Goal: Task Accomplishment & Management: Use online tool/utility

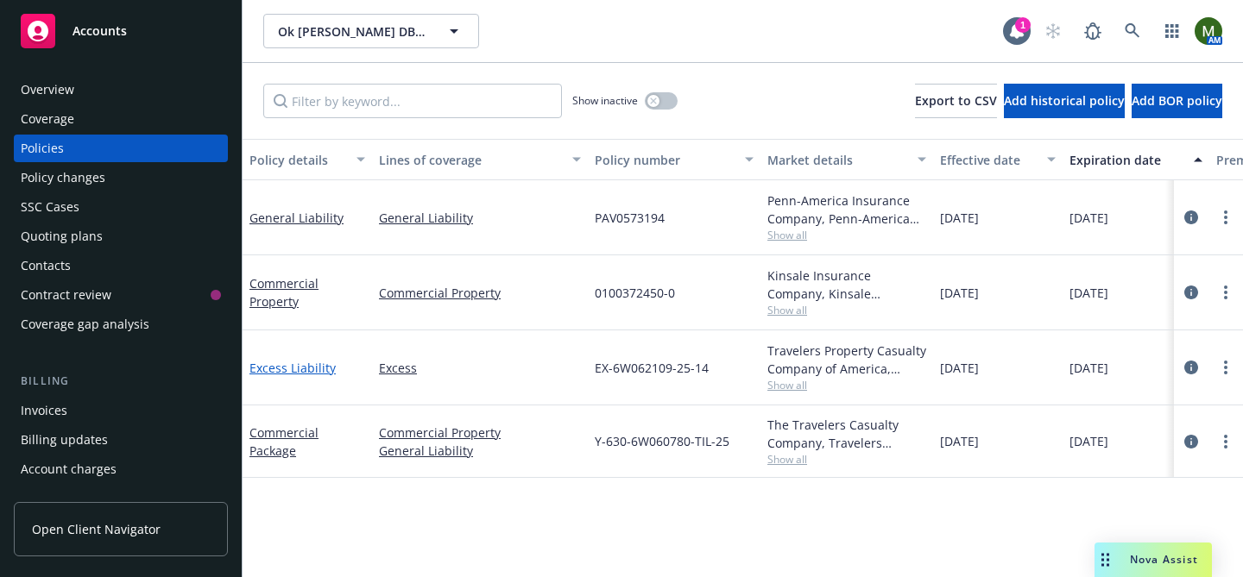
click at [298, 370] on link "Excess Liability" at bounding box center [292, 368] width 86 height 16
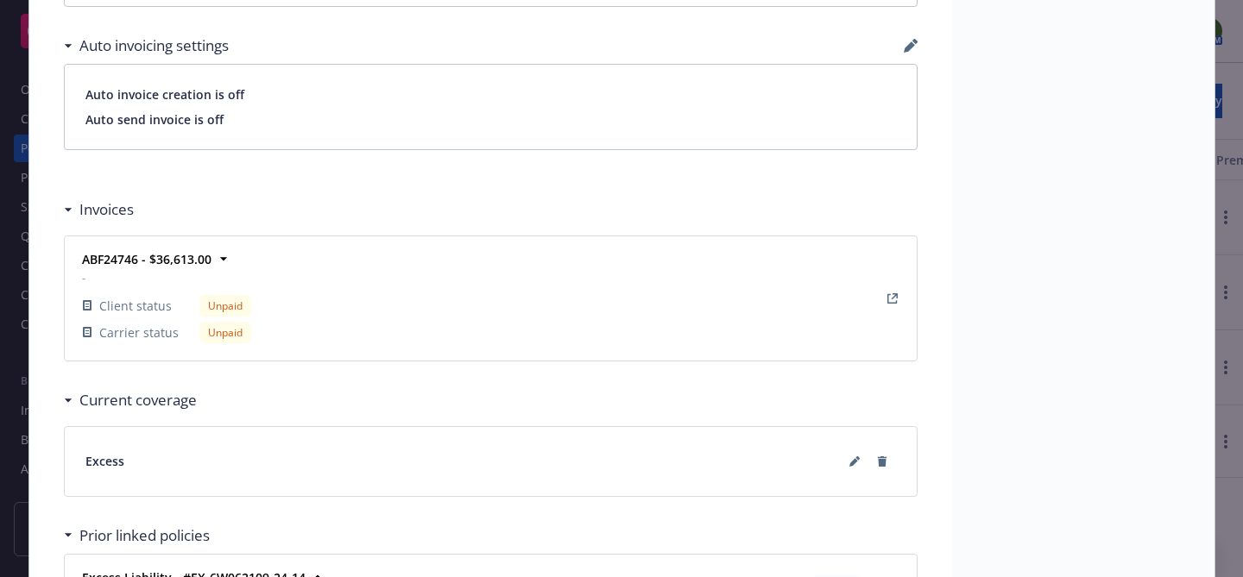
scroll to position [1048, 0]
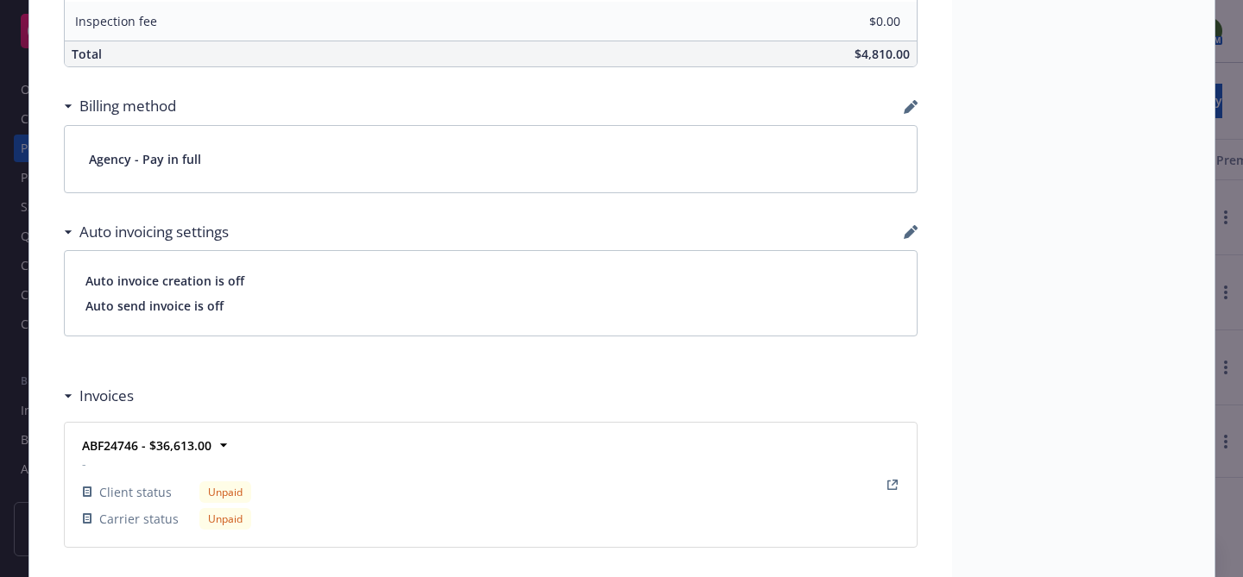
click at [916, 103] on icon "button" at bounding box center [913, 102] width 5 height 5
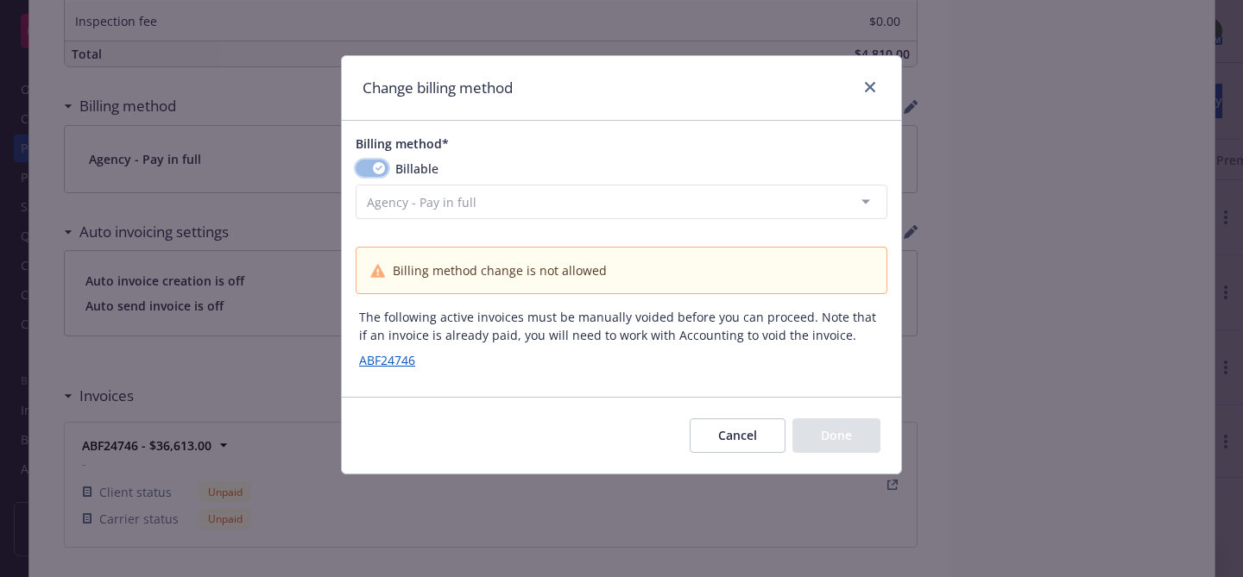
click at [369, 164] on button "button" at bounding box center [372, 168] width 33 height 17
click at [377, 174] on button "button" at bounding box center [372, 168] width 33 height 17
click at [409, 364] on link "ABF24746" at bounding box center [394, 360] width 70 height 18
click at [875, 79] on link "close" at bounding box center [870, 87] width 21 height 21
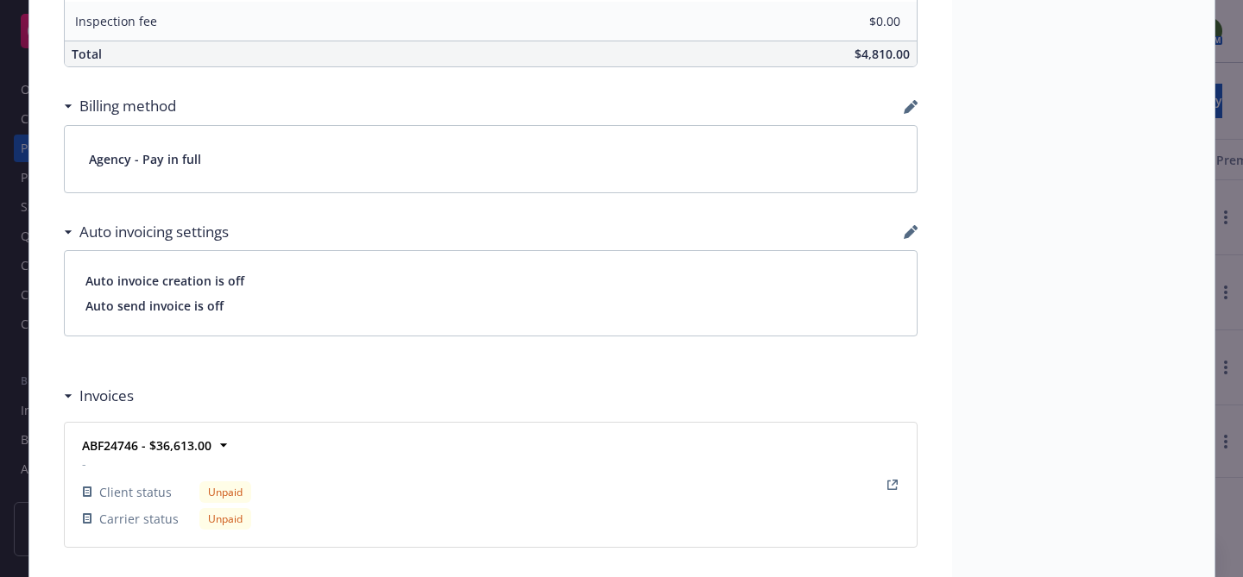
scroll to position [0, 0]
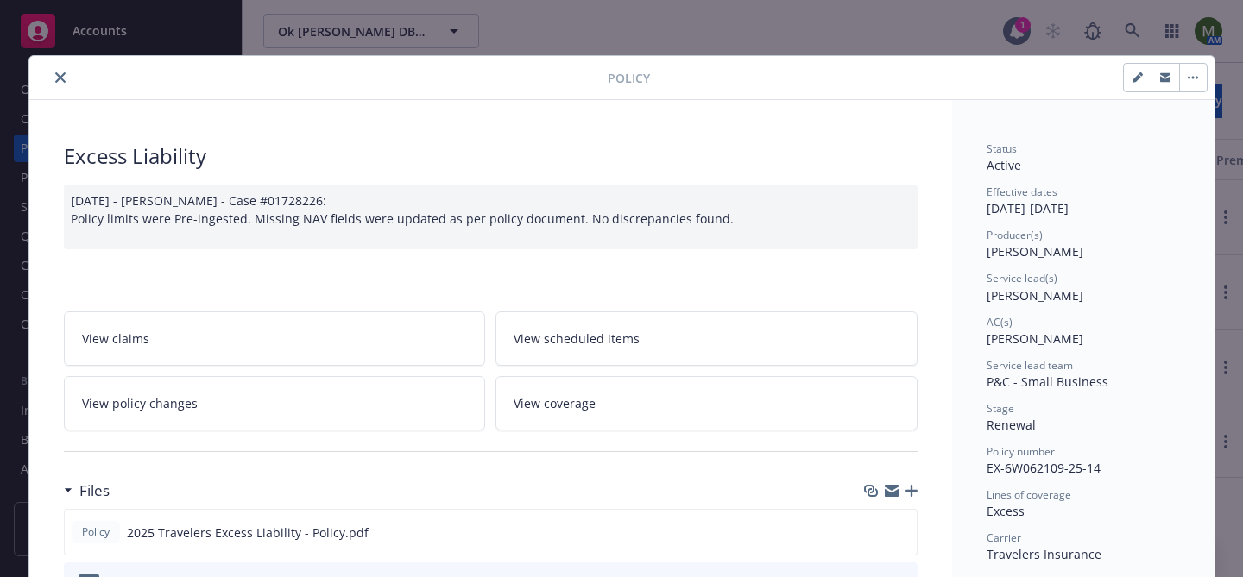
click at [57, 69] on button "close" at bounding box center [60, 77] width 21 height 21
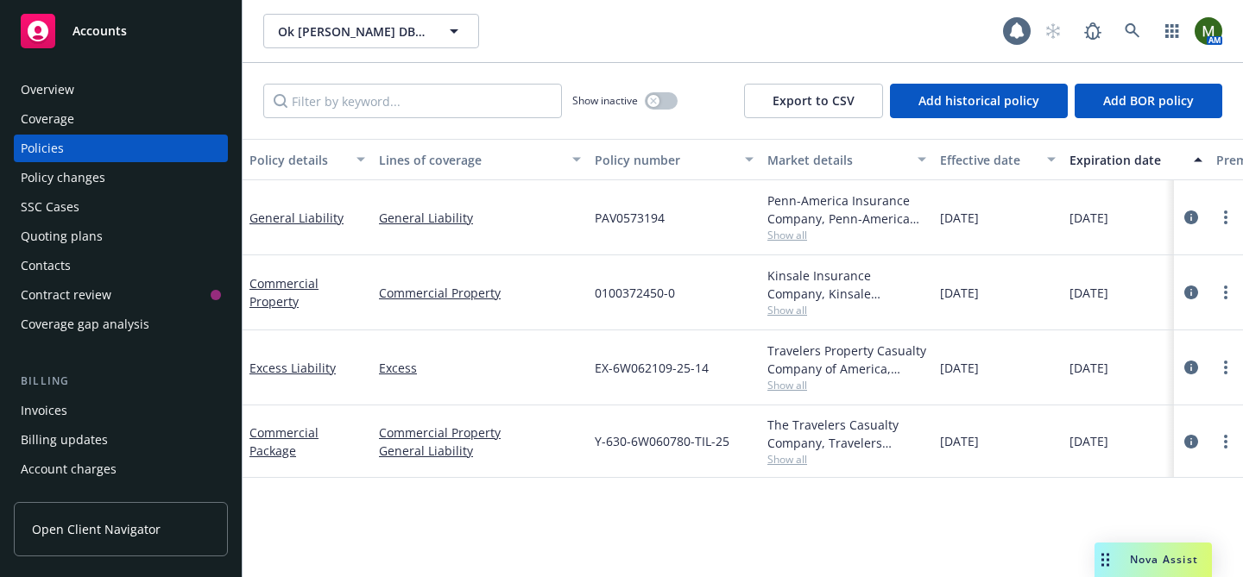
click at [76, 408] on div "Invoices" at bounding box center [121, 411] width 200 height 28
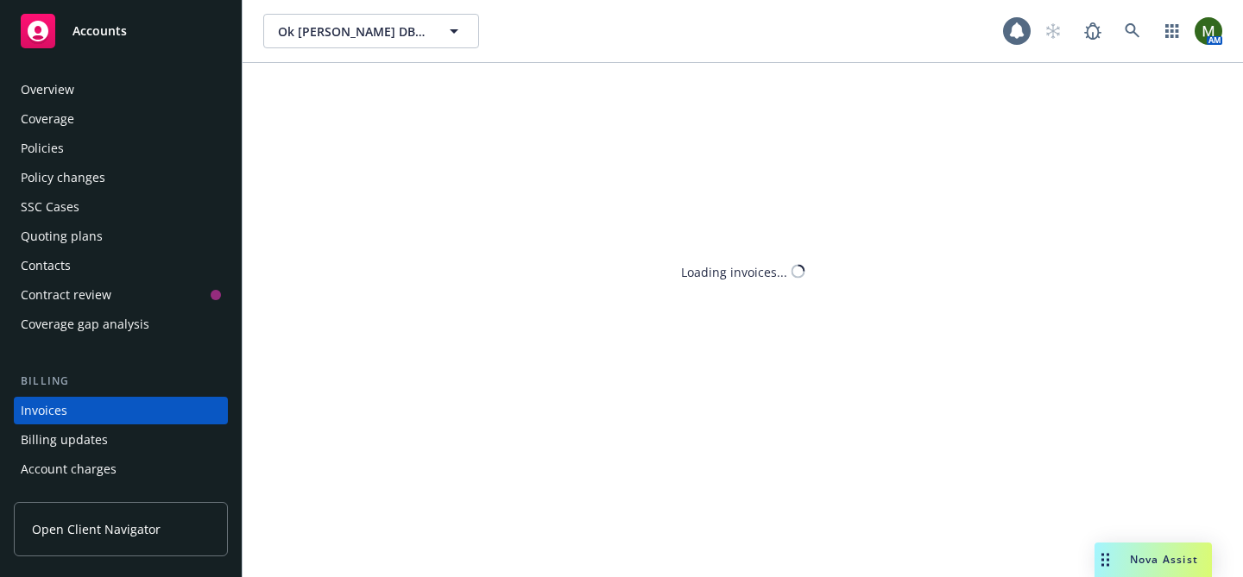
scroll to position [94, 0]
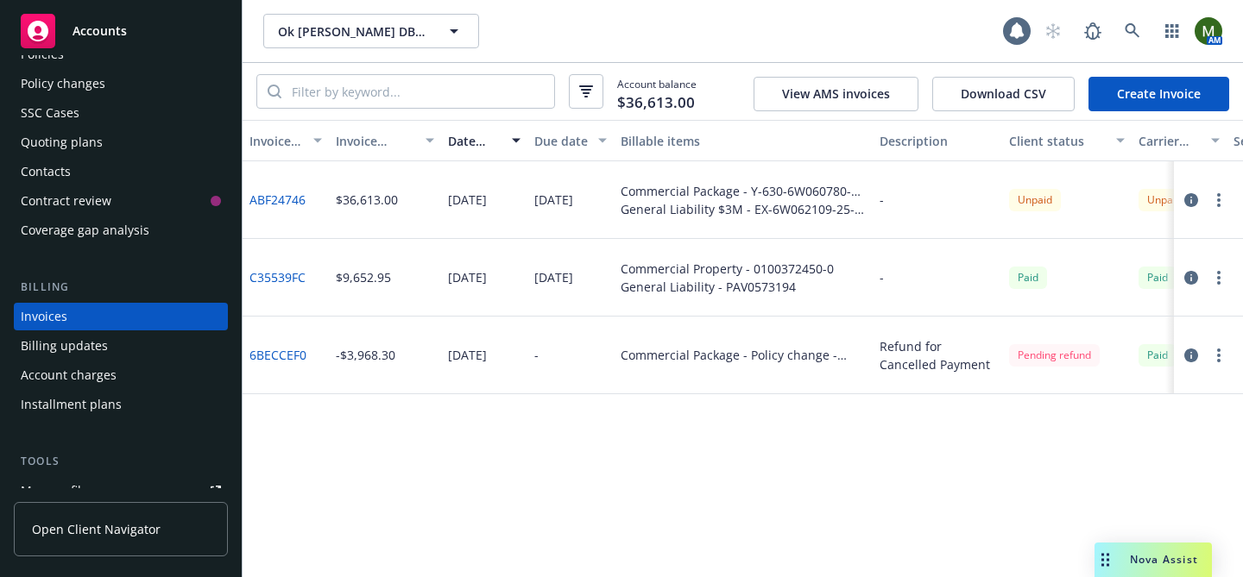
click at [1217, 201] on circle "button" at bounding box center [1218, 199] width 3 height 3
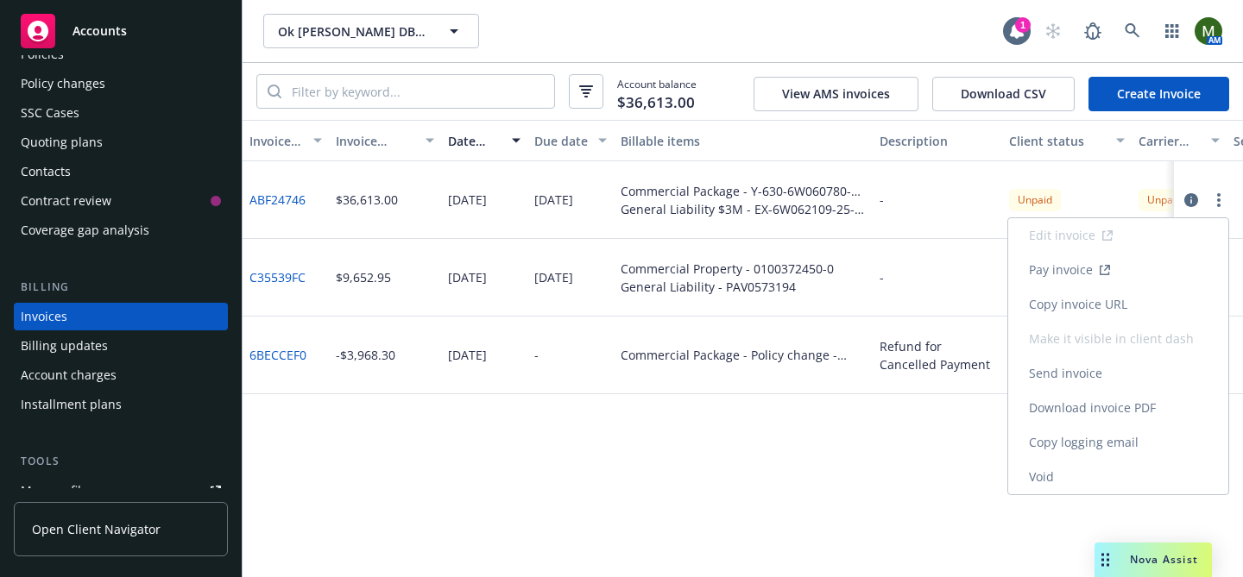
click at [1073, 477] on link "Void" at bounding box center [1118, 477] width 220 height 35
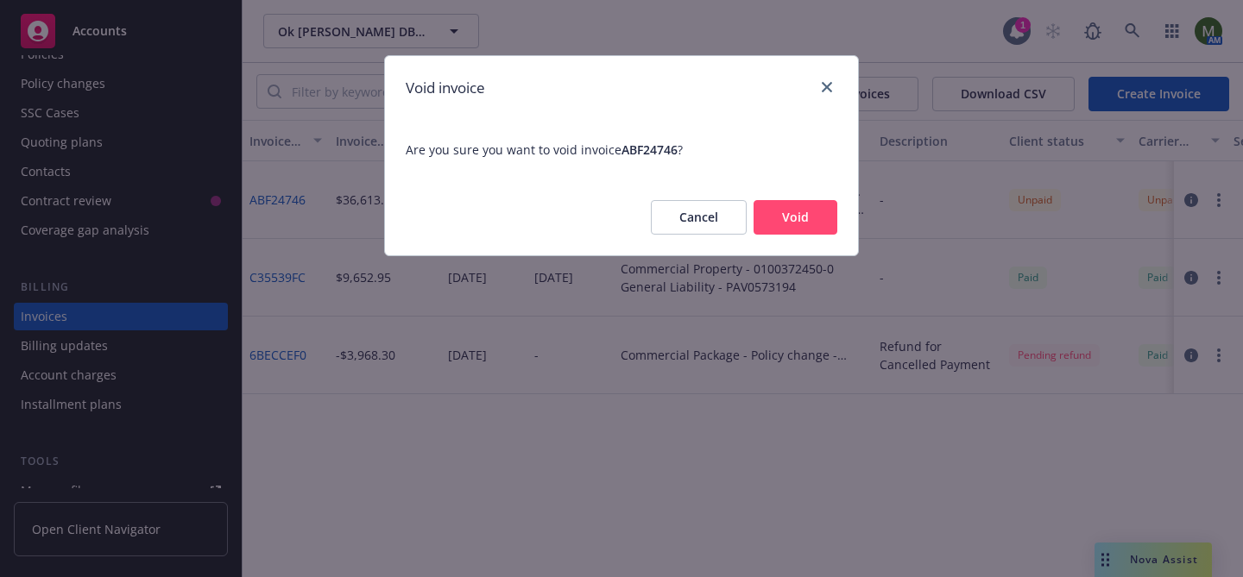
click at [819, 227] on button "Void" at bounding box center [795, 217] width 84 height 35
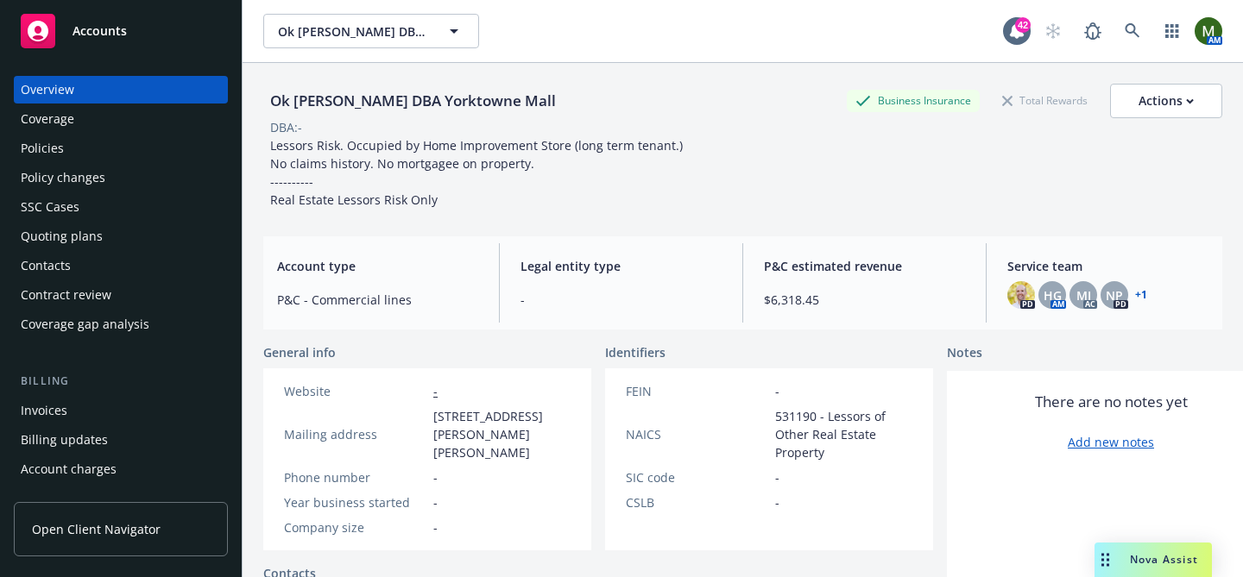
click at [44, 156] on div "Policies" at bounding box center [42, 149] width 43 height 28
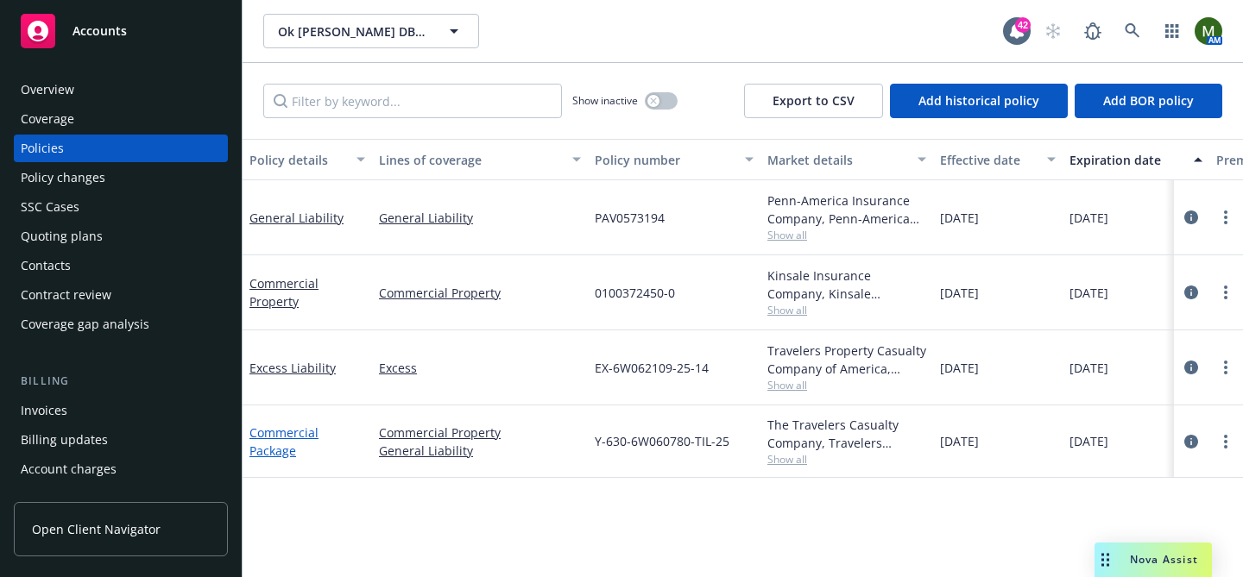
click at [299, 433] on link "Commercial Package" at bounding box center [283, 442] width 69 height 35
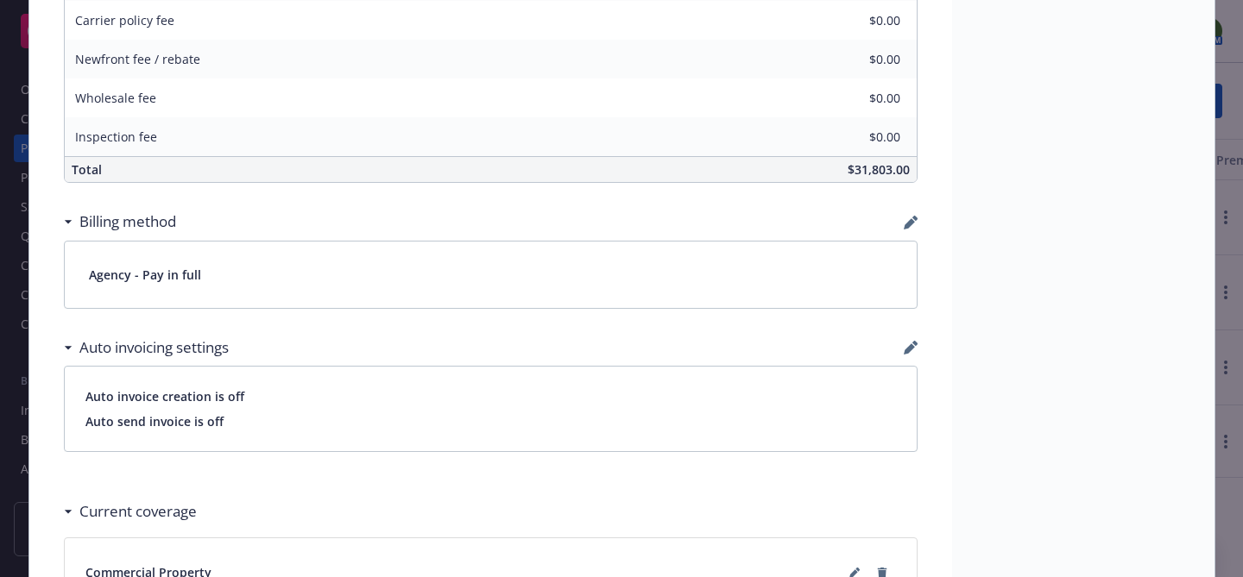
scroll to position [1209, 0]
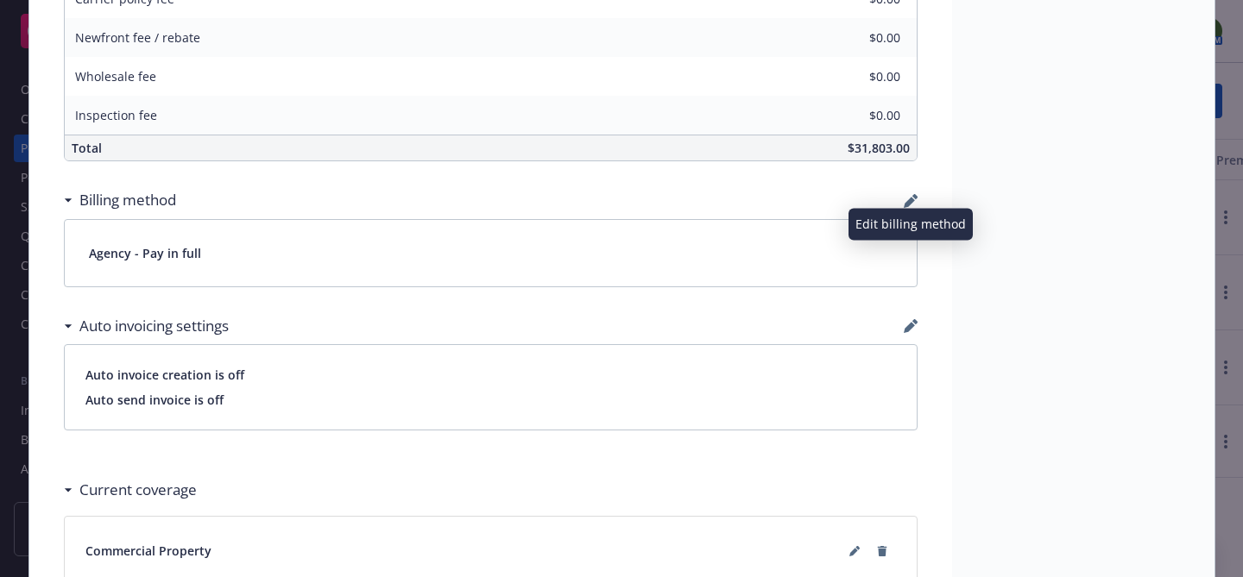
click at [911, 196] on icon "button" at bounding box center [911, 201] width 14 height 14
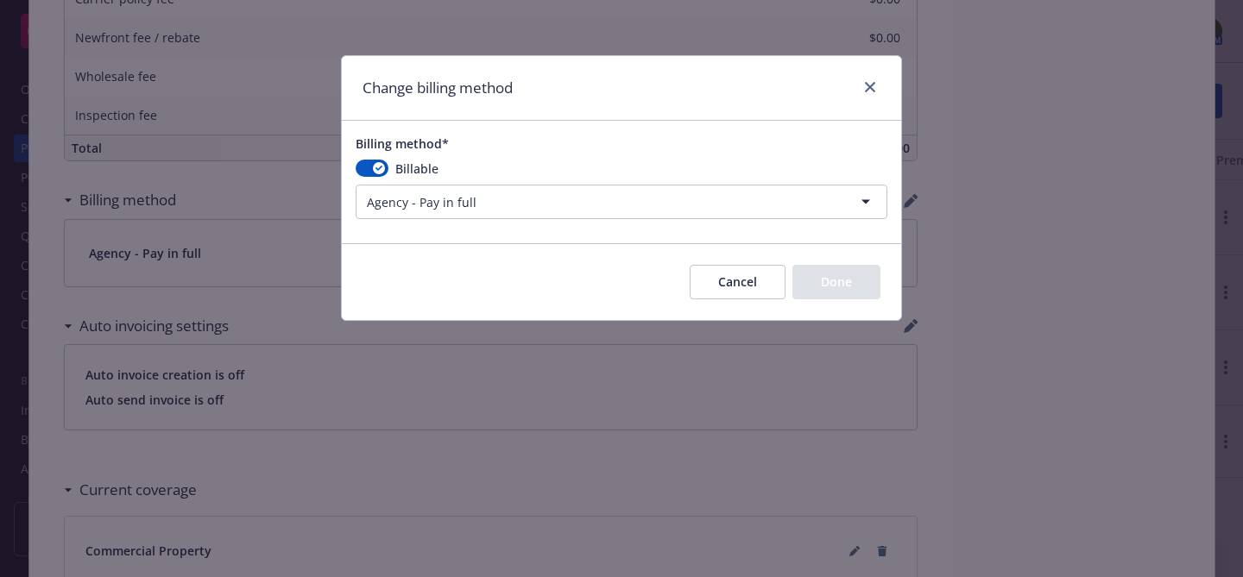
click at [535, 199] on html "Accounts Overview Coverage Policies Policy changes SSC Cases Quoting plans Cont…" at bounding box center [621, 288] width 1243 height 577
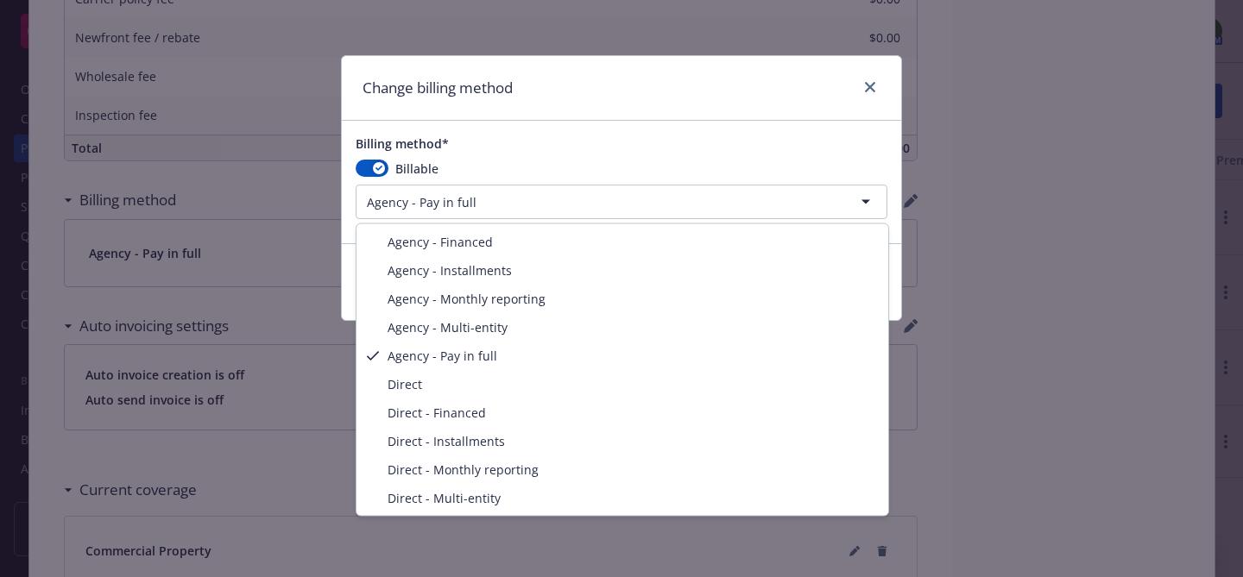
select select "AGENCY_INSTALLMENTS"
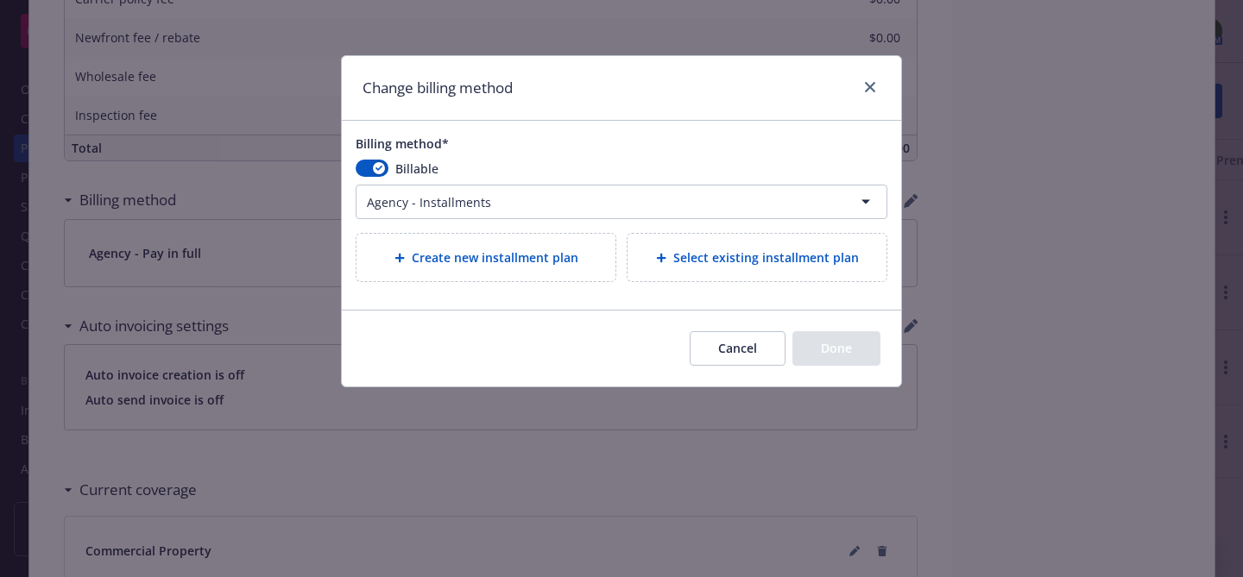
click at [504, 271] on div "Create new installment plan" at bounding box center [485, 257] width 259 height 47
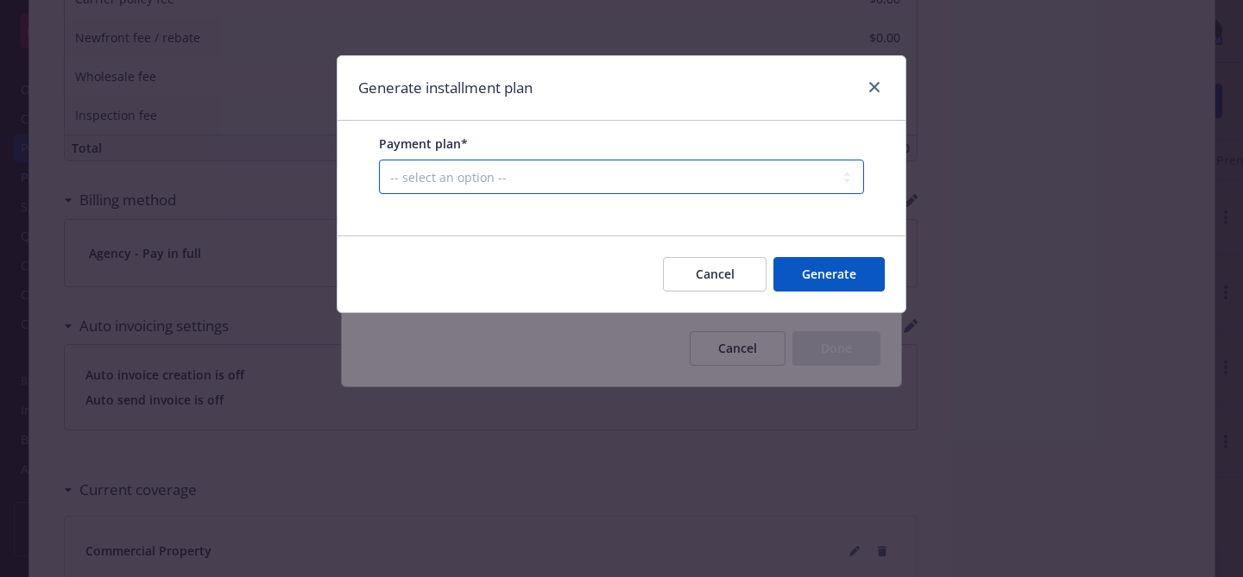
click at [506, 182] on select "-- select an option -- Only down payment 0% down payment + 12 monthly installme…" at bounding box center [621, 177] width 485 height 35
click at [379, 194] on select "-- select an option -- Only down payment 0% down payment + 12 monthly installme…" at bounding box center [621, 177] width 485 height 35
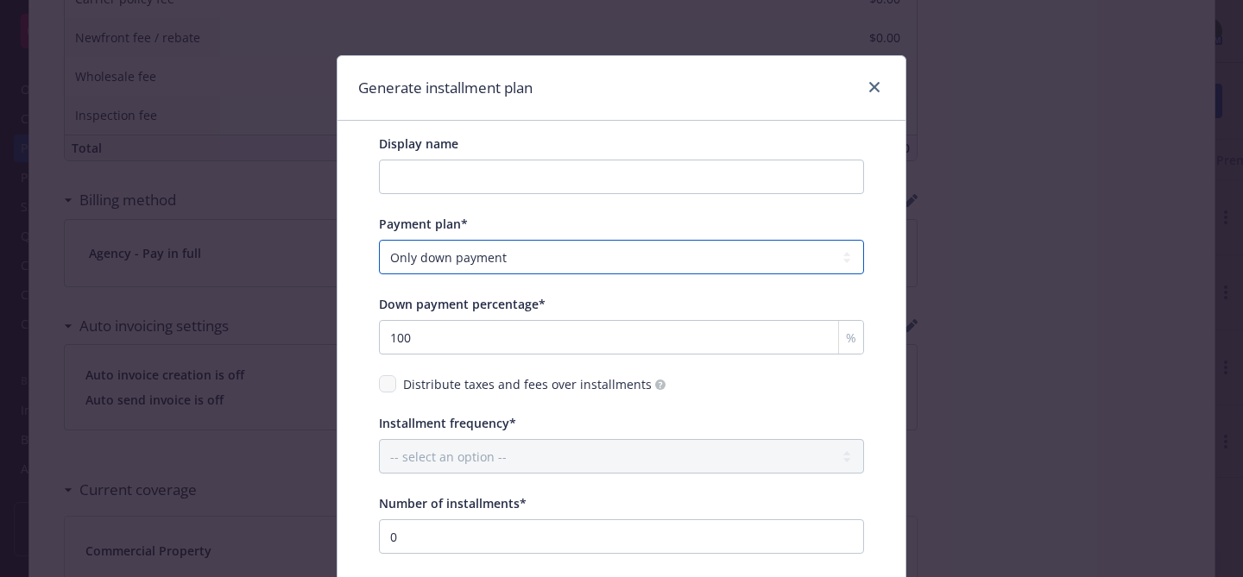
click at [514, 259] on select "-- select an option -- Only down payment 0% down payment + 12 monthly installme…" at bounding box center [621, 257] width 485 height 35
select select "0% down payment + 12 monthly installments"
click at [379, 240] on select "-- select an option -- Only down payment 0% down payment + 12 monthly installme…" at bounding box center [621, 257] width 485 height 35
type input "0"
select select "MONTHLY"
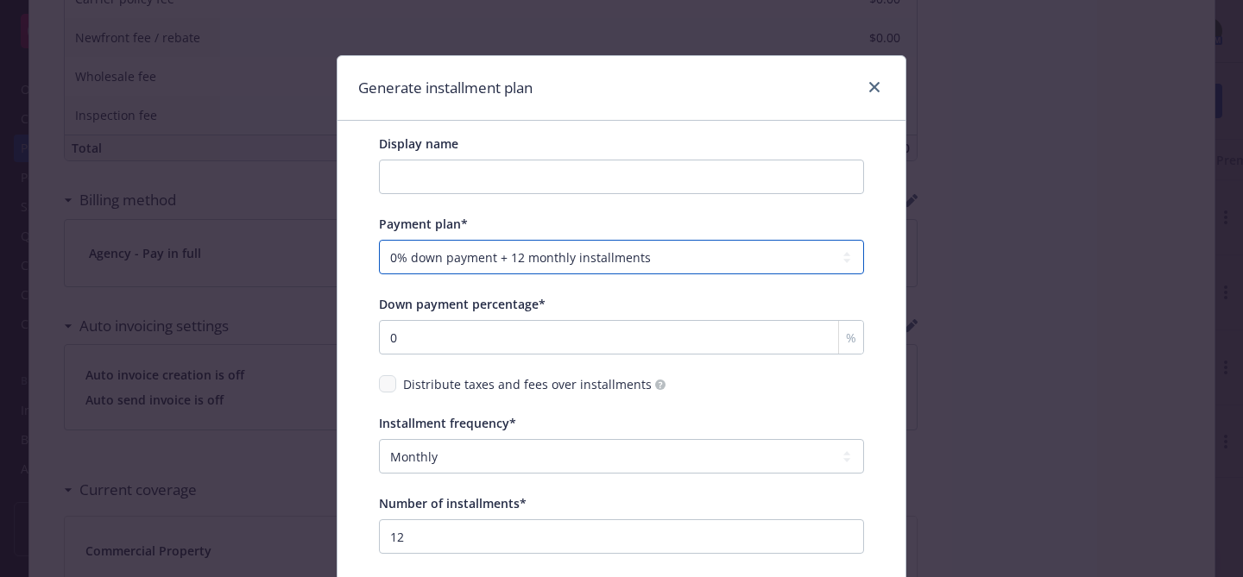
scroll to position [392, 0]
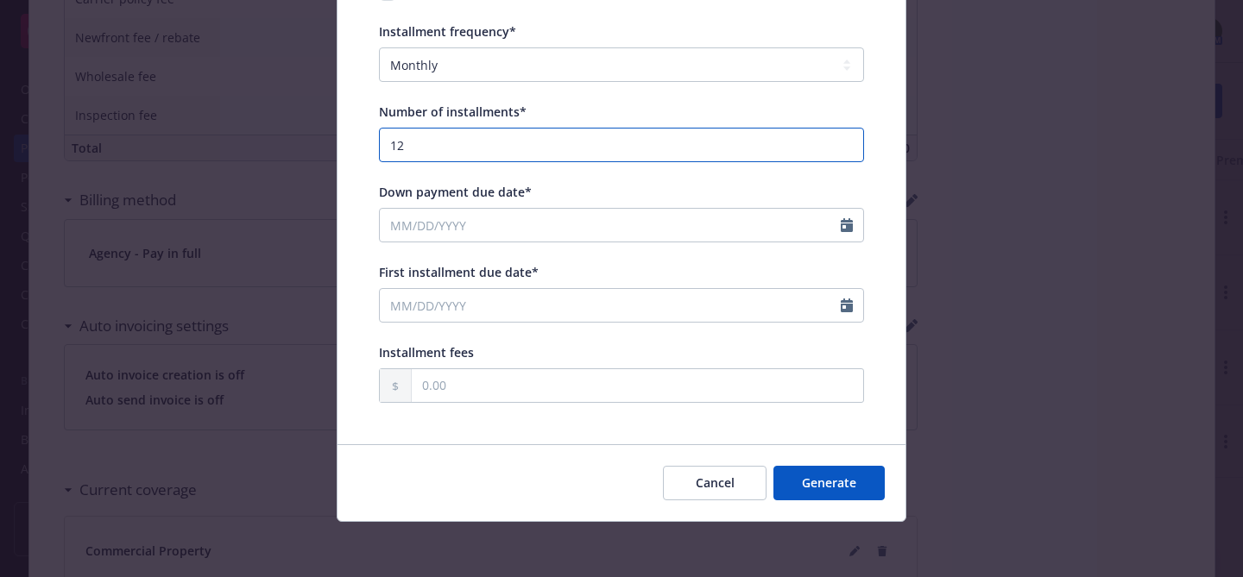
click at [601, 140] on input "12" at bounding box center [621, 145] width 485 height 35
click at [848, 150] on input "11" at bounding box center [621, 145] width 485 height 35
type input "10"
click at [848, 150] on input "10" at bounding box center [621, 145] width 485 height 35
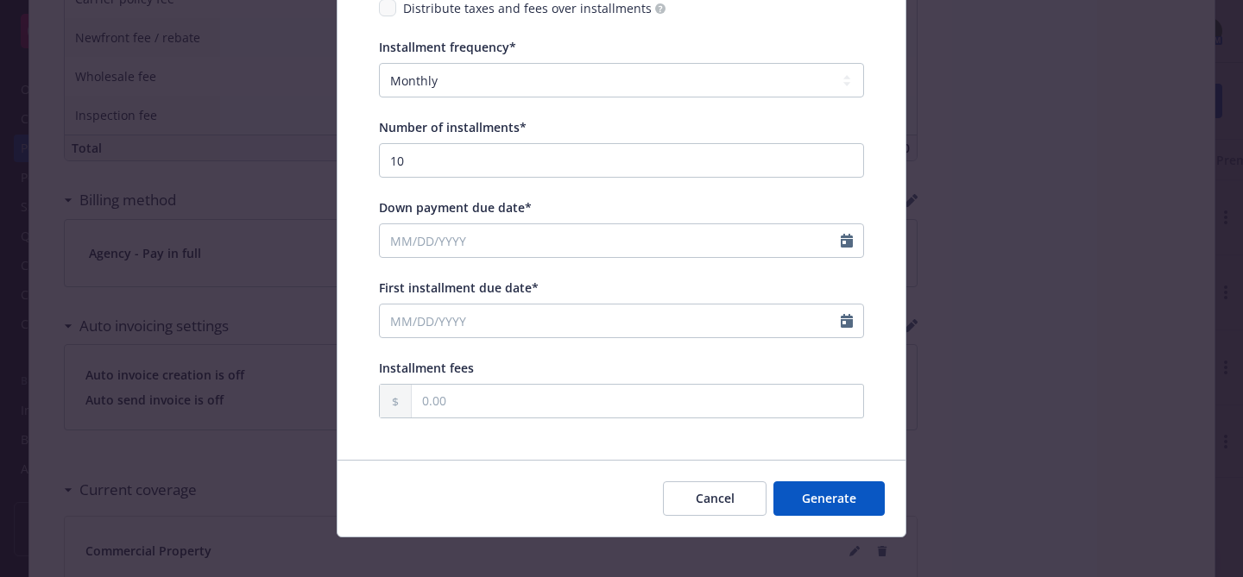
scroll to position [370, 0]
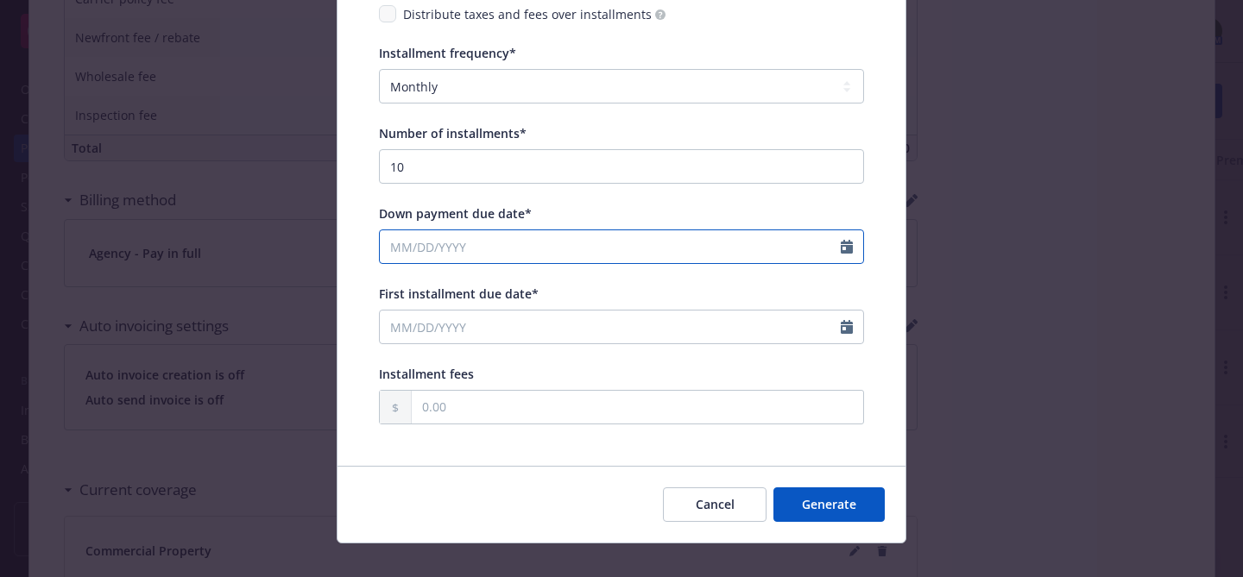
click at [426, 238] on input "Down payment due date*" at bounding box center [610, 246] width 461 height 33
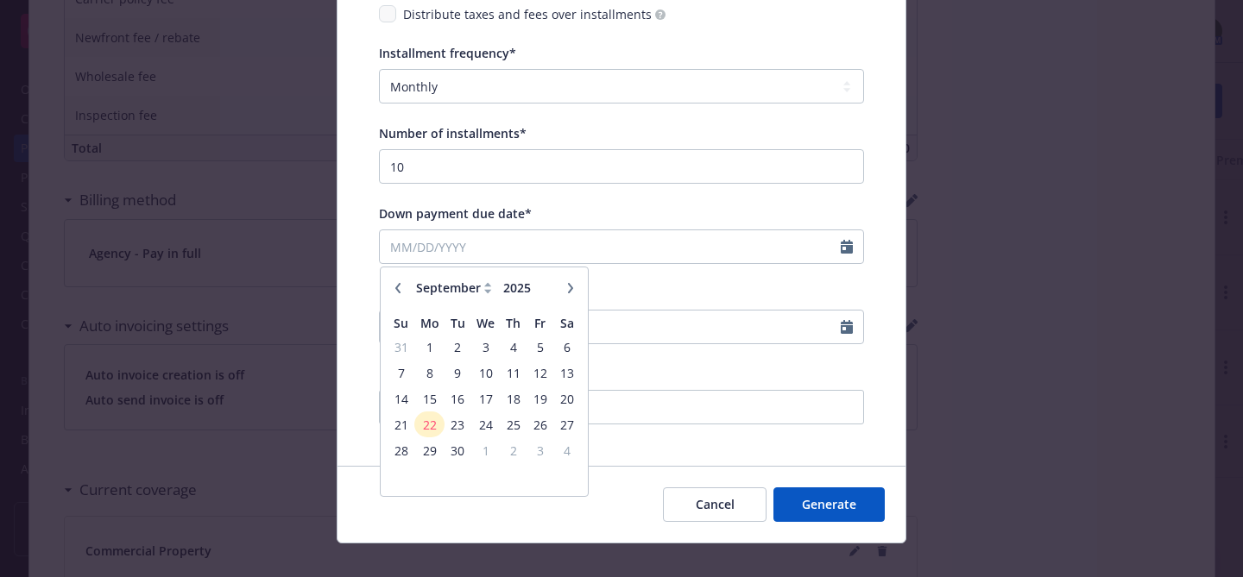
click at [401, 290] on icon "button" at bounding box center [398, 288] width 10 height 10
select select "8"
click at [539, 343] on span "1" at bounding box center [539, 348] width 23 height 22
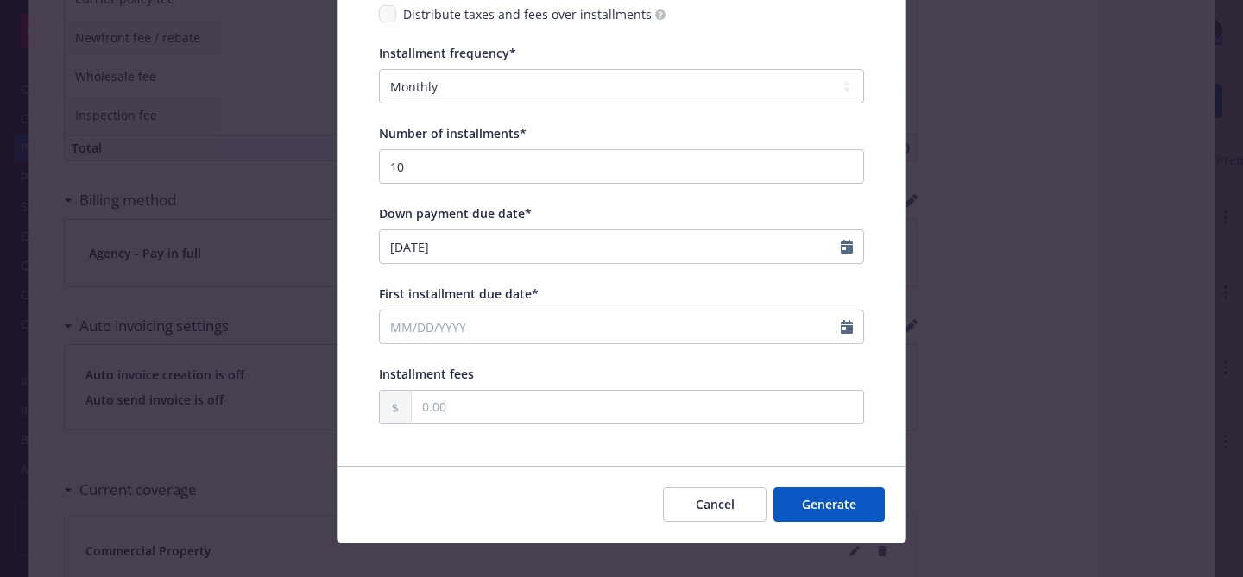
type input "[DATE]"
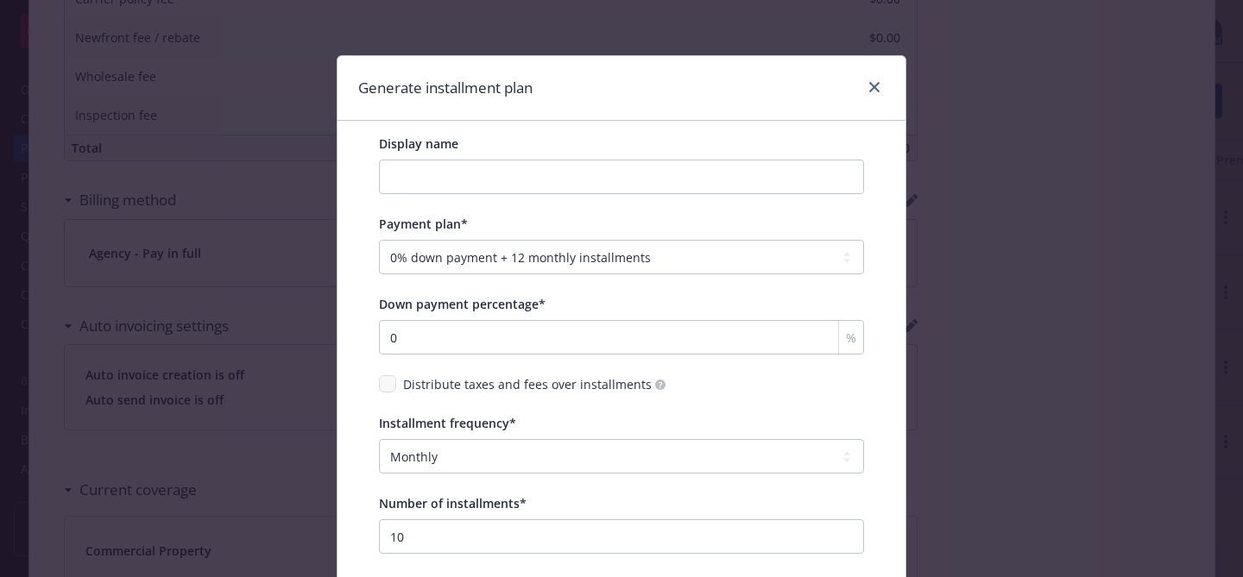
scroll to position [367, 0]
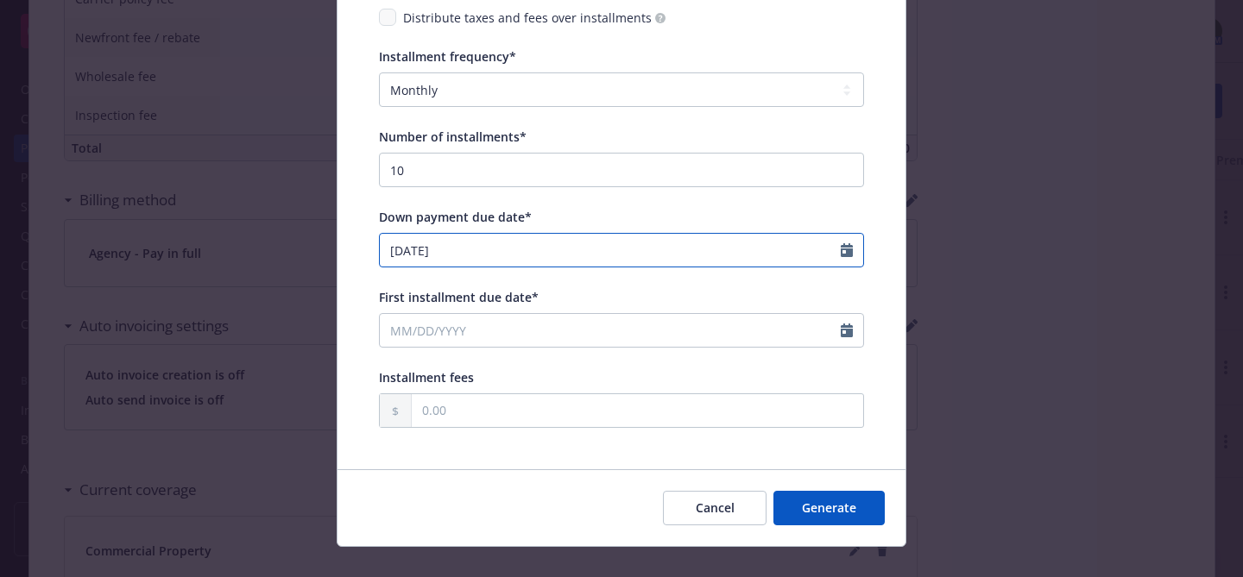
click at [421, 249] on input "08/01/2025" at bounding box center [610, 250] width 461 height 33
select select "8"
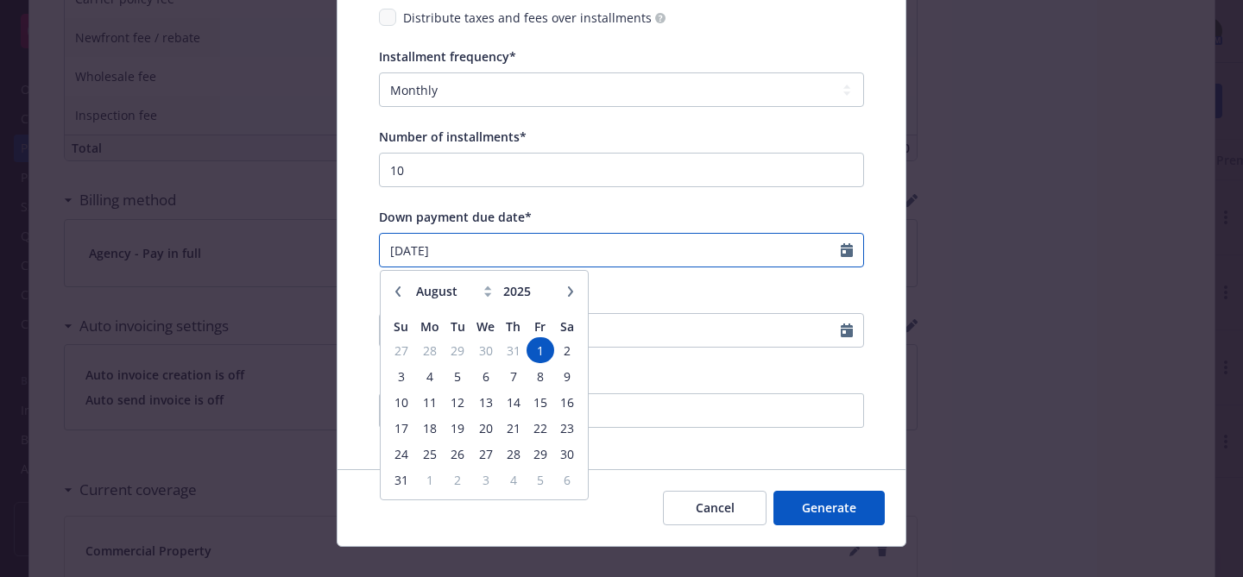
click at [459, 249] on input "[DATE]" at bounding box center [610, 250] width 461 height 33
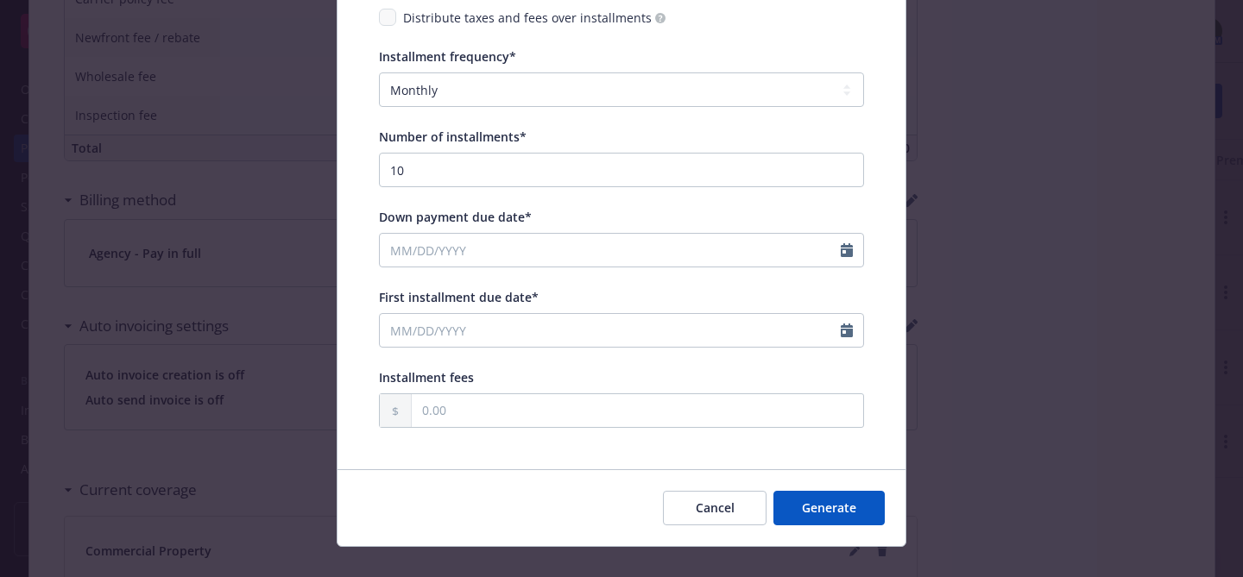
click at [346, 287] on div "Display name Payment plan* -- select an option -- Only down payment 0% down pay…" at bounding box center [621, 111] width 568 height 715
click at [399, 331] on input "First installment due date*" at bounding box center [610, 330] width 461 height 33
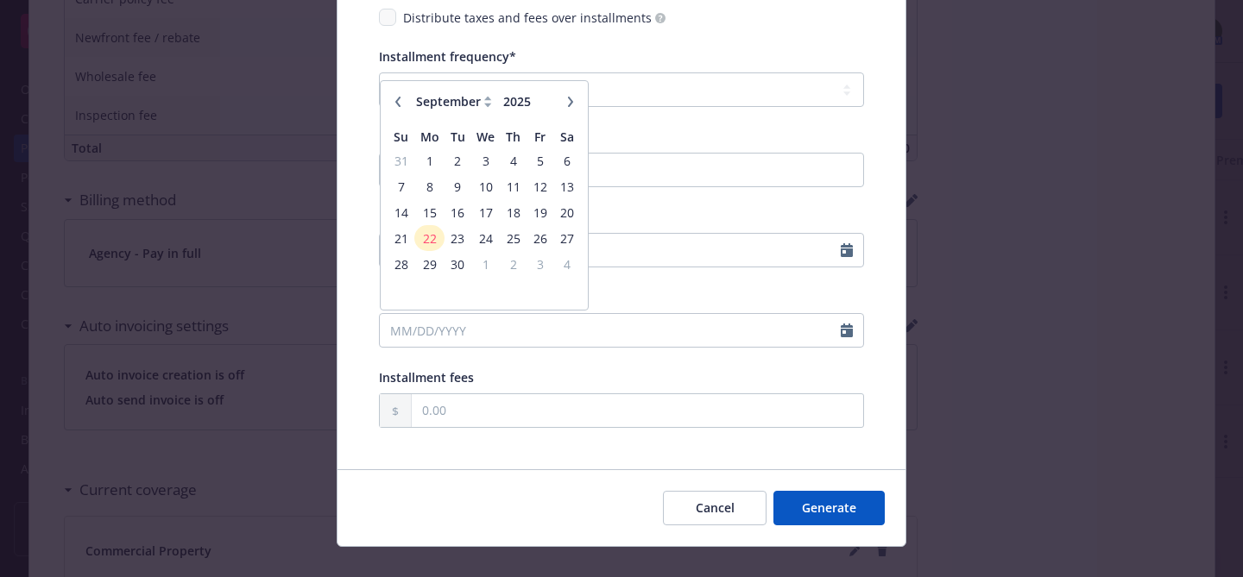
click at [406, 104] on button "button" at bounding box center [397, 101] width 21 height 21
select select "8"
click at [550, 160] on span "1" at bounding box center [539, 161] width 23 height 22
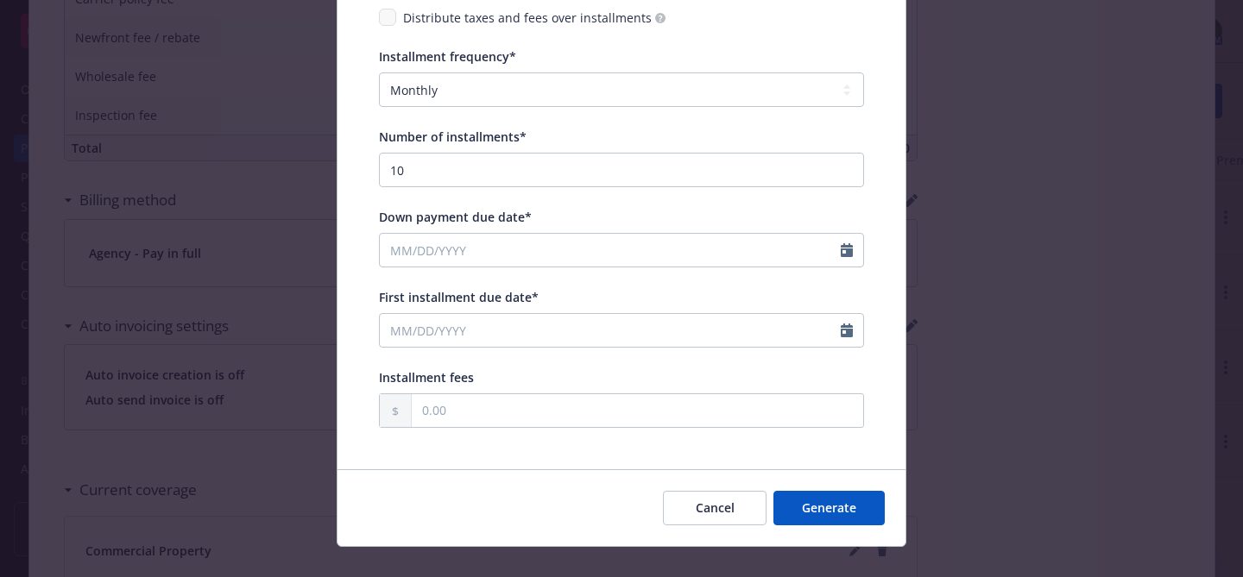
type input "08/01/2025"
click at [788, 500] on button "Generate" at bounding box center [828, 508] width 111 height 35
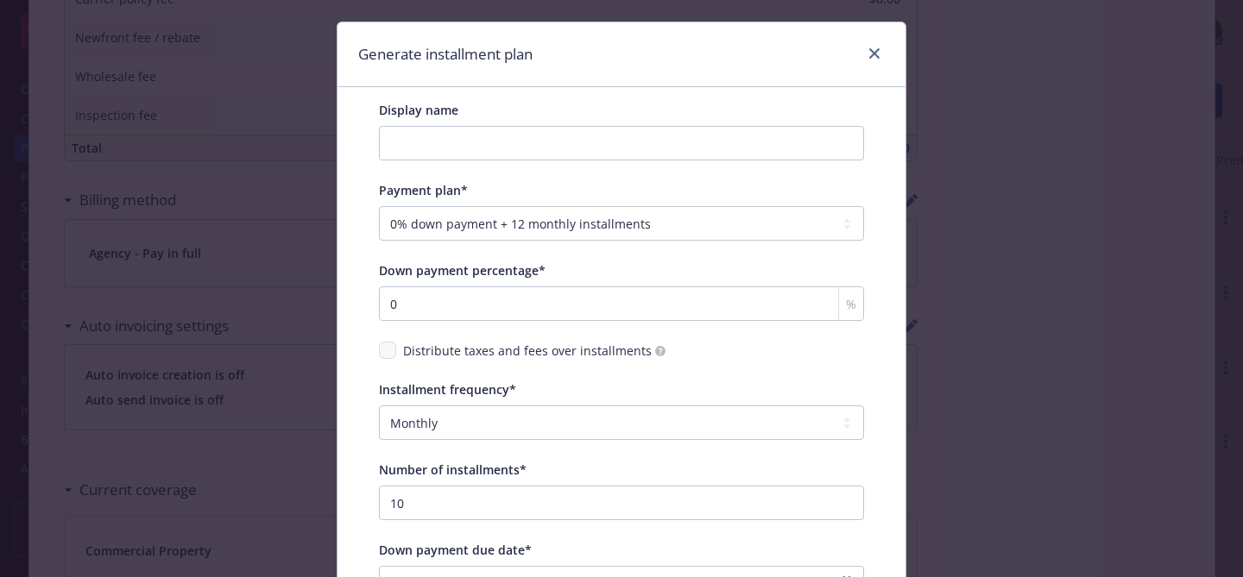
scroll to position [0, 0]
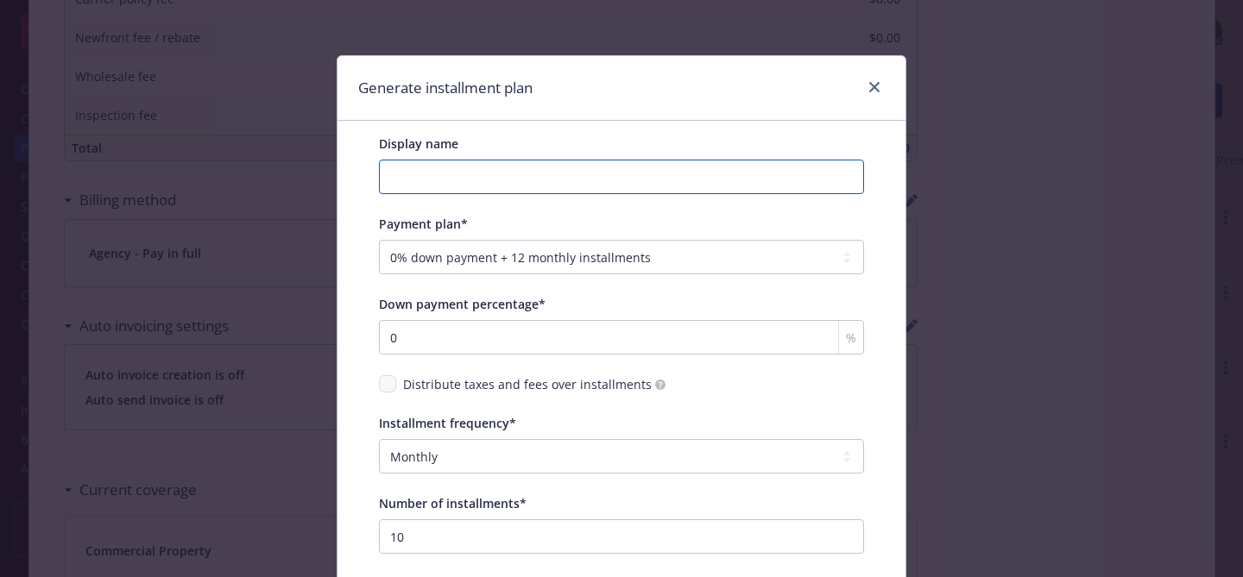
click at [515, 175] on input "Display name" at bounding box center [621, 177] width 485 height 35
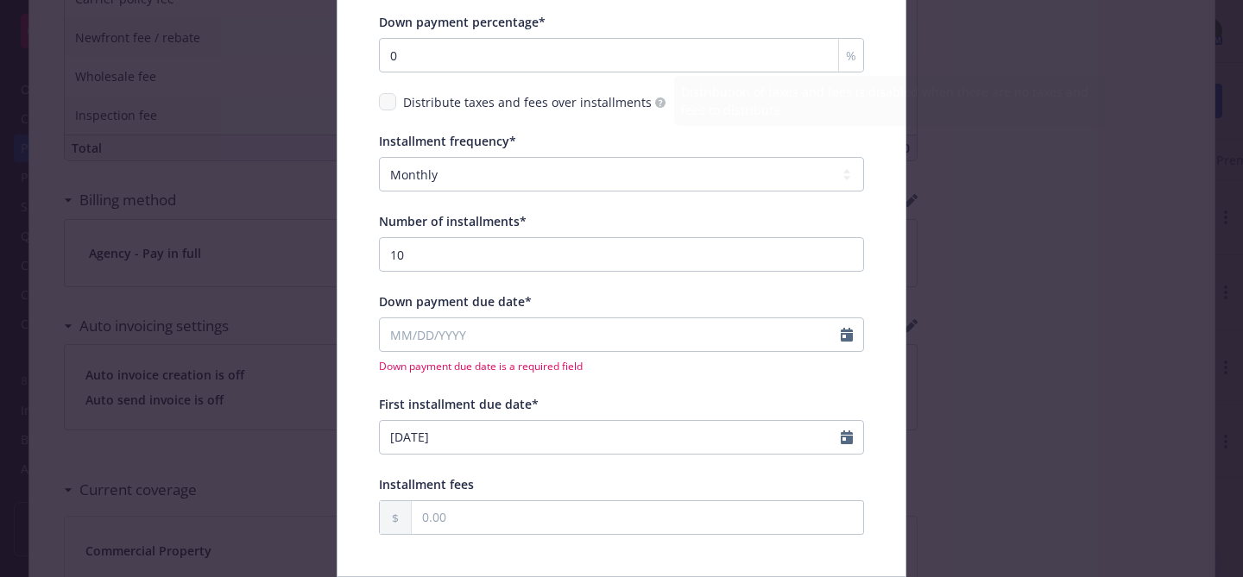
scroll to position [286, 0]
type input "1st installment due 8/1"
click at [425, 304] on span "Down payment due date*" at bounding box center [455, 298] width 153 height 16
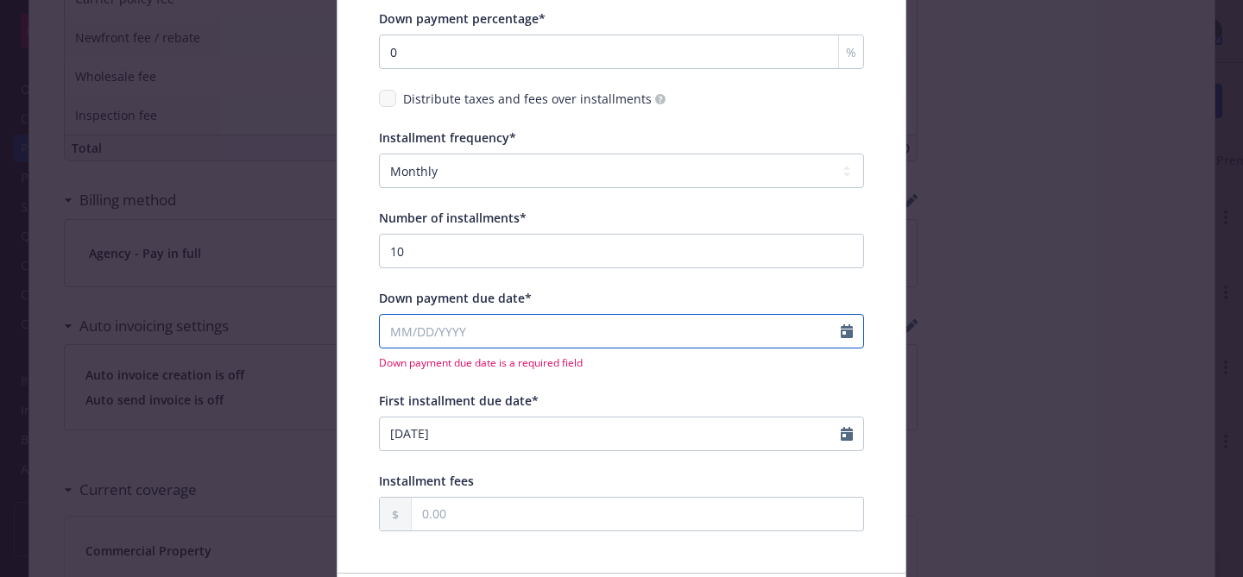
click at [425, 315] on input "Down payment due date*" at bounding box center [610, 331] width 461 height 33
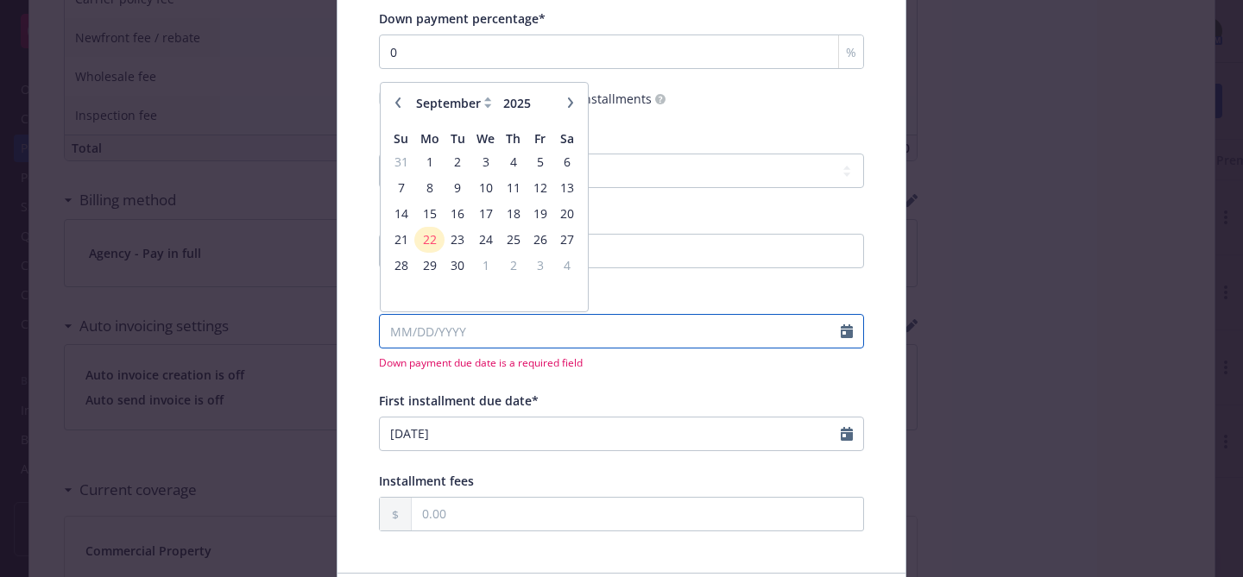
click at [416, 329] on input "Down payment due date*" at bounding box center [610, 331] width 461 height 33
click at [397, 99] on icon "button" at bounding box center [397, 103] width 5 height 10
select select "8"
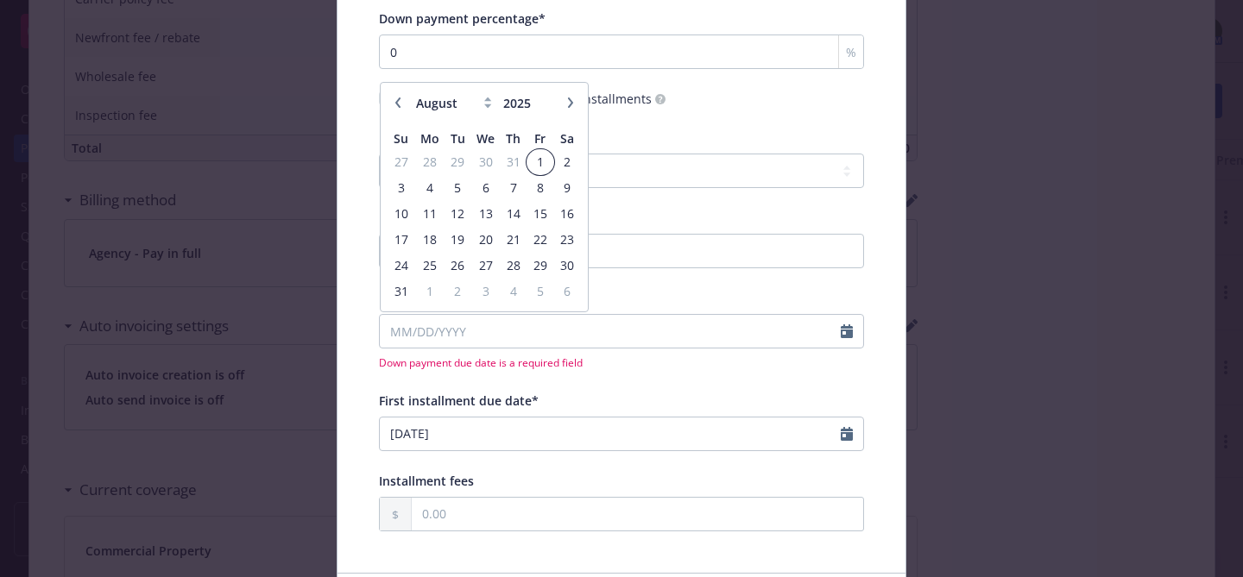
click at [537, 160] on span "1" at bounding box center [539, 162] width 23 height 22
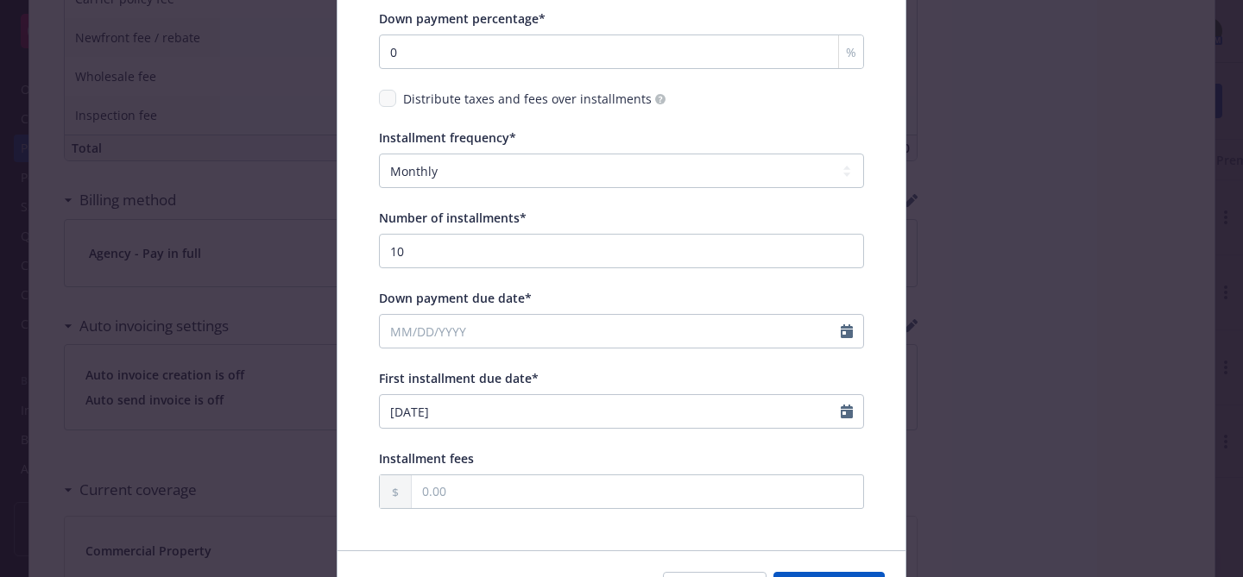
type input "08/01/2025"
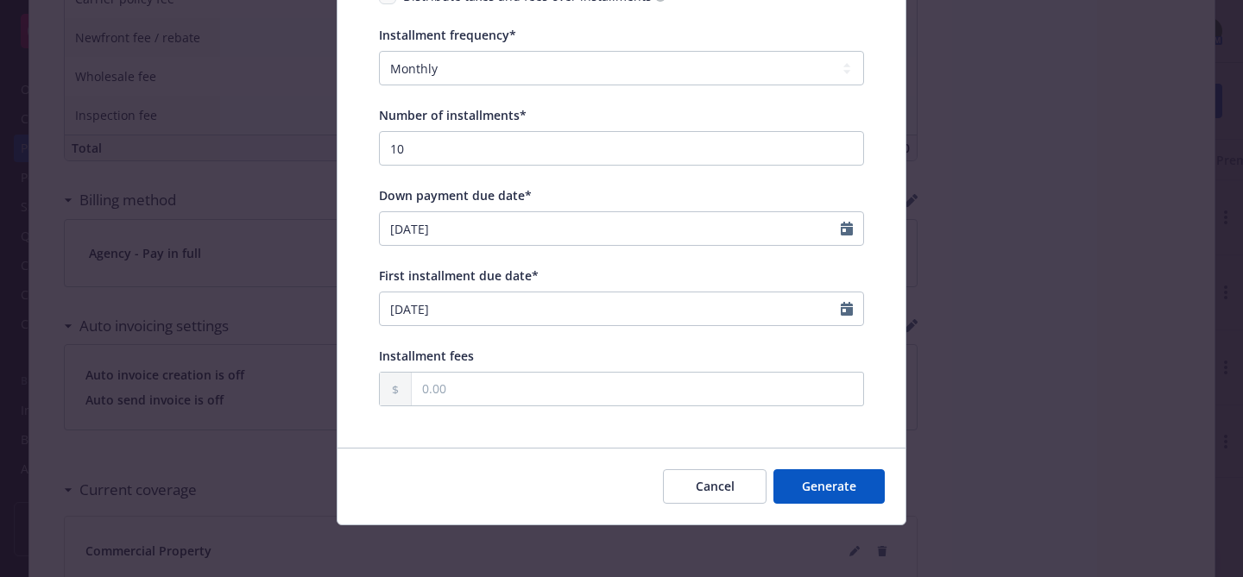
scroll to position [392, 0]
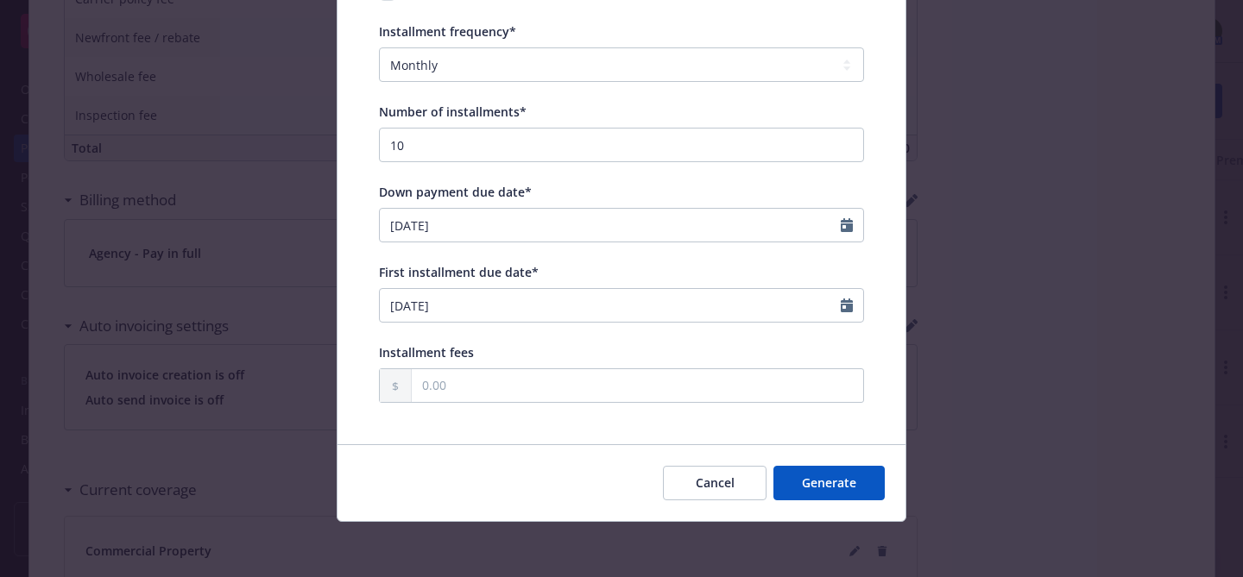
click at [807, 484] on button "Generate" at bounding box center [828, 483] width 111 height 35
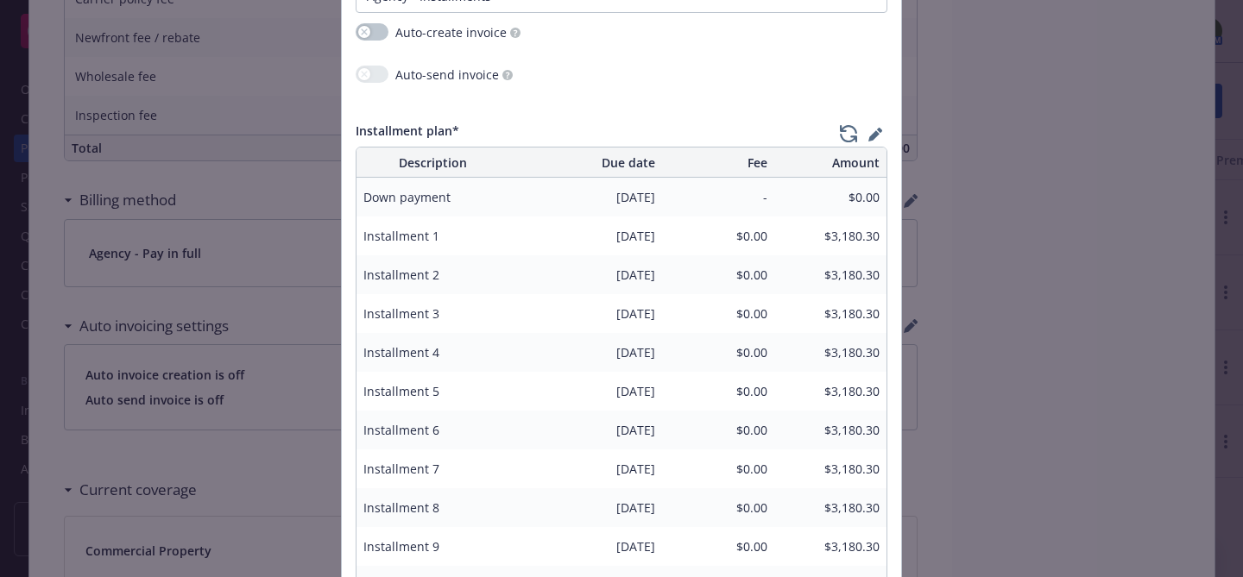
scroll to position [181, 0]
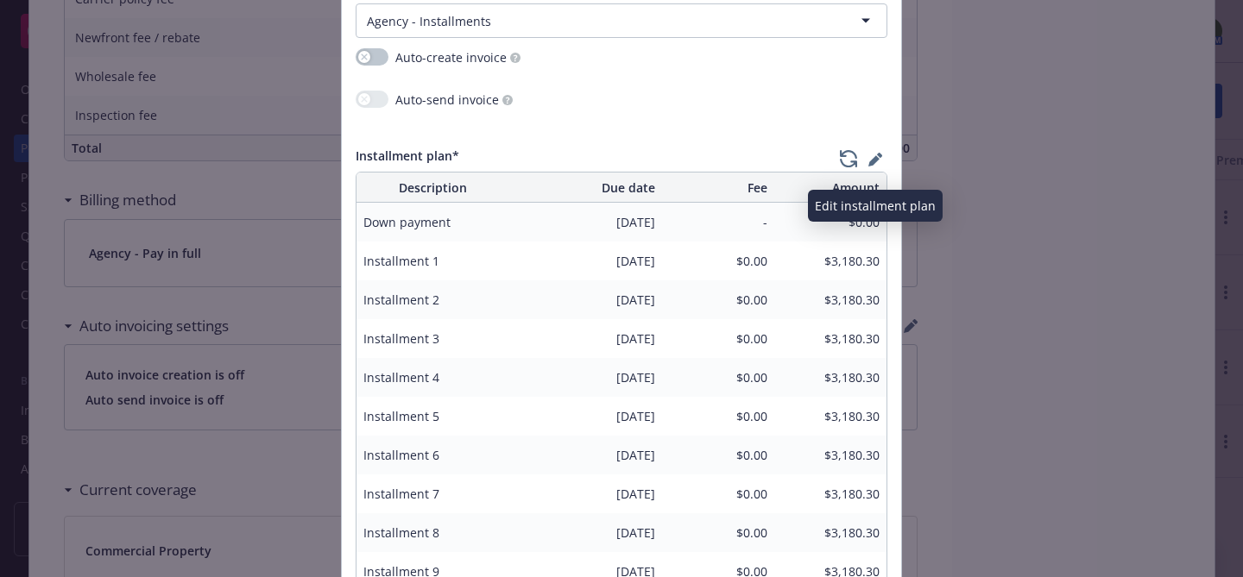
click at [873, 161] on icon "button" at bounding box center [873, 161] width 11 height 11
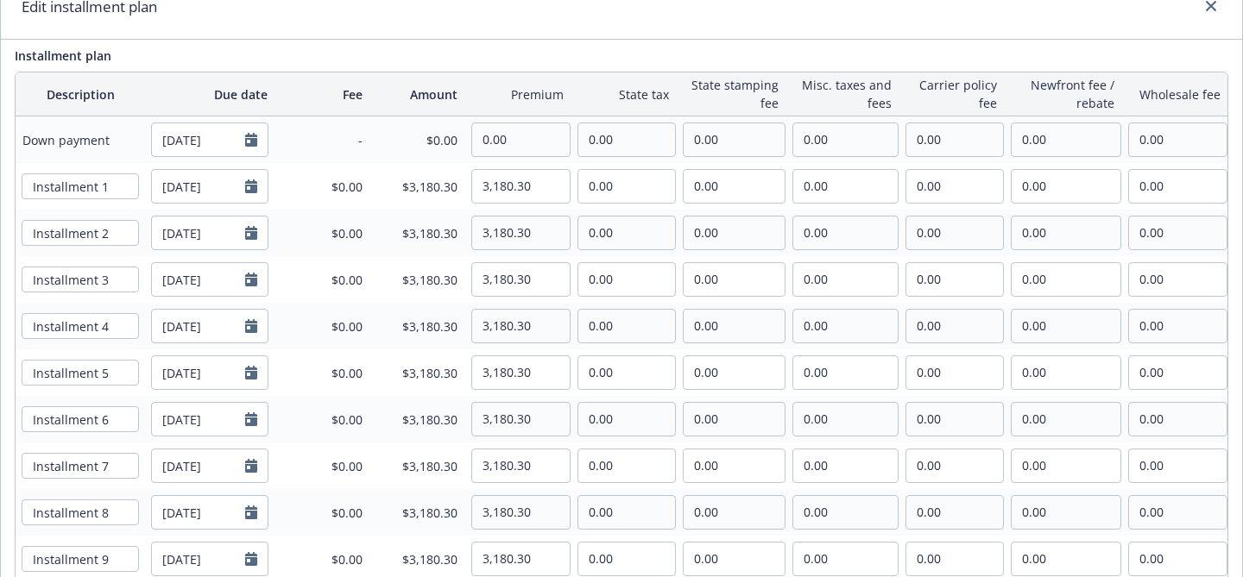
scroll to position [123, 0]
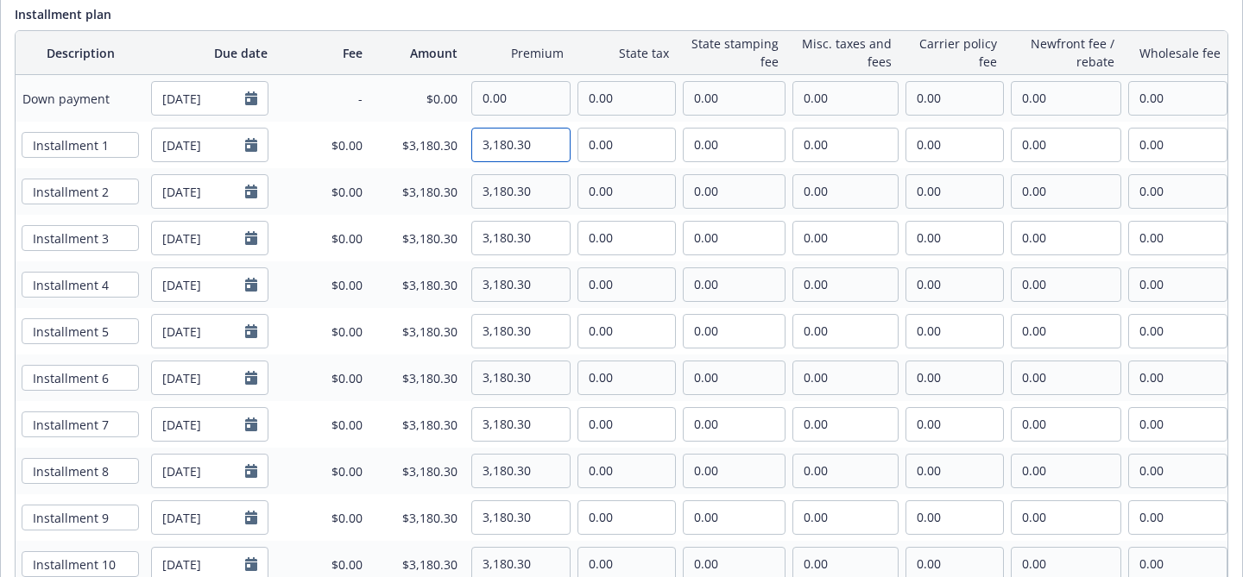
click at [513, 144] on input "3,180.30" at bounding box center [521, 145] width 98 height 33
click at [522, 33] on th "Premium" at bounding box center [517, 53] width 106 height 44
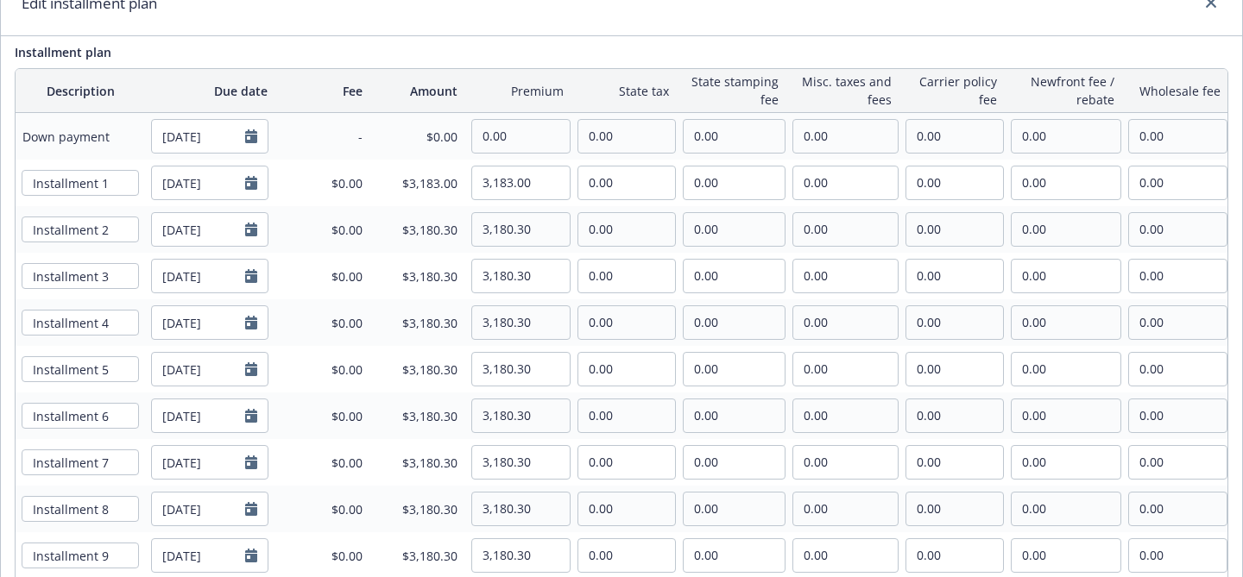
scroll to position [87, 0]
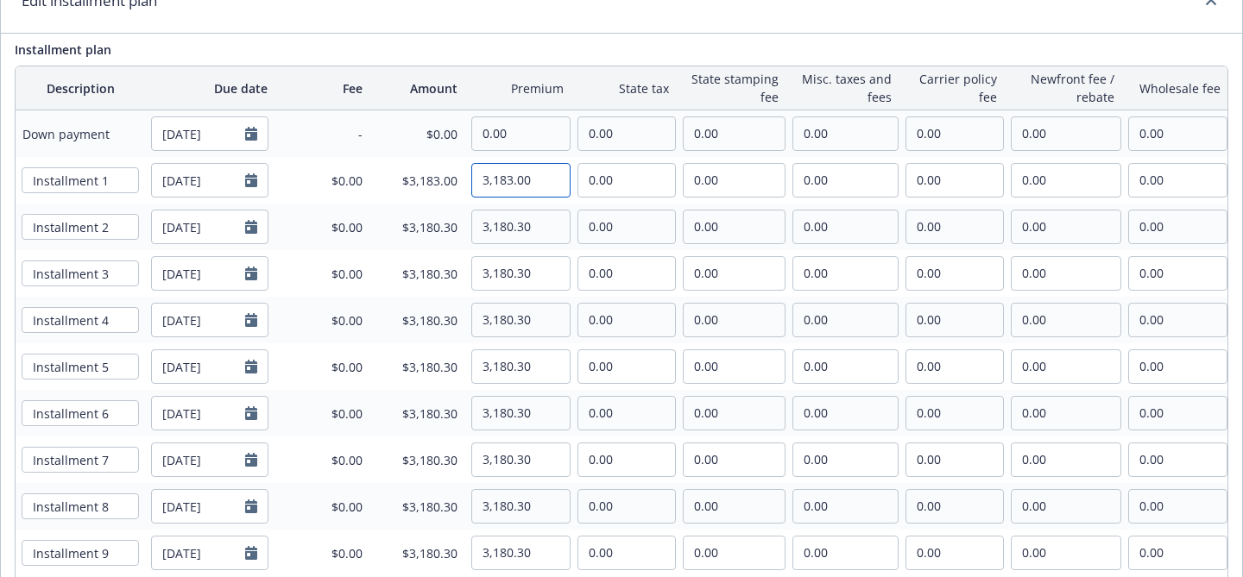
click at [509, 182] on input "3,183.00" at bounding box center [521, 180] width 98 height 33
drag, startPoint x: 482, startPoint y: 181, endPoint x: 554, endPoint y: 183, distance: 72.5
click at [554, 183] on input "3,180.00" at bounding box center [521, 180] width 98 height 33
type input "3,180.00"
drag, startPoint x: 476, startPoint y: 228, endPoint x: 544, endPoint y: 228, distance: 67.3
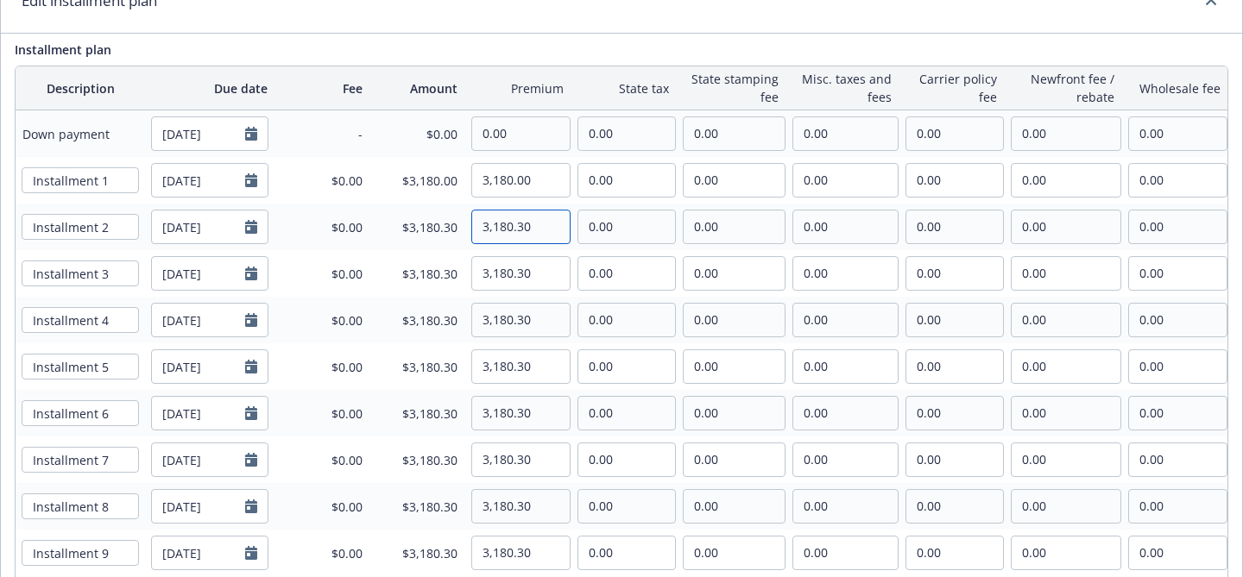
click at [544, 228] on input "3,180.30" at bounding box center [521, 227] width 98 height 33
paste input "0"
type input "3,180.00"
drag, startPoint x: 480, startPoint y: 279, endPoint x: 573, endPoint y: 284, distance: 93.3
click at [573, 284] on tr "Installment 3 10/01/2025 $0.00 $3,180.30 3,180.30 0.00 0.00 0.00 0.00 0.00 0.00" at bounding box center [622, 273] width 1212 height 47
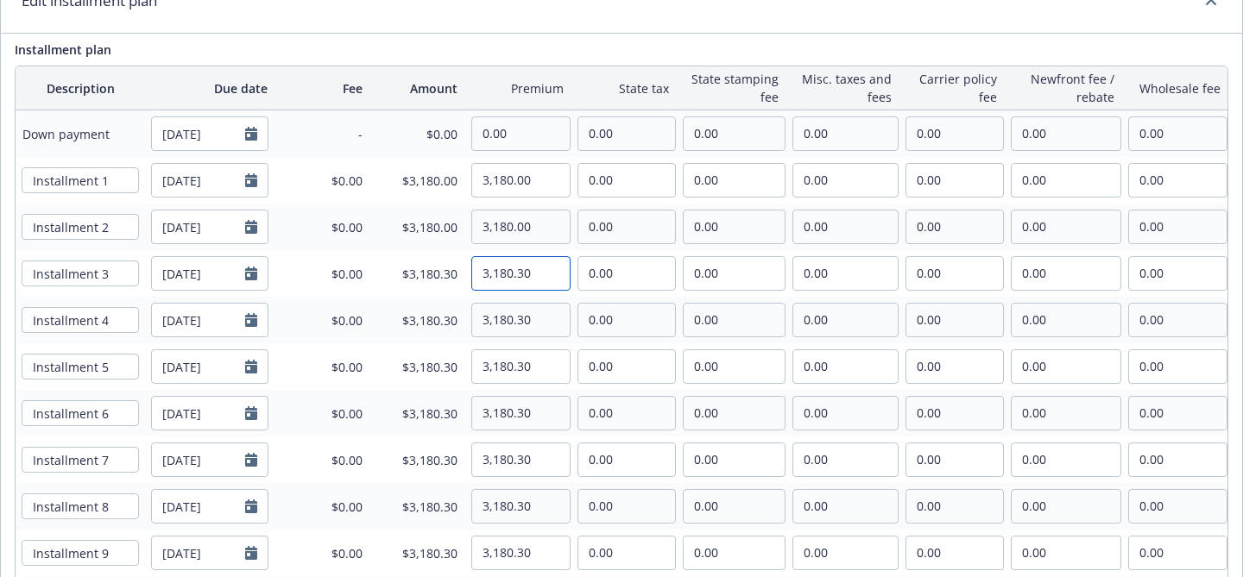
paste input "0"
type input "3,180.00"
drag, startPoint x: 484, startPoint y: 321, endPoint x: 570, endPoint y: 326, distance: 86.5
click at [570, 326] on tr "Installment 4 11/01/2025 $0.00 $3,180.30 3,180.30 0.00 0.00 0.00 0.00 0.00 0.00" at bounding box center [622, 320] width 1212 height 47
paste input "0"
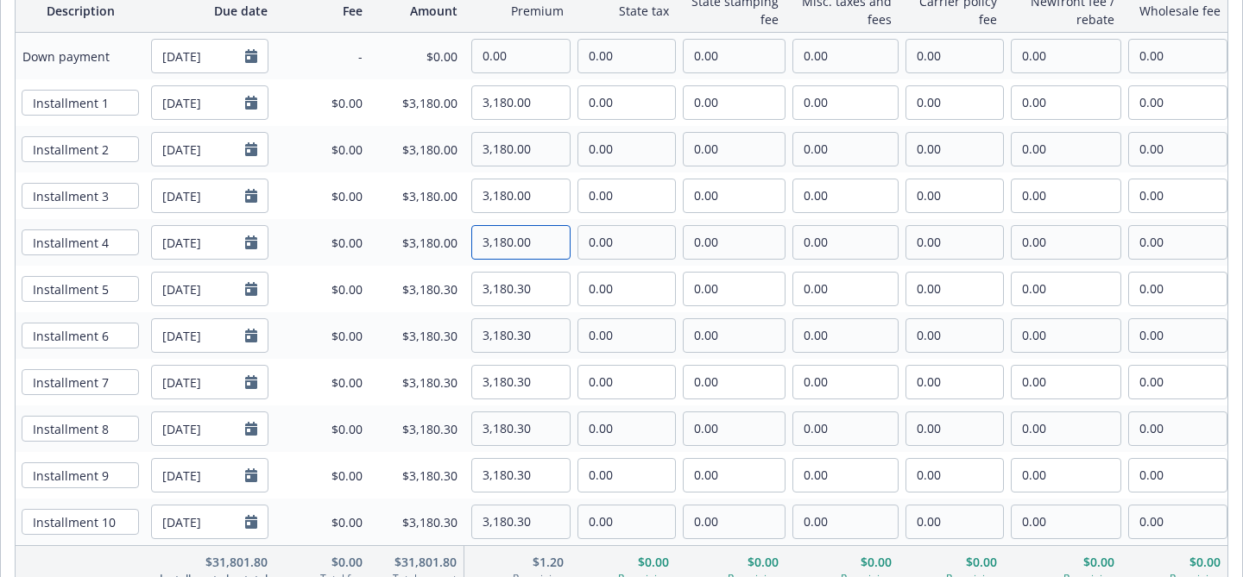
scroll to position [163, 0]
type input "3,180.00"
drag, startPoint x: 480, startPoint y: 293, endPoint x: 576, endPoint y: 294, distance: 95.8
click at [576, 294] on tr "Installment 5 12/01/2025 $0.00 $3,180.30 3,180.30 0.00 0.00 0.00 0.00 0.00 0.00" at bounding box center [622, 291] width 1212 height 47
paste input "0"
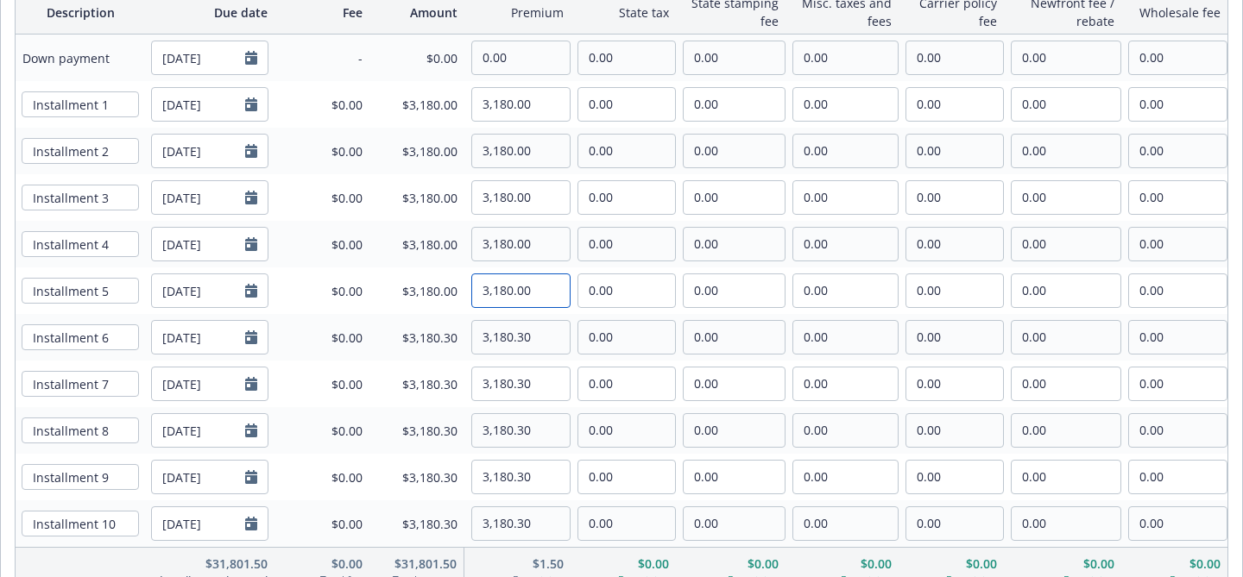
type input "3,180.00"
drag, startPoint x: 484, startPoint y: 339, endPoint x: 570, endPoint y: 339, distance: 86.3
click at [570, 339] on tr "Installment 6 01/01/2026 $0.00 $3,180.30 3,180.30 0.00 0.00 0.00 0.00 0.00 0.00" at bounding box center [622, 337] width 1212 height 47
paste input "0"
type input "3,180.00"
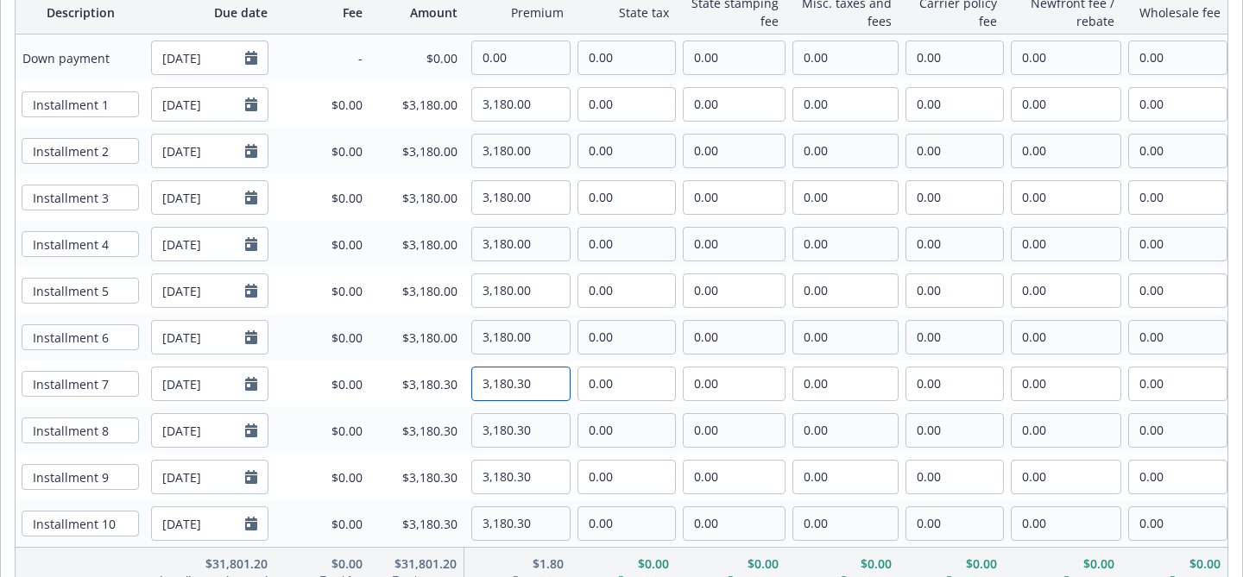
drag, startPoint x: 482, startPoint y: 386, endPoint x: 572, endPoint y: 386, distance: 89.7
click at [572, 386] on tr "Installment 7 02/01/2026 $0.00 $3,180.30 3,180.30 0.00 0.00 0.00 0.00 0.00 0.00" at bounding box center [622, 384] width 1212 height 47
paste input "0"
type input "3,180.00"
drag, startPoint x: 483, startPoint y: 431, endPoint x: 567, endPoint y: 433, distance: 83.7
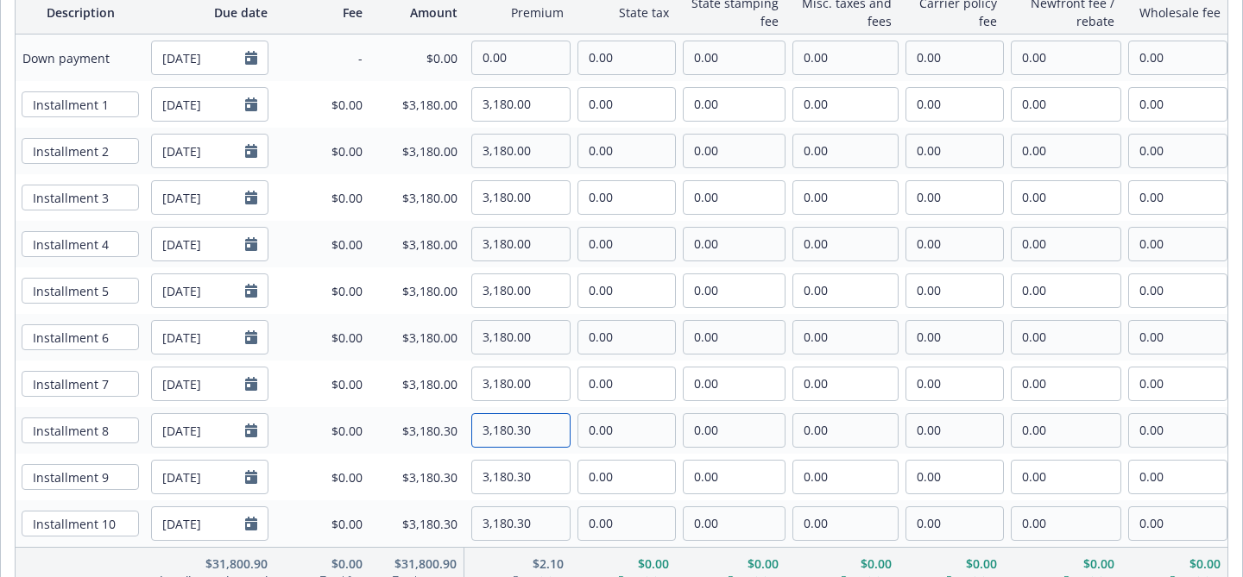
click at [567, 433] on input "3,180.30" at bounding box center [521, 430] width 98 height 33
paste input "0"
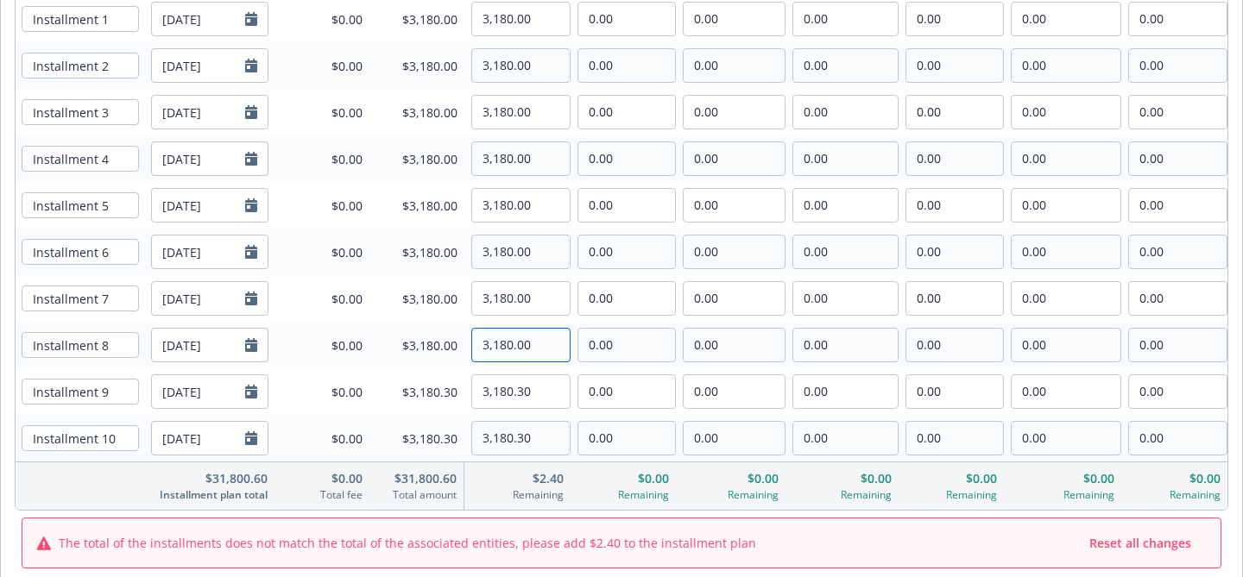
scroll to position [273, 0]
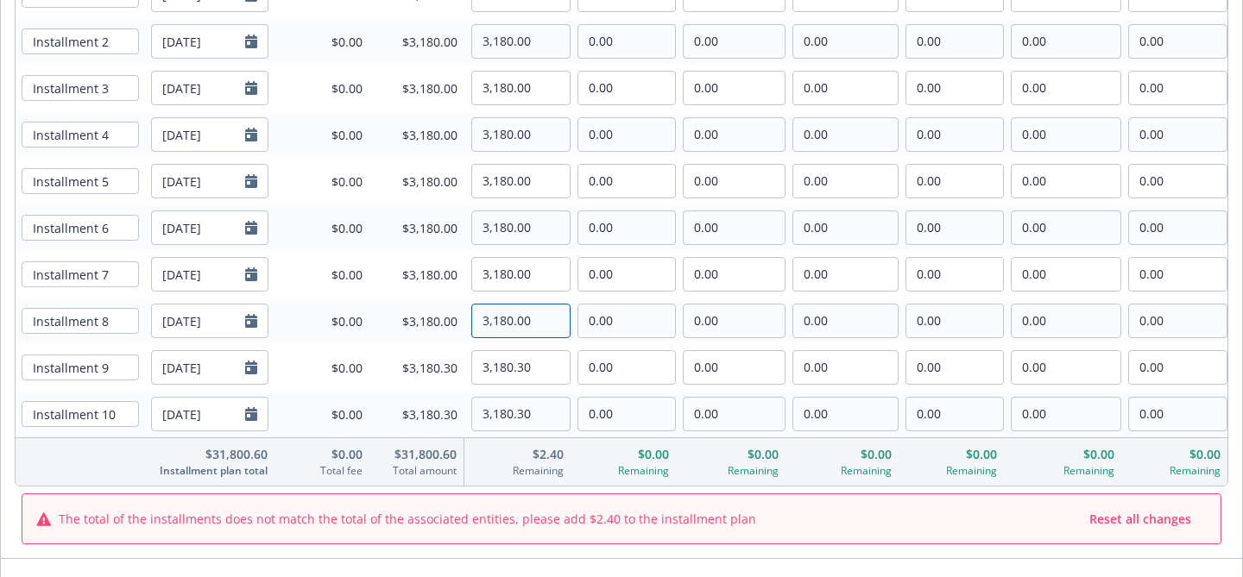
type input "3,180.00"
drag, startPoint x: 482, startPoint y: 367, endPoint x: 583, endPoint y: 369, distance: 101.0
click at [583, 369] on tr "Installment 9 04/01/2026 $0.00 $3,180.30 3,180.30 0.00 0.00 0.00 0.00 0.00 0.00" at bounding box center [622, 367] width 1212 height 47
paste input "0"
type input "3,180.00"
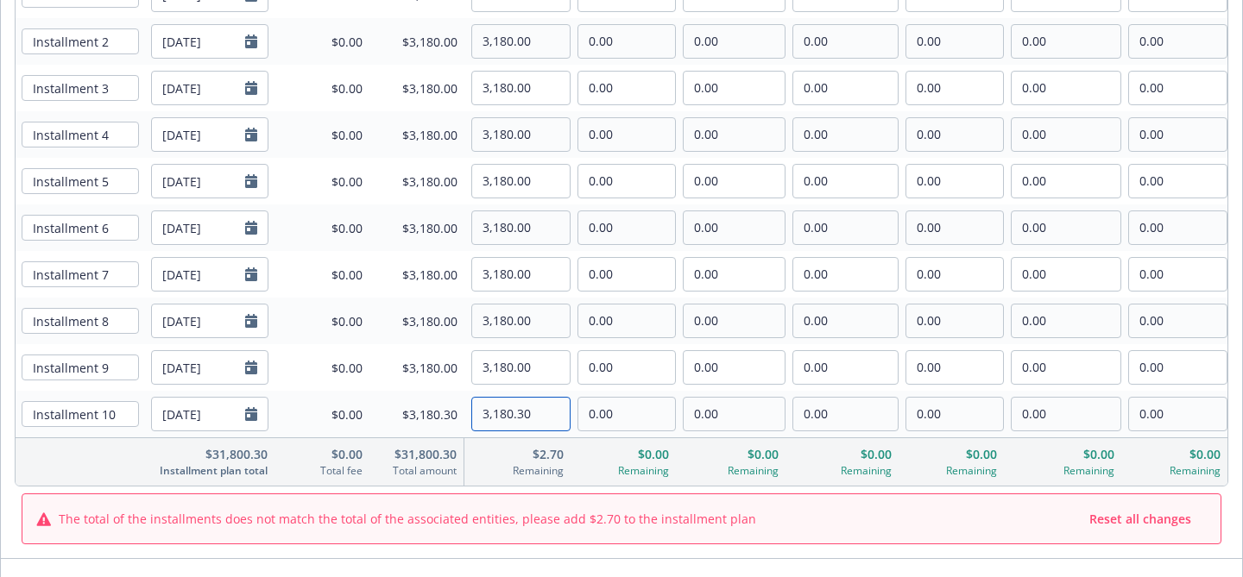
drag, startPoint x: 483, startPoint y: 415, endPoint x: 564, endPoint y: 418, distance: 81.2
click at [564, 418] on input "3,180.30" at bounding box center [521, 414] width 98 height 33
paste input "0"
type input "3,180.00"
click at [586, 450] on span "$0.00" at bounding box center [623, 454] width 92 height 18
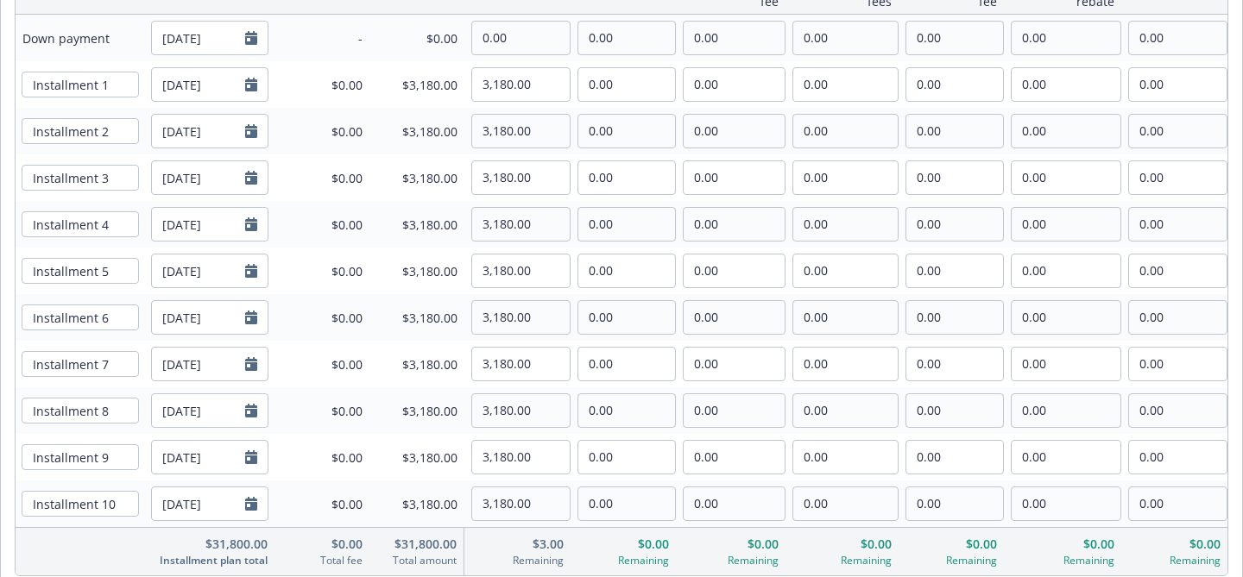
scroll to position [177, 0]
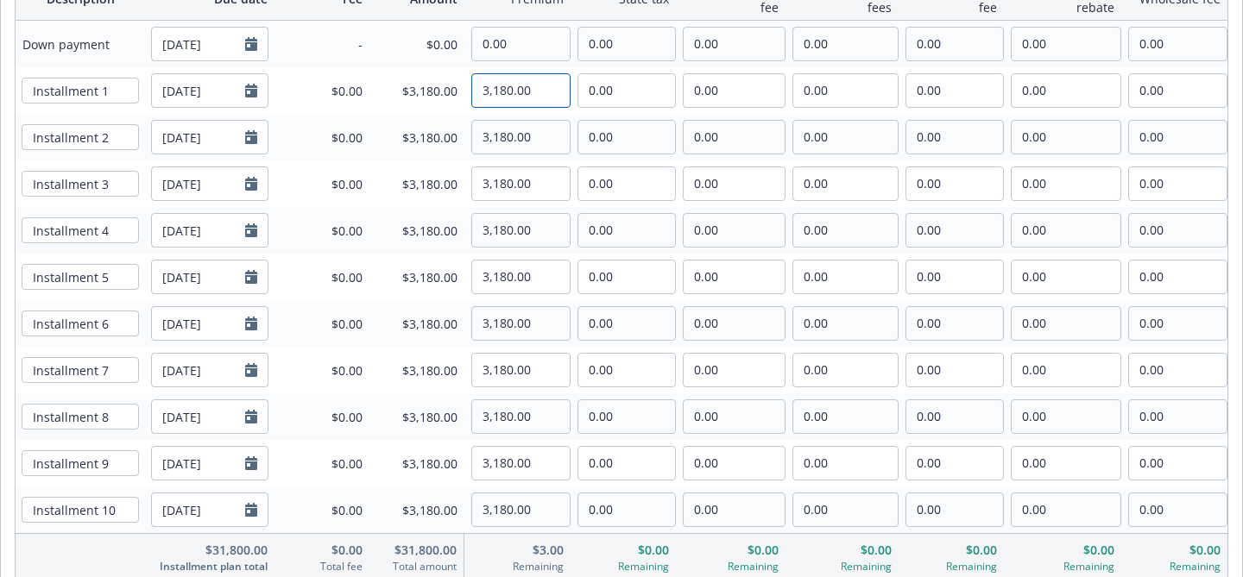
click at [508, 88] on input "3,180.00" at bounding box center [521, 90] width 98 height 33
type input "3,183.00"
click at [391, 45] on span "$0.00" at bounding box center [416, 44] width 81 height 18
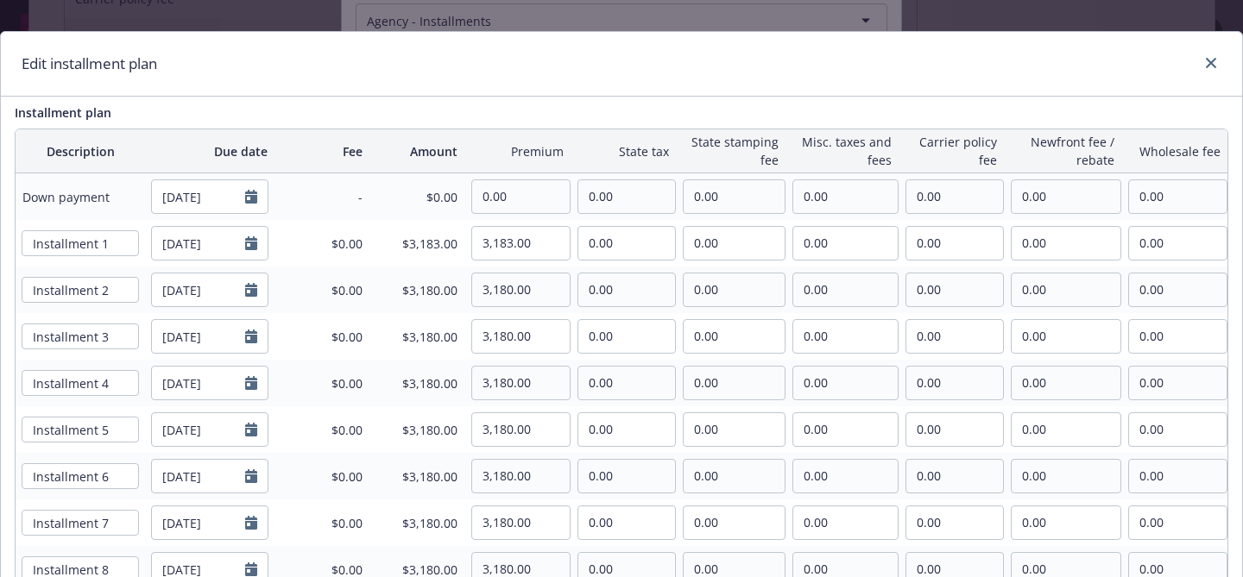
scroll to position [322, 0]
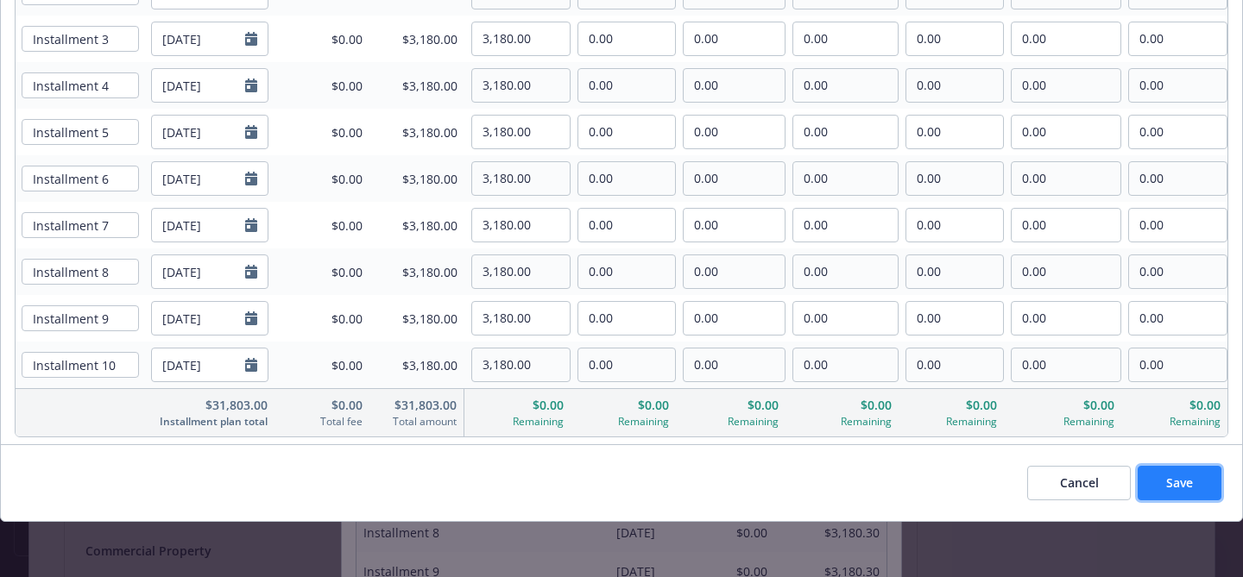
click at [1162, 468] on button "Save" at bounding box center [1179, 483] width 84 height 35
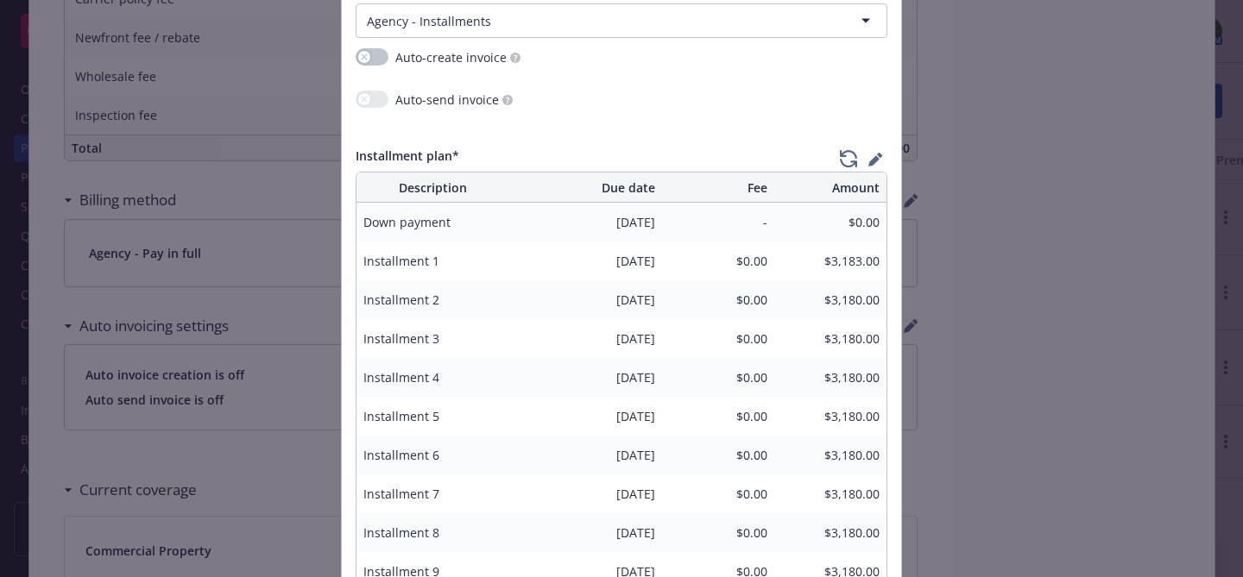
scroll to position [444, 0]
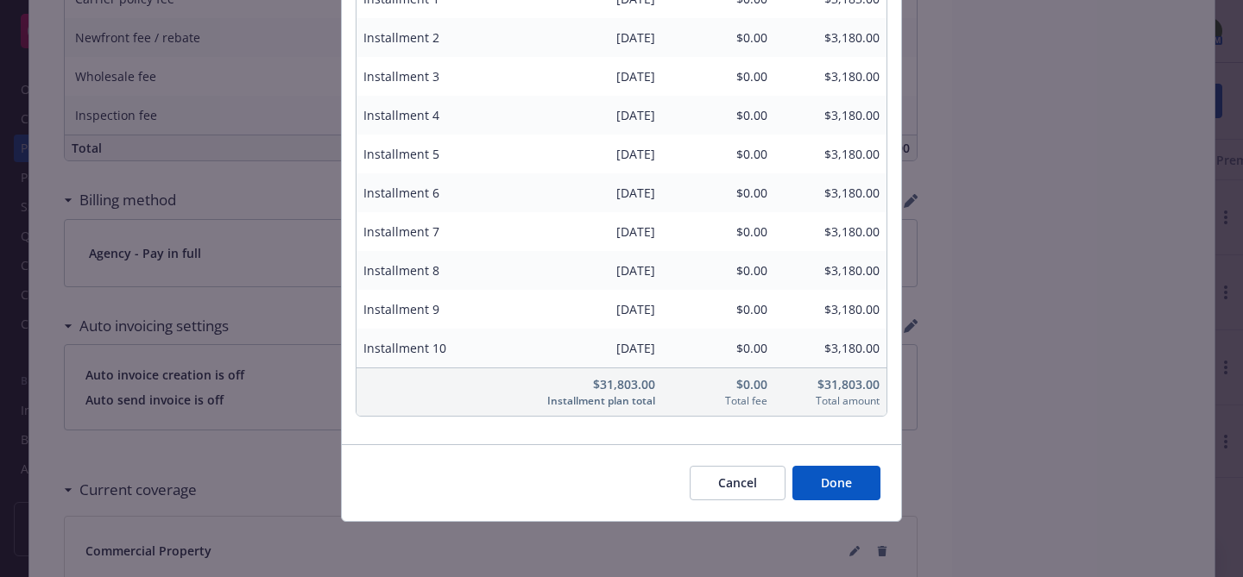
click at [816, 475] on button "Done" at bounding box center [836, 483] width 88 height 35
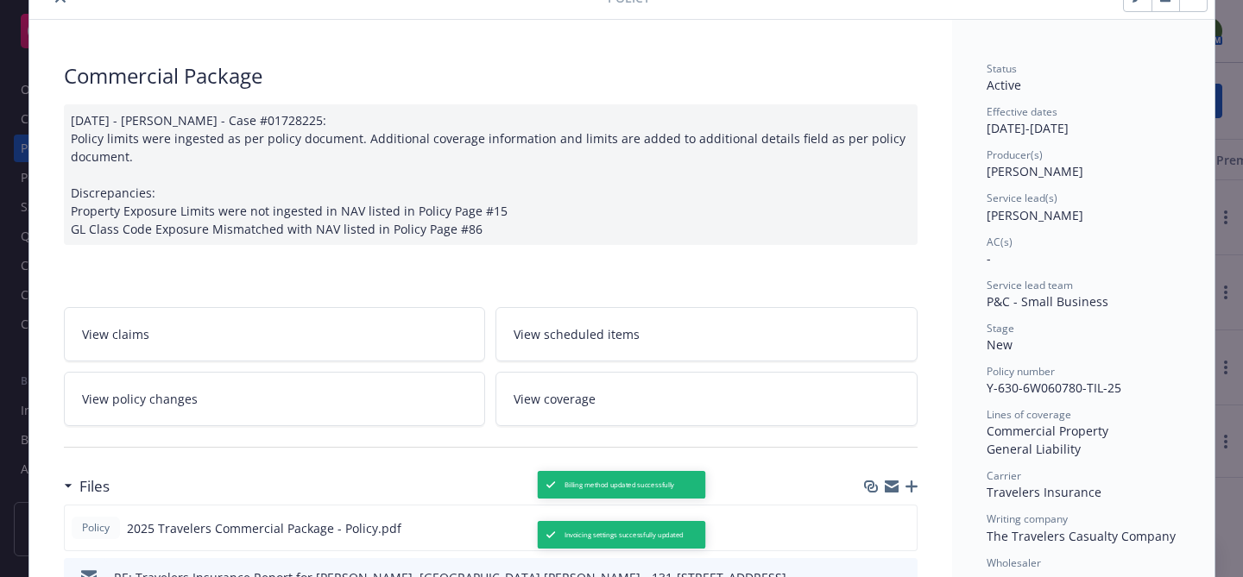
scroll to position [7, 0]
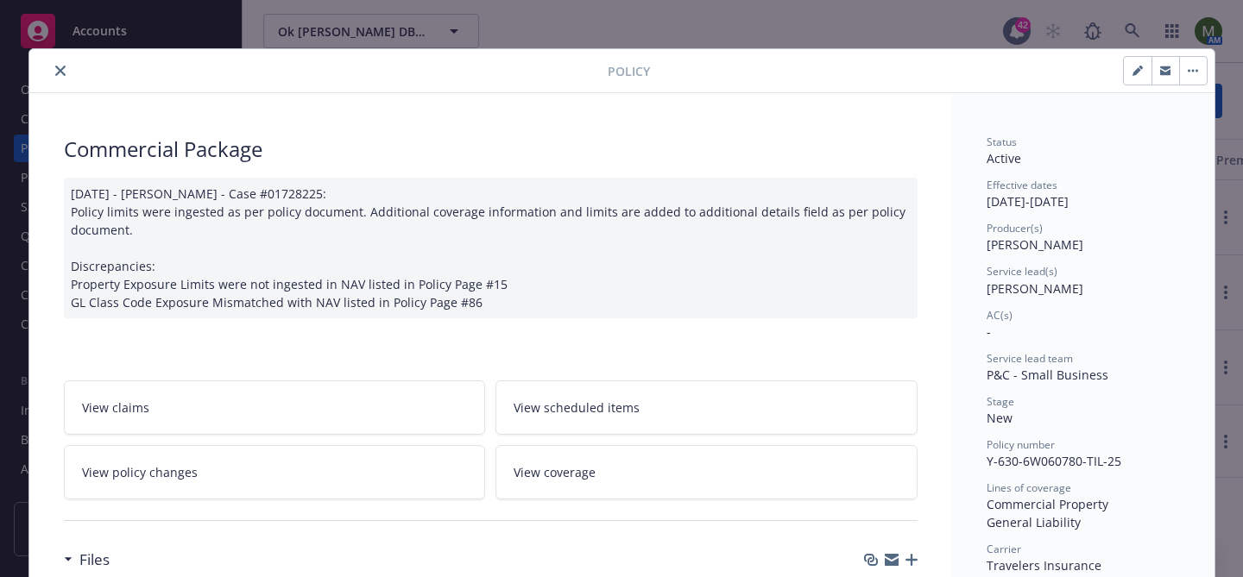
click at [63, 72] on icon "close" at bounding box center [60, 71] width 10 height 10
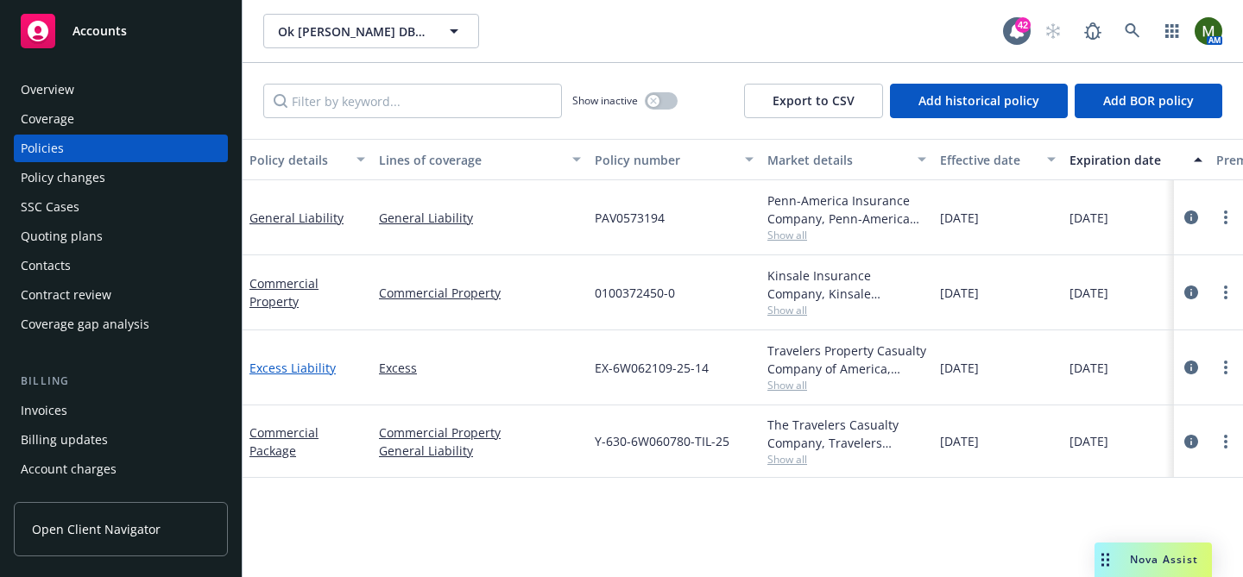
click at [305, 375] on link "Excess Liability" at bounding box center [292, 368] width 86 height 16
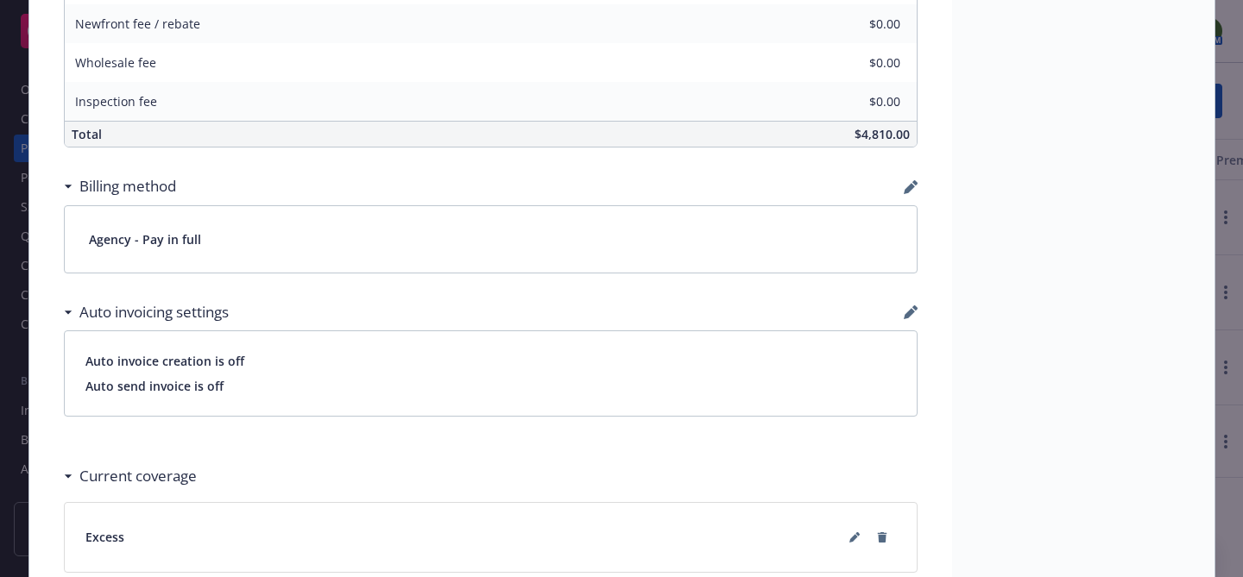
scroll to position [983, 0]
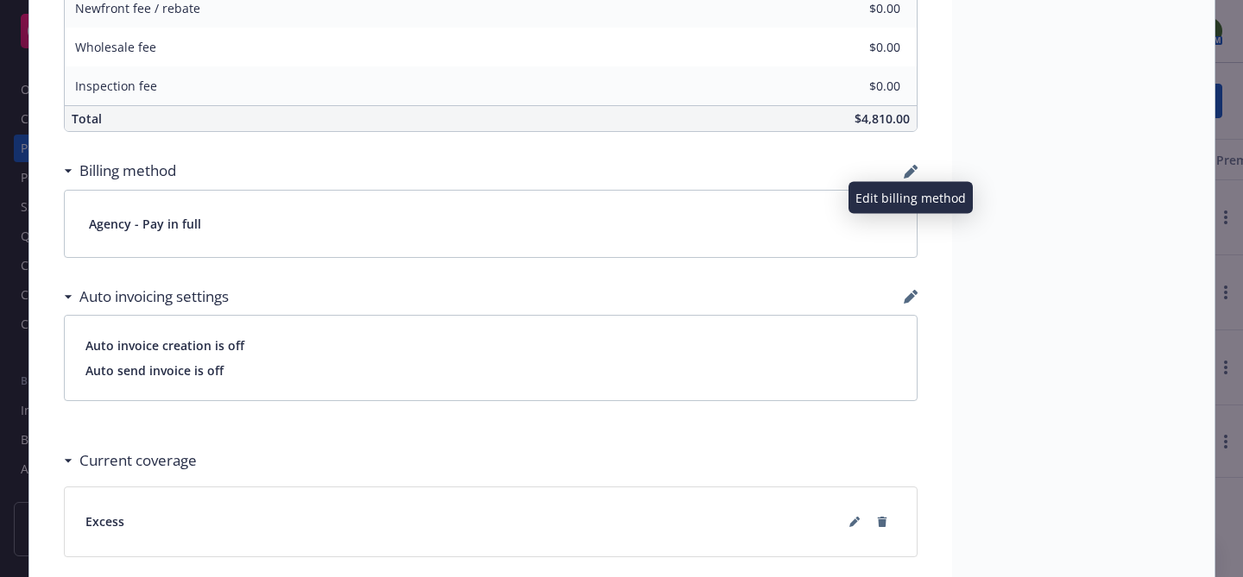
click at [907, 167] on icon "button" at bounding box center [911, 172] width 14 height 14
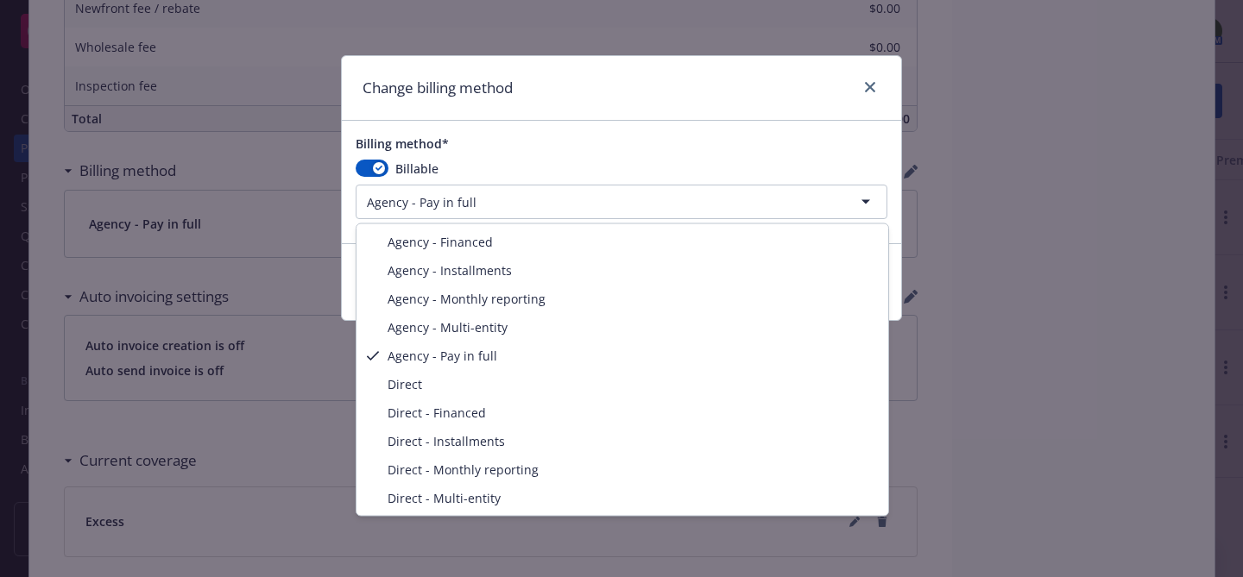
click at [456, 204] on html "Accounts Overview Coverage Policies Policy changes SSC Cases Quoting plans Cont…" at bounding box center [621, 288] width 1243 height 577
select select "AGENCY_INSTALLMENTS"
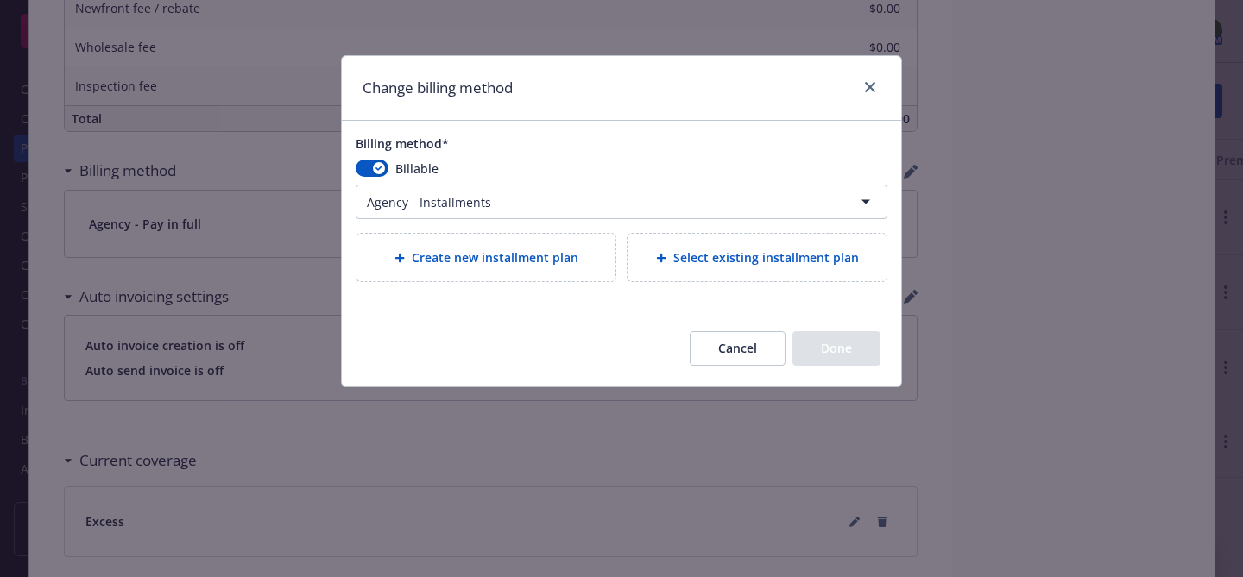
click at [490, 251] on span "Create new installment plan" at bounding box center [495, 258] width 167 height 18
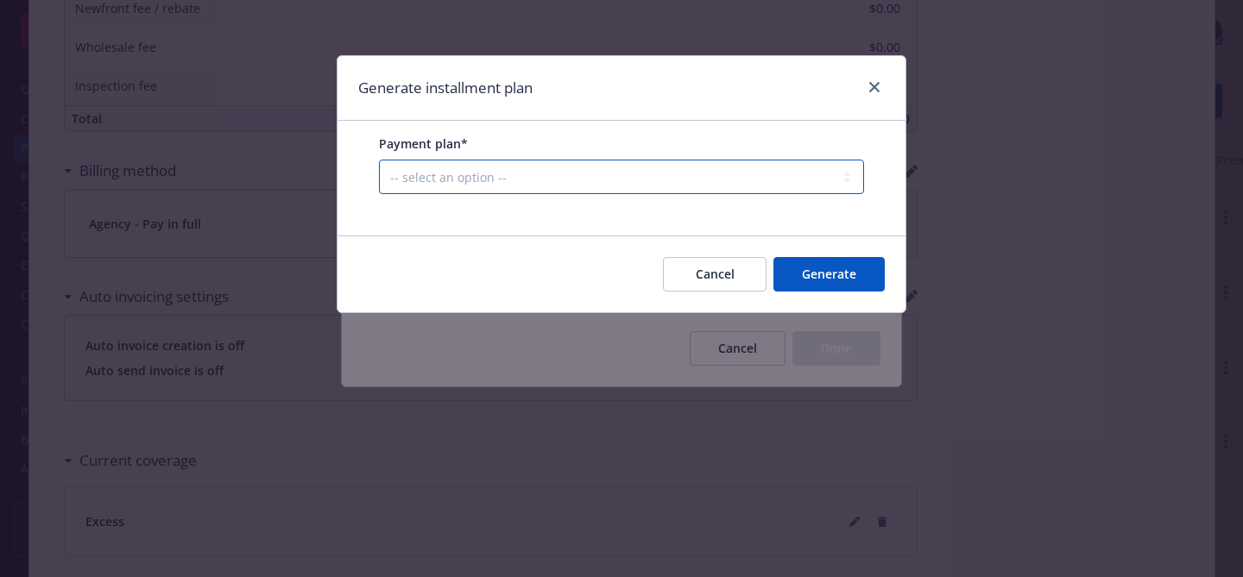
click at [525, 182] on select "-- select an option -- Only down payment 0% down payment + 12 monthly installme…" at bounding box center [621, 177] width 485 height 35
select select "0% down payment + 12 monthly installments"
click at [379, 194] on select "-- select an option -- Only down payment 0% down payment + 12 monthly installme…" at bounding box center [621, 177] width 485 height 35
select select "MONTHLY"
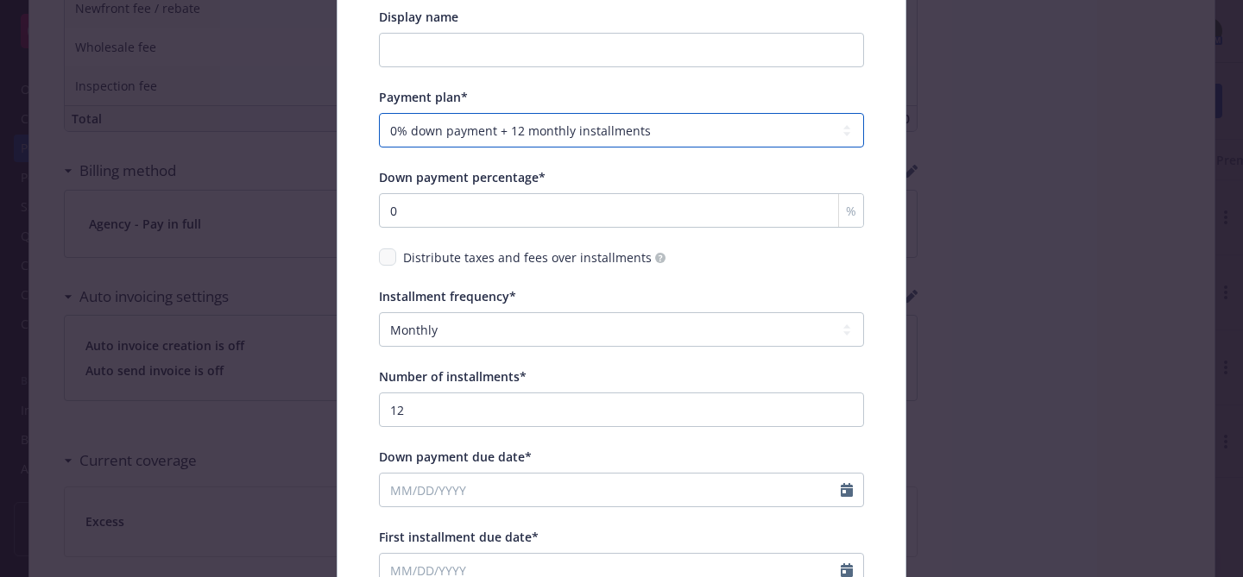
scroll to position [223, 0]
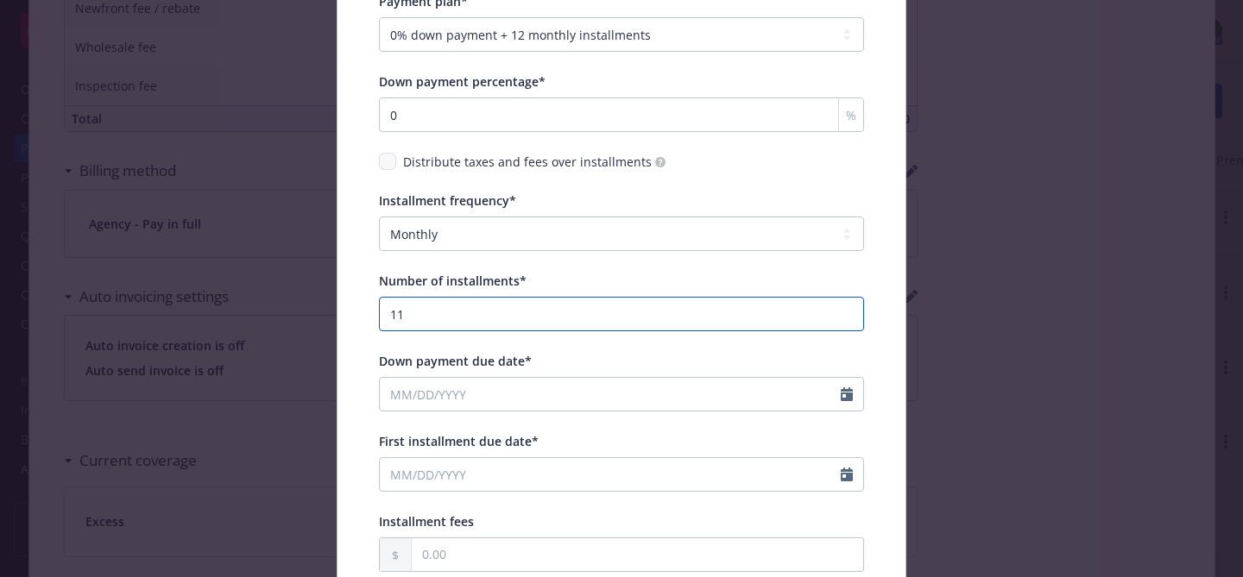
click at [844, 320] on input "11" at bounding box center [621, 314] width 485 height 35
type input "10"
click at [844, 320] on input "10" at bounding box center [621, 314] width 485 height 35
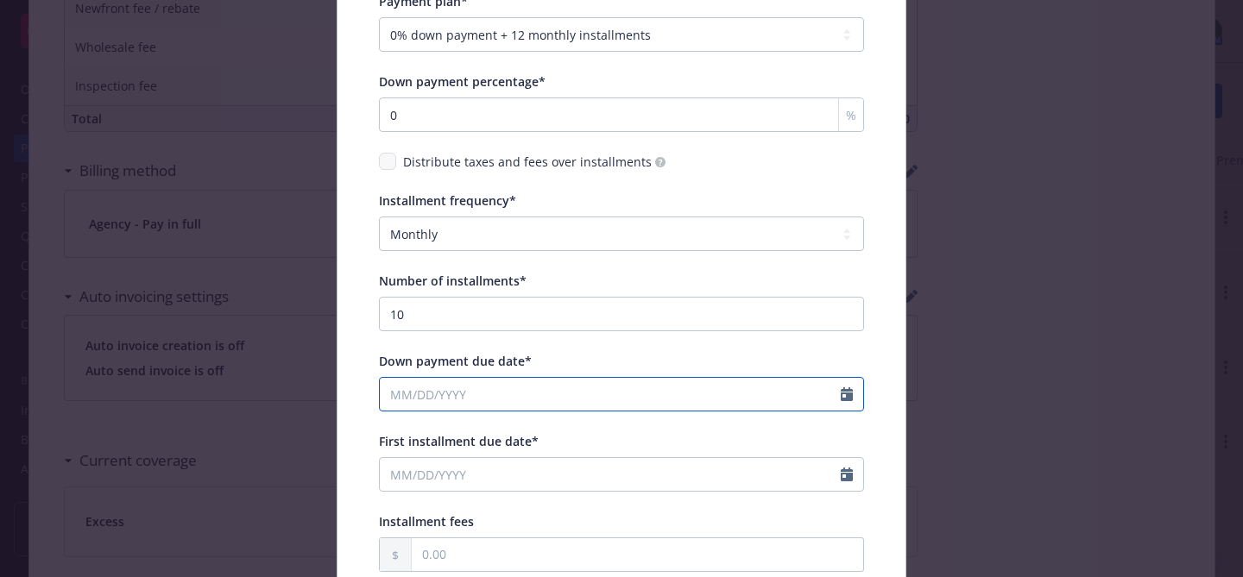
click at [435, 395] on input "Down payment due date*" at bounding box center [610, 394] width 461 height 33
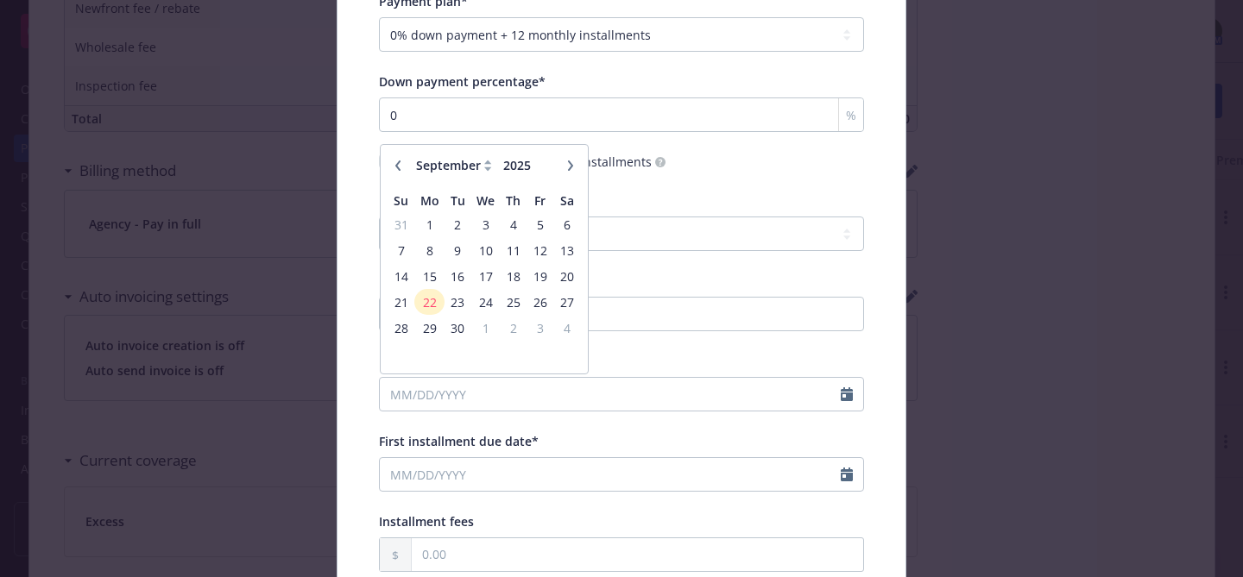
click at [406, 173] on div "January February March April May June July August September October November De…" at bounding box center [483, 165] width 193 height 27
click at [401, 163] on icon "button" at bounding box center [398, 166] width 10 height 10
select select "8"
click at [538, 224] on span "1" at bounding box center [539, 225] width 23 height 22
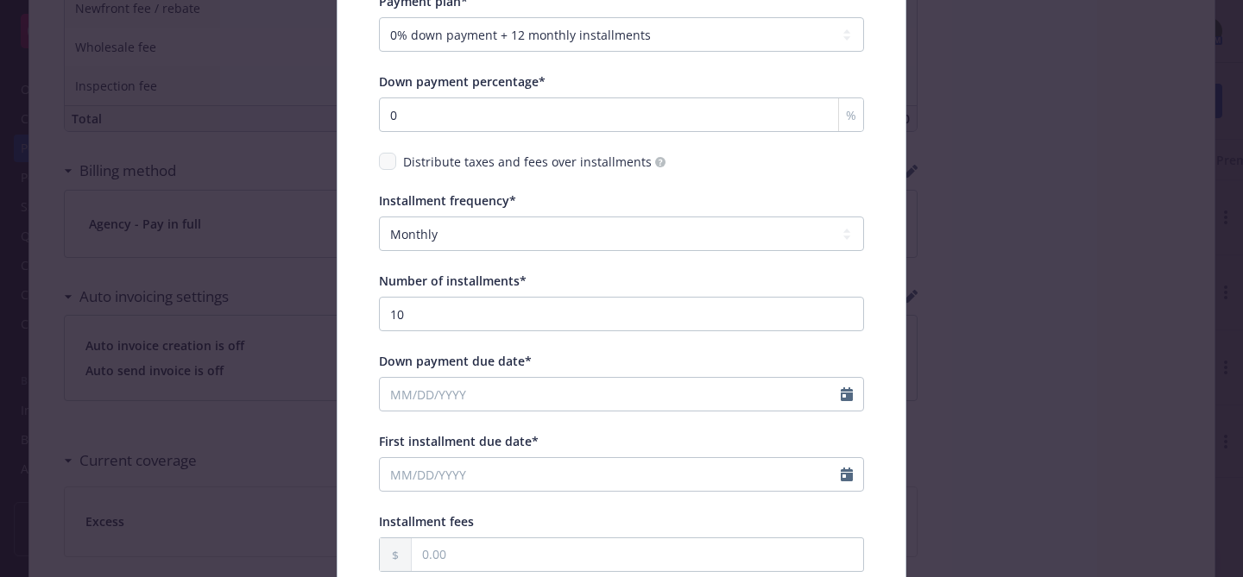
type input "08/01/2025"
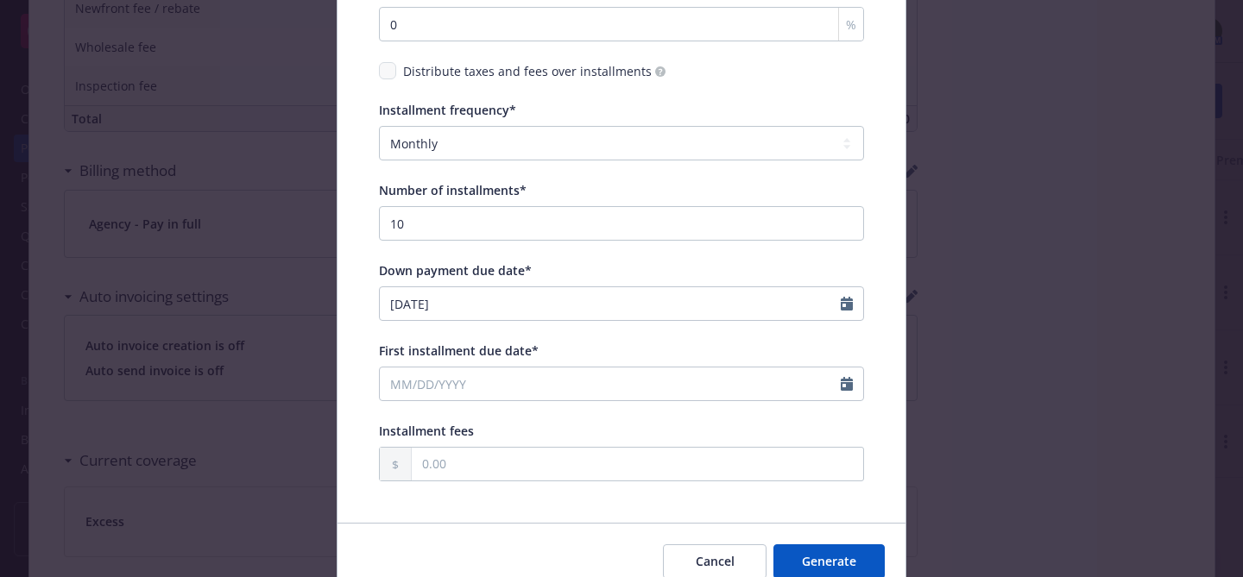
scroll to position [334, 0]
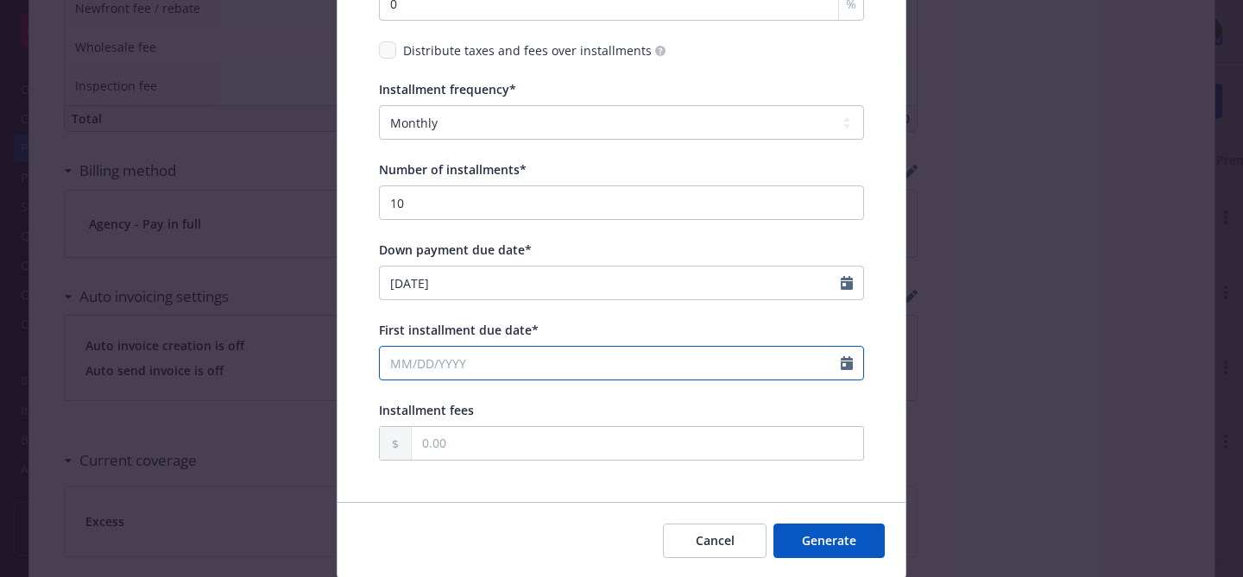
click at [419, 368] on input "First installment due date*" at bounding box center [610, 363] width 461 height 33
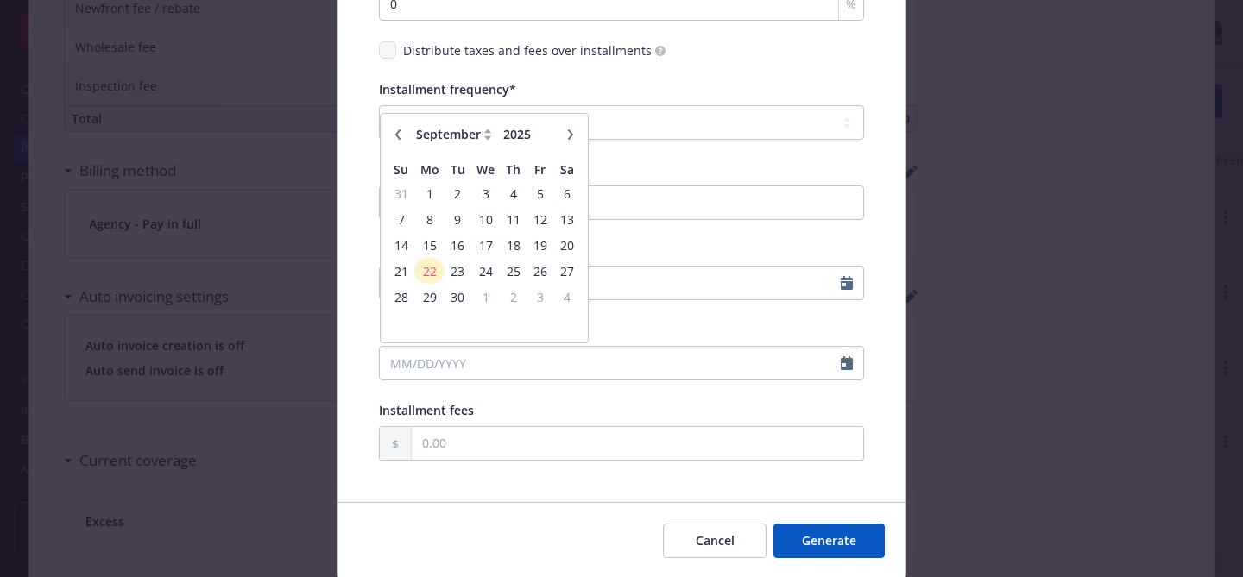
click at [400, 135] on icon "button" at bounding box center [398, 134] width 10 height 10
select select "8"
click at [533, 191] on span "1" at bounding box center [539, 194] width 23 height 22
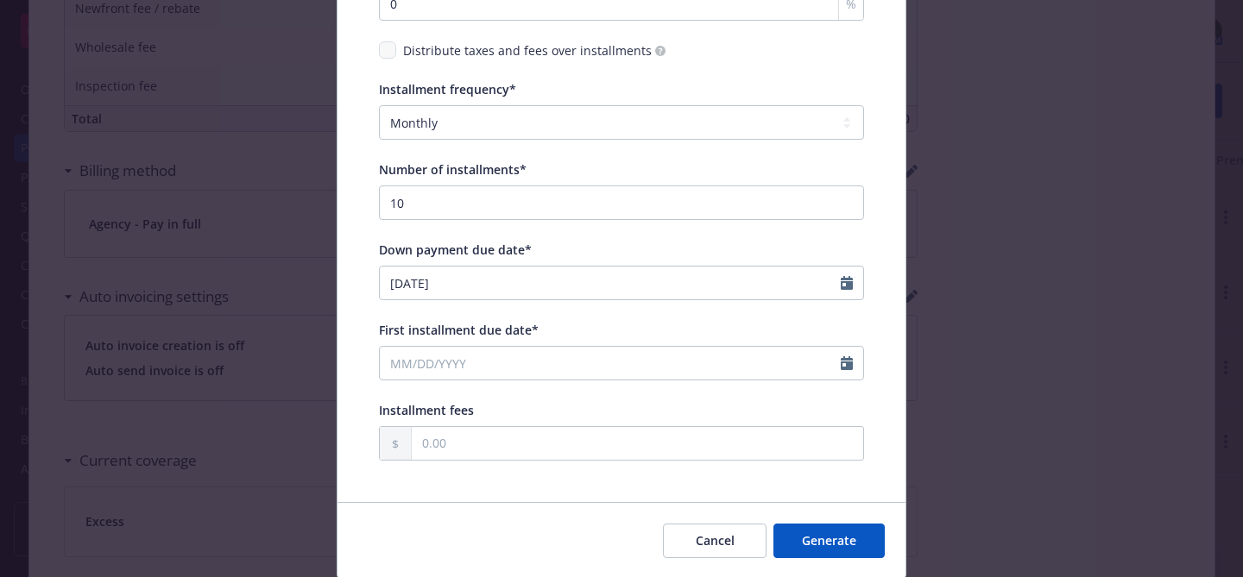
type input "08/01/2025"
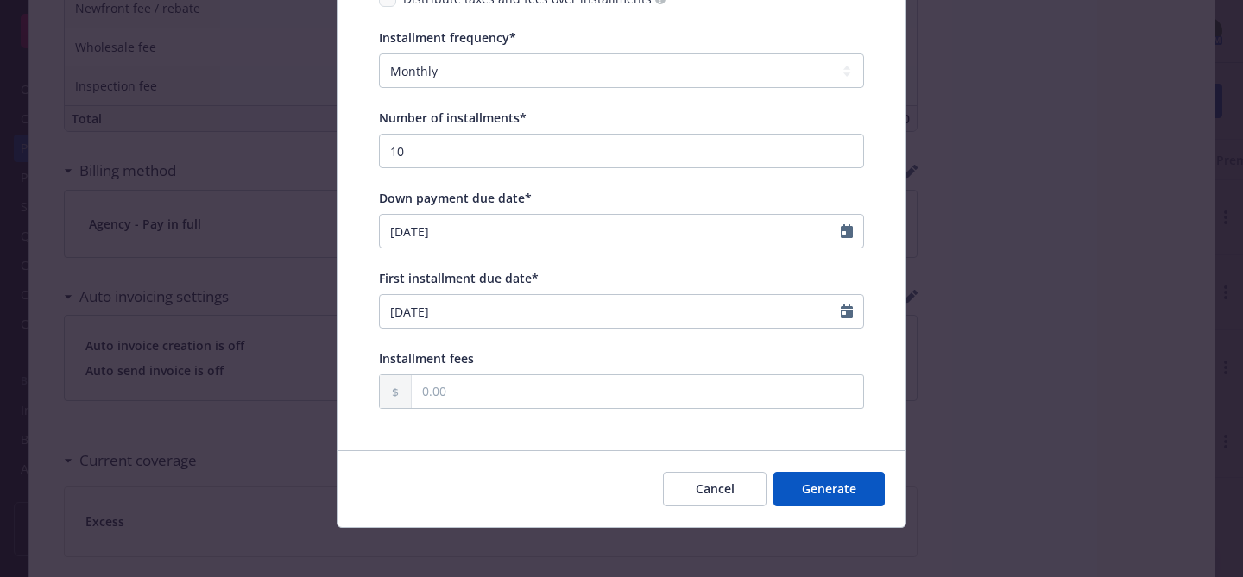
scroll to position [392, 0]
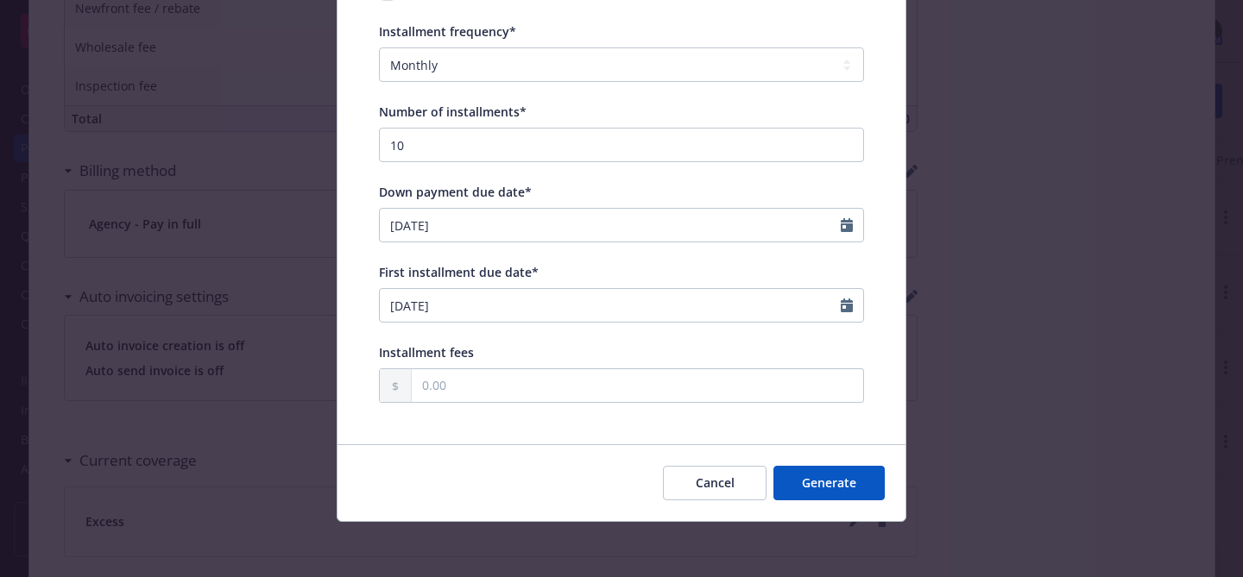
click at [853, 482] on button "Generate" at bounding box center [828, 483] width 111 height 35
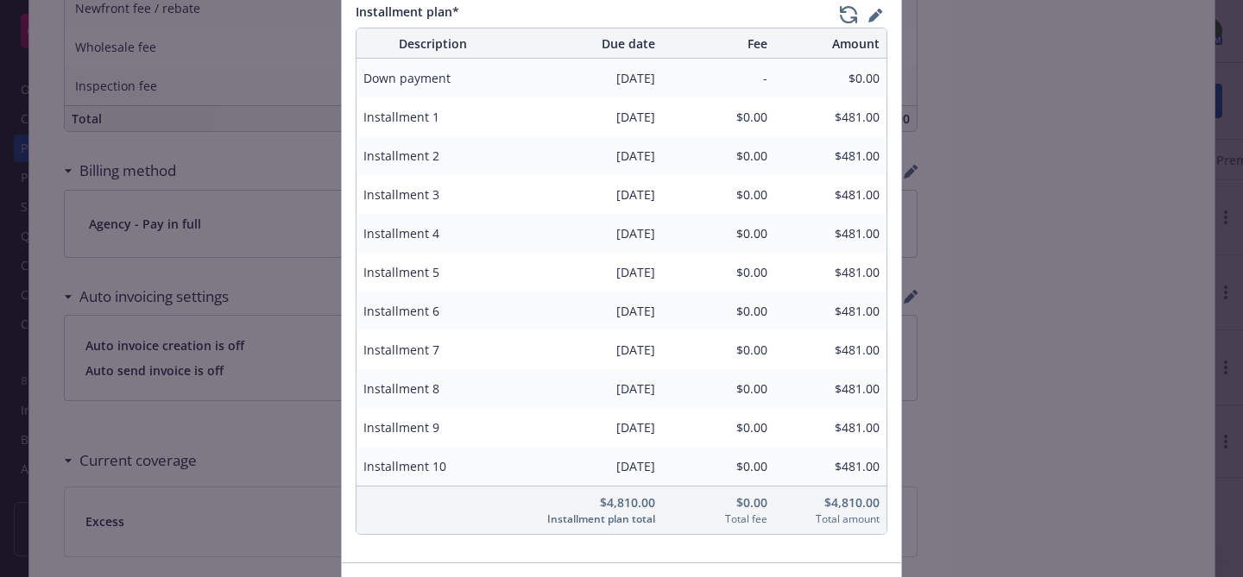
scroll to position [444, 0]
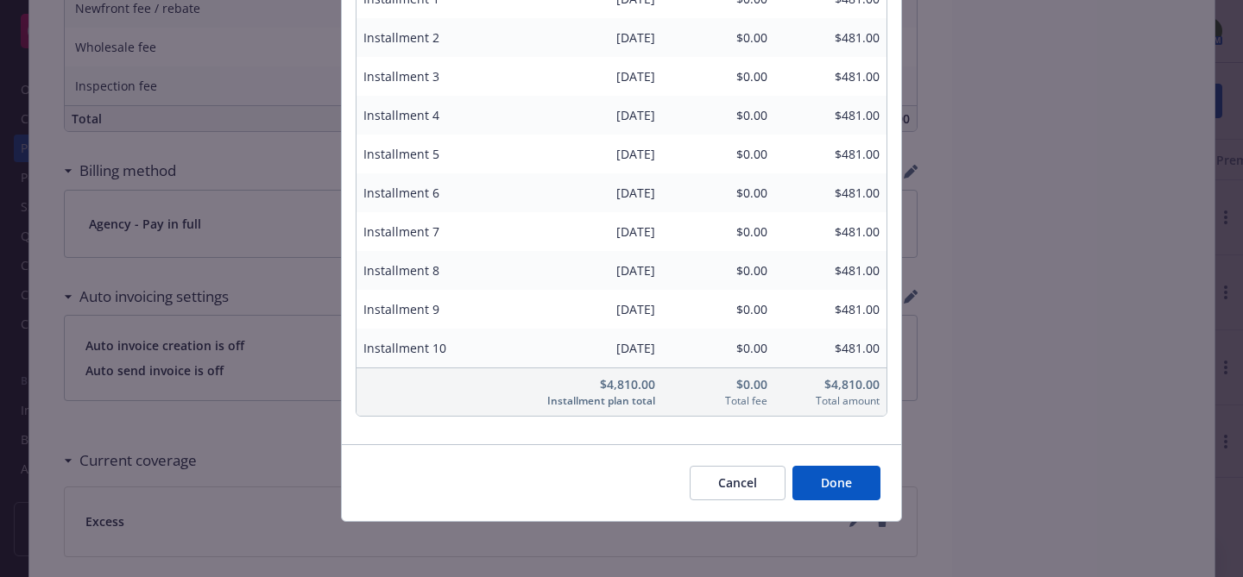
click at [806, 469] on button "Done" at bounding box center [836, 483] width 88 height 35
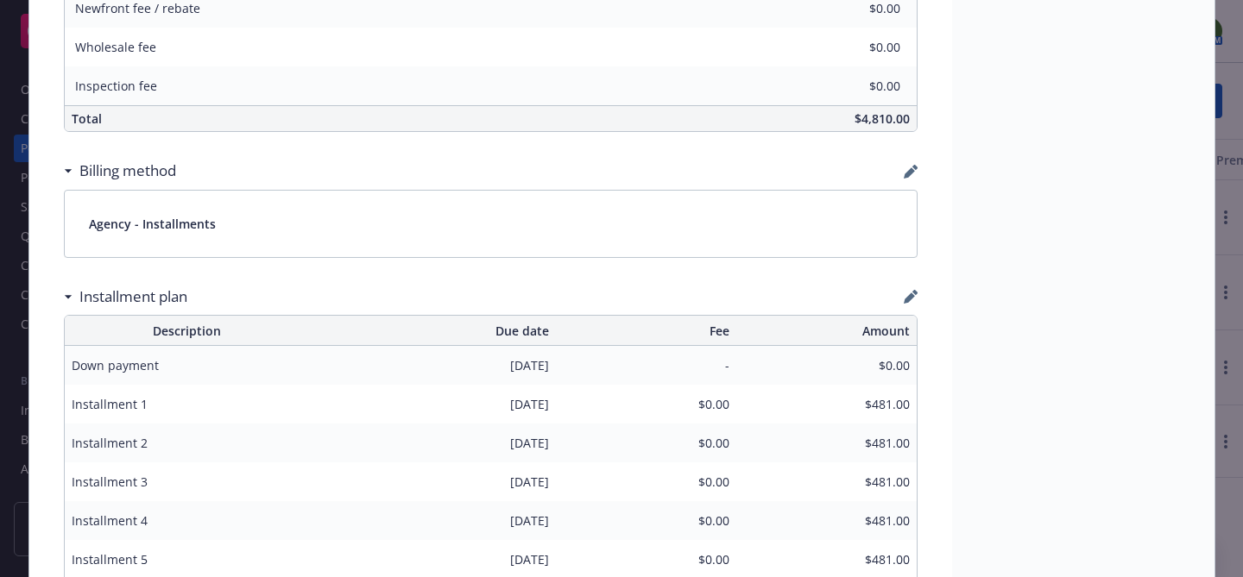
scroll to position [0, 0]
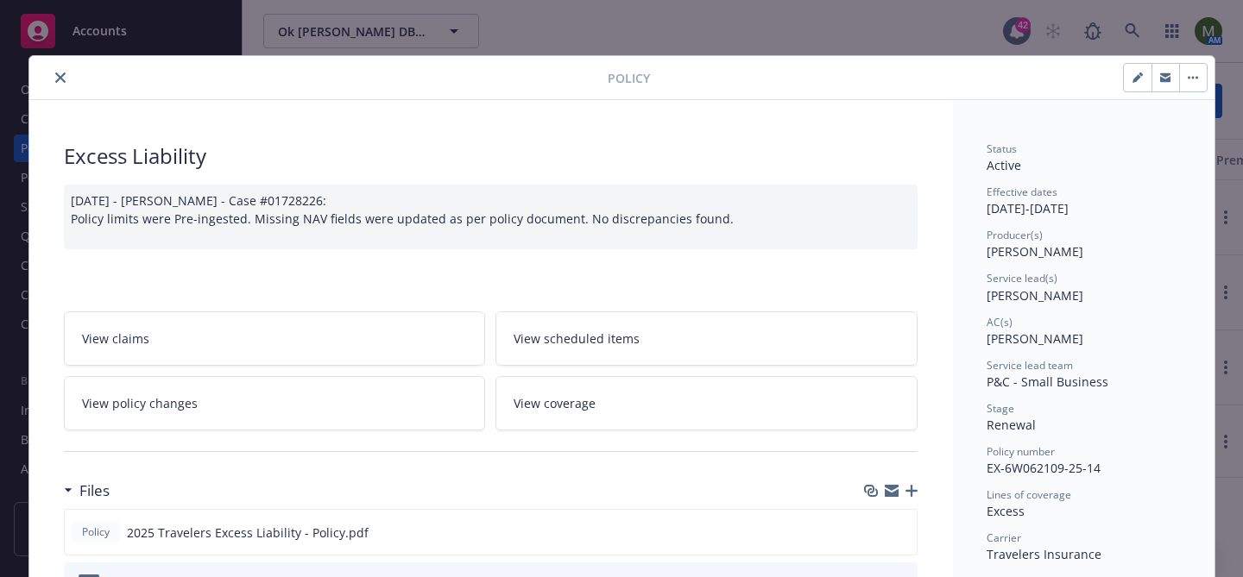
click at [55, 76] on icon "close" at bounding box center [60, 77] width 10 height 10
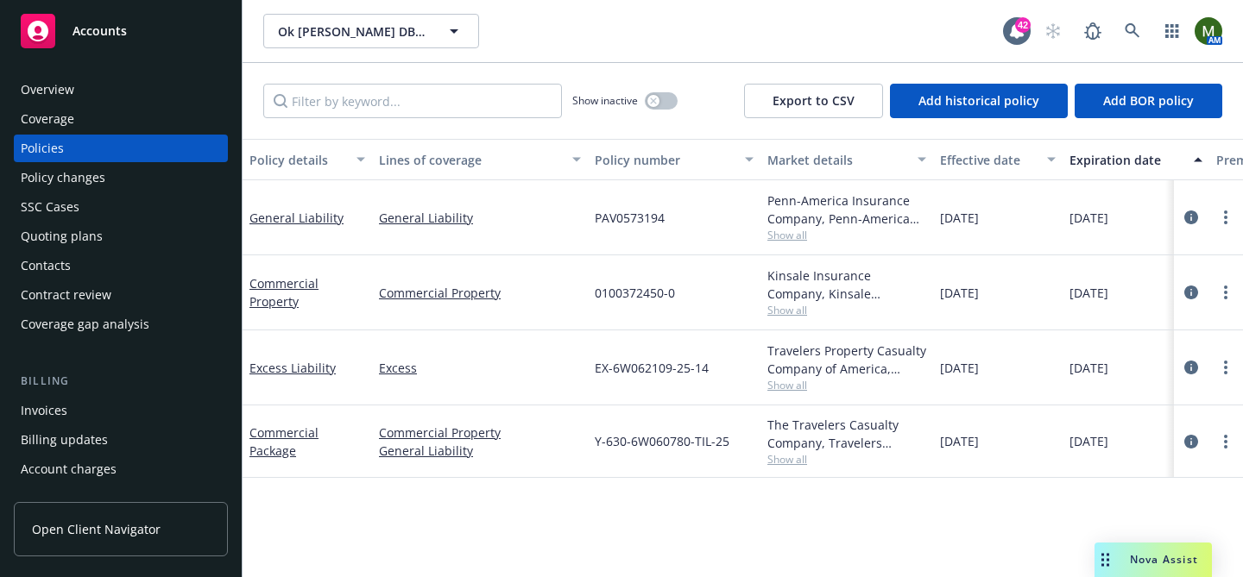
click at [63, 87] on div "Overview" at bounding box center [48, 90] width 54 height 28
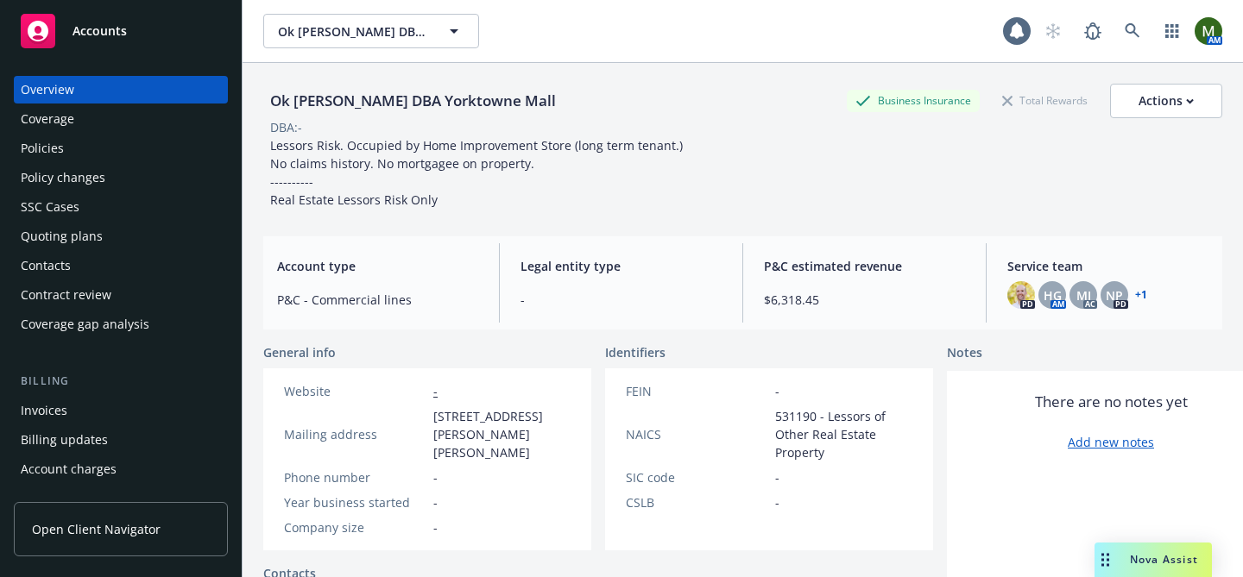
click at [329, 98] on div "Ok Jo Shin DBA Yorktowne Mall" at bounding box center [412, 101] width 299 height 22
copy div "Ok Jo Shin DBA Yorktowne Mall"
click at [102, 265] on div "Contacts" at bounding box center [121, 266] width 200 height 28
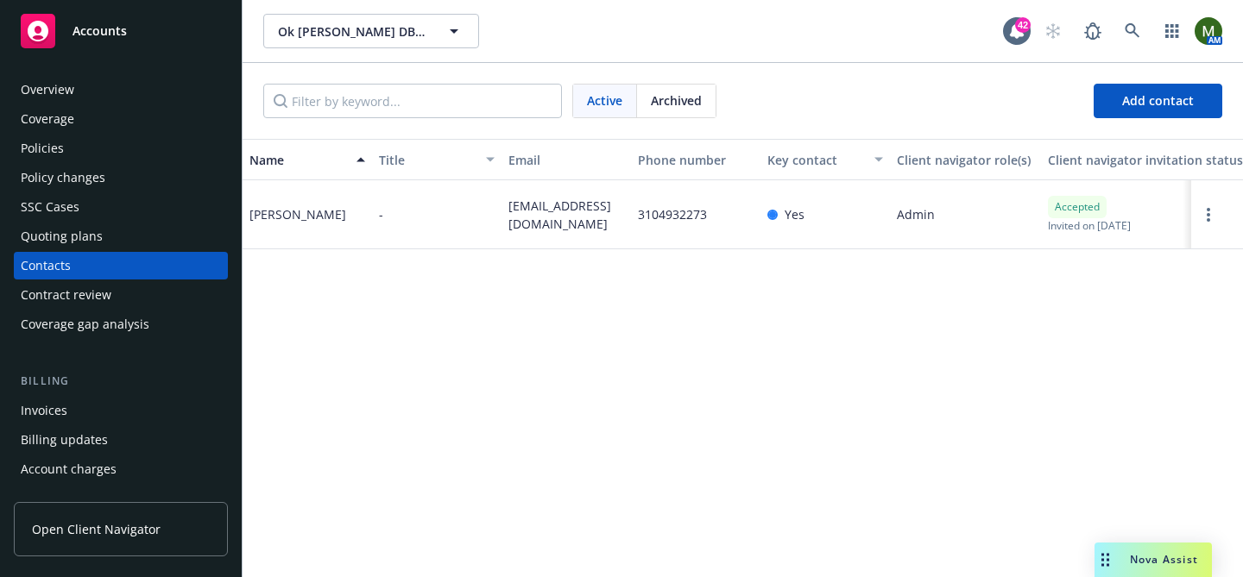
click at [527, 213] on span "lornefi@gmail.com" at bounding box center [566, 215] width 116 height 36
copy span "lornefi@gmail.com"
click at [104, 98] on div "Overview" at bounding box center [121, 90] width 200 height 28
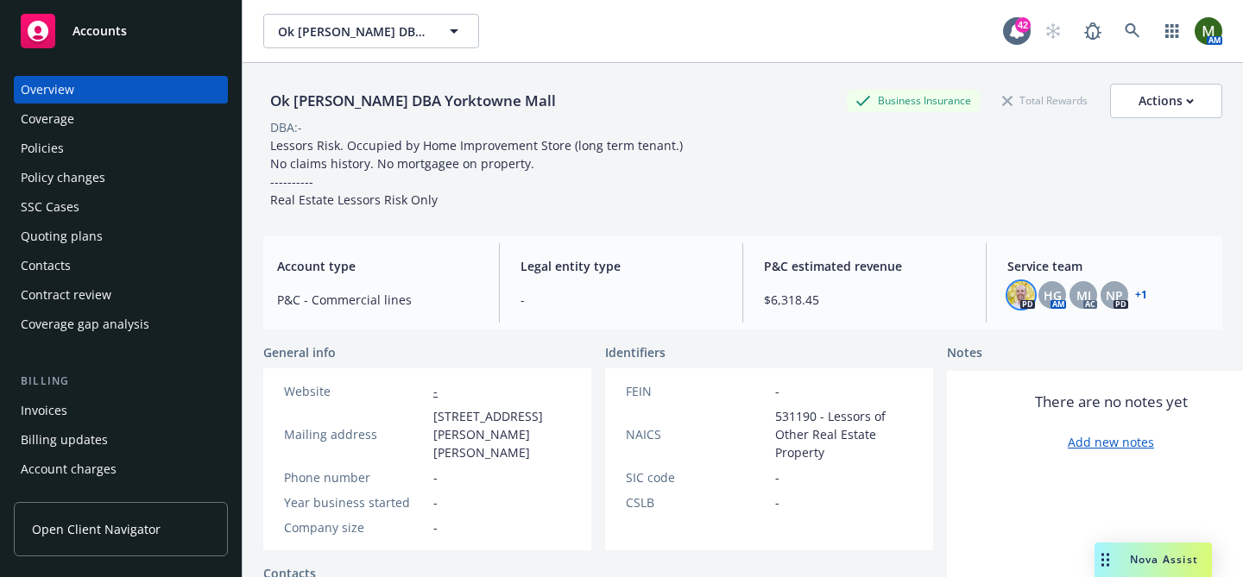
click at [1025, 292] on img at bounding box center [1021, 295] width 28 height 28
click at [83, 406] on div "Invoices" at bounding box center [121, 411] width 200 height 28
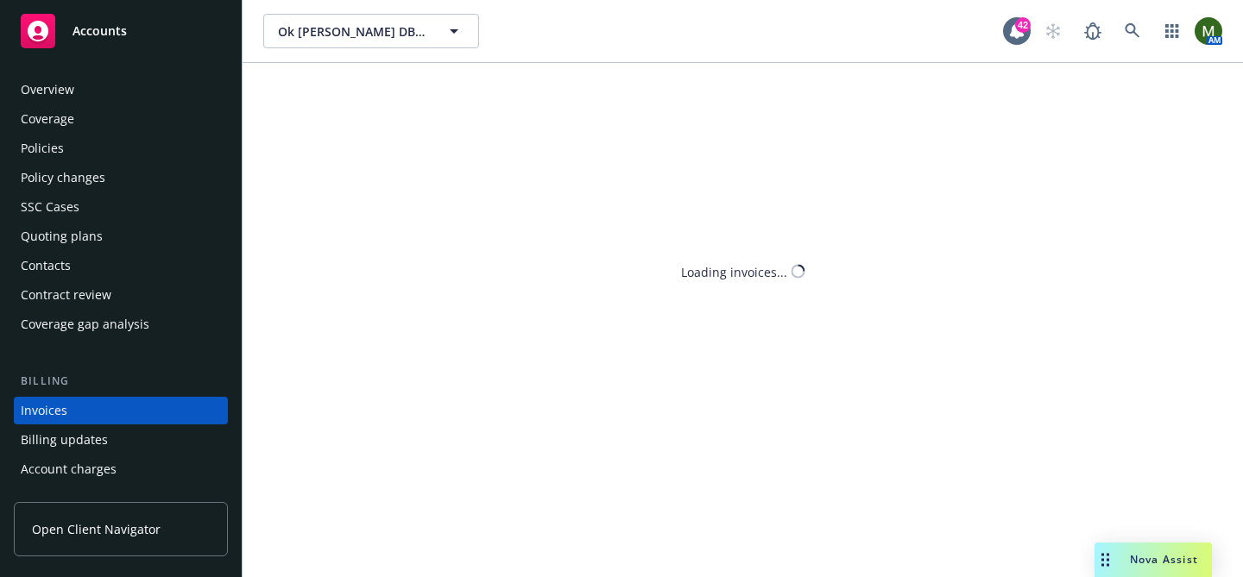
scroll to position [94, 0]
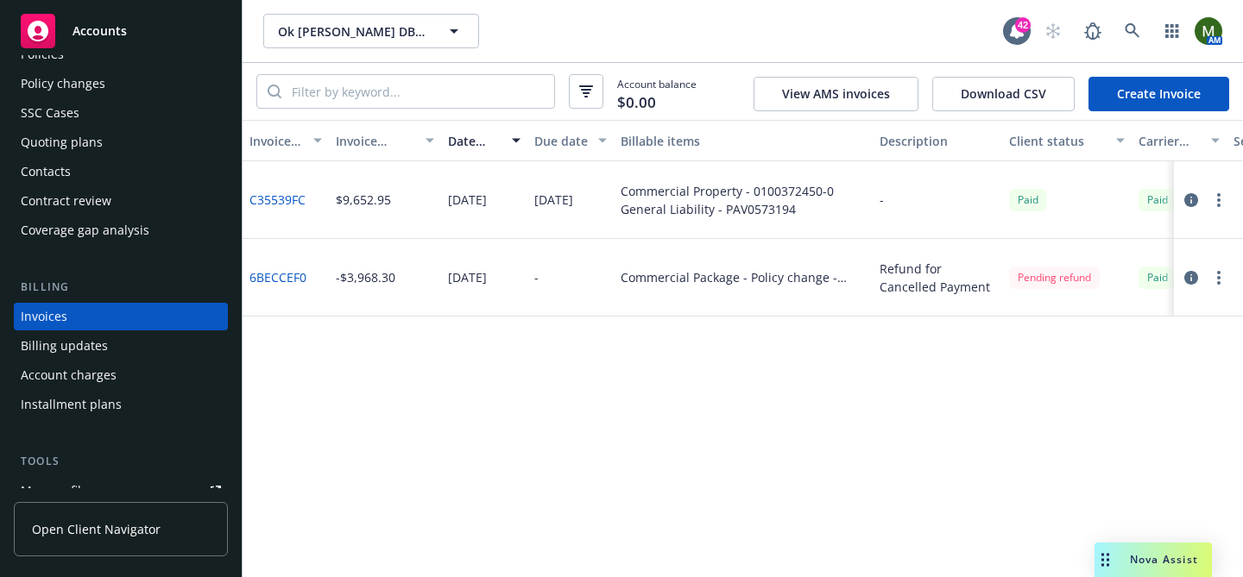
click at [1111, 109] on link "Create Invoice" at bounding box center [1158, 94] width 141 height 35
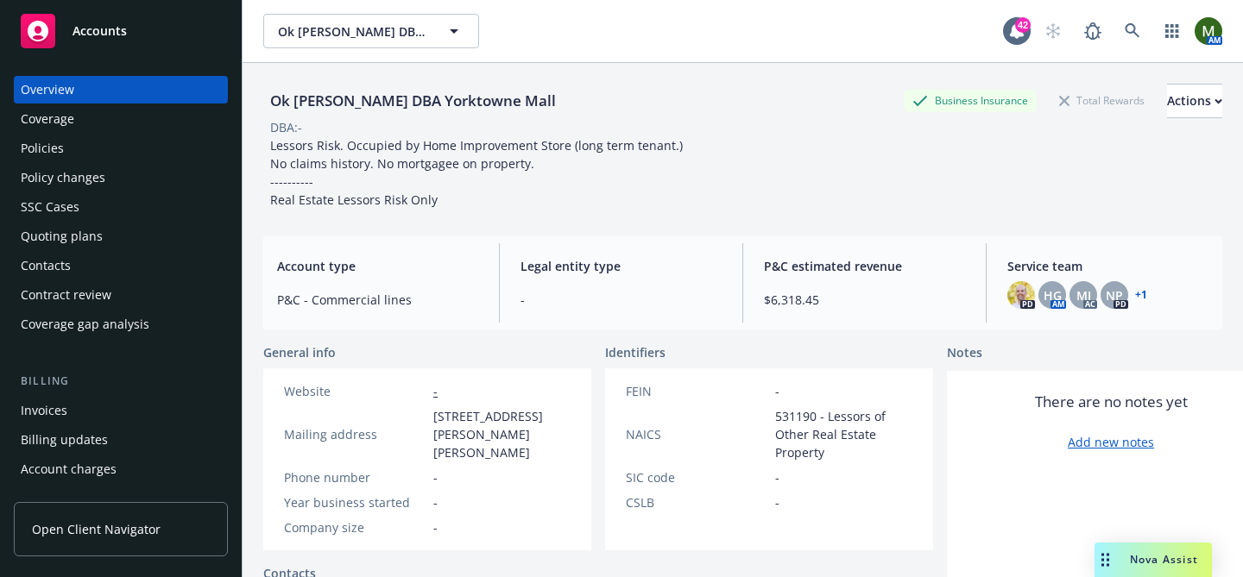
click at [117, 126] on div "Coverage" at bounding box center [121, 119] width 200 height 28
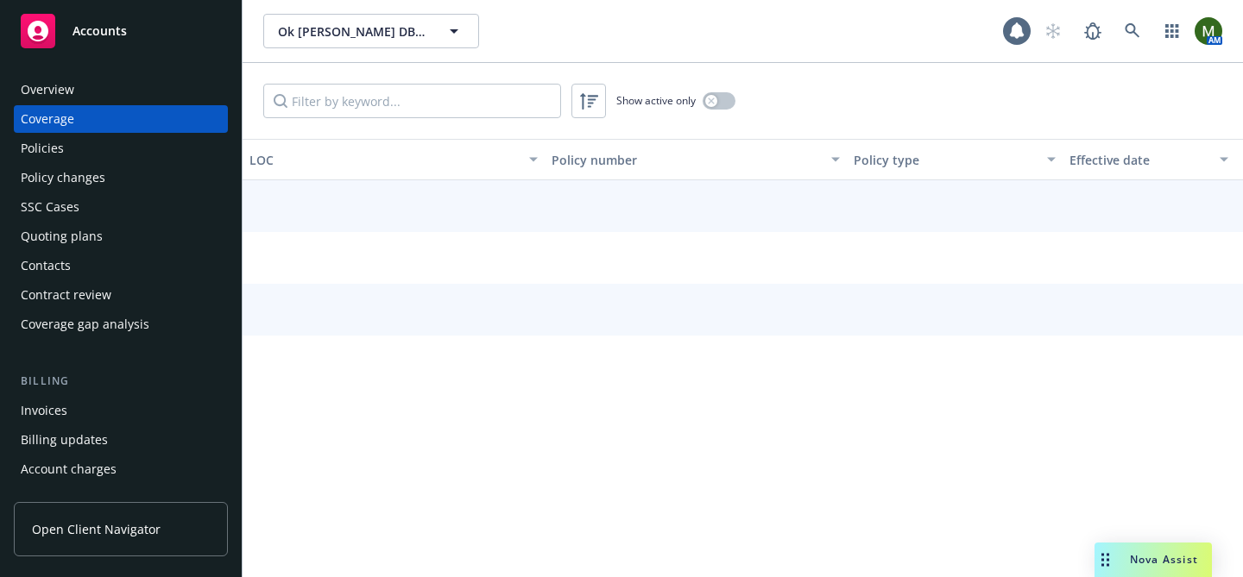
click at [117, 147] on div "Policies" at bounding box center [121, 149] width 200 height 28
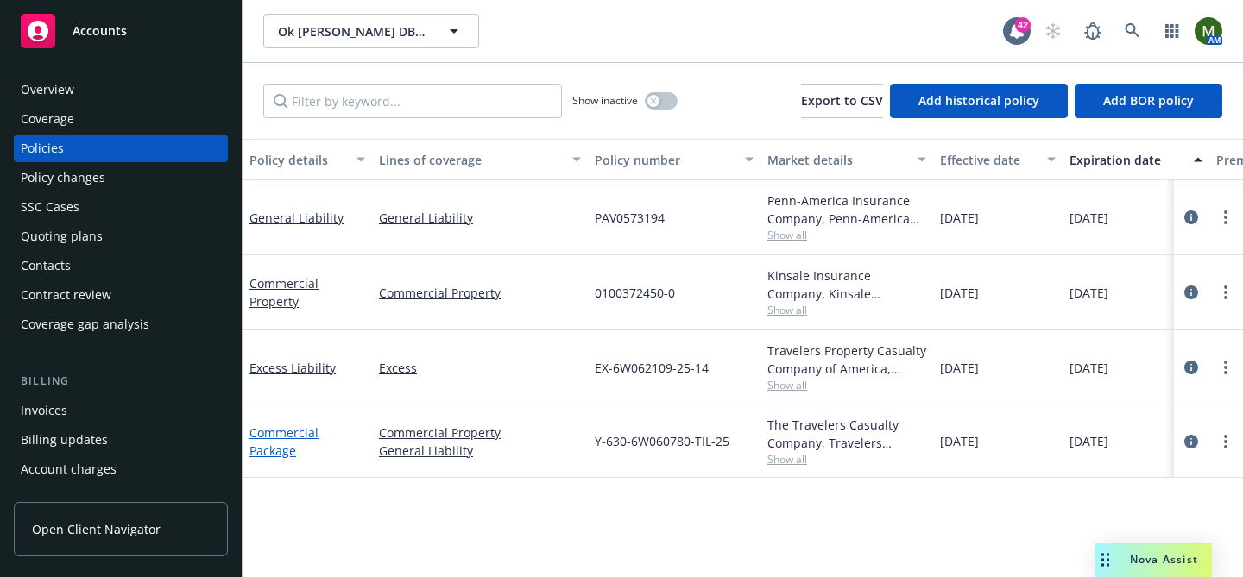
click at [299, 431] on link "Commercial Package" at bounding box center [283, 442] width 69 height 35
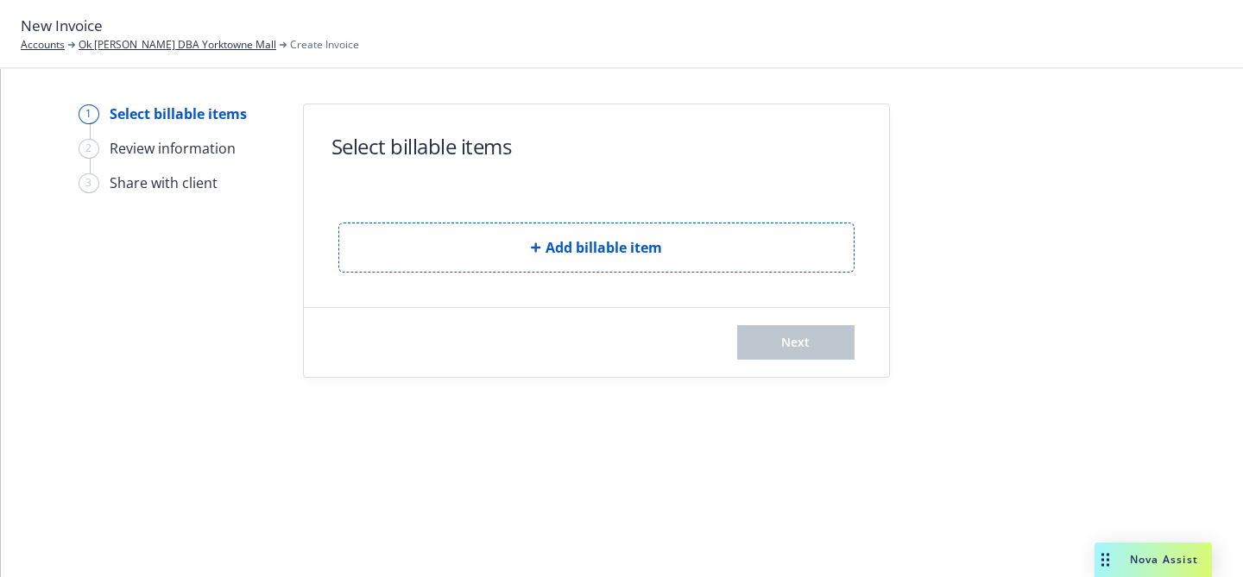
click at [374, 213] on div "Add billable item" at bounding box center [596, 234] width 516 height 78
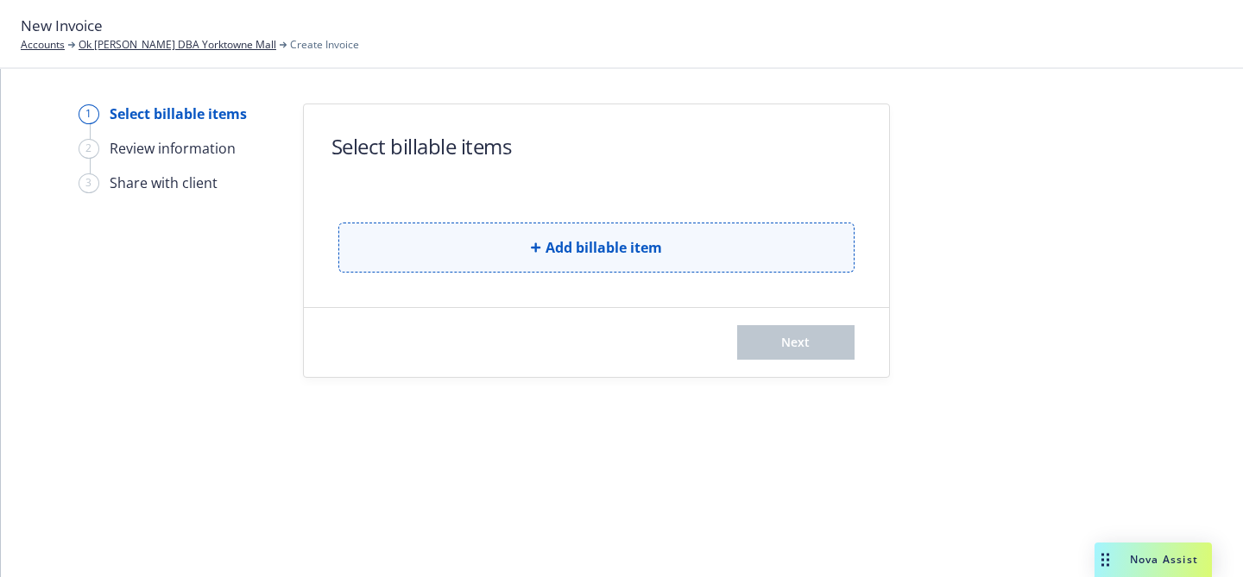
click at [384, 228] on button "Add billable item" at bounding box center [596, 248] width 516 height 50
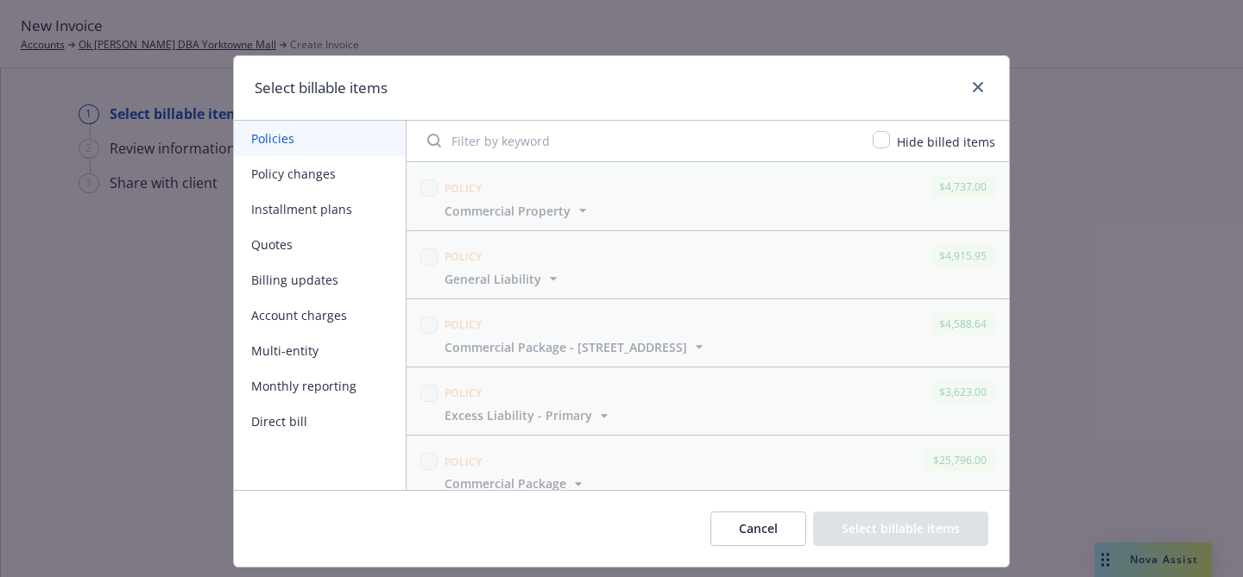
click at [326, 206] on button "Installment plans" at bounding box center [320, 209] width 172 height 35
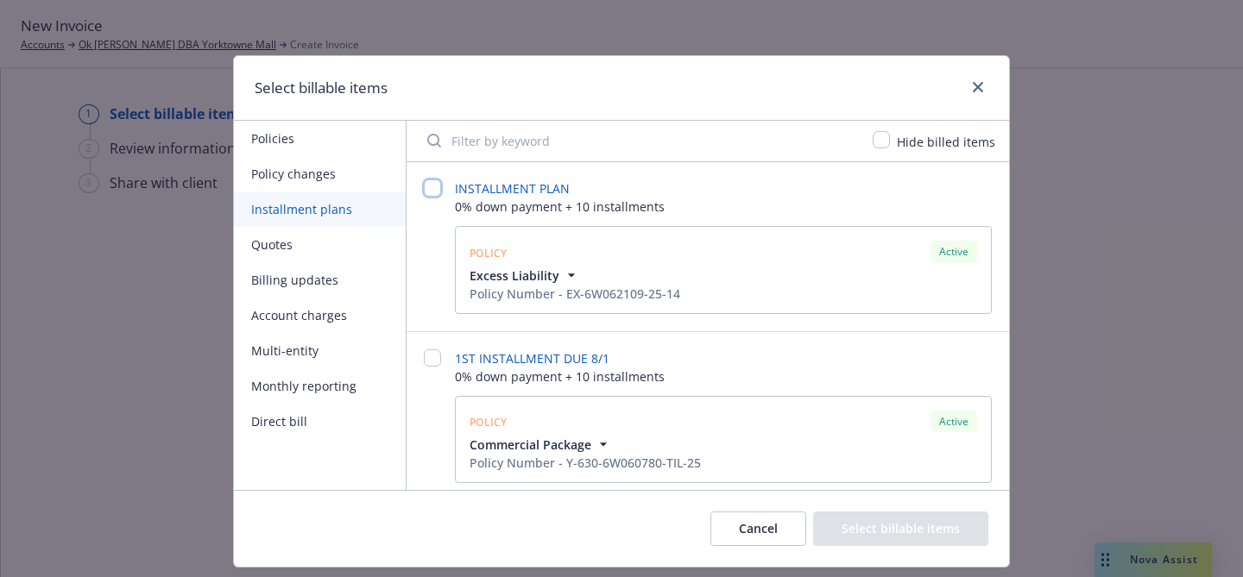
click at [437, 192] on input "checkbox" at bounding box center [432, 187] width 17 height 17
checkbox input "false"
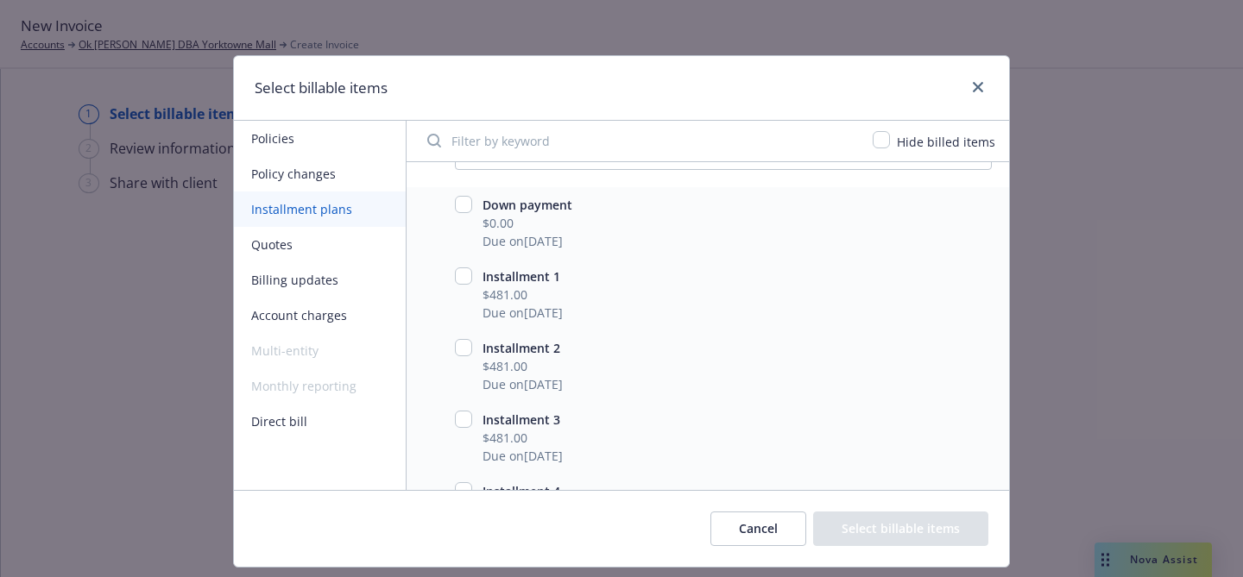
scroll to position [153, 0]
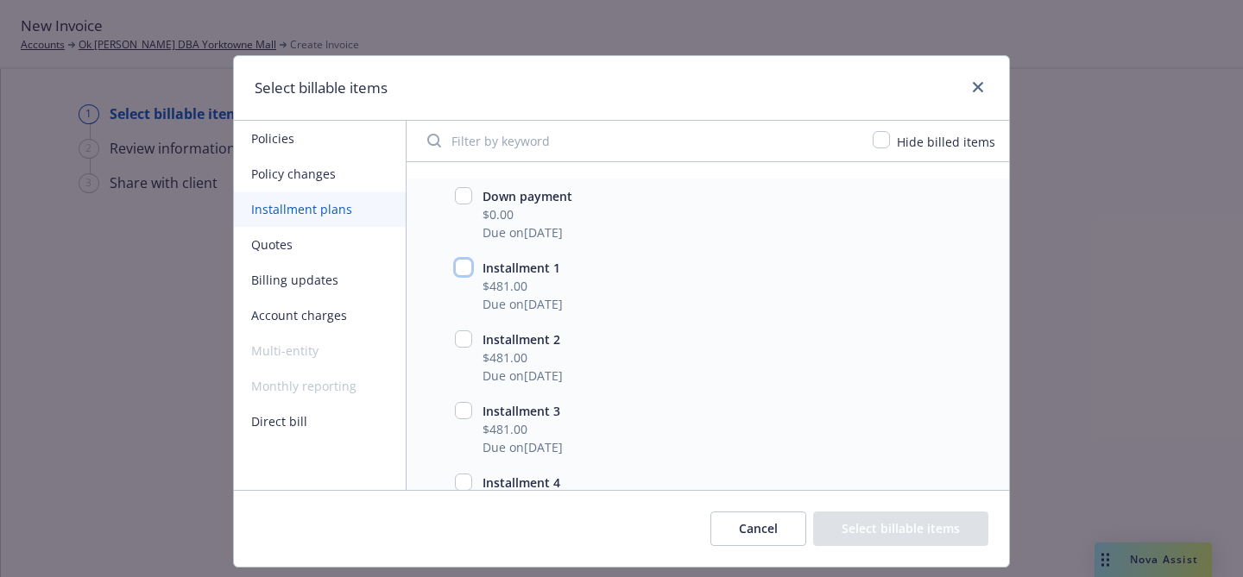
click at [463, 265] on input "checkbox" at bounding box center [463, 267] width 17 height 17
checkbox input "true"
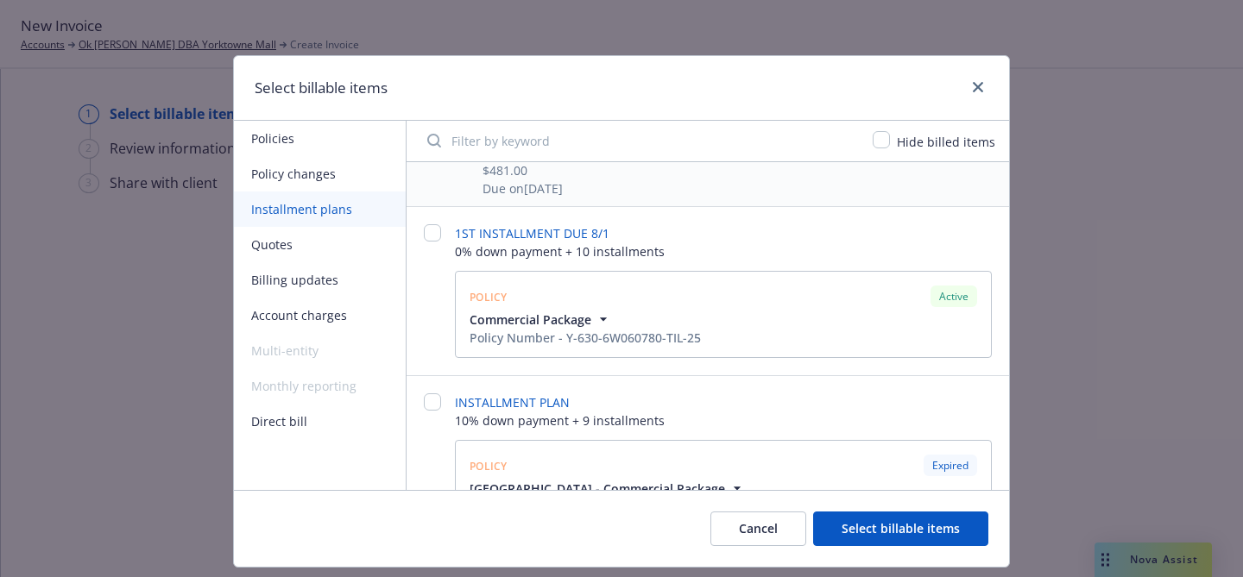
scroll to position [918, 0]
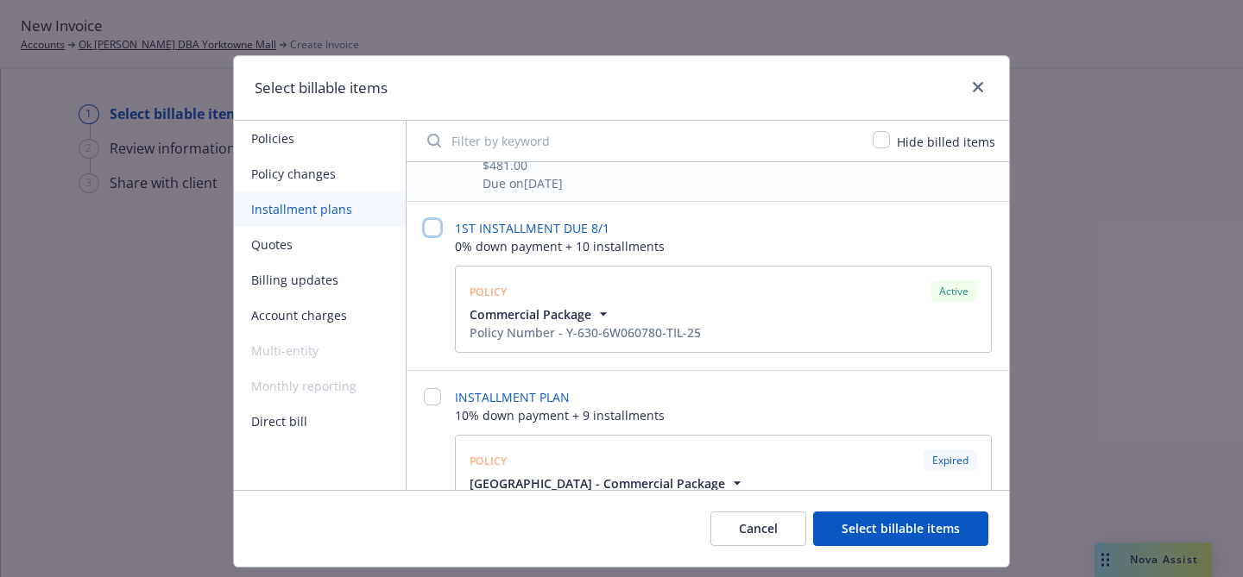
click at [431, 230] on input "checkbox" at bounding box center [432, 227] width 17 height 17
checkbox input "false"
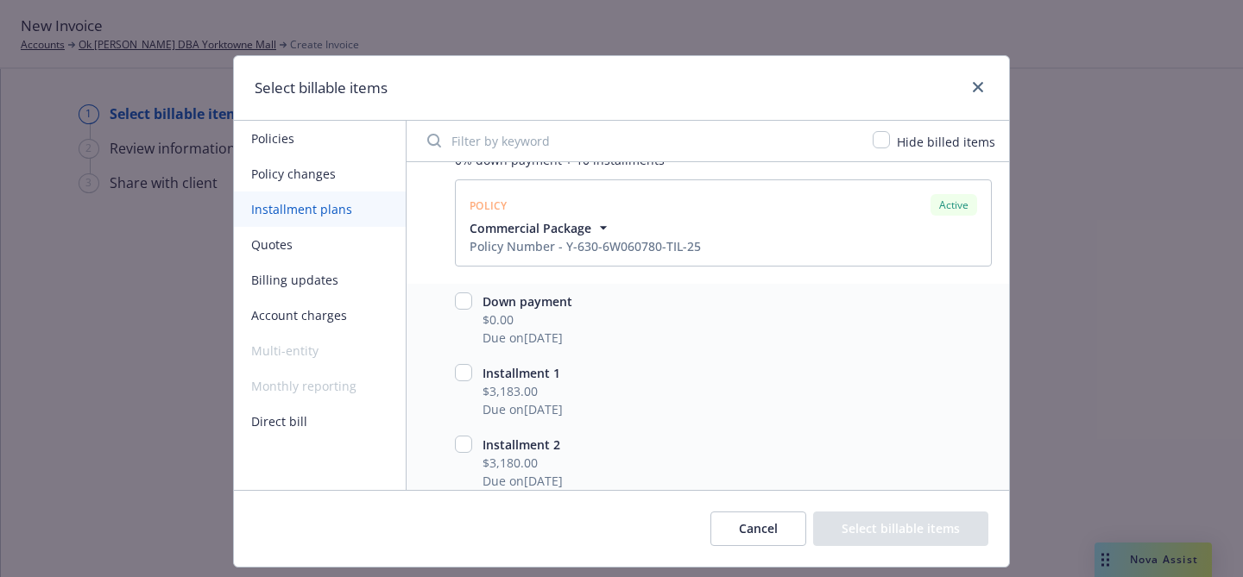
scroll to position [1049, 0]
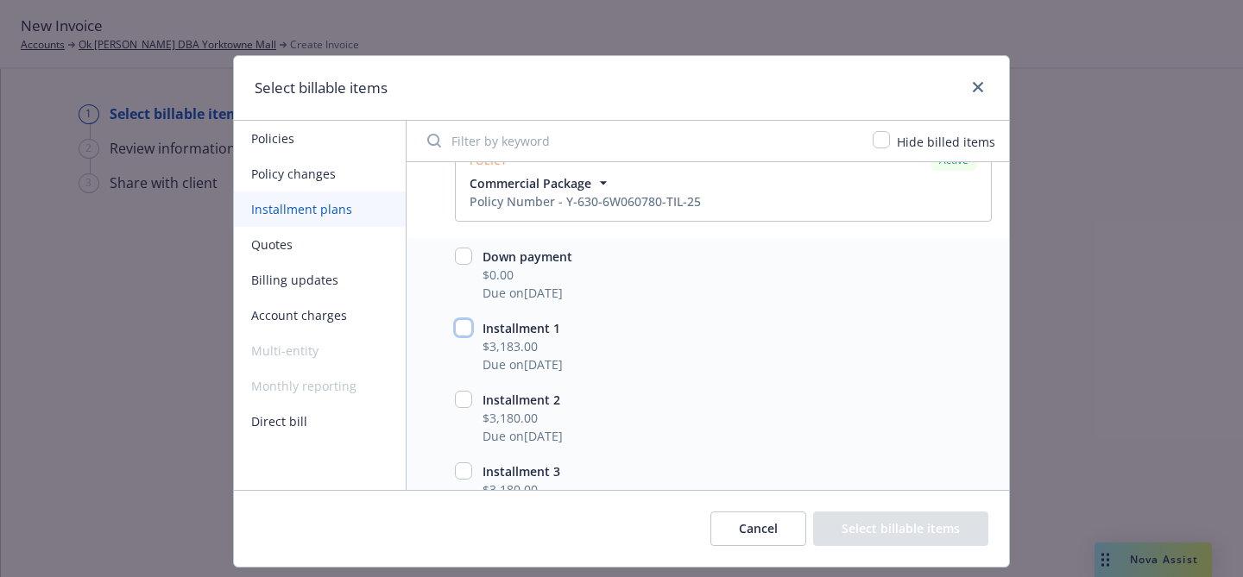
click at [460, 324] on input "checkbox" at bounding box center [463, 327] width 17 height 17
checkbox input "true"
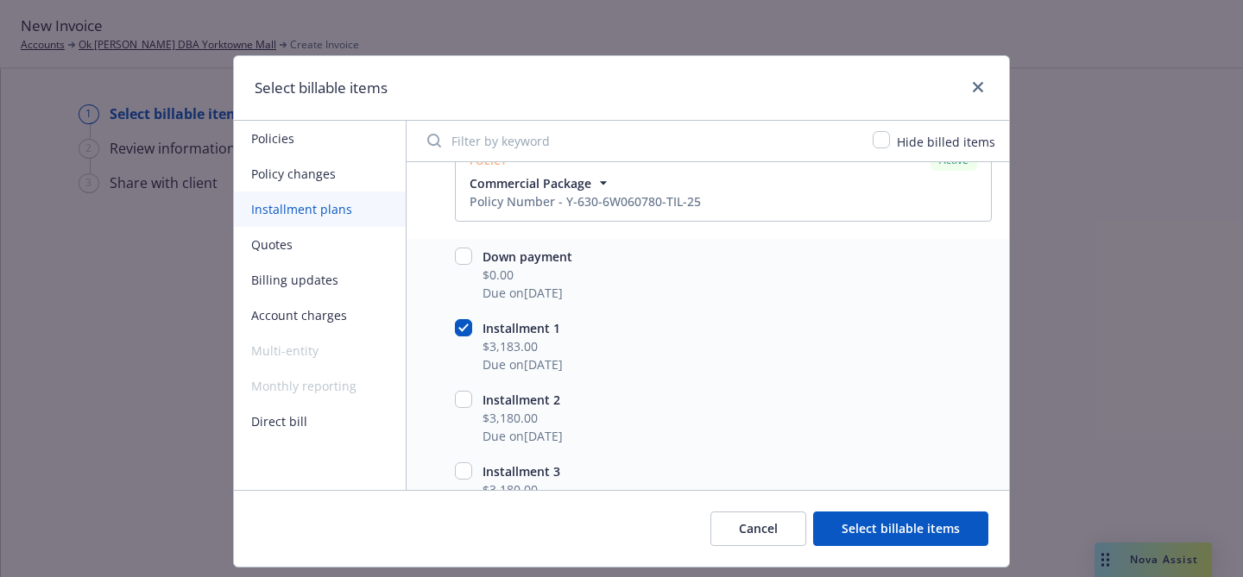
click at [862, 520] on button "Select billable items" at bounding box center [900, 529] width 175 height 35
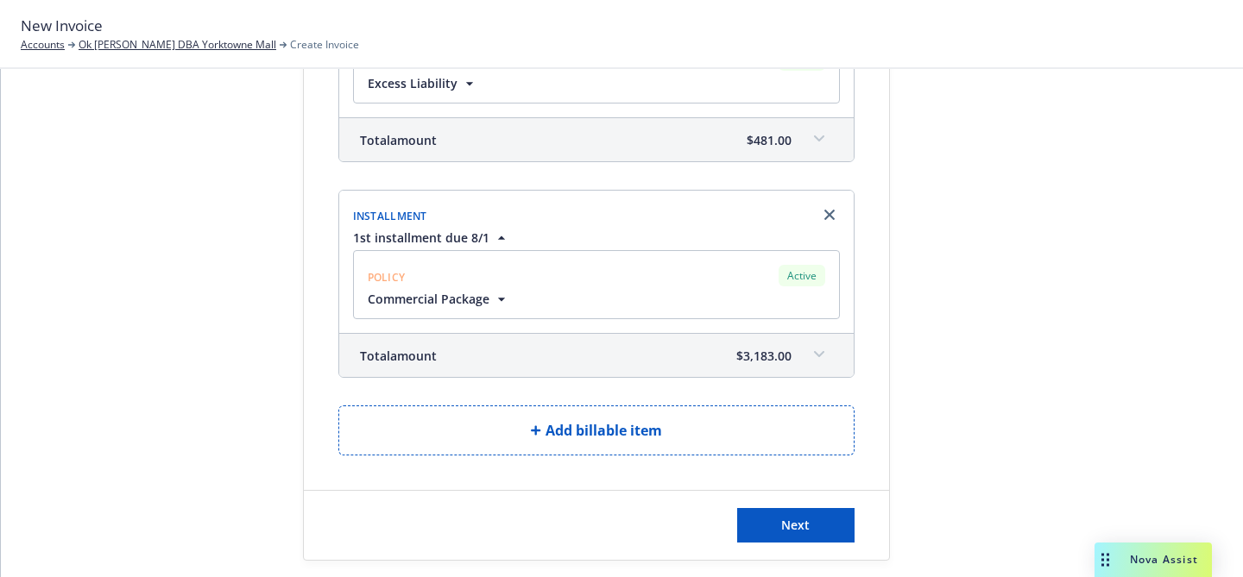
scroll to position [239, 0]
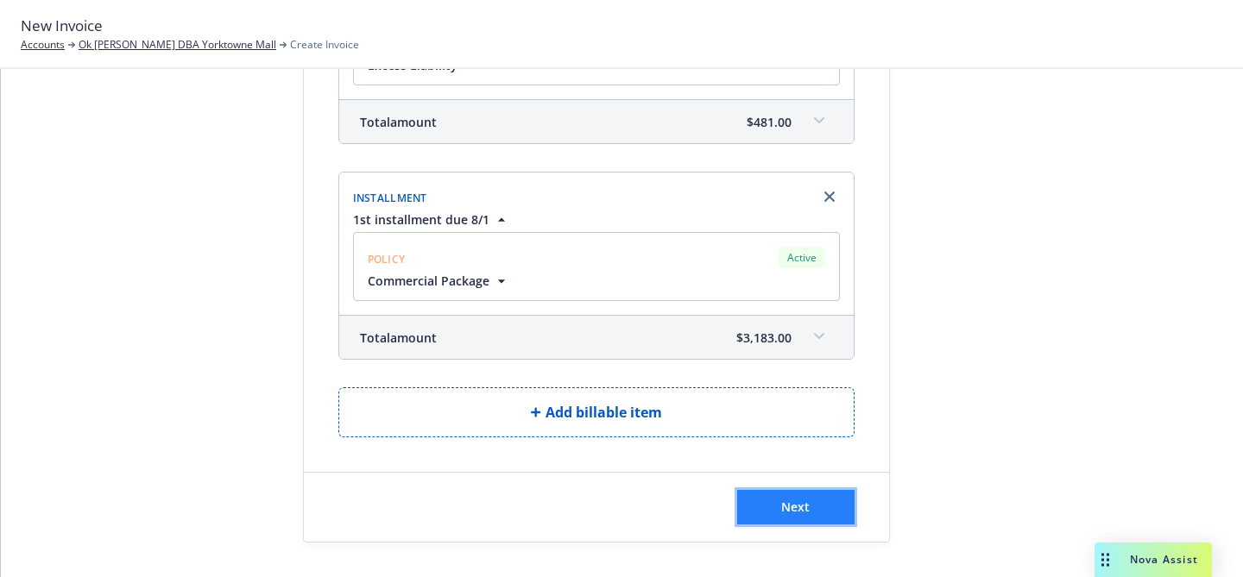
click at [813, 491] on button "Next" at bounding box center [795, 507] width 117 height 35
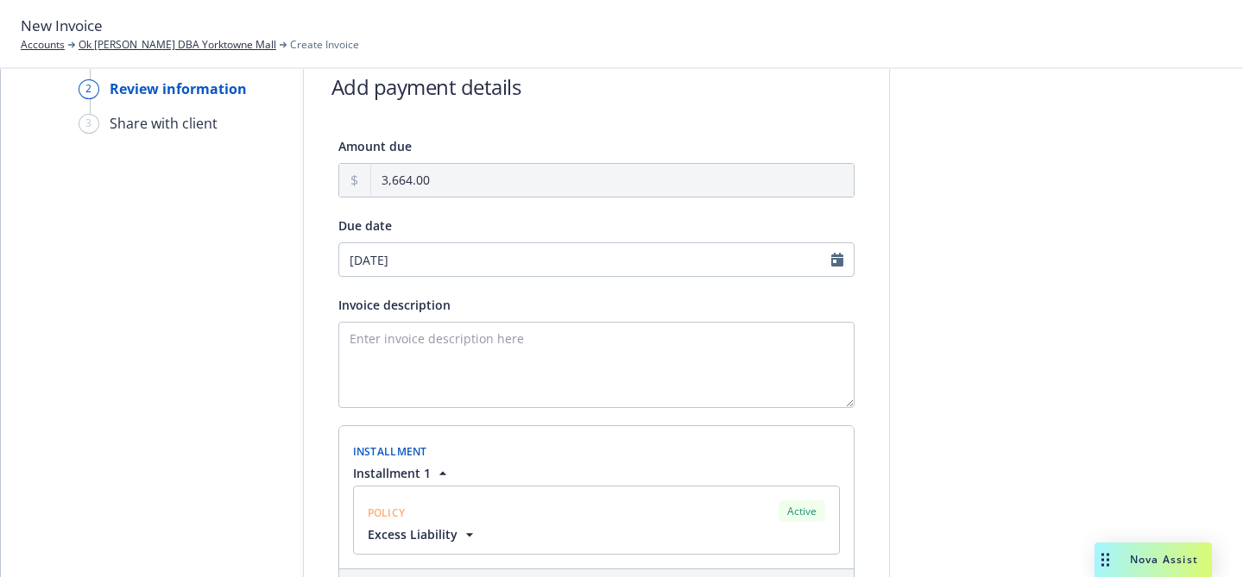
scroll to position [48, 0]
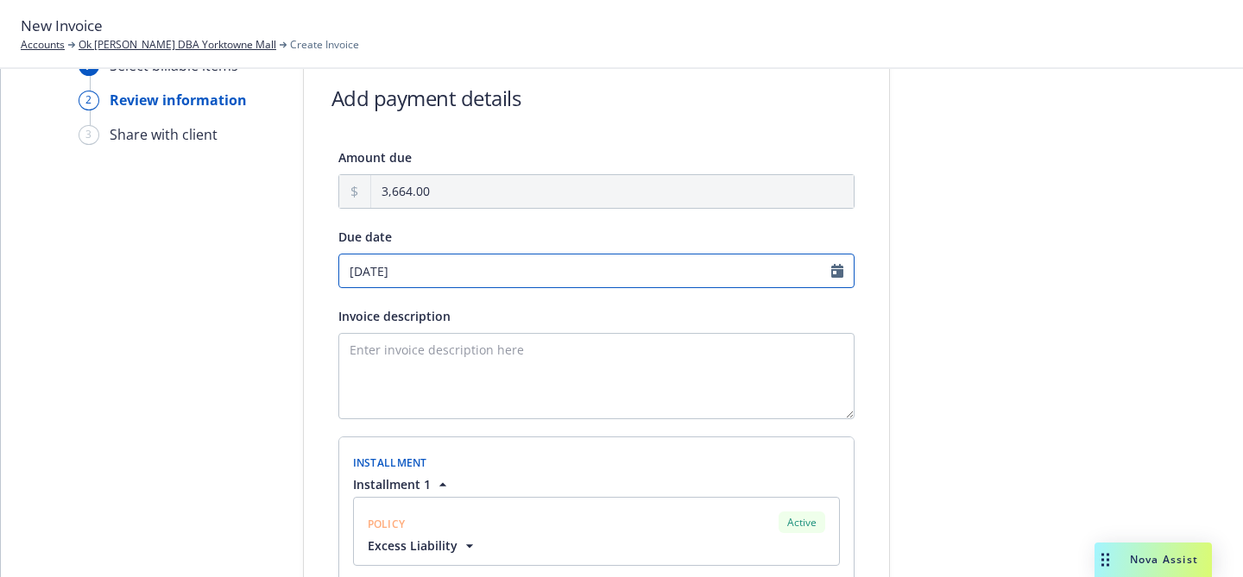
select select "October"
select select "2025"
click at [530, 271] on input "[DATE]" at bounding box center [596, 271] width 516 height 35
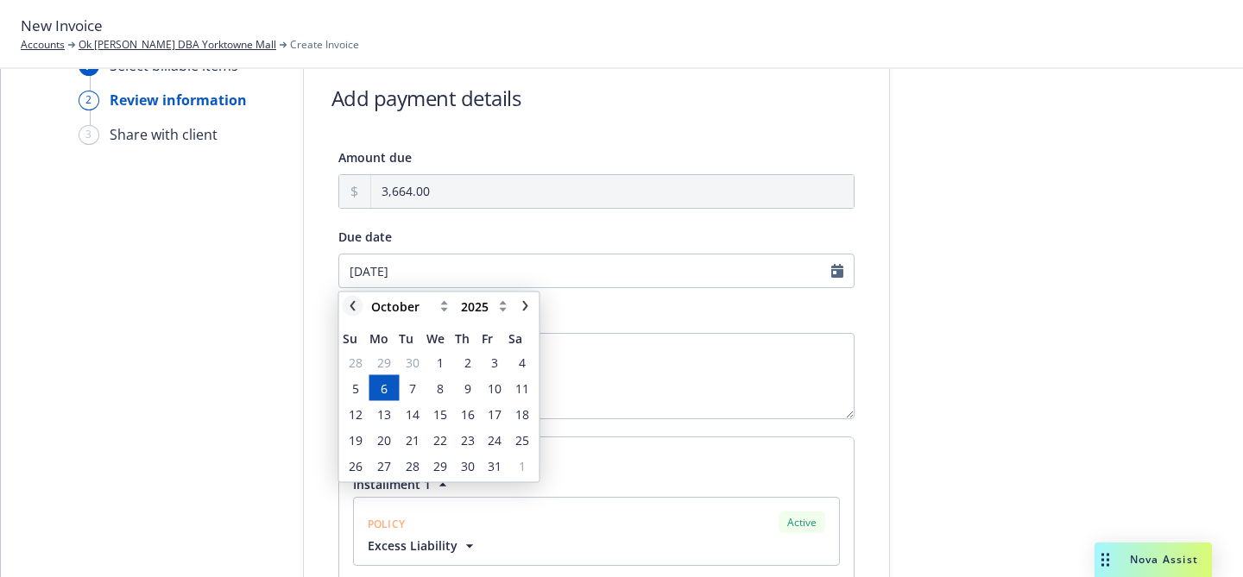
click at [359, 309] on link "chevronLeft" at bounding box center [353, 306] width 21 height 21
select select "September"
click at [409, 436] on span "23" at bounding box center [413, 440] width 14 height 18
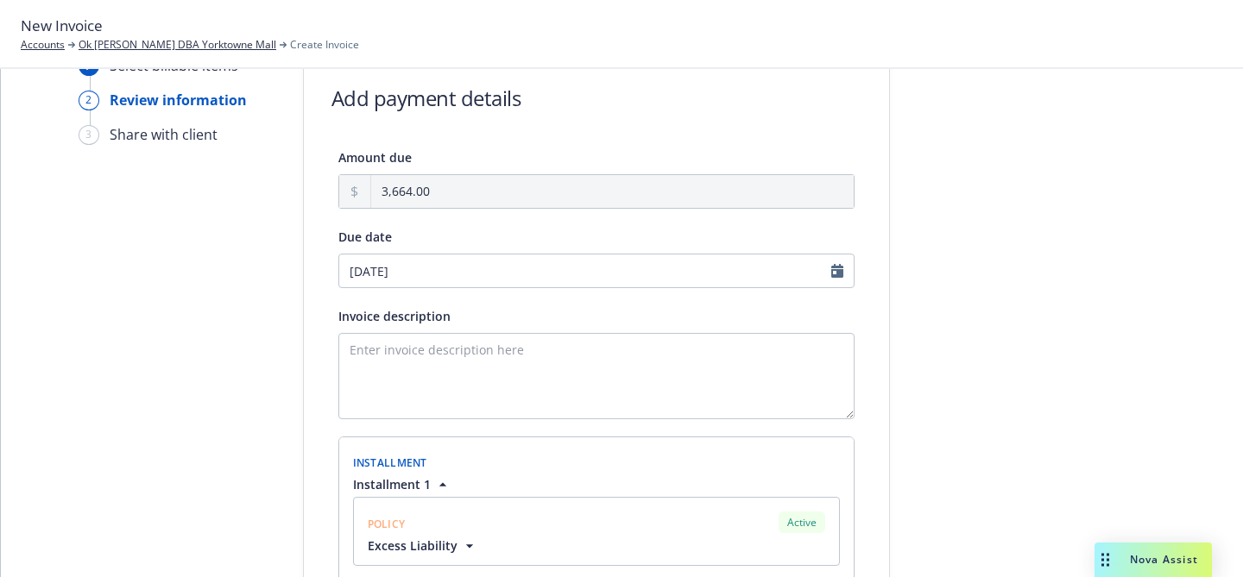
type input "[DATE]"
click at [450, 353] on textarea "Invoice description" at bounding box center [596, 376] width 516 height 86
click at [349, 354] on textarea "due asap" at bounding box center [596, 376] width 516 height 86
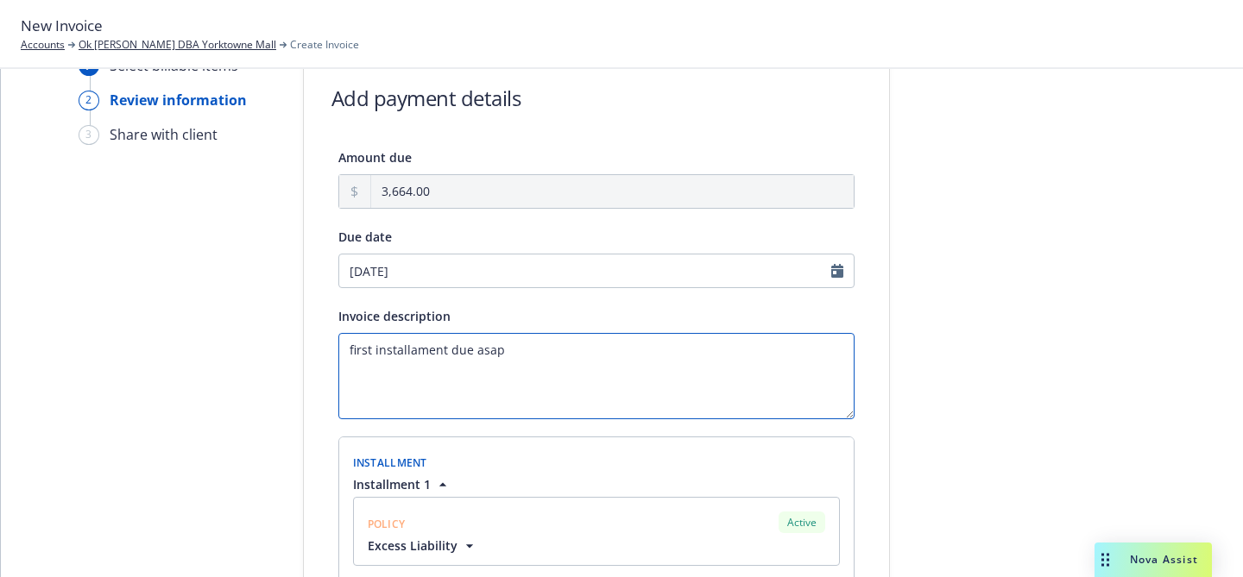
click at [412, 354] on textarea "first installament due asap" at bounding box center [596, 376] width 516 height 86
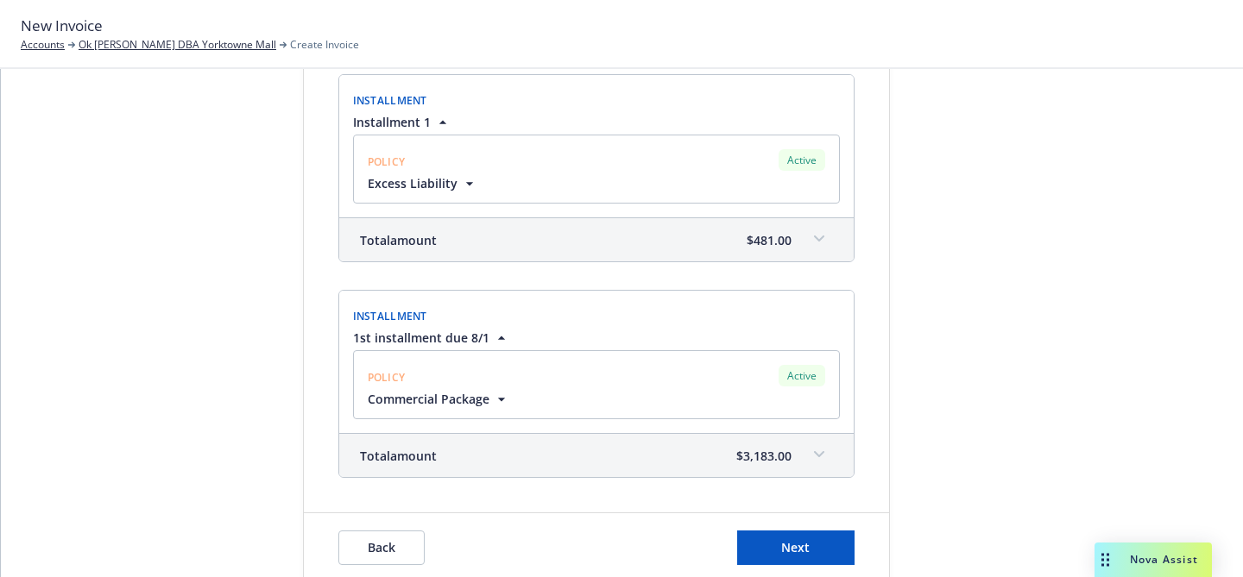
scroll to position [451, 0]
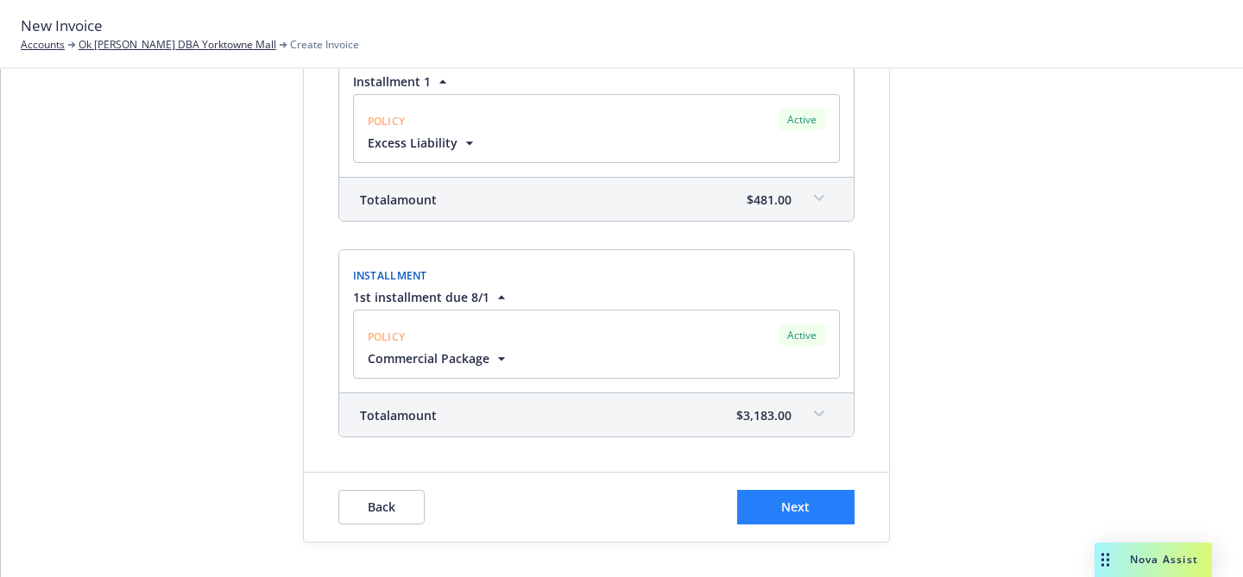
type textarea "first installment due asap"
click at [772, 501] on button "Next" at bounding box center [795, 507] width 117 height 35
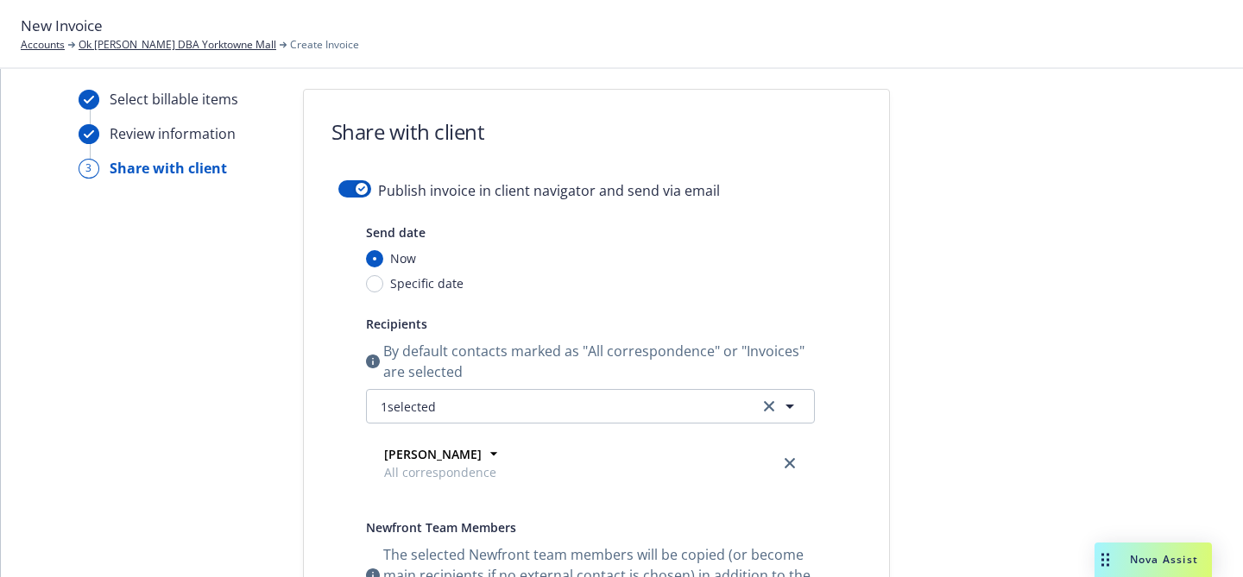
scroll to position [0, 0]
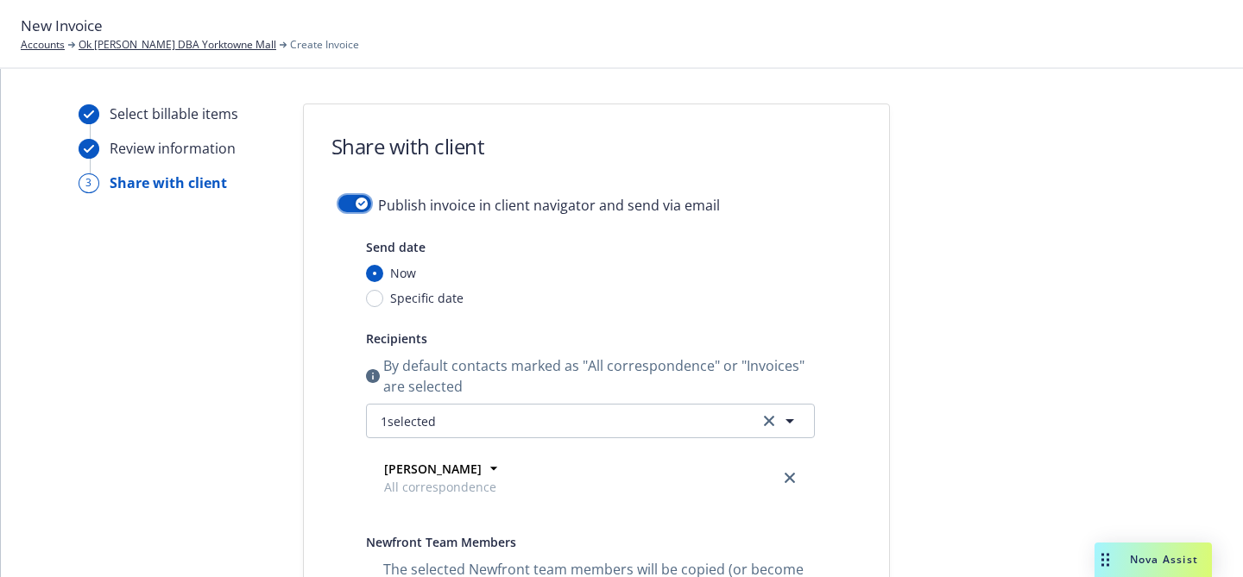
click at [356, 205] on div "button" at bounding box center [362, 204] width 12 height 12
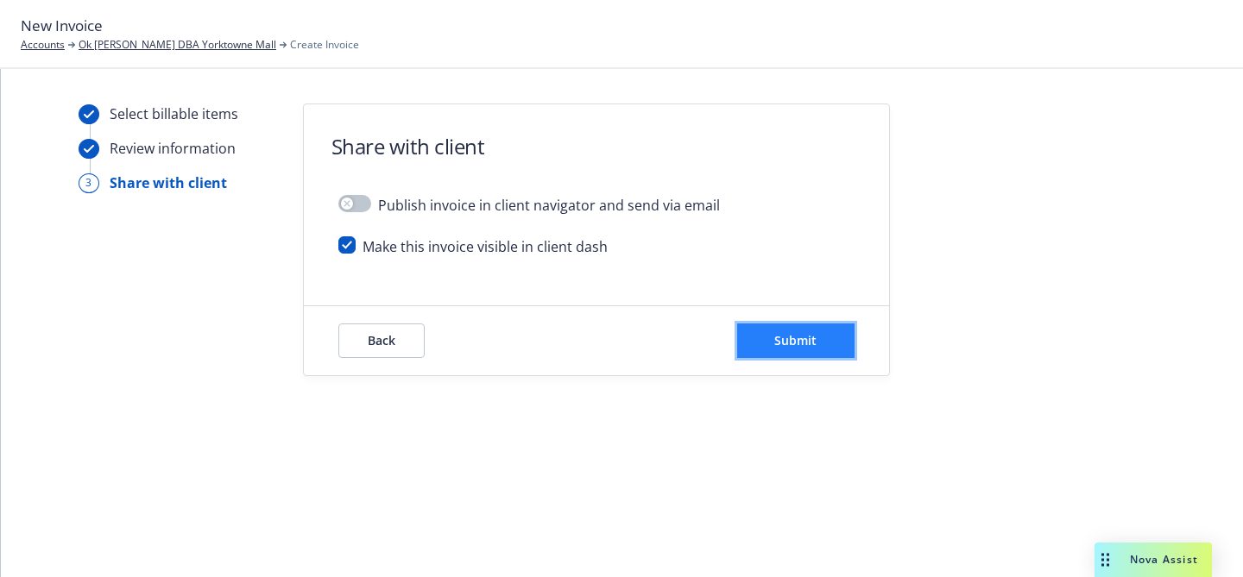
click at [786, 336] on span "Submit" at bounding box center [795, 340] width 42 height 16
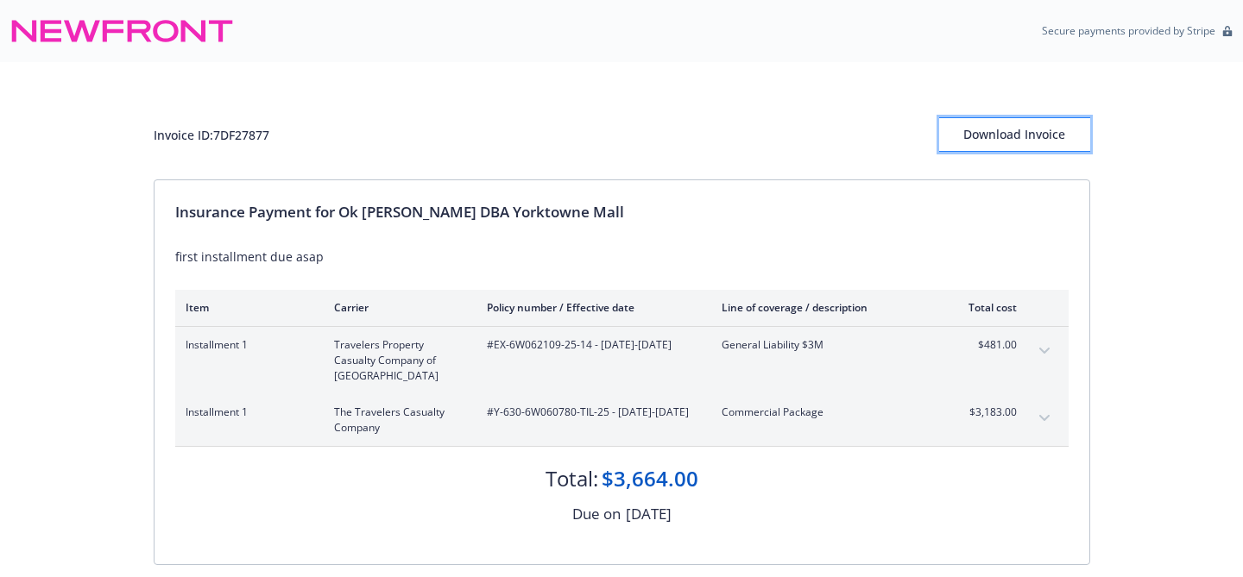
click at [1041, 135] on div "Download Invoice" at bounding box center [1014, 134] width 151 height 33
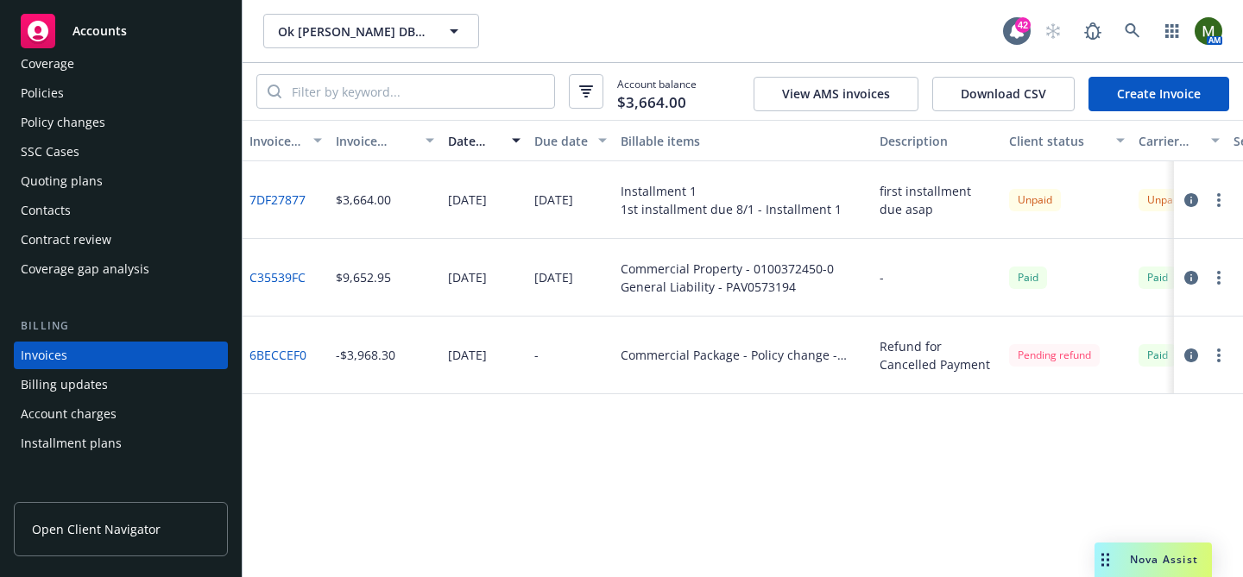
scroll to position [21, 0]
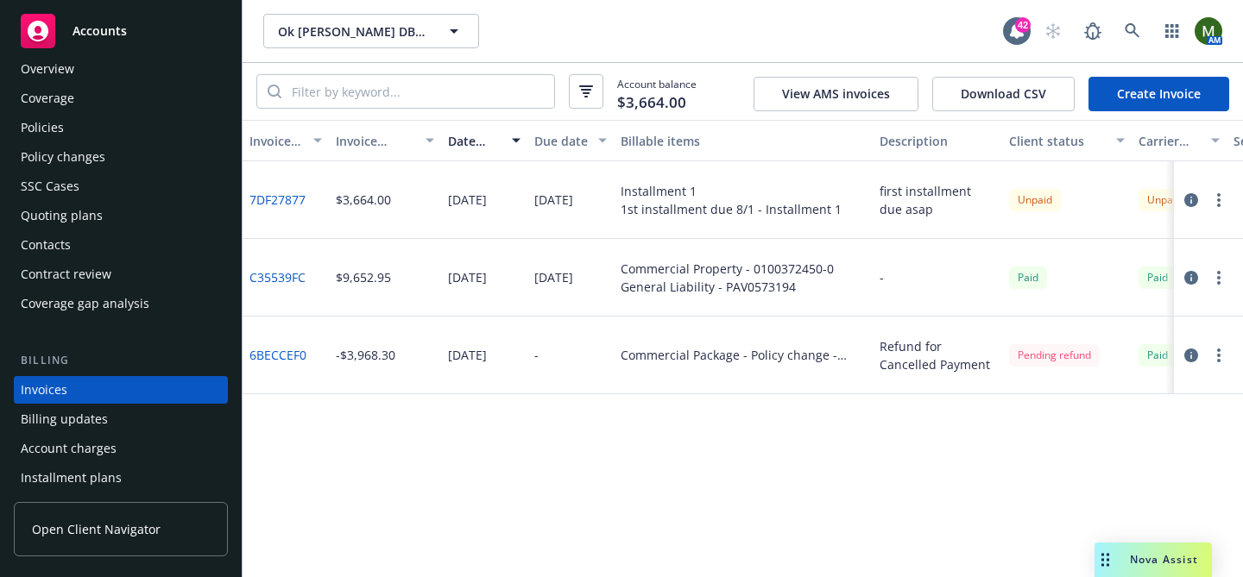
click at [97, 137] on div "Policies" at bounding box center [121, 128] width 200 height 28
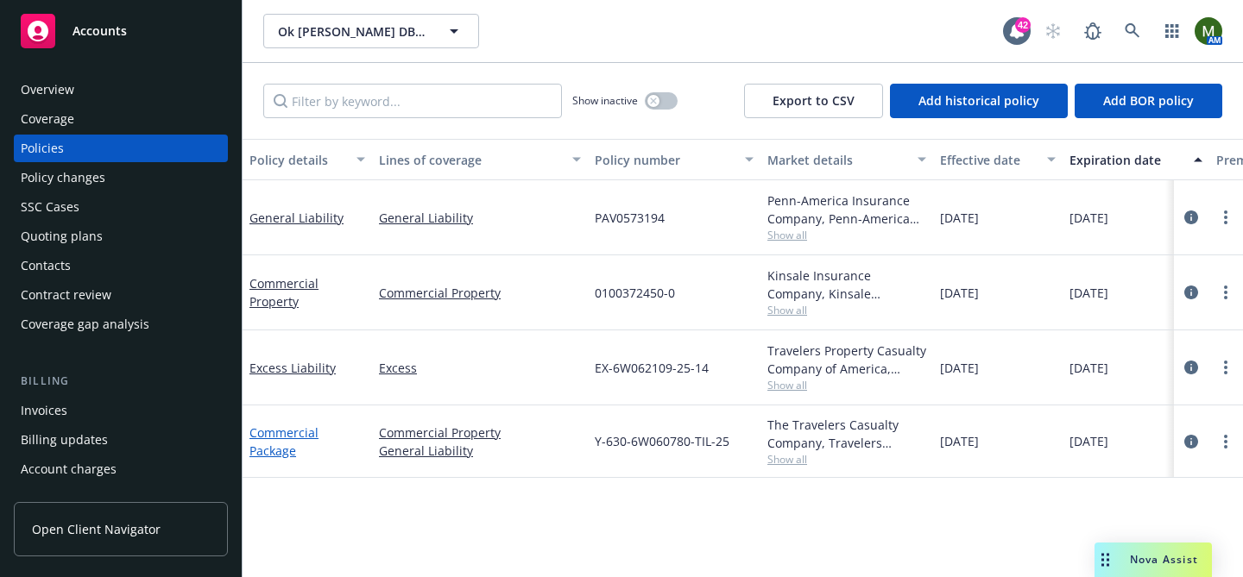
click at [302, 440] on link "Commercial Package" at bounding box center [283, 442] width 69 height 35
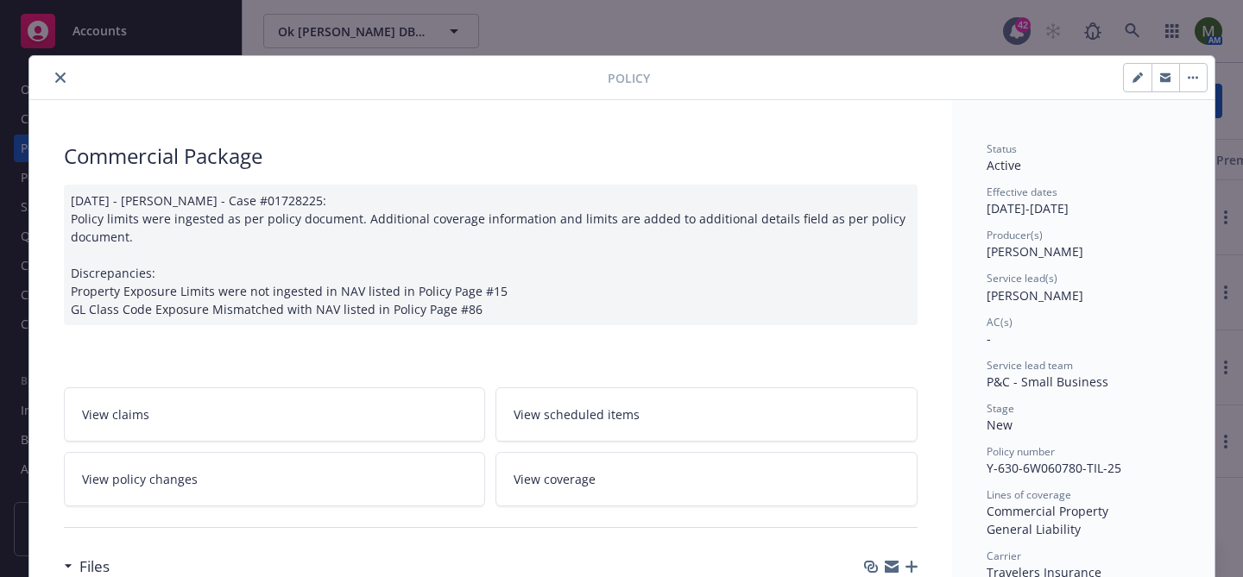
click at [891, 564] on icon "button" at bounding box center [892, 564] width 14 height 6
click at [64, 85] on button "close" at bounding box center [60, 77] width 21 height 21
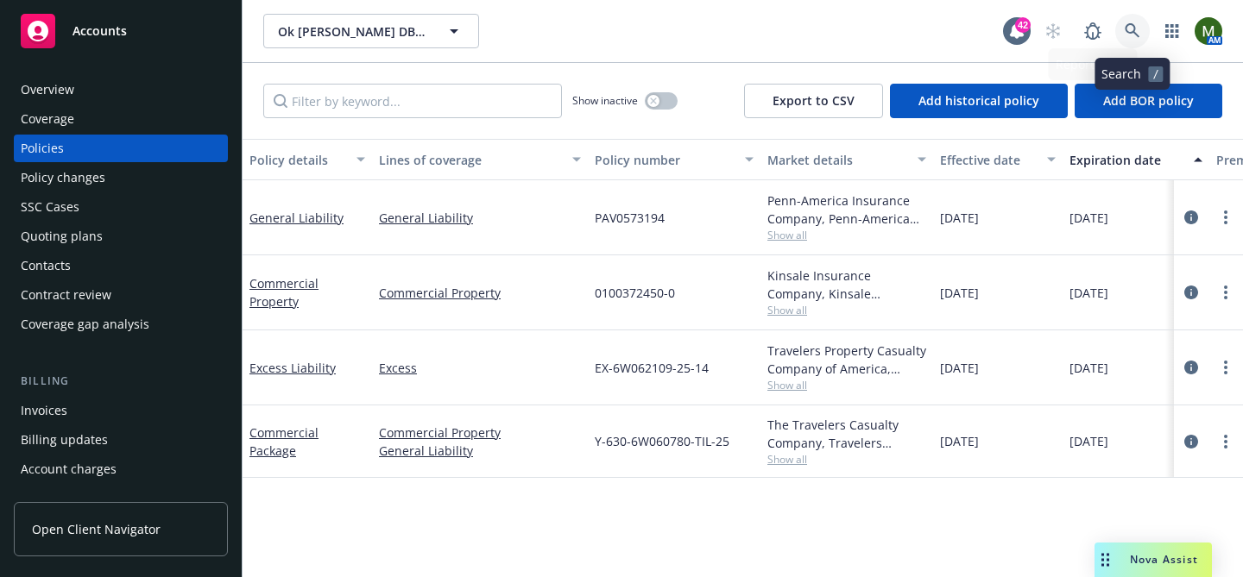
click at [1124, 30] on icon at bounding box center [1132, 31] width 16 height 16
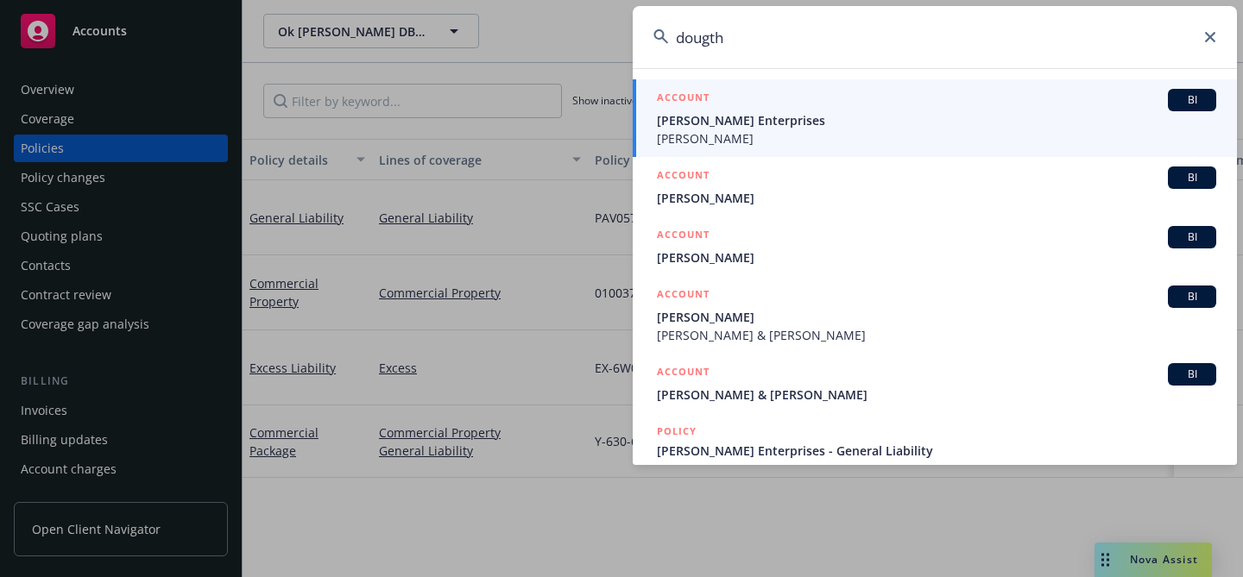
type input "dougth"
click at [858, 138] on span "Everett Doughty" at bounding box center [936, 138] width 559 height 18
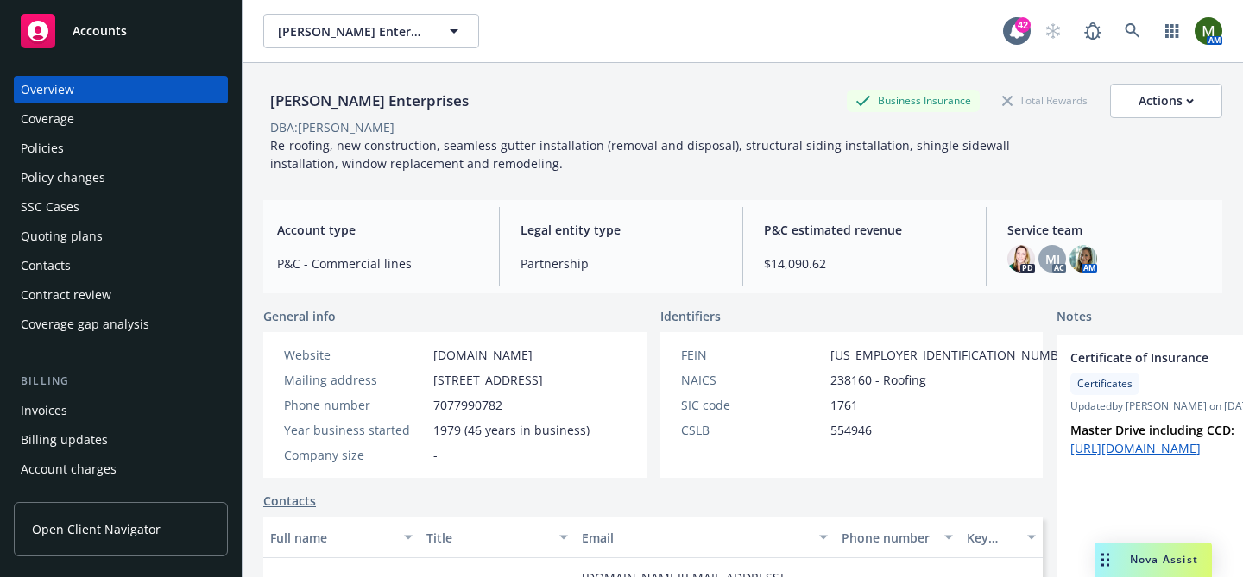
click at [134, 142] on div "Policies" at bounding box center [121, 149] width 200 height 28
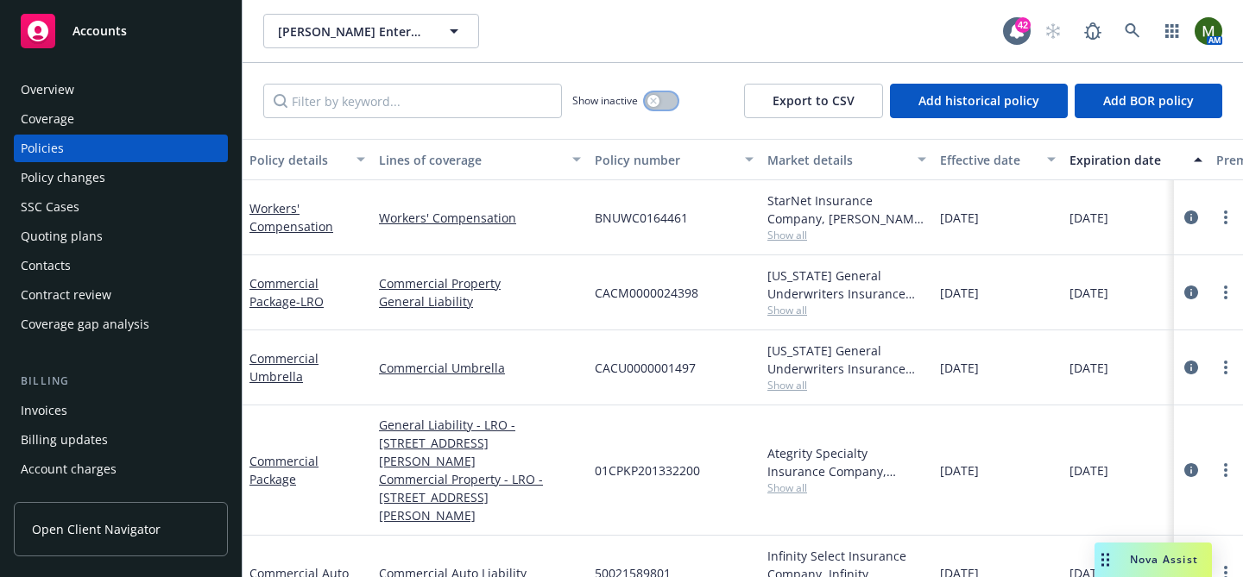
click at [659, 98] on button "button" at bounding box center [661, 100] width 33 height 17
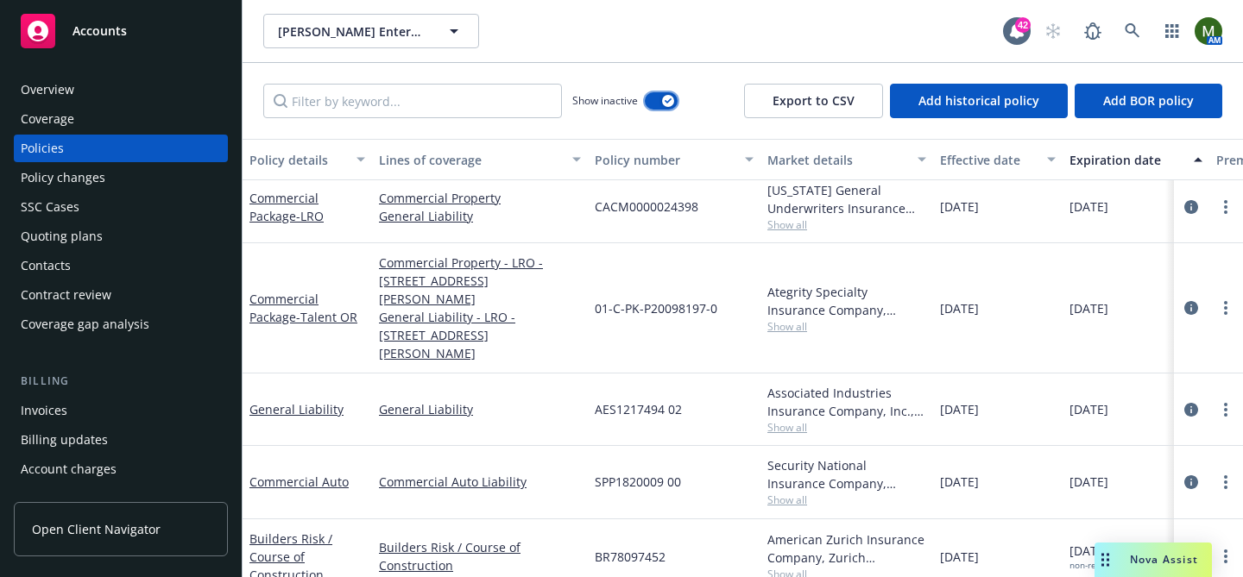
scroll to position [564, 0]
click at [321, 403] on link "General Liability" at bounding box center [296, 411] width 94 height 16
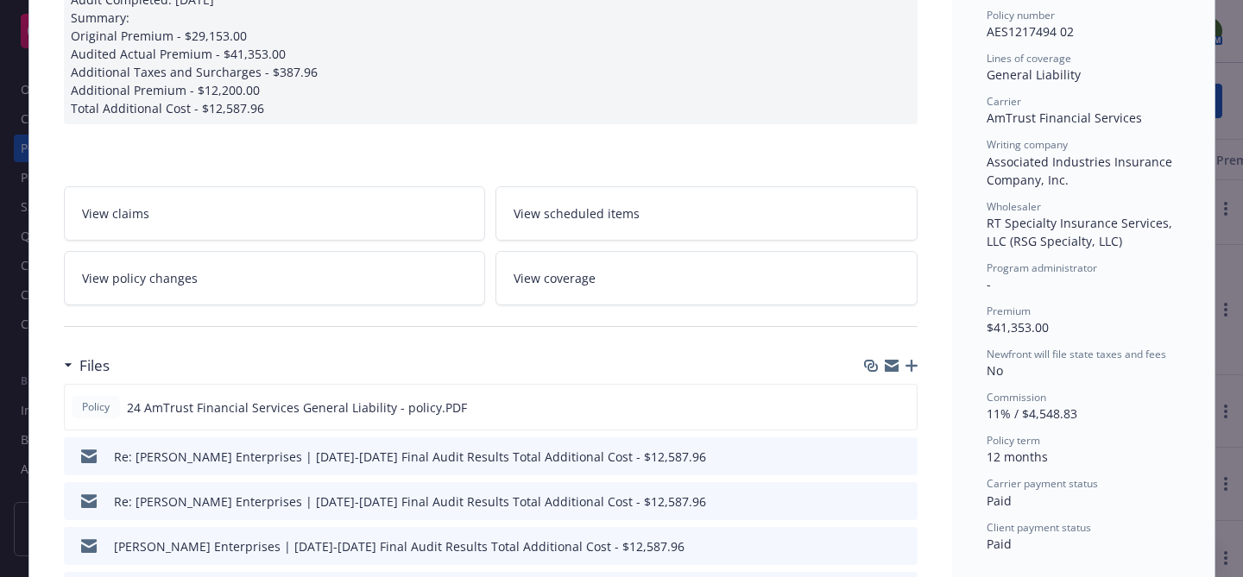
scroll to position [447, 0]
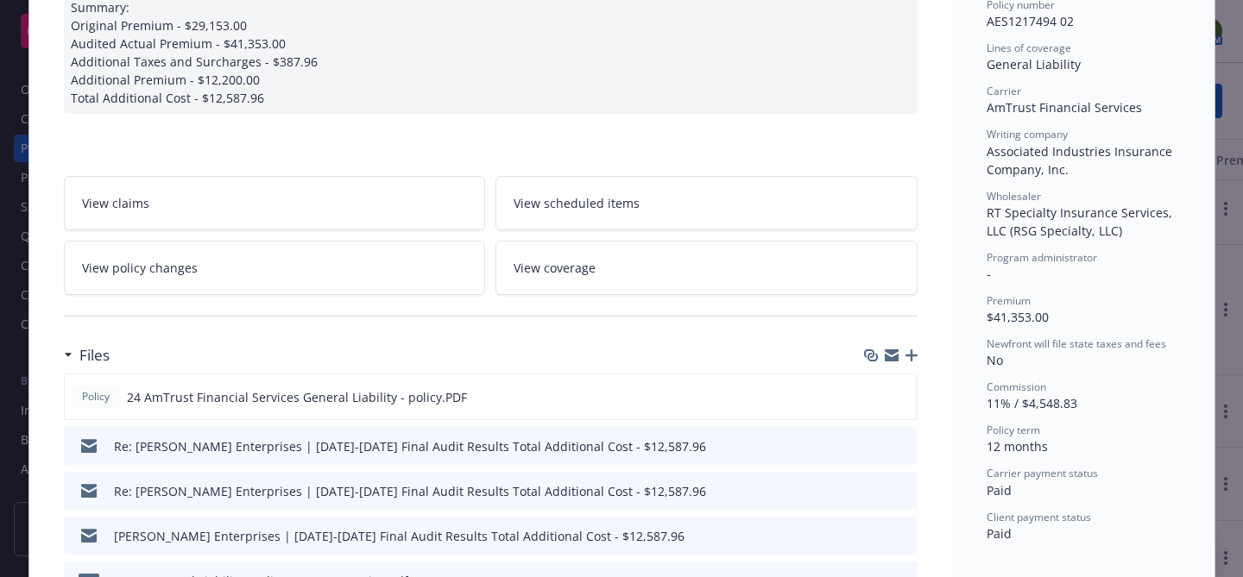
click at [891, 337] on div "Files" at bounding box center [490, 355] width 853 height 36
click at [891, 354] on icon "button" at bounding box center [892, 358] width 14 height 8
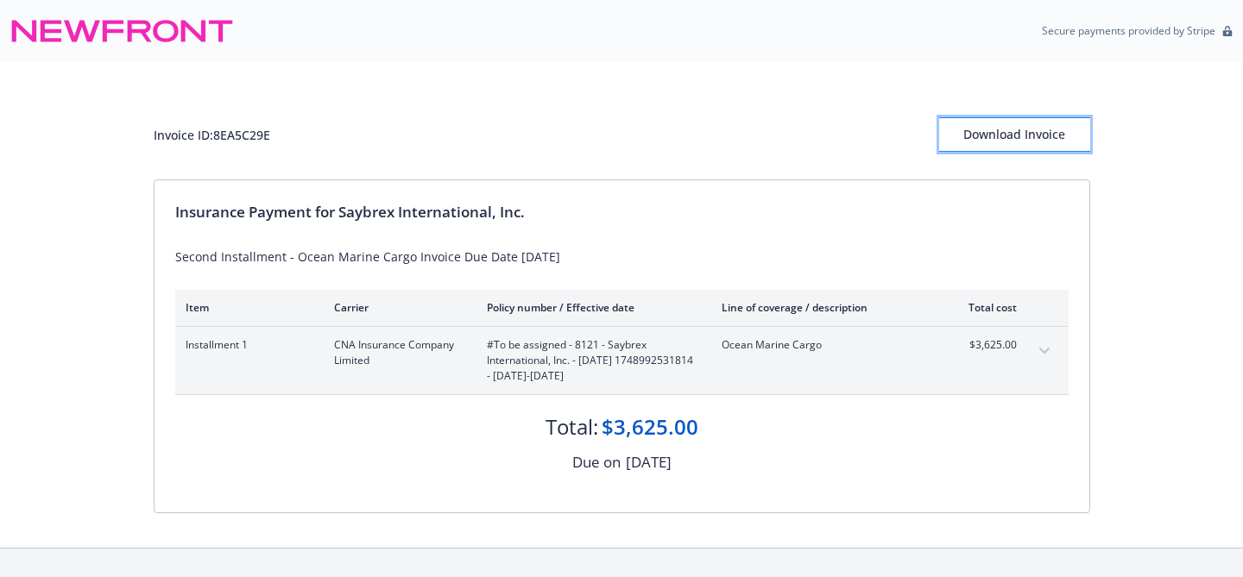
click at [1020, 134] on div "Download Invoice" at bounding box center [1014, 134] width 151 height 33
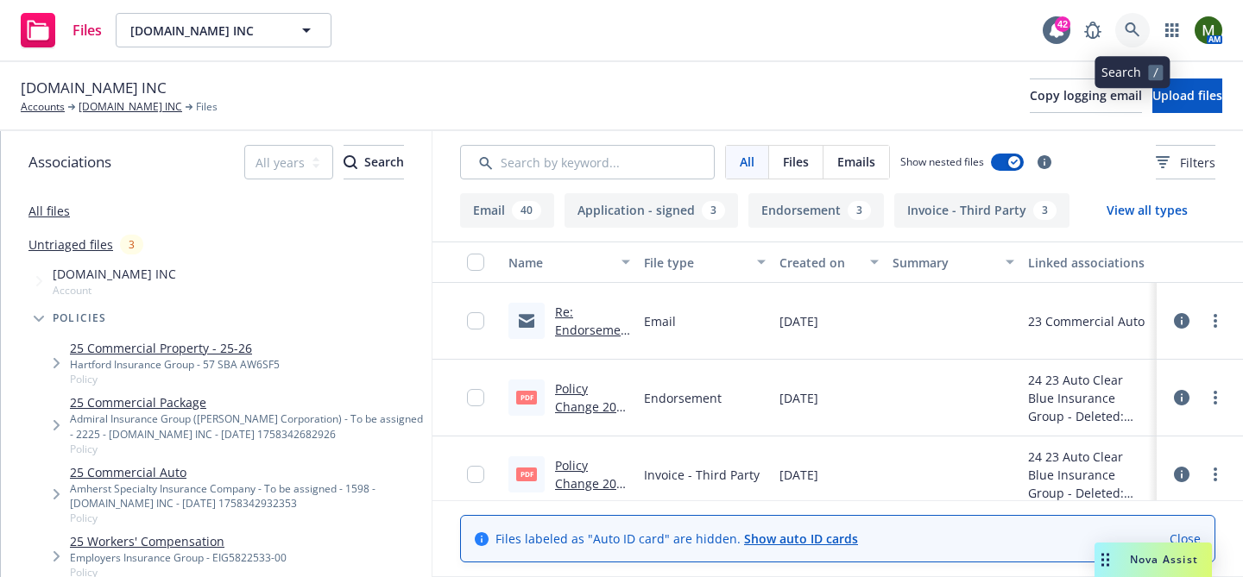
click at [1131, 28] on icon at bounding box center [1132, 30] width 16 height 16
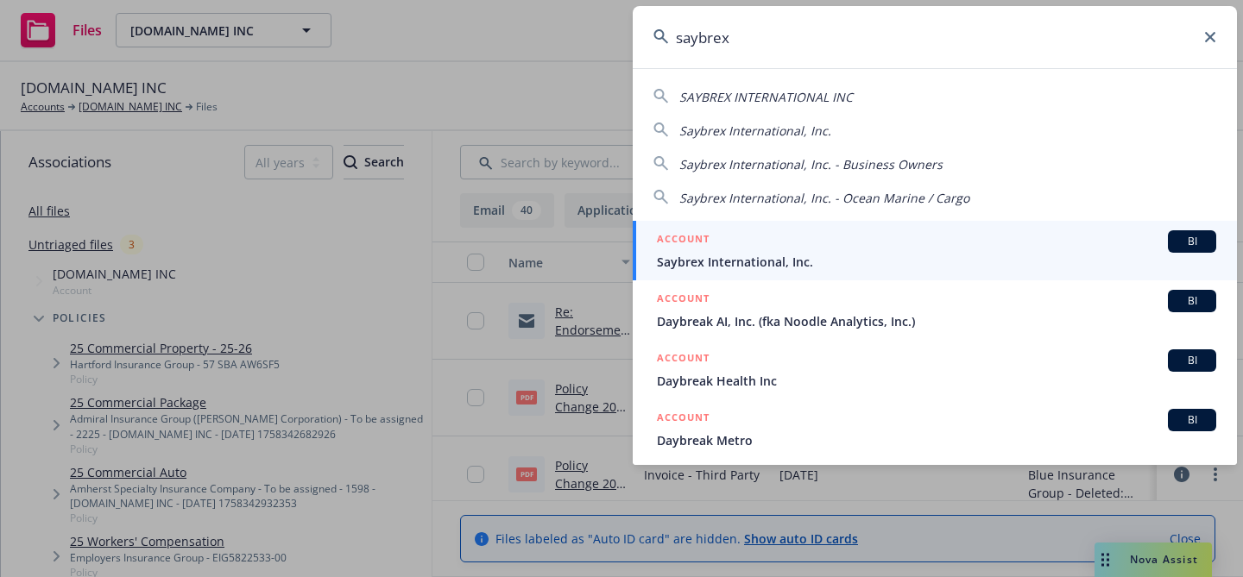
type input "saybrex"
click at [834, 245] on div "ACCOUNT BI" at bounding box center [936, 241] width 559 height 22
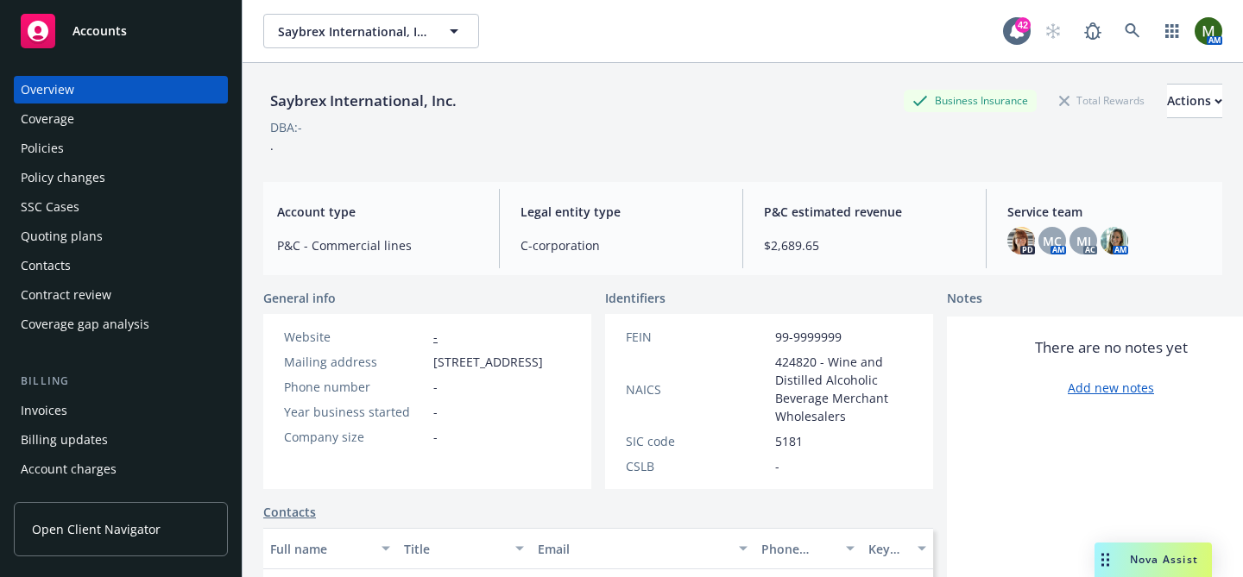
click at [100, 411] on div "Invoices" at bounding box center [121, 411] width 200 height 28
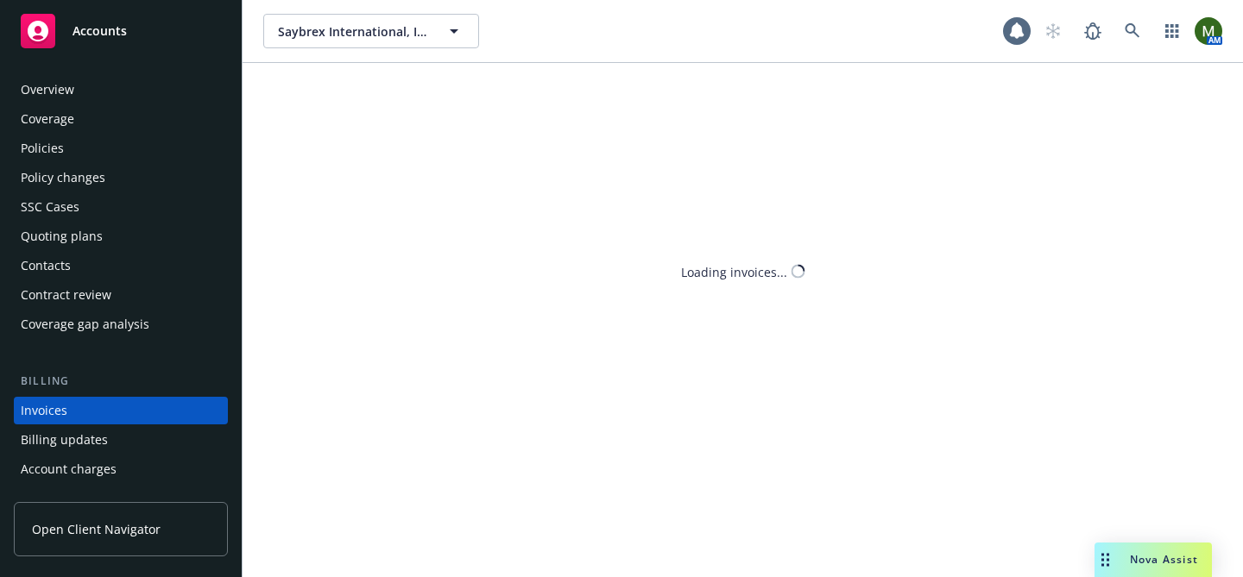
scroll to position [94, 0]
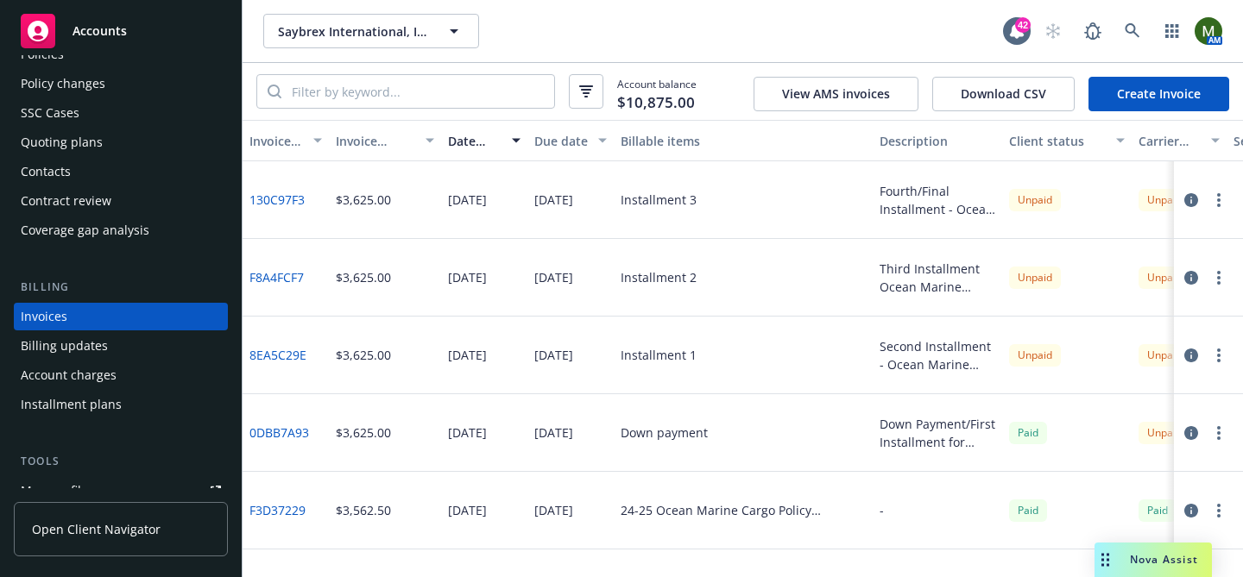
click at [293, 428] on link "0DBB7A93" at bounding box center [279, 433] width 60 height 18
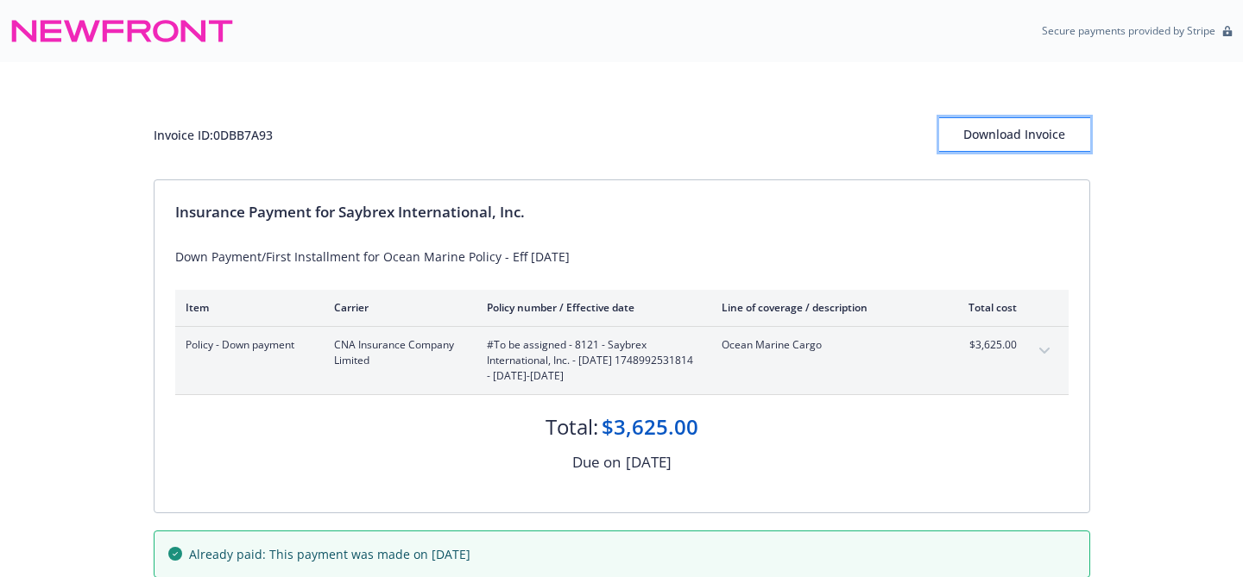
click at [1063, 125] on button "Download Invoice" at bounding box center [1014, 134] width 151 height 35
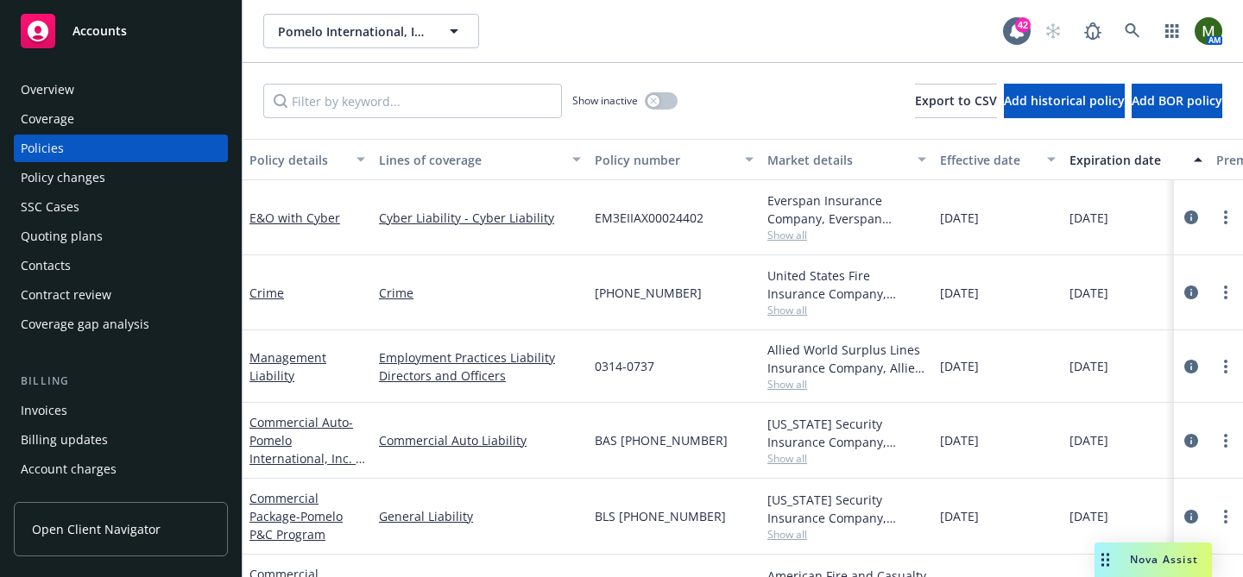
scroll to position [54, 0]
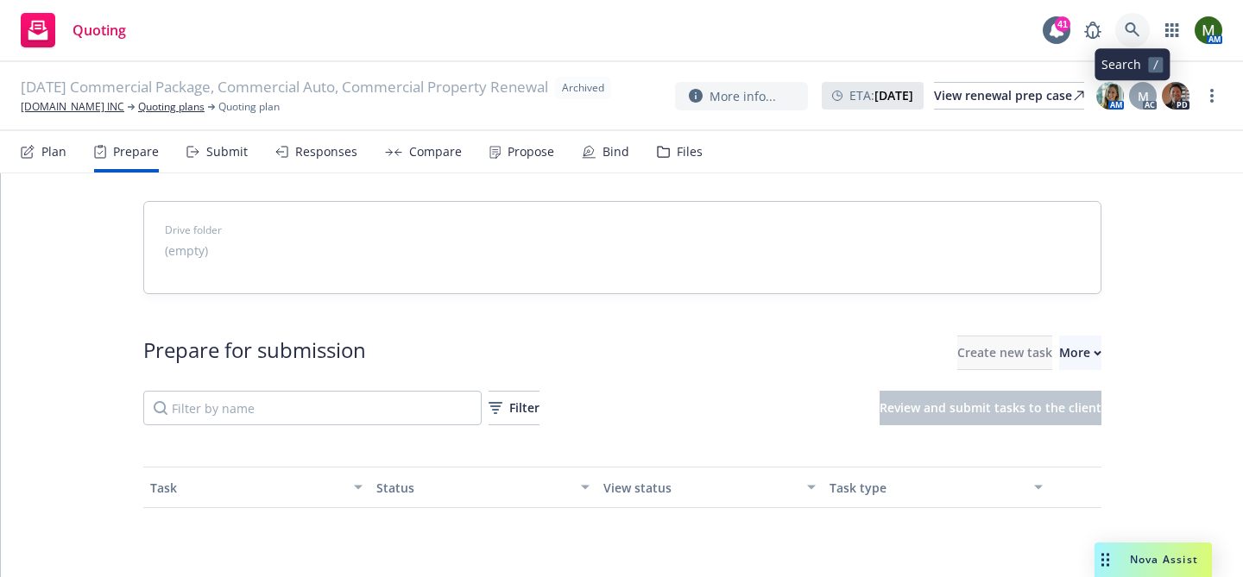
click at [1124, 32] on link at bounding box center [1132, 30] width 35 height 35
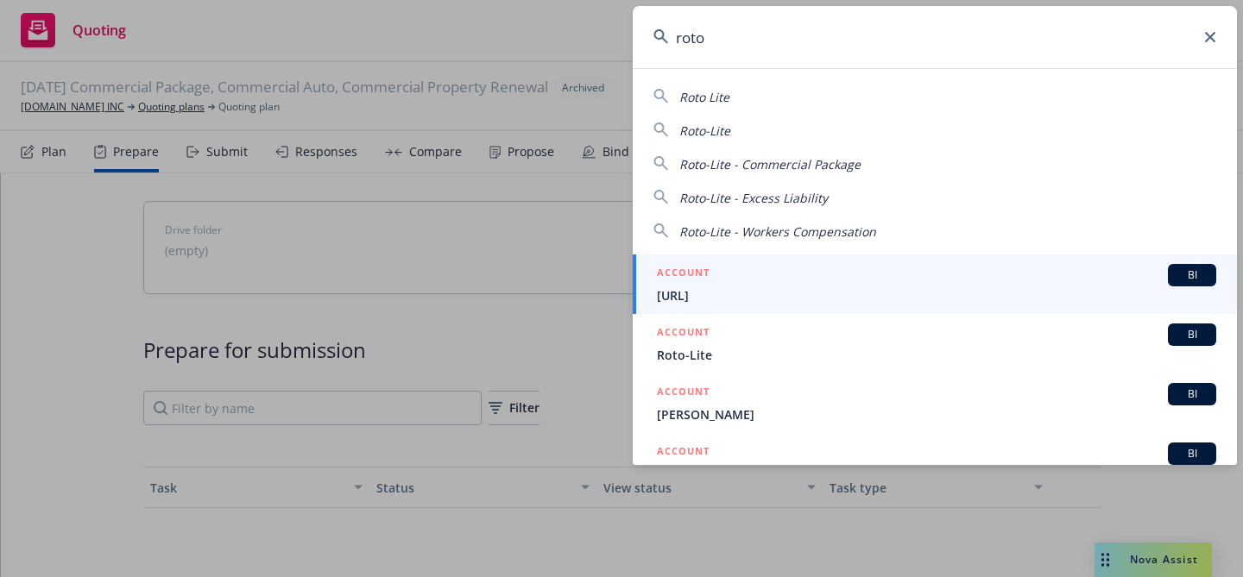
type input "roto"
click at [717, 268] on div "ACCOUNT BI" at bounding box center [936, 275] width 559 height 22
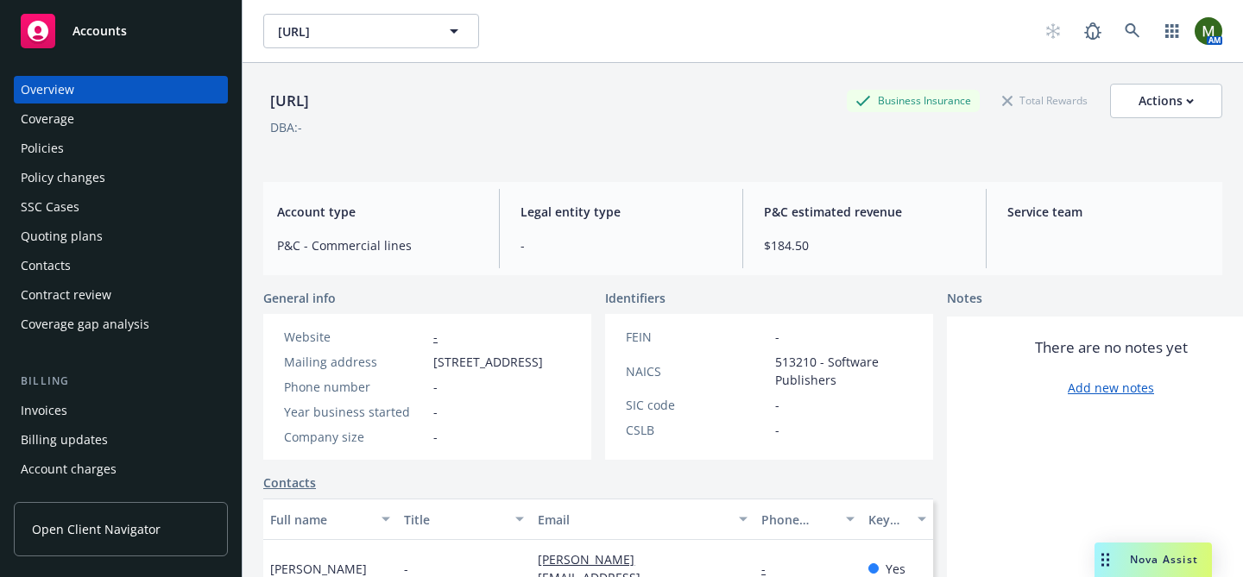
click at [94, 223] on div "Quoting plans" at bounding box center [62, 237] width 82 height 28
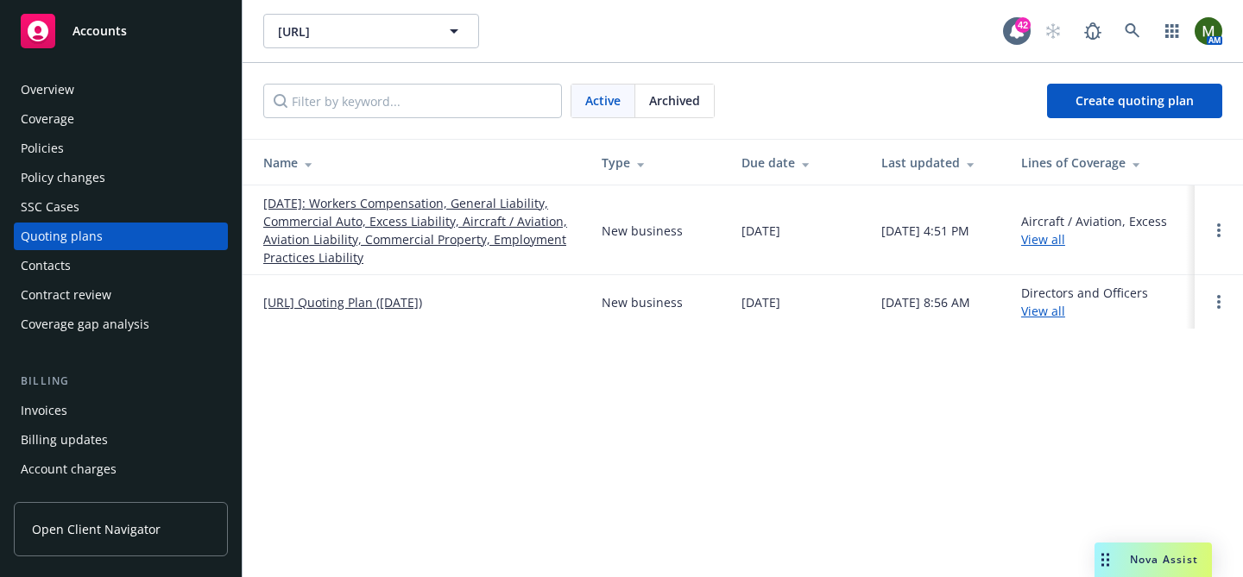
click at [340, 302] on link "Rotor.AI Quoting Plan (2025-06-30)" at bounding box center [342, 302] width 159 height 18
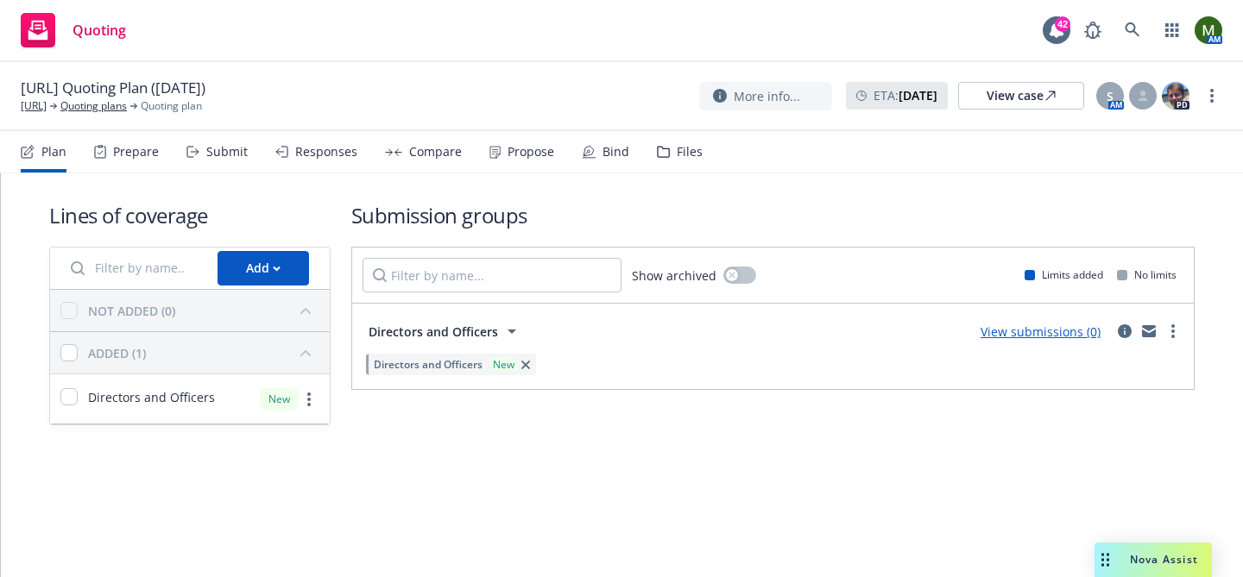
click at [138, 161] on div "Prepare" at bounding box center [126, 151] width 65 height 41
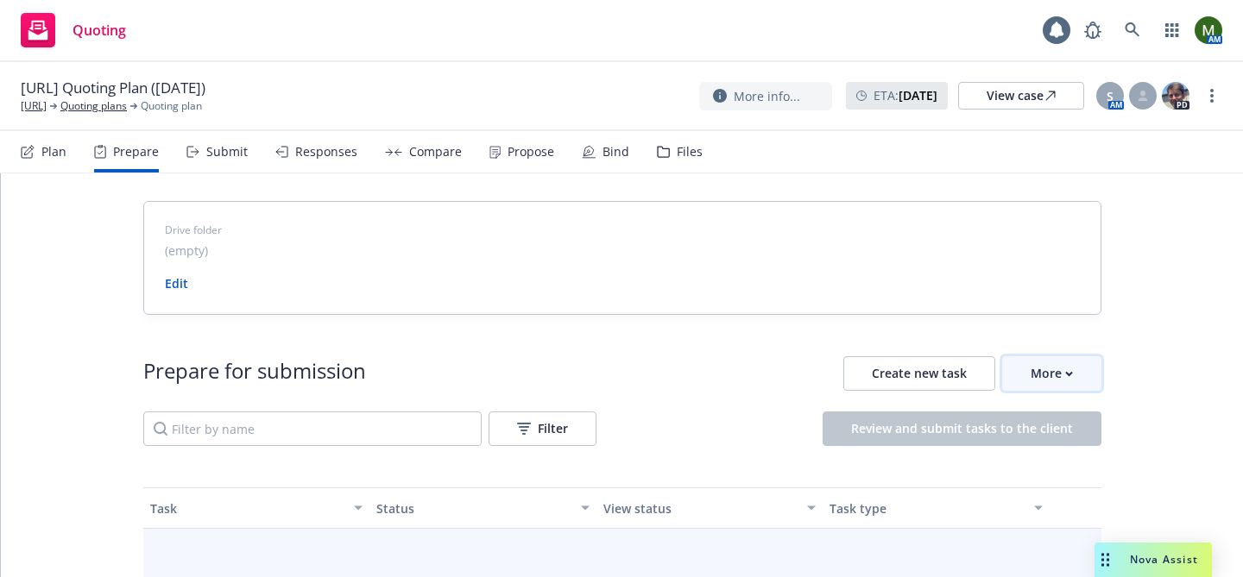
click at [1056, 368] on div "More" at bounding box center [1051, 373] width 42 height 33
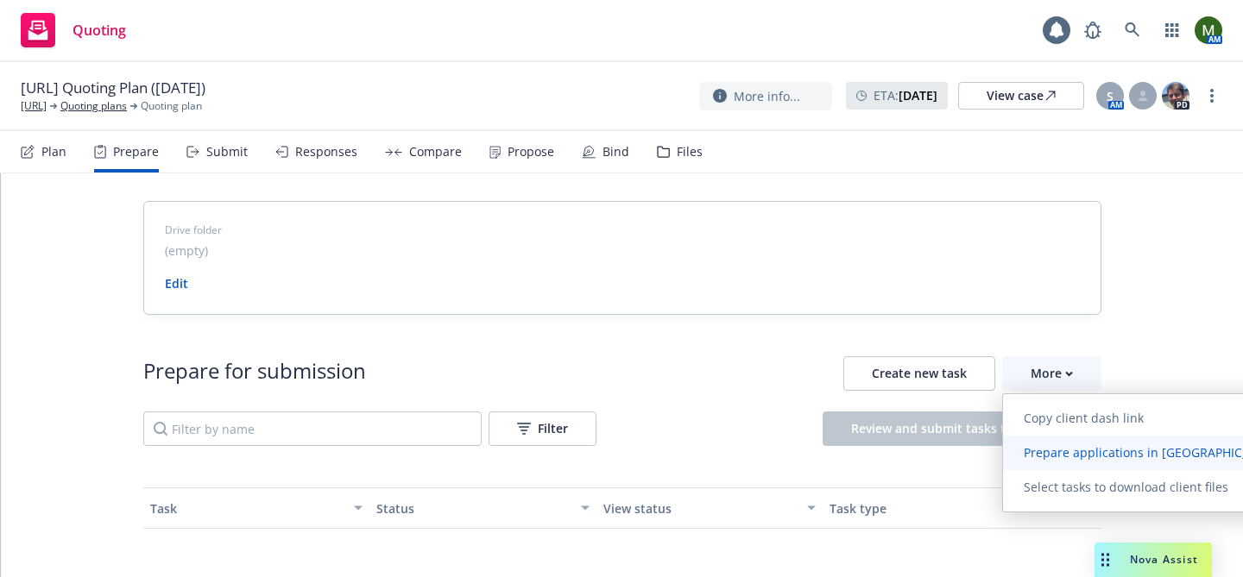
click at [1066, 447] on span "Prepare applications in Indio" at bounding box center [1153, 452] width 300 height 16
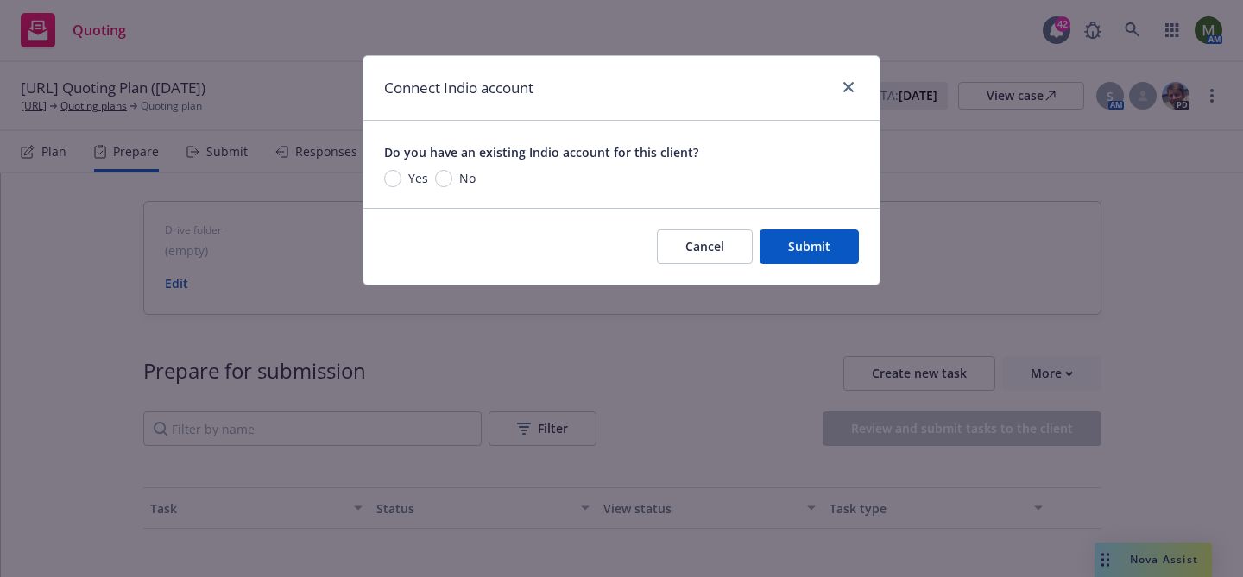
click at [452, 177] on span "No" at bounding box center [463, 178] width 23 height 18
click at [452, 177] on input "No" at bounding box center [443, 178] width 17 height 17
radio input "true"
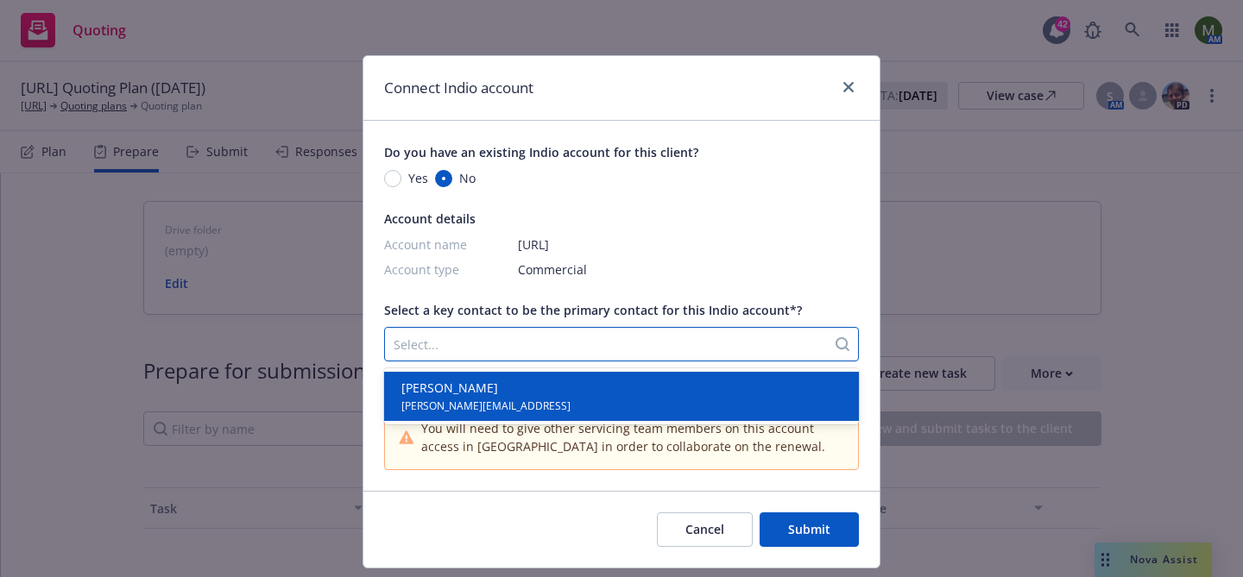
click at [507, 342] on div at bounding box center [606, 344] width 424 height 21
click at [499, 385] on div "Linda Blomstedt linda@rotor.ai" at bounding box center [621, 396] width 454 height 35
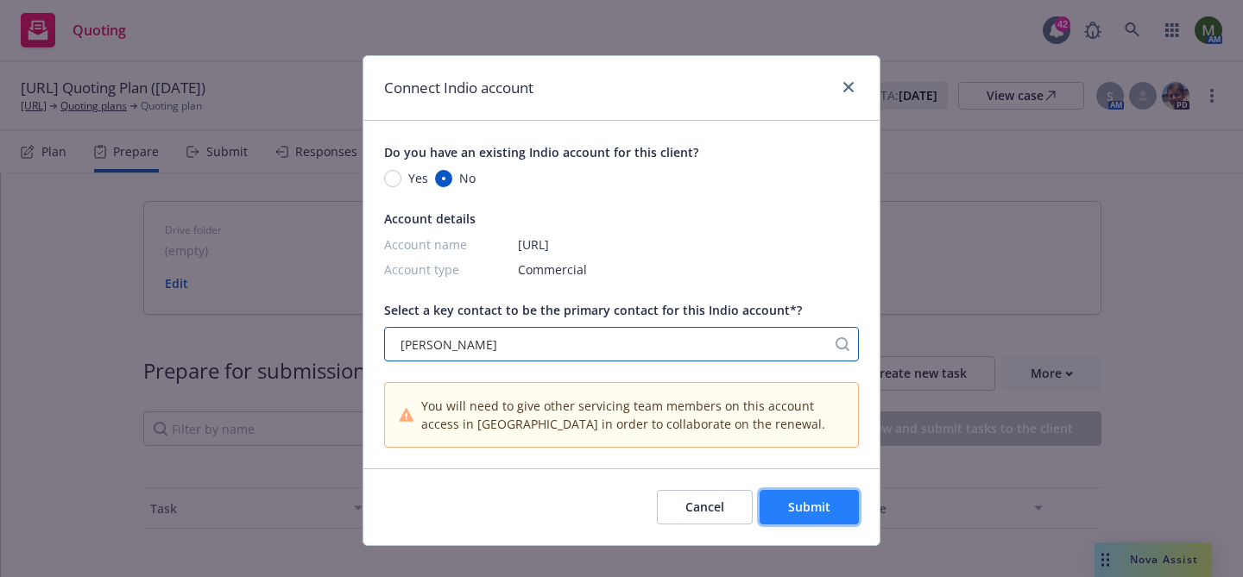
click at [800, 512] on span "Submit" at bounding box center [809, 507] width 42 height 16
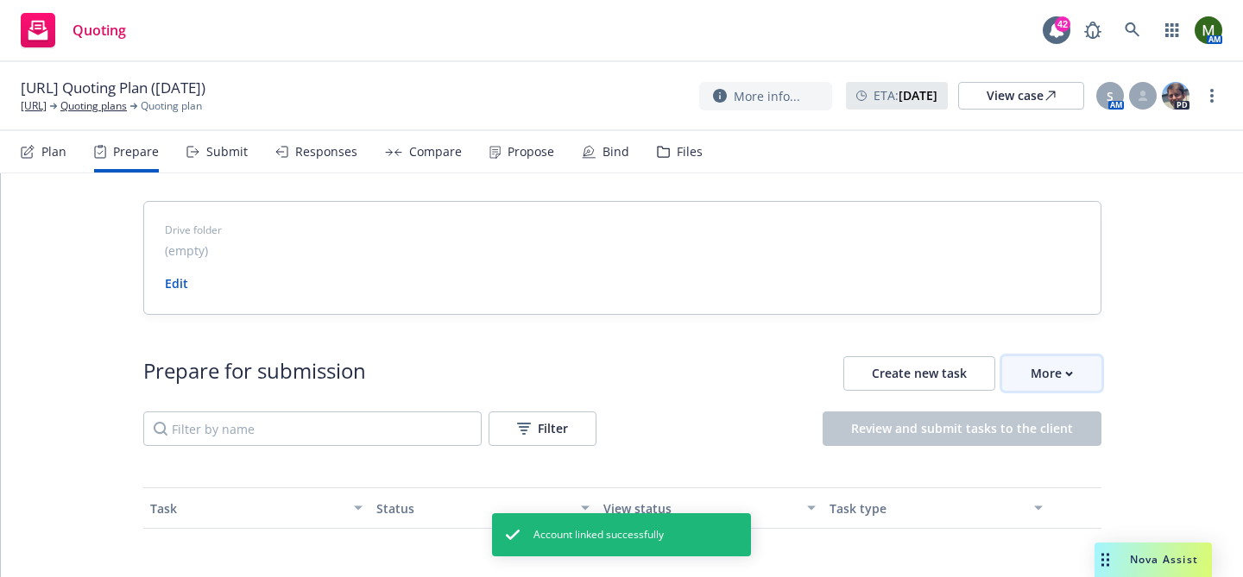
click at [1048, 377] on div "More" at bounding box center [1051, 373] width 42 height 33
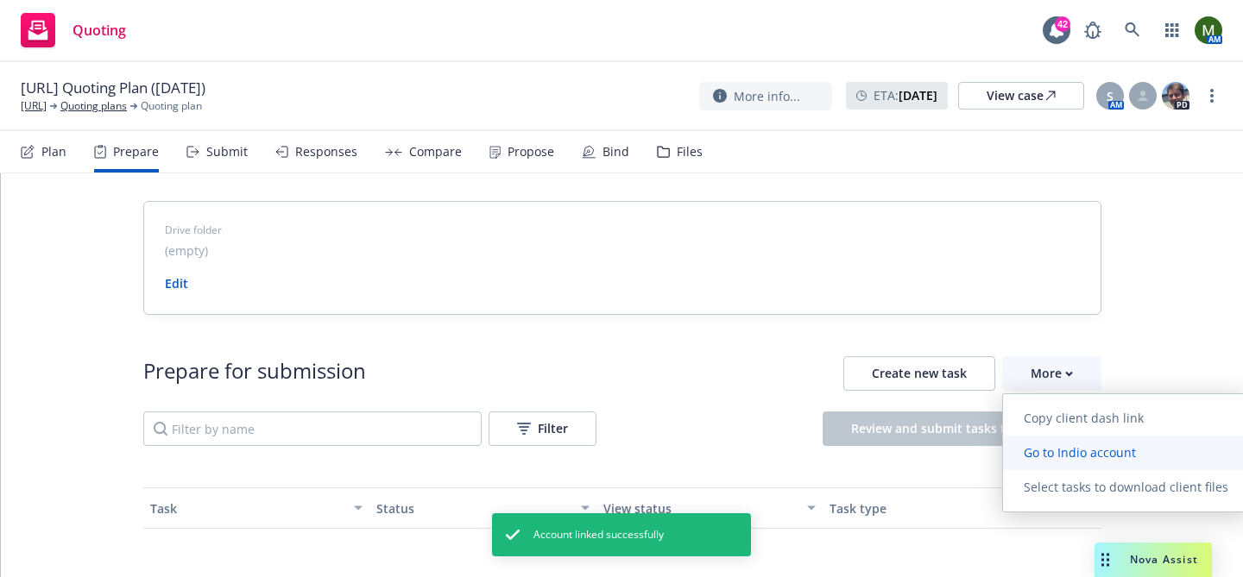
click at [1055, 447] on span "Go to Indio account" at bounding box center [1080, 452] width 154 height 16
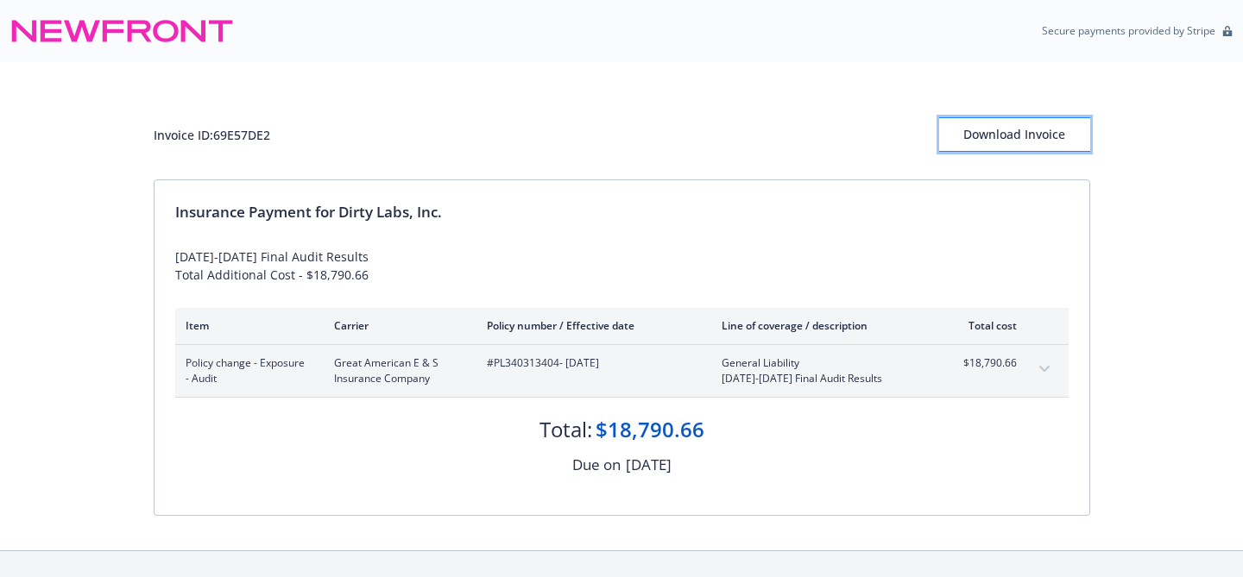
click at [996, 136] on div "Download Invoice" at bounding box center [1014, 134] width 151 height 33
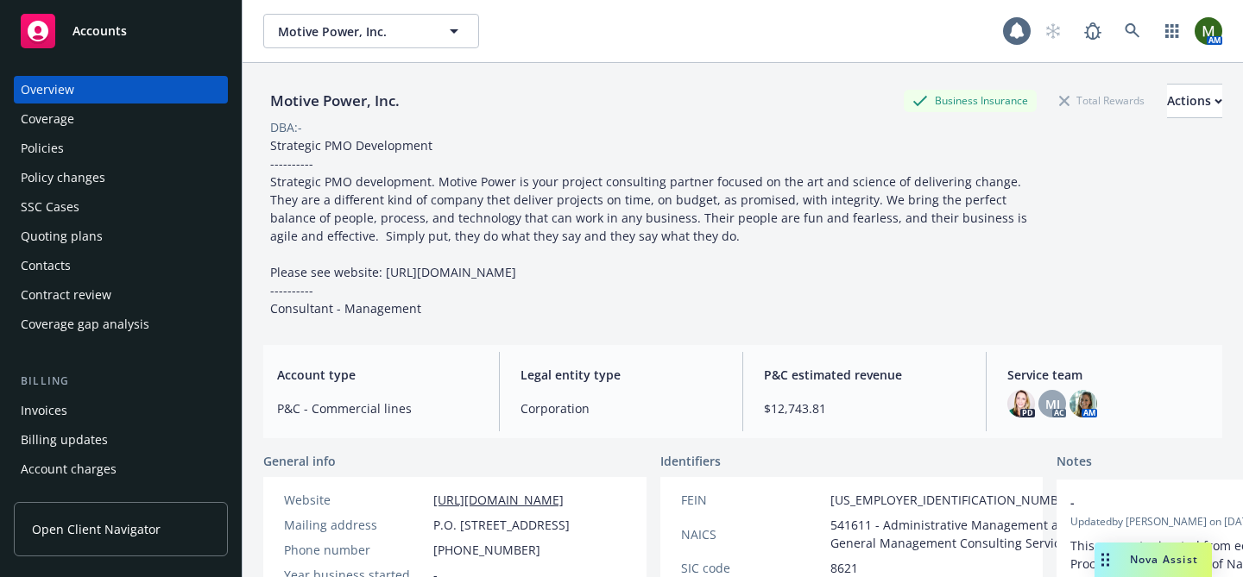
click at [61, 135] on div "Policies" at bounding box center [42, 149] width 43 height 28
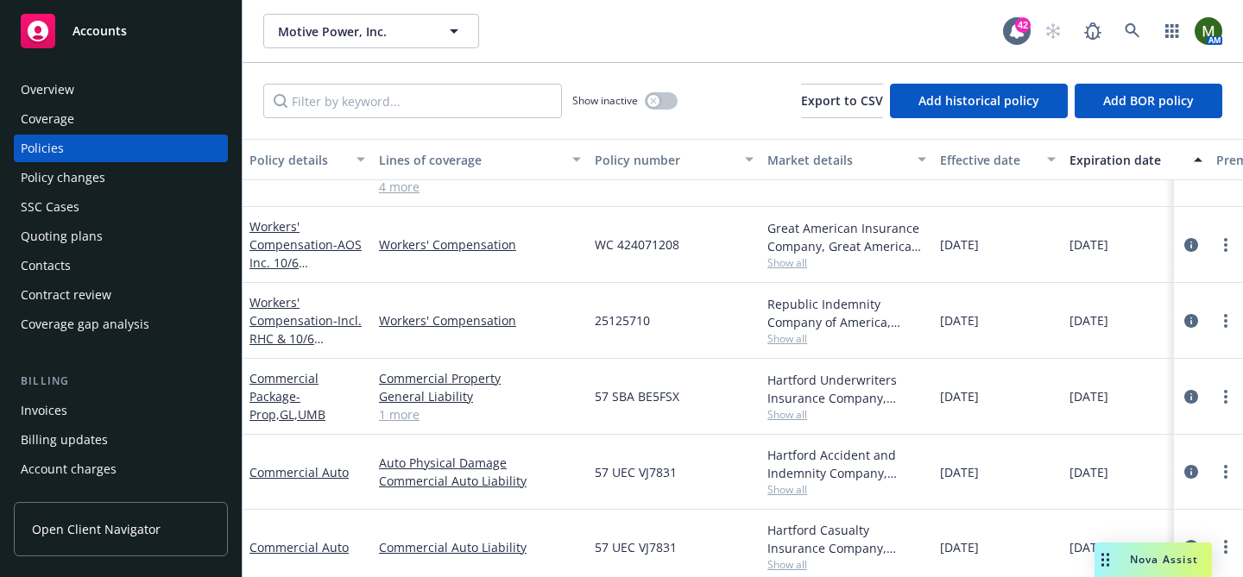
scroll to position [162, 0]
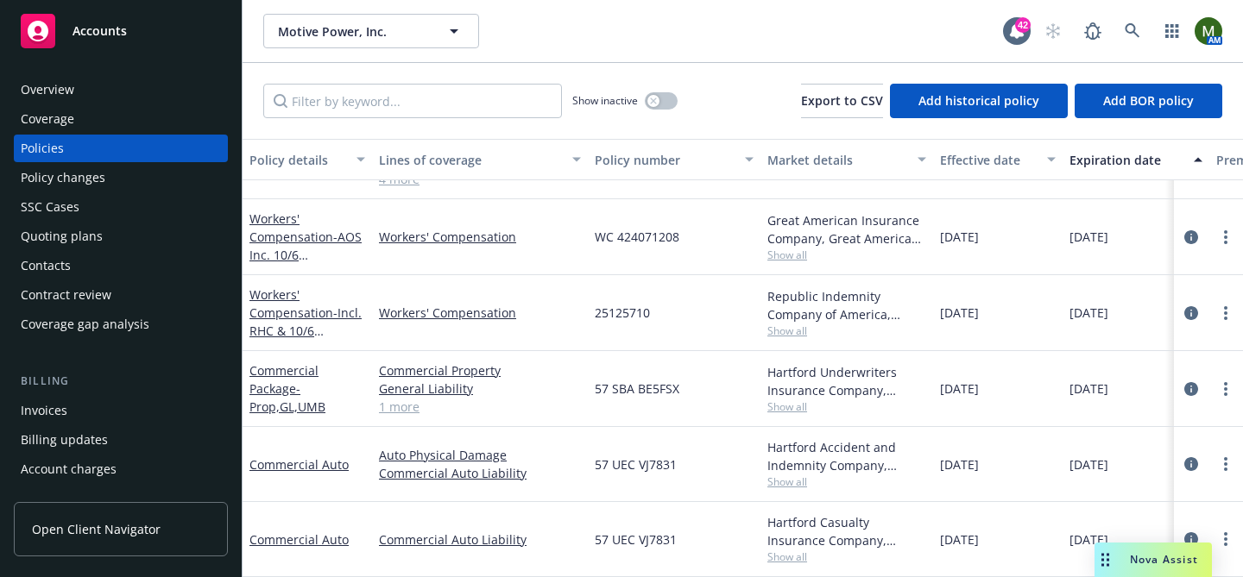
click at [645, 466] on span "57 UEC VJ7831" at bounding box center [636, 465] width 82 height 18
copy span "57 UEC VJ7831"
click at [651, 393] on span "57 SBA BE5FSX" at bounding box center [637, 389] width 85 height 18
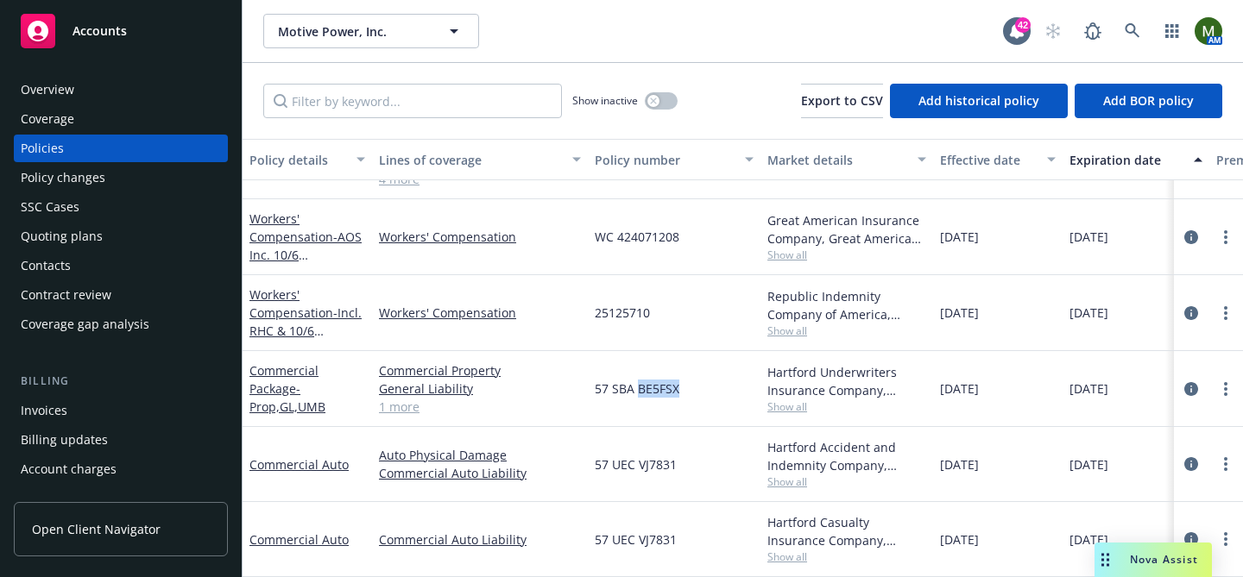
click at [651, 393] on span "57 SBA BE5FSX" at bounding box center [637, 389] width 85 height 18
copy span "57 SBA BE5FSX"
click at [164, 74] on div "Overview Coverage Policies Policy changes SSC Cases Quoting plans Contacts Cont…" at bounding box center [121, 316] width 242 height 522
click at [164, 85] on div "Overview" at bounding box center [121, 90] width 200 height 28
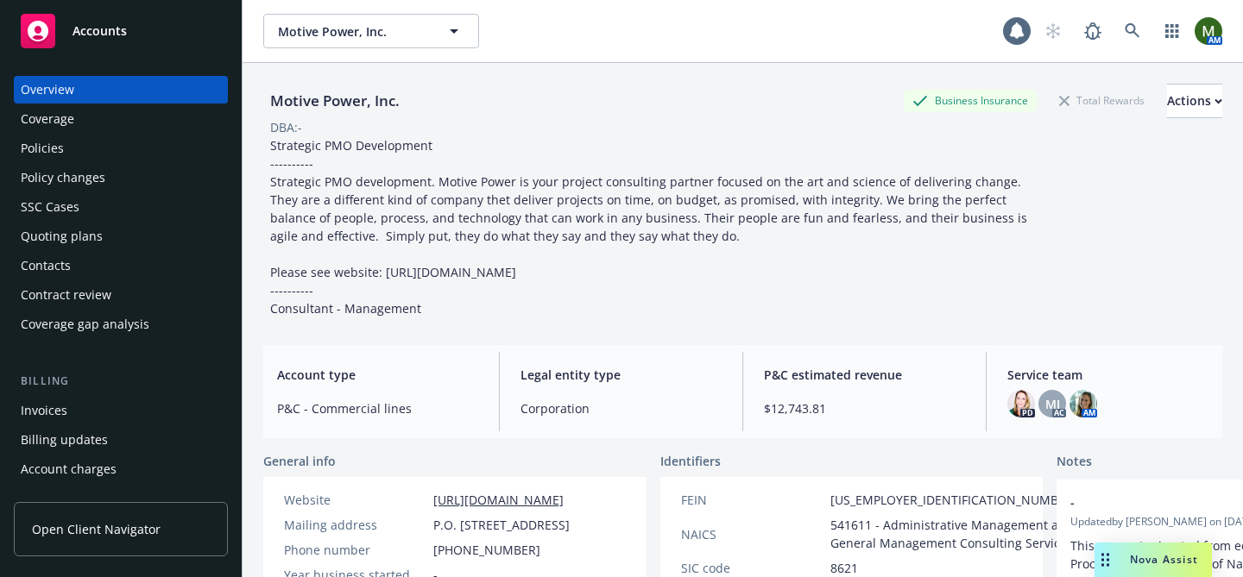
click at [334, 109] on div "Motive Power, Inc." at bounding box center [334, 101] width 143 height 22
copy div "Motive Power, Inc."
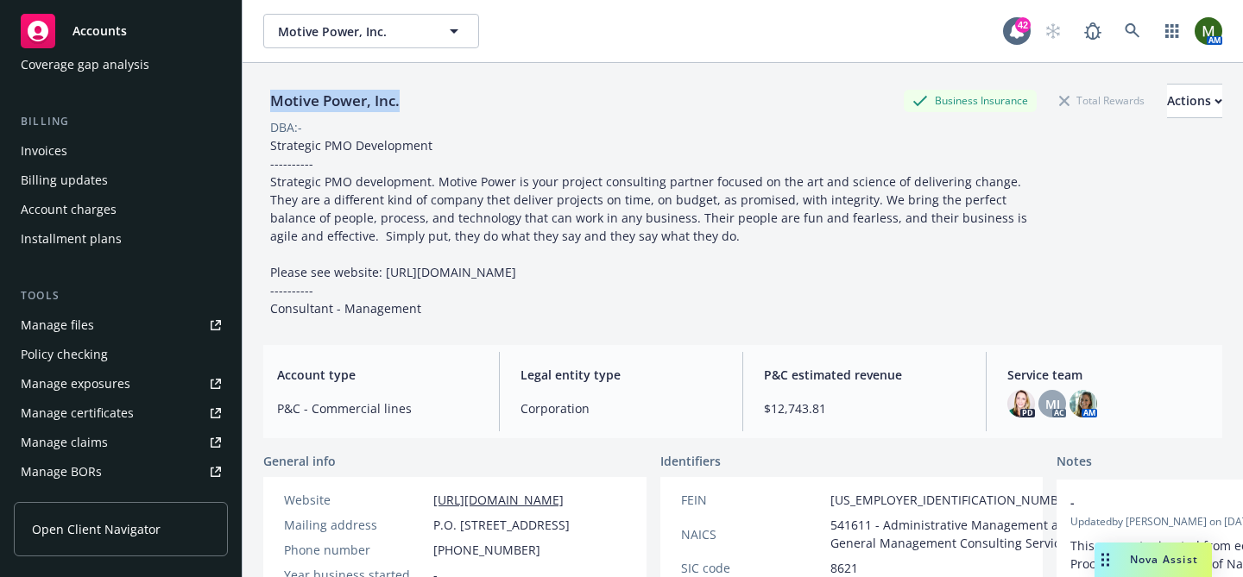
scroll to position [280, 0]
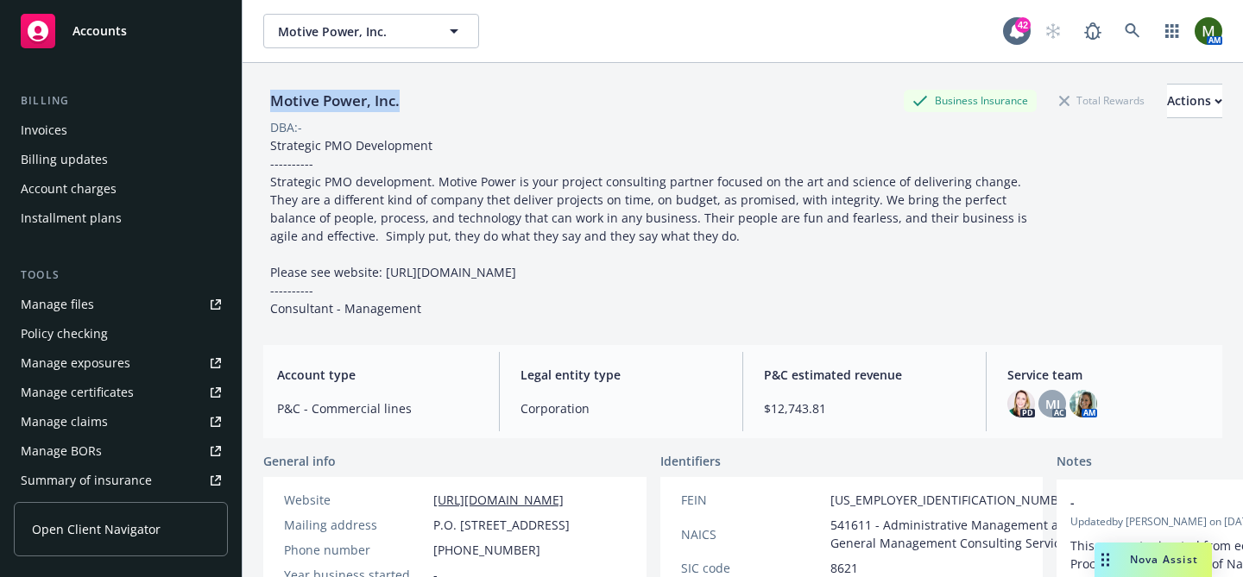
click at [109, 300] on link "Manage files" at bounding box center [121, 305] width 214 height 28
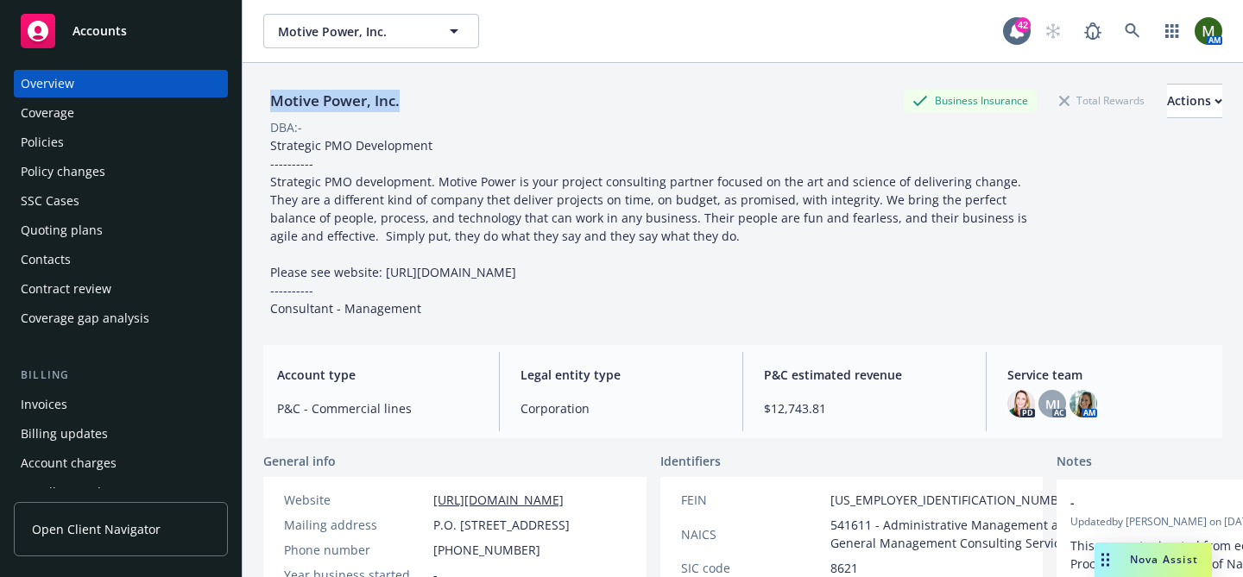
scroll to position [0, 0]
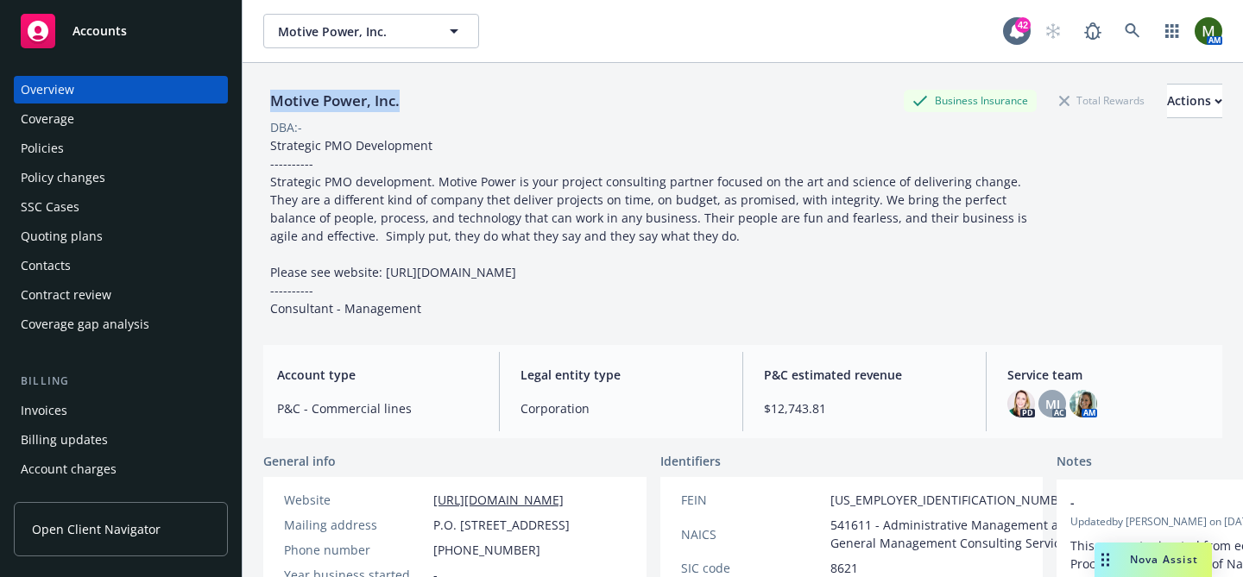
click at [94, 139] on div "Policies" at bounding box center [121, 149] width 200 height 28
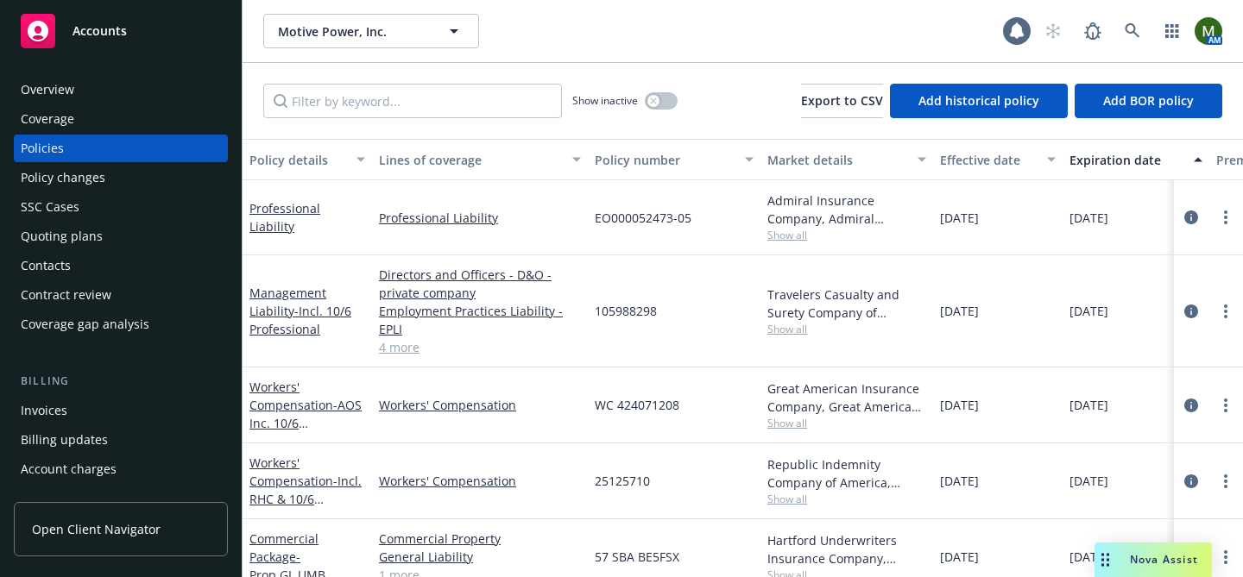
scroll to position [162, 0]
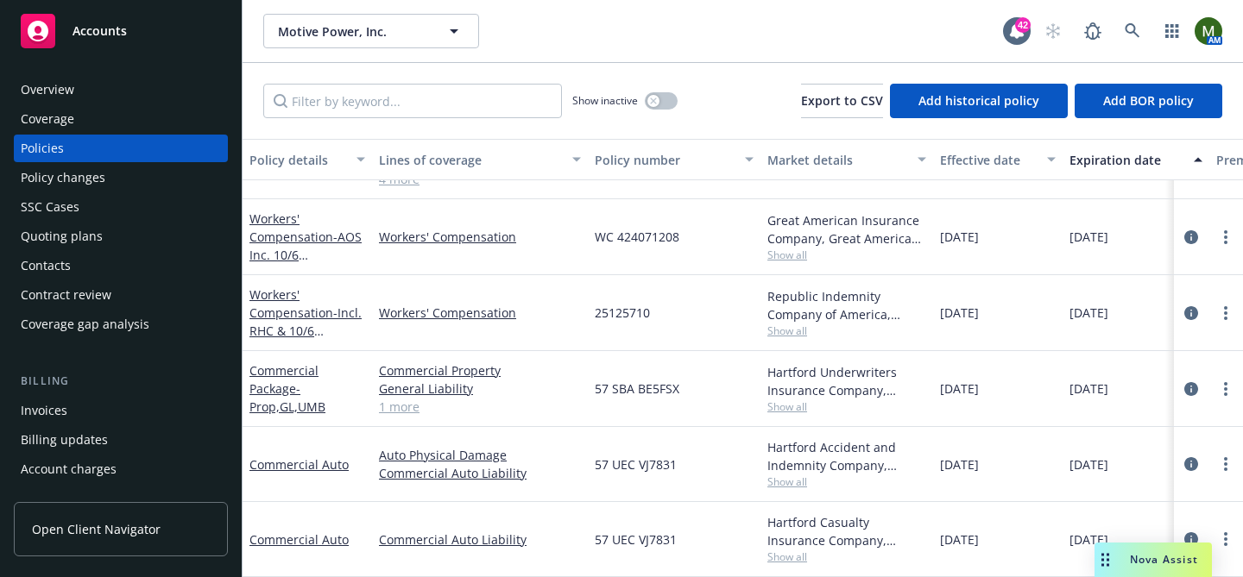
click at [658, 471] on span "57 UEC VJ7831" at bounding box center [636, 465] width 82 height 18
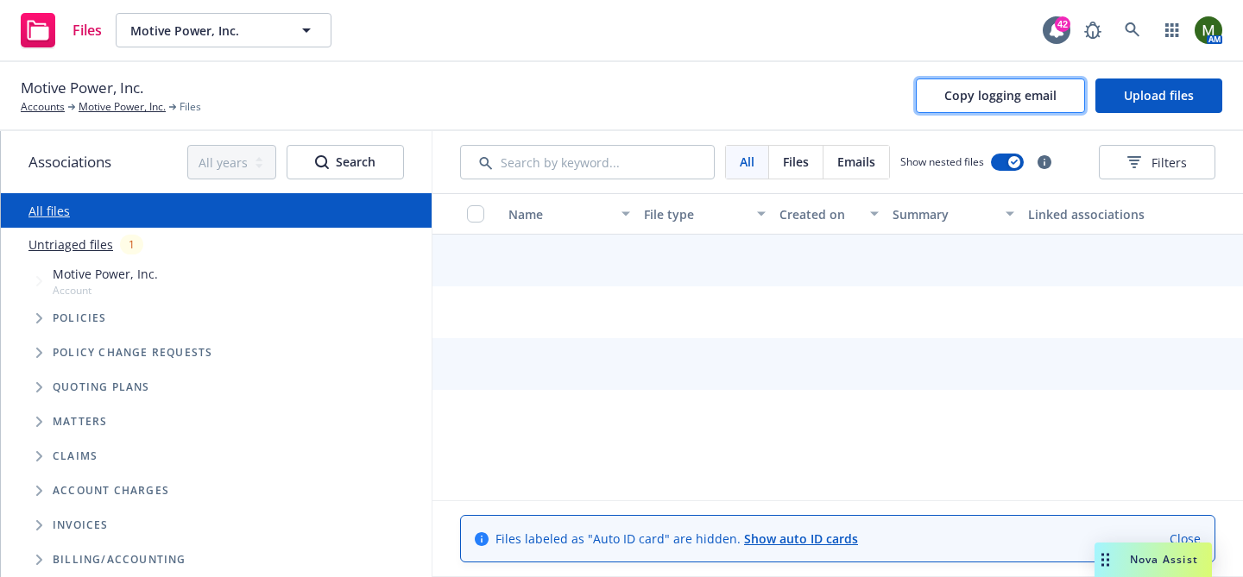
click at [950, 103] on span "Copy logging email" at bounding box center [1000, 95] width 112 height 16
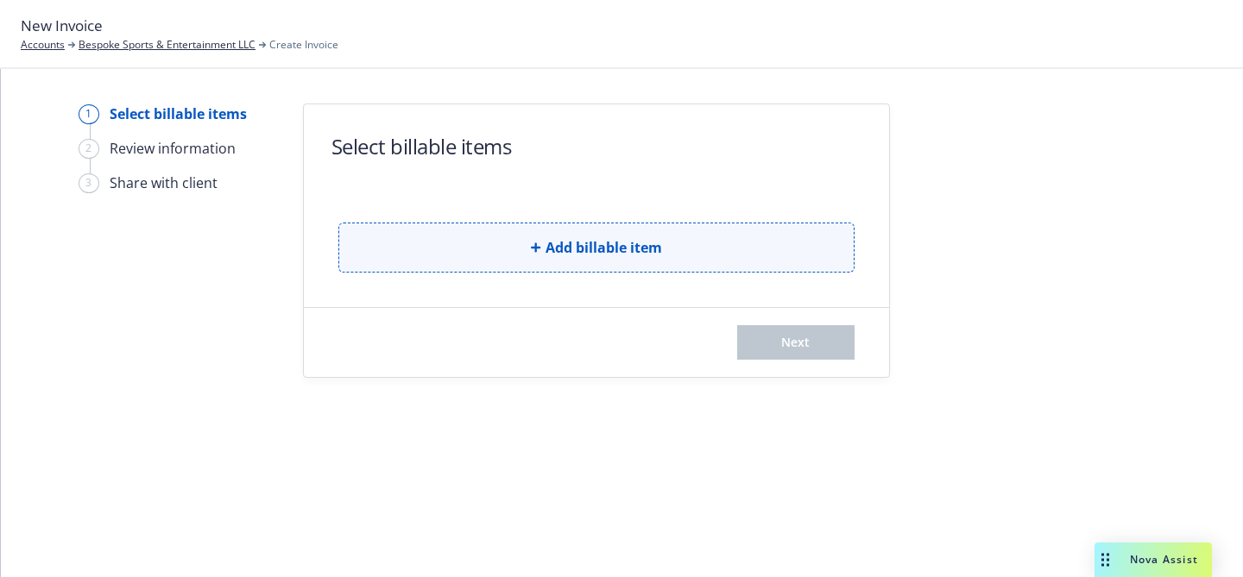
click at [426, 244] on button "Add billable item" at bounding box center [596, 248] width 516 height 50
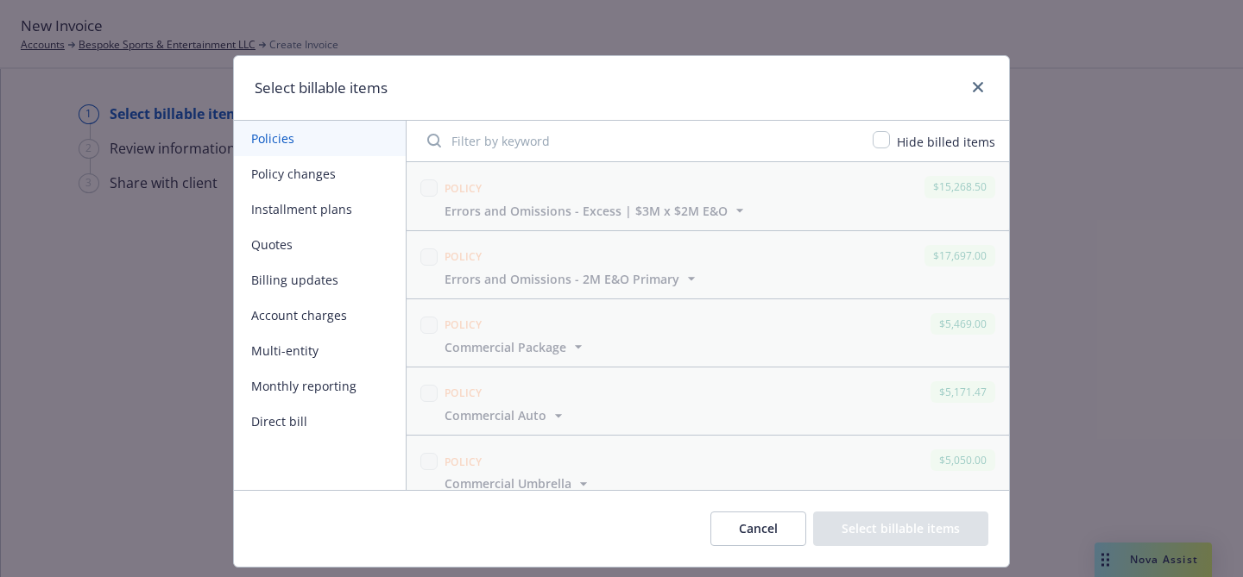
click at [298, 173] on button "Policy changes" at bounding box center [320, 173] width 172 height 35
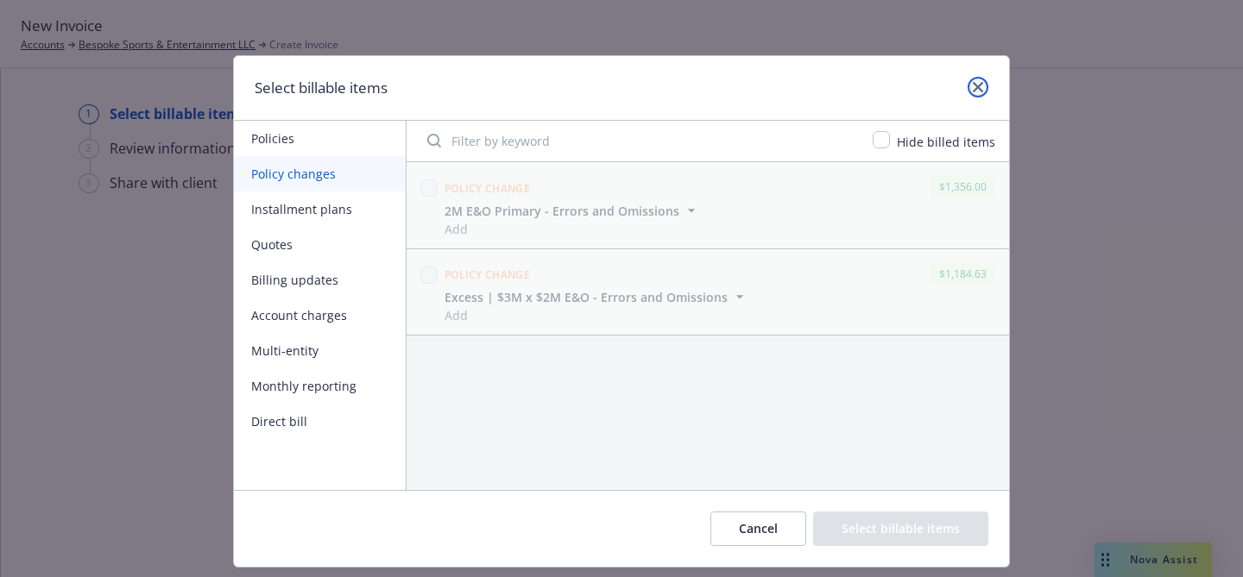
click at [981, 92] on link "close" at bounding box center [977, 87] width 21 height 21
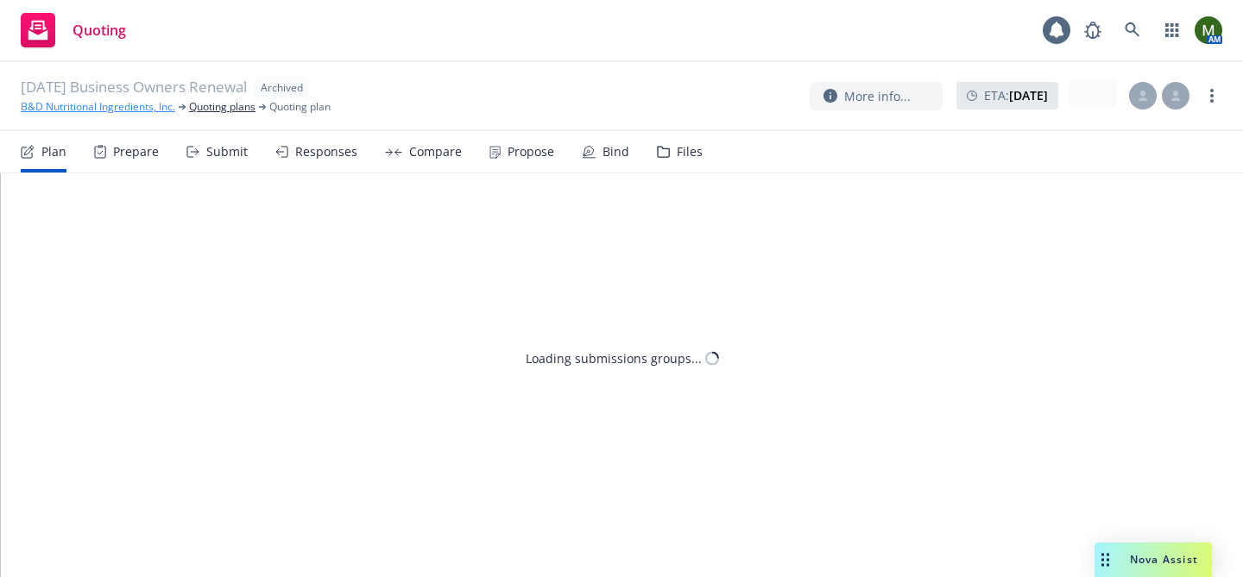
click at [62, 104] on link "B&D Nutritional Ingredients, Inc." at bounding box center [98, 107] width 154 height 16
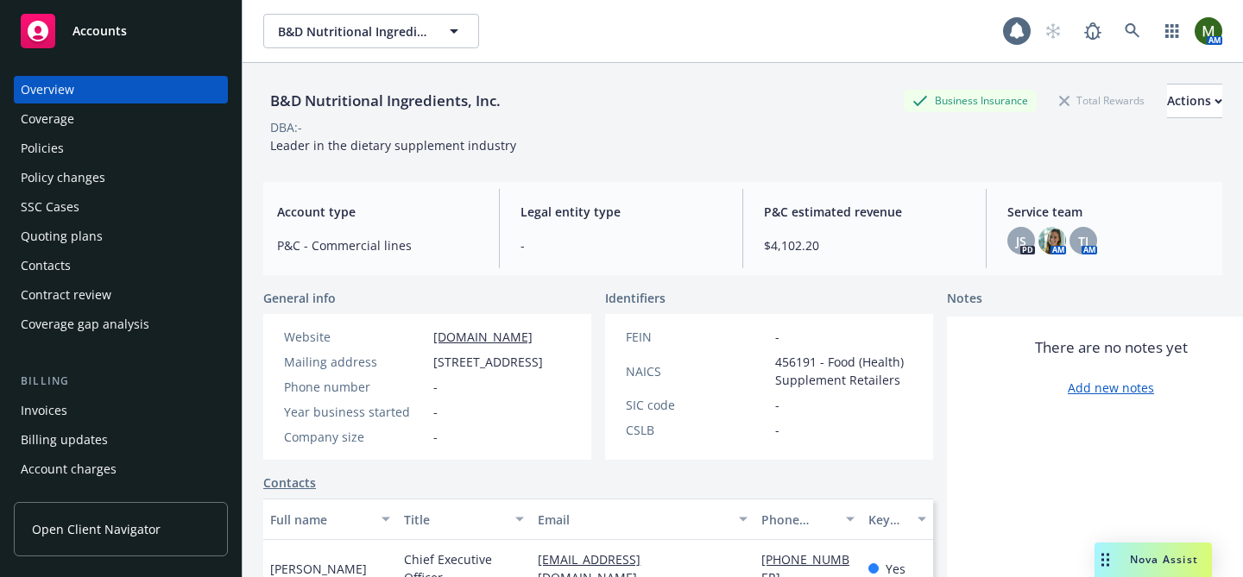
click at [54, 148] on div "Policies" at bounding box center [42, 149] width 43 height 28
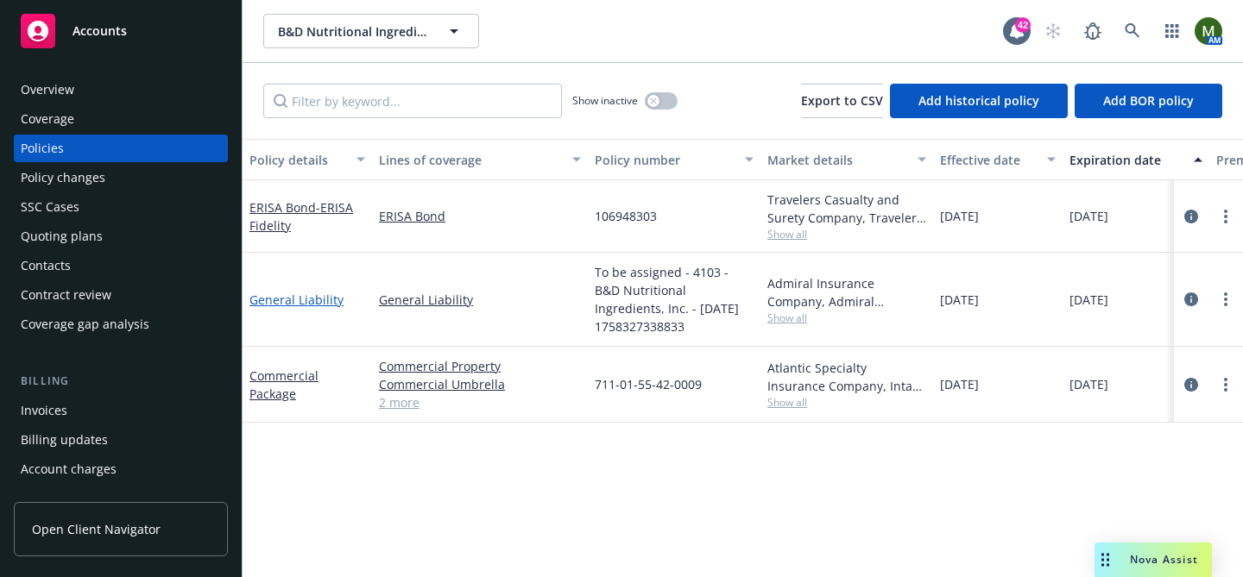
click at [320, 295] on link "General Liability" at bounding box center [296, 300] width 94 height 16
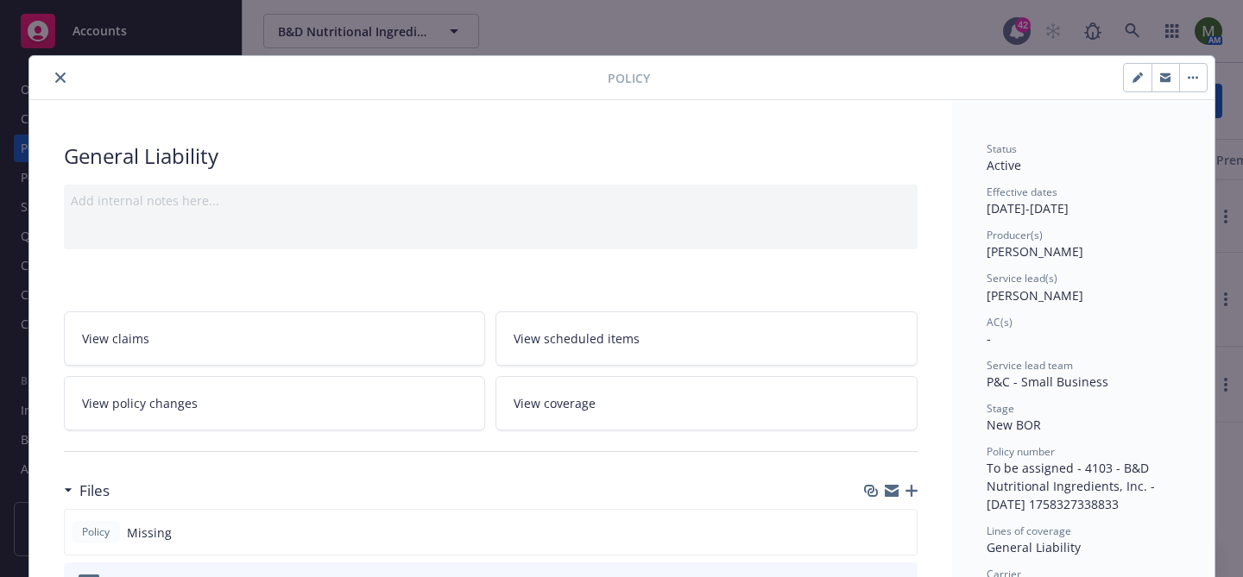
click at [59, 78] on icon "close" at bounding box center [60, 77] width 10 height 10
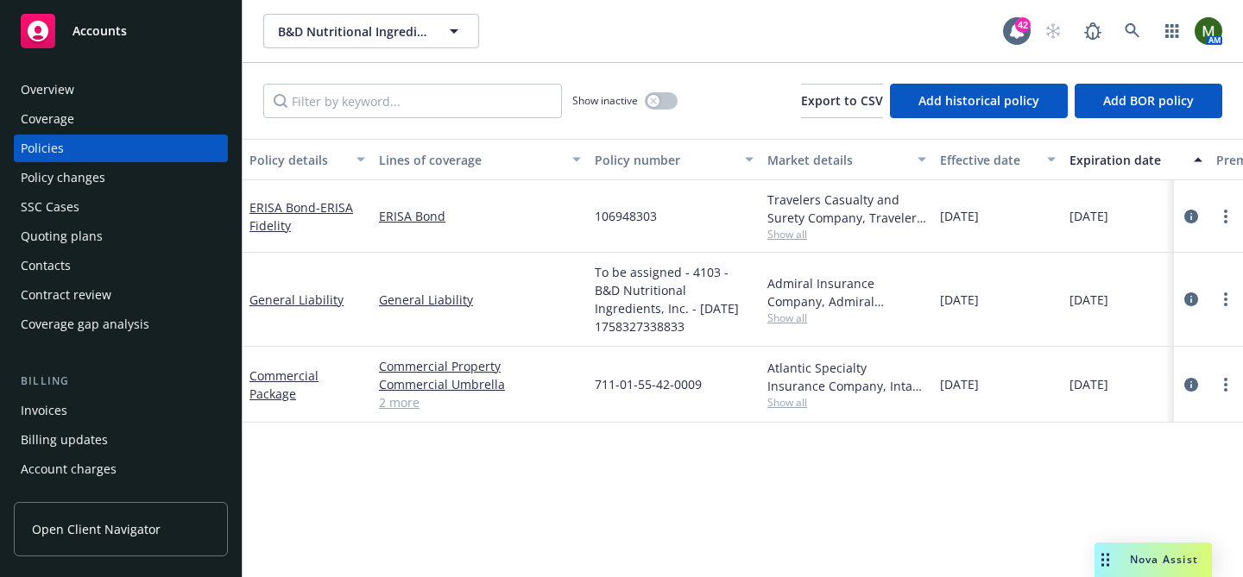
click at [88, 260] on div "Contacts" at bounding box center [121, 266] width 200 height 28
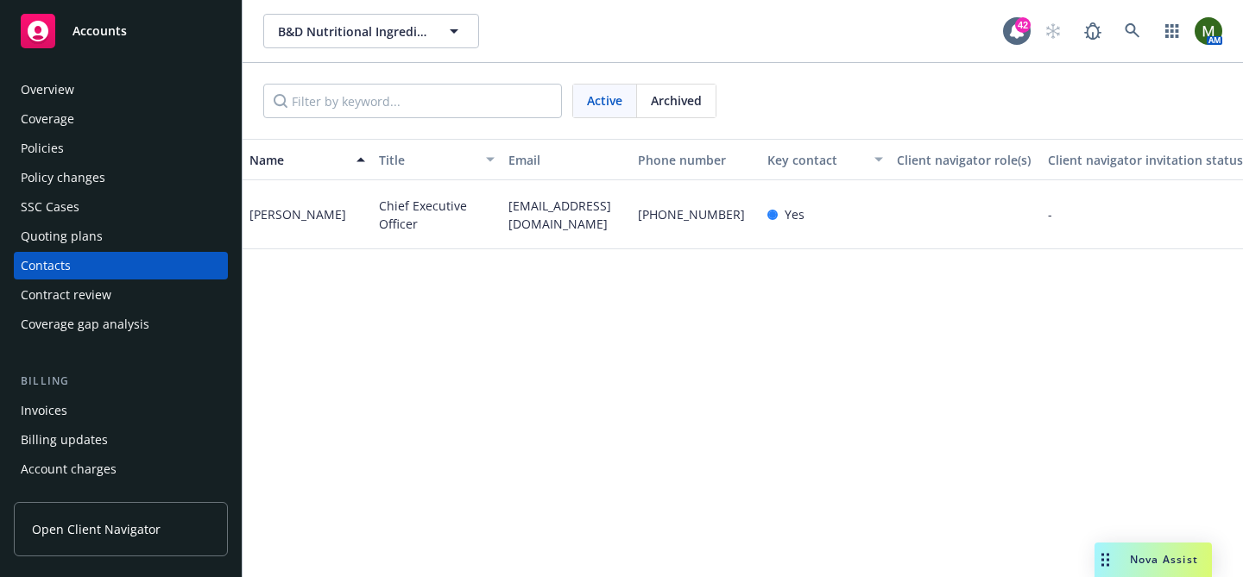
click at [568, 208] on span "b_vandyke@bdnutritional.com" at bounding box center [566, 215] width 116 height 36
copy span "b_vandyke@bdnutritional.com"
click at [100, 126] on div "Coverage" at bounding box center [121, 119] width 200 height 28
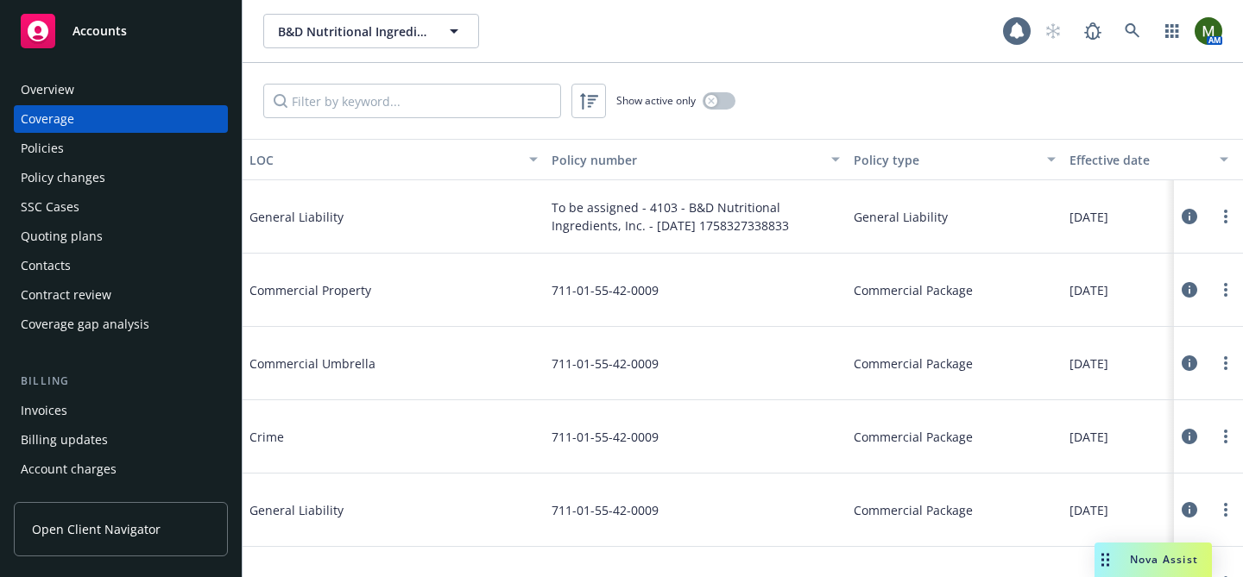
click at [95, 146] on div "Policies" at bounding box center [121, 149] width 200 height 28
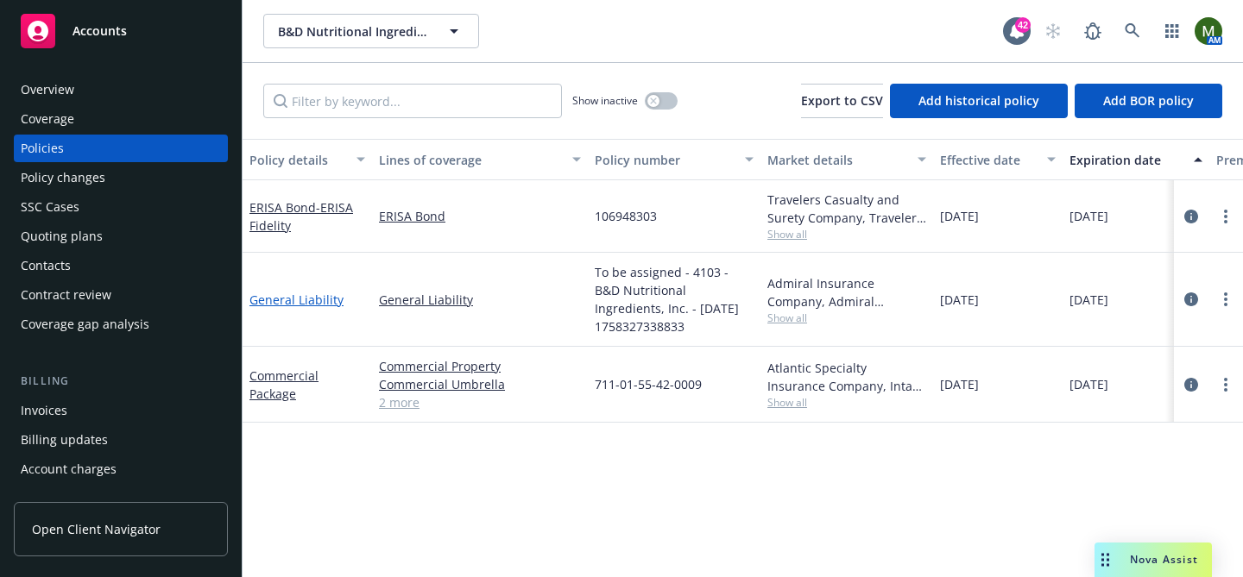
click at [268, 294] on link "General Liability" at bounding box center [296, 300] width 94 height 16
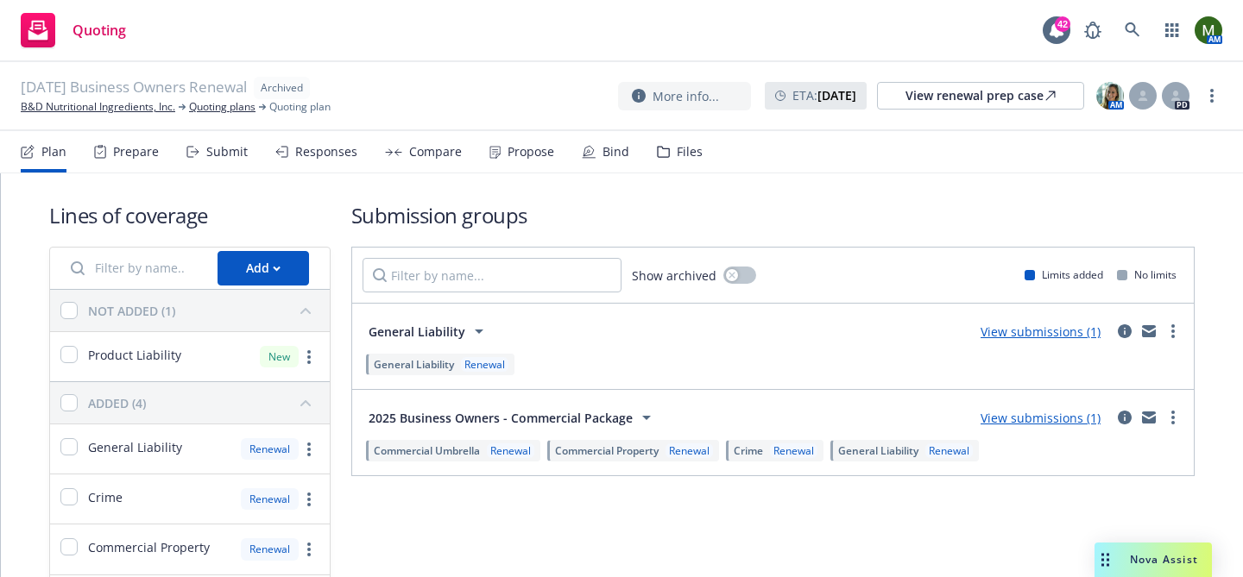
click at [137, 153] on div "Prepare" at bounding box center [136, 152] width 46 height 14
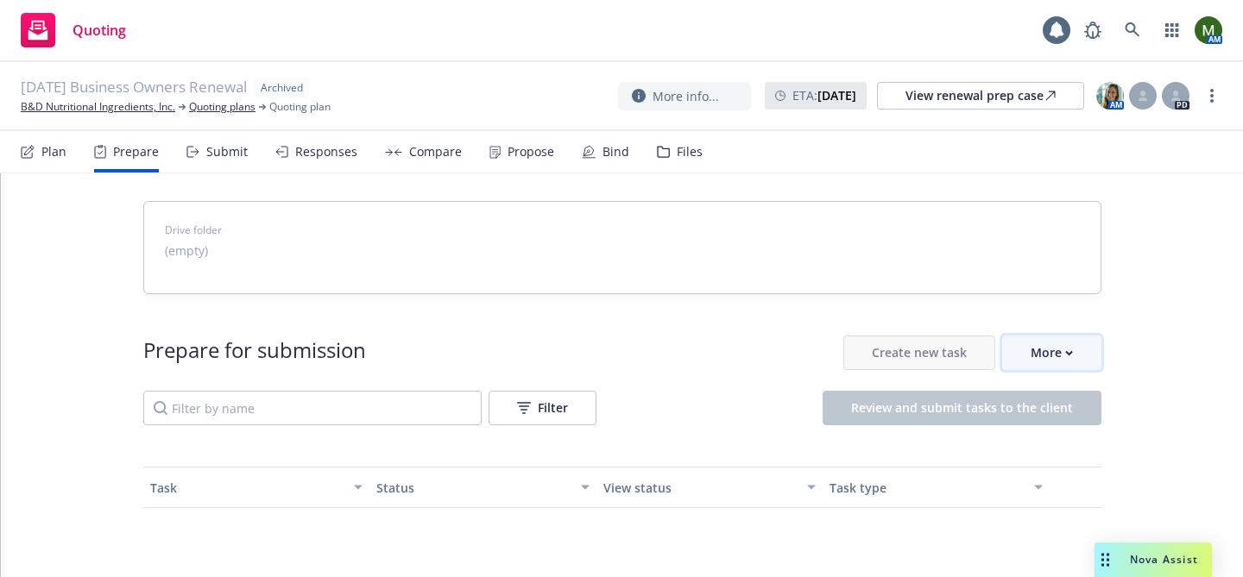
click at [1054, 356] on div "More" at bounding box center [1051, 353] width 42 height 33
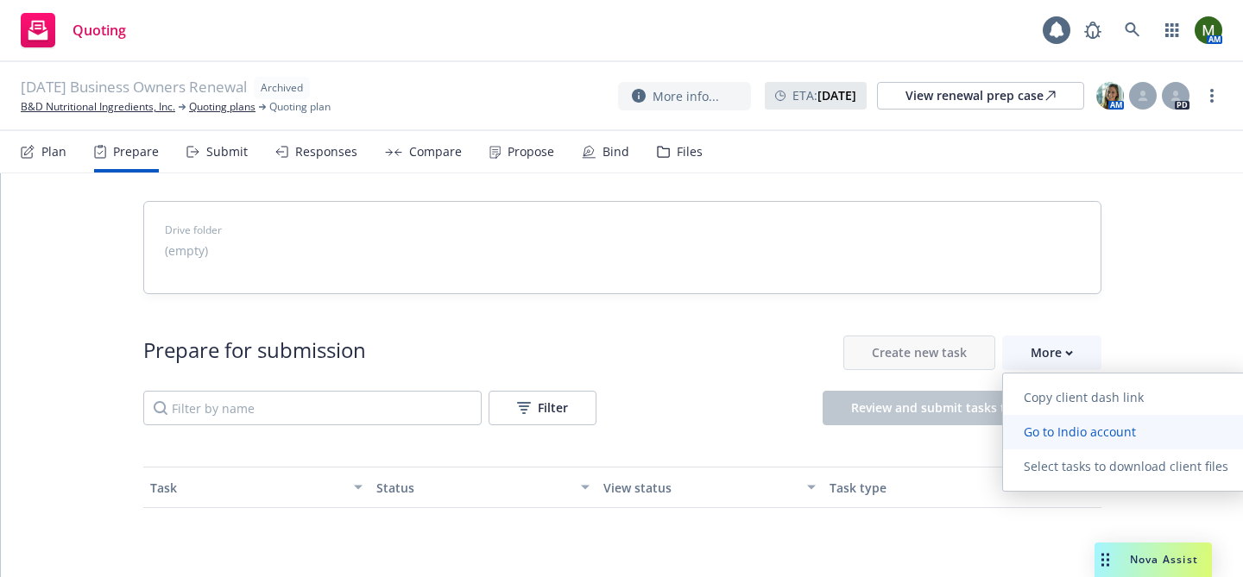
click at [1039, 421] on link "Go to Indio account" at bounding box center [1126, 432] width 246 height 35
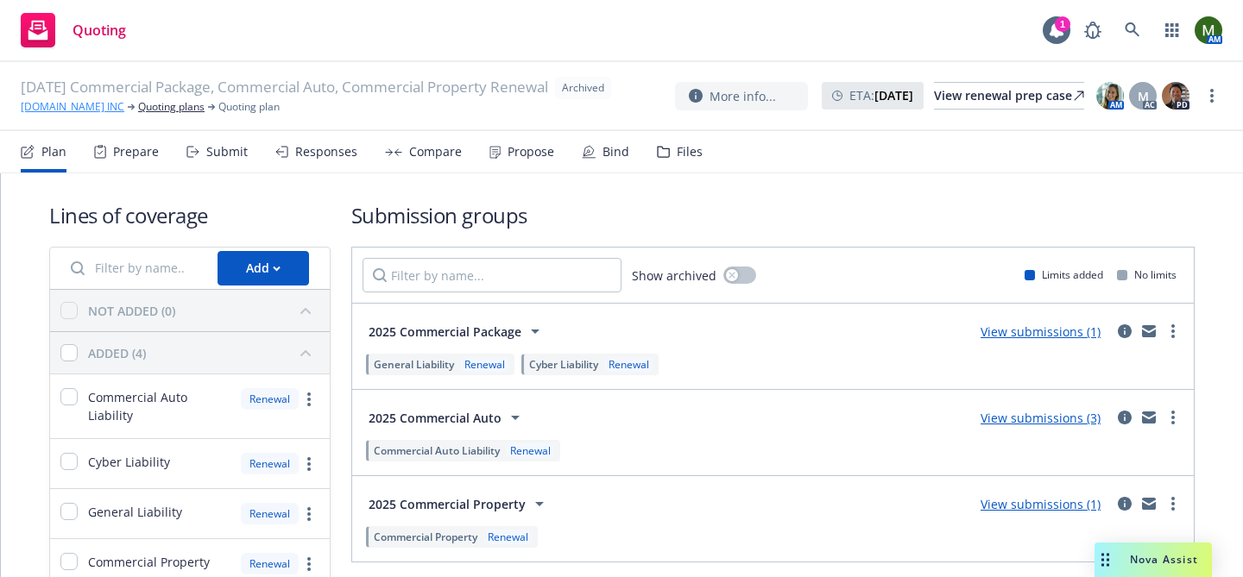
click at [86, 115] on link "[DOMAIN_NAME] INC" at bounding box center [73, 107] width 104 height 16
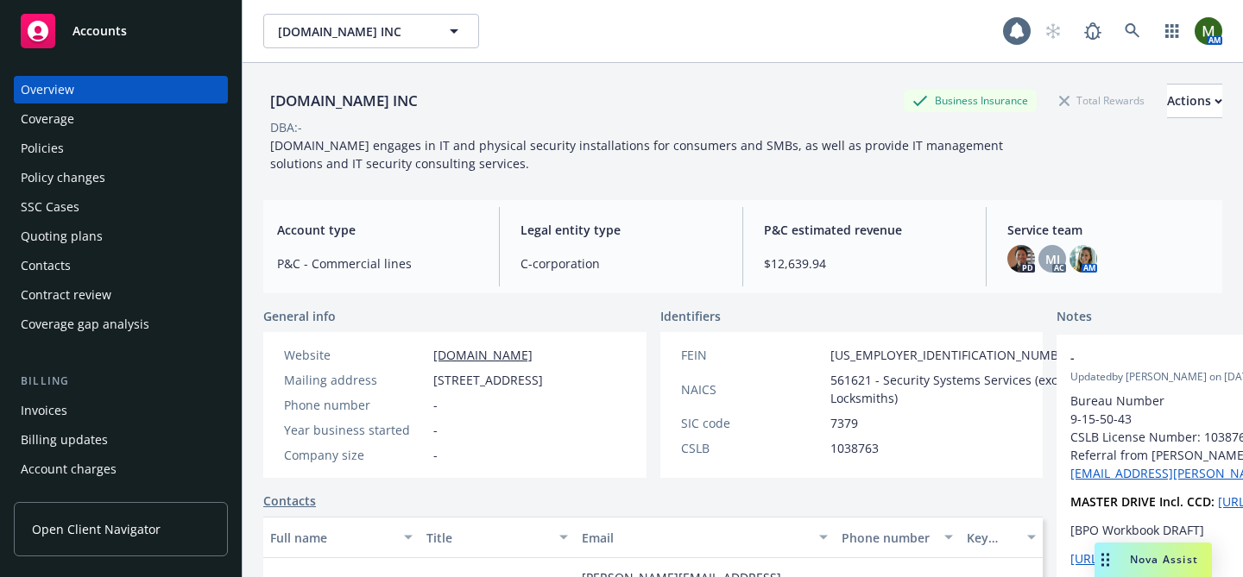
click at [75, 146] on div "Policies" at bounding box center [121, 149] width 200 height 28
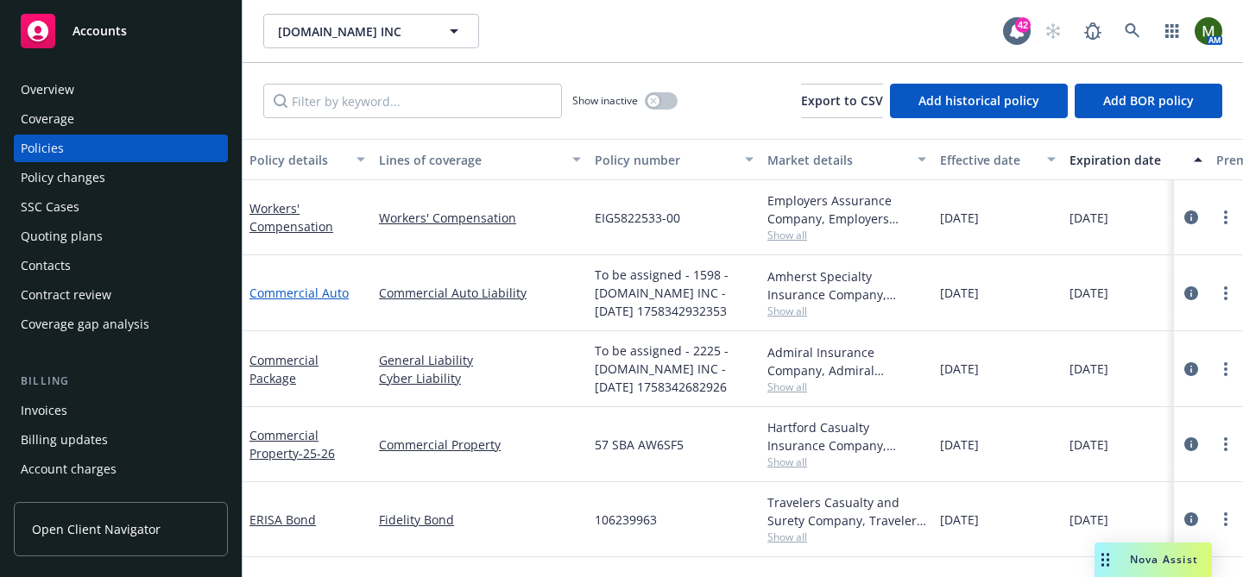
click at [284, 300] on link "Commercial Auto" at bounding box center [298, 293] width 99 height 16
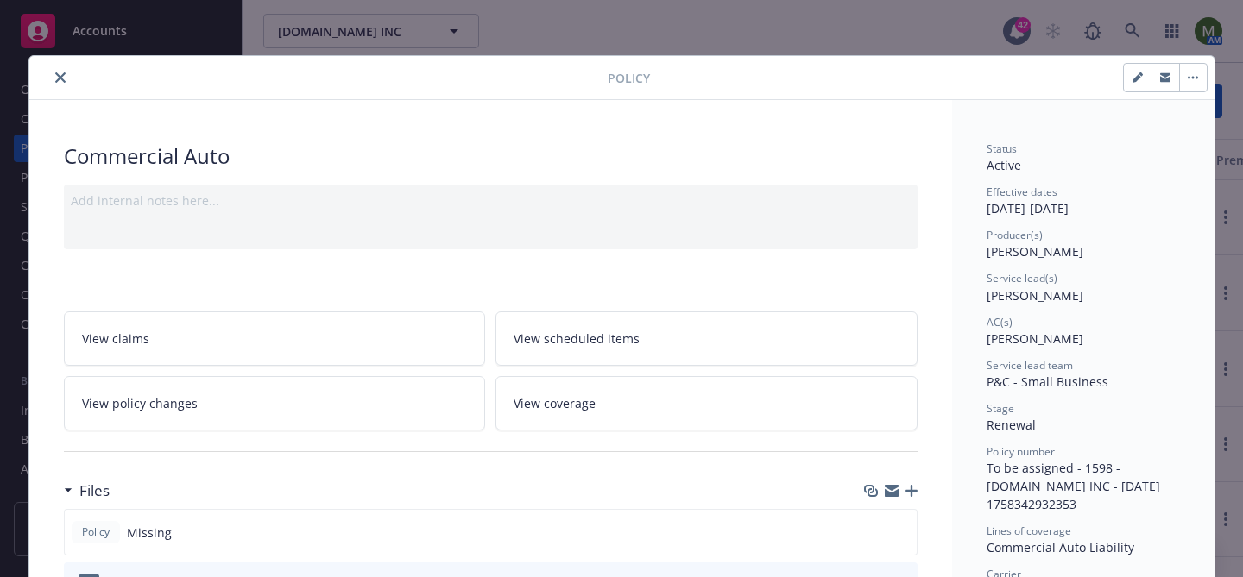
click at [1135, 79] on icon "button" at bounding box center [1136, 78] width 9 height 9
select select "RENEWAL"
select select "12"
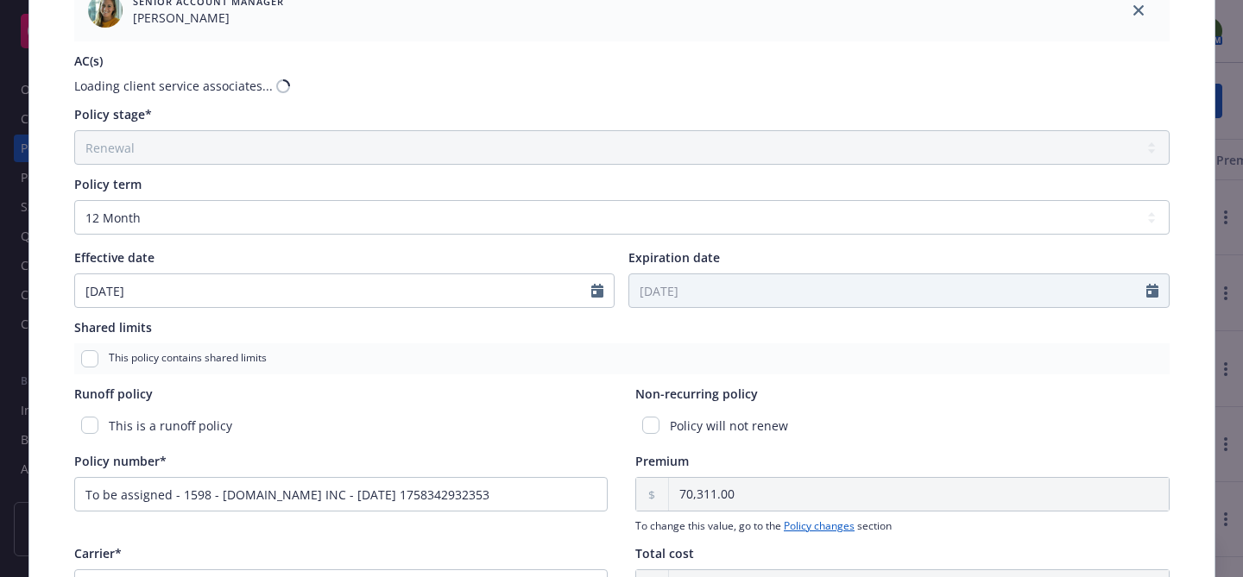
scroll to position [728, 0]
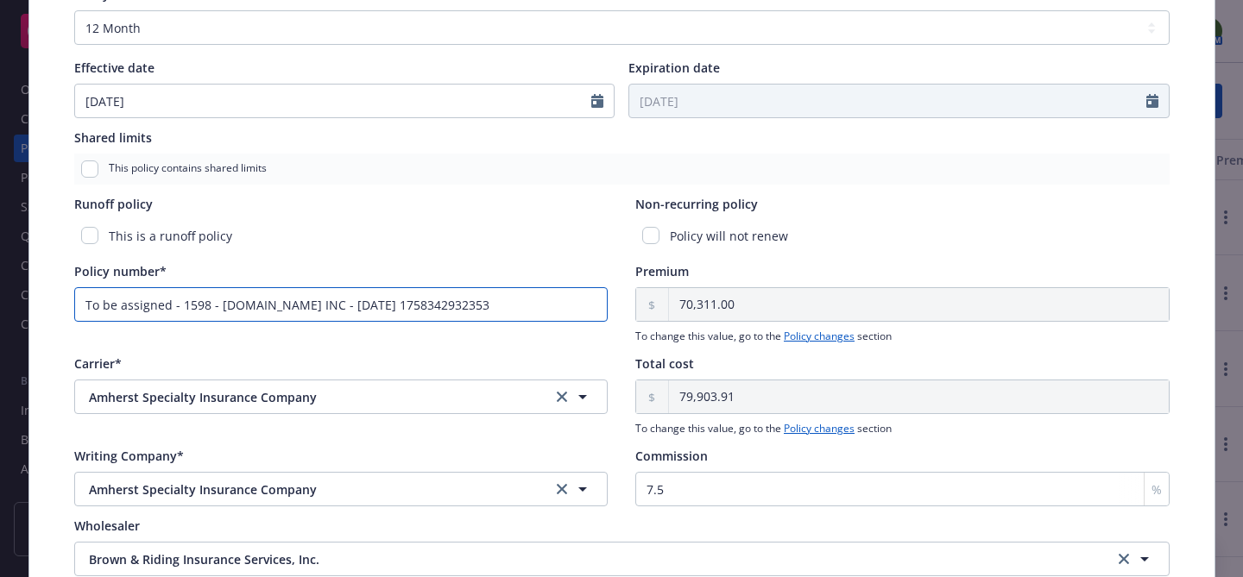
click at [525, 307] on input "To be assigned - 1598 - SECURIFY.US INC - 09/20/2025 1758342932353" at bounding box center [341, 304] width 534 height 35
paste input "AH01-STR250000010-00"
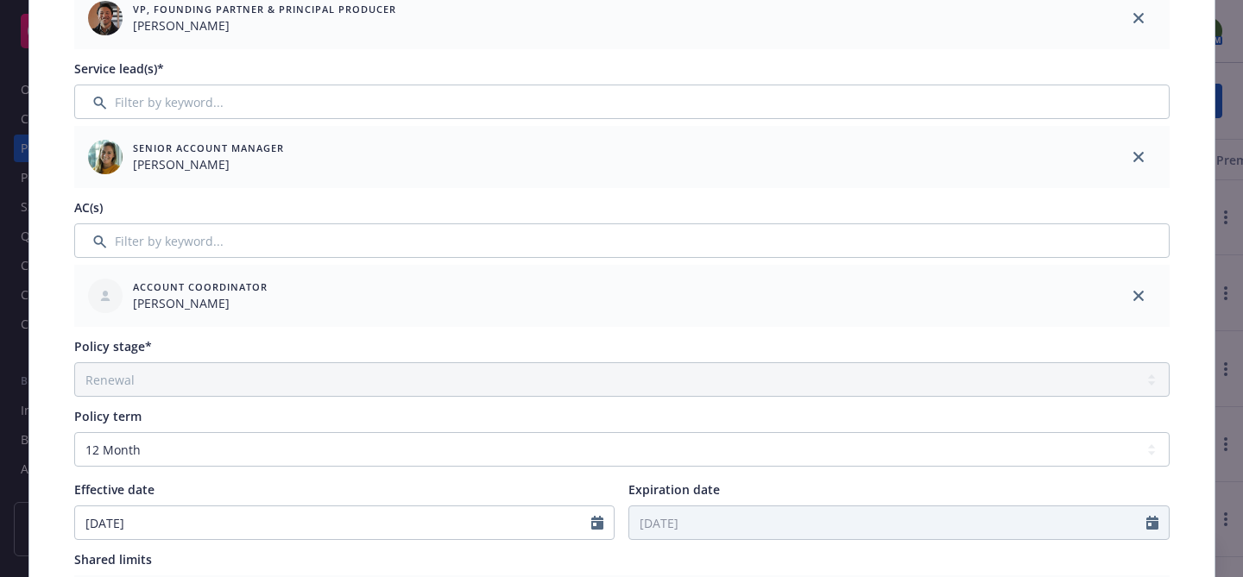
scroll to position [0, 0]
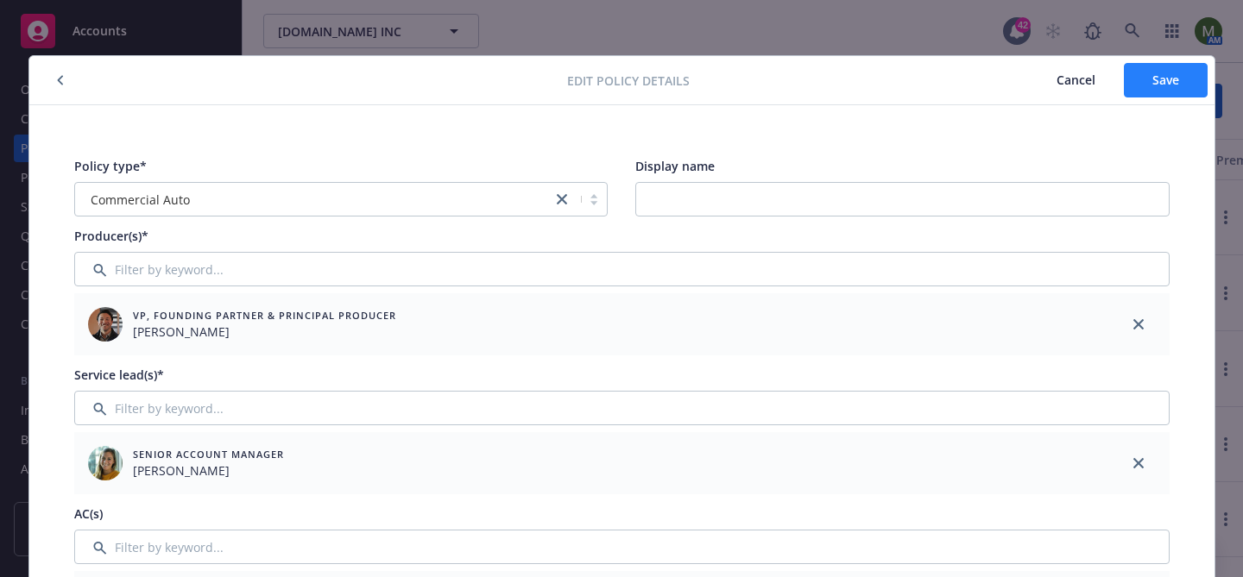
type input "AH01-STR250000010-00"
click at [1147, 85] on button "Save" at bounding box center [1166, 80] width 84 height 35
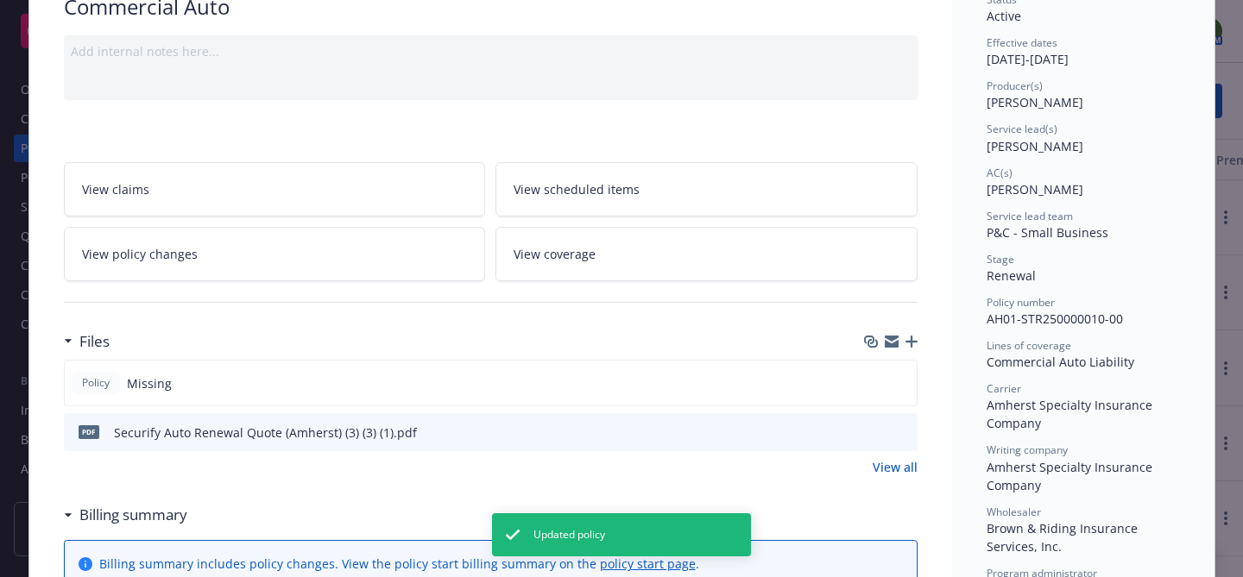
scroll to position [186, 0]
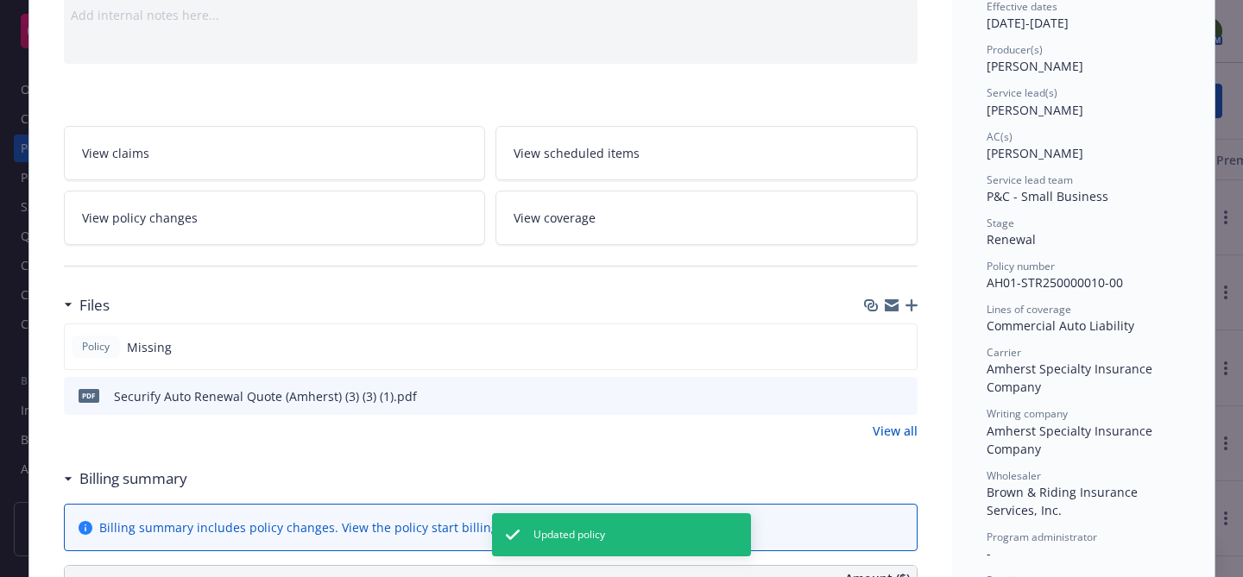
click at [913, 299] on icon "button" at bounding box center [911, 305] width 12 height 12
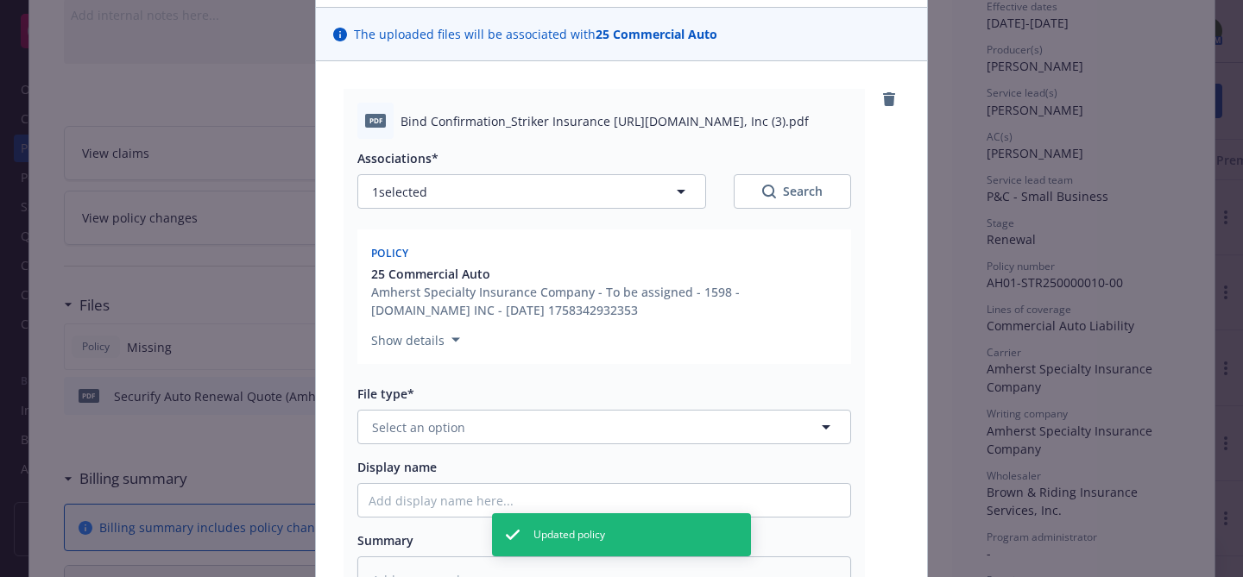
scroll to position [150, 0]
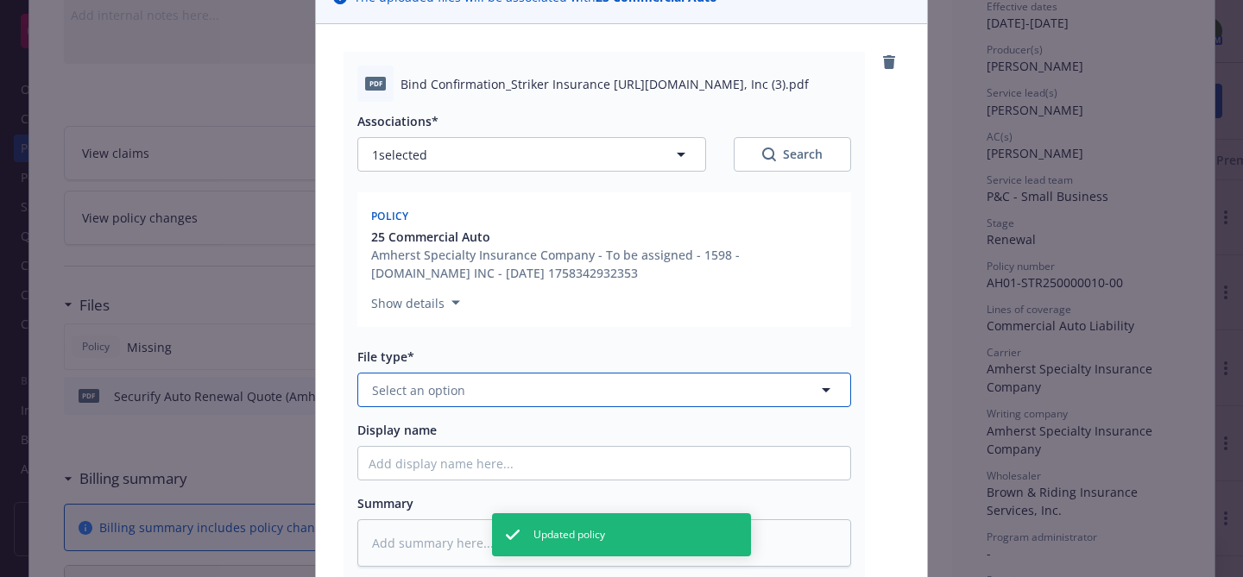
click at [588, 398] on button "Select an option" at bounding box center [604, 390] width 494 height 35
type input "binder"
click at [546, 419] on div "Binder" at bounding box center [604, 438] width 492 height 46
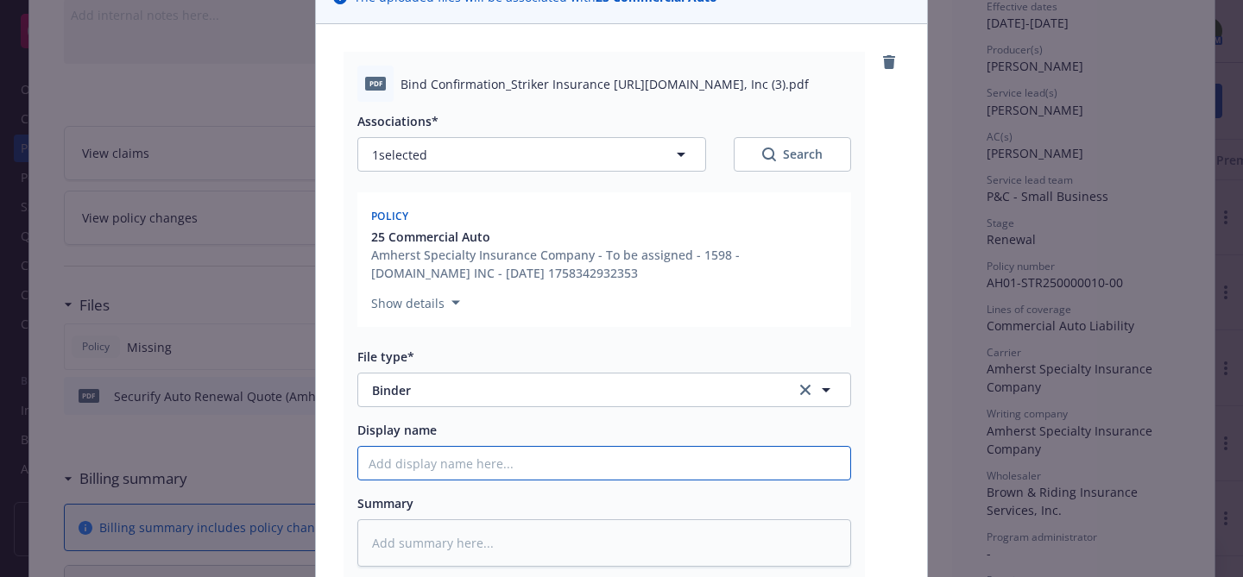
click at [530, 450] on input "Display name" at bounding box center [604, 463] width 492 height 33
type textarea "x"
type input "C"
type textarea "x"
type input "Co"
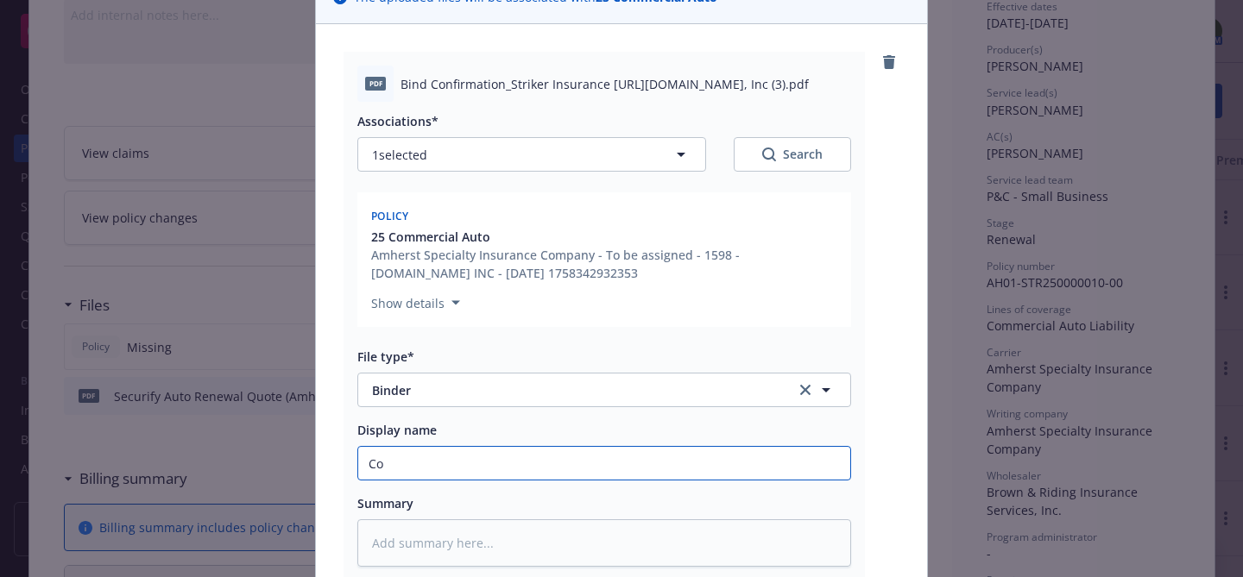
type textarea "x"
type input "Com"
type textarea "x"
type input "Comm"
type textarea "x"
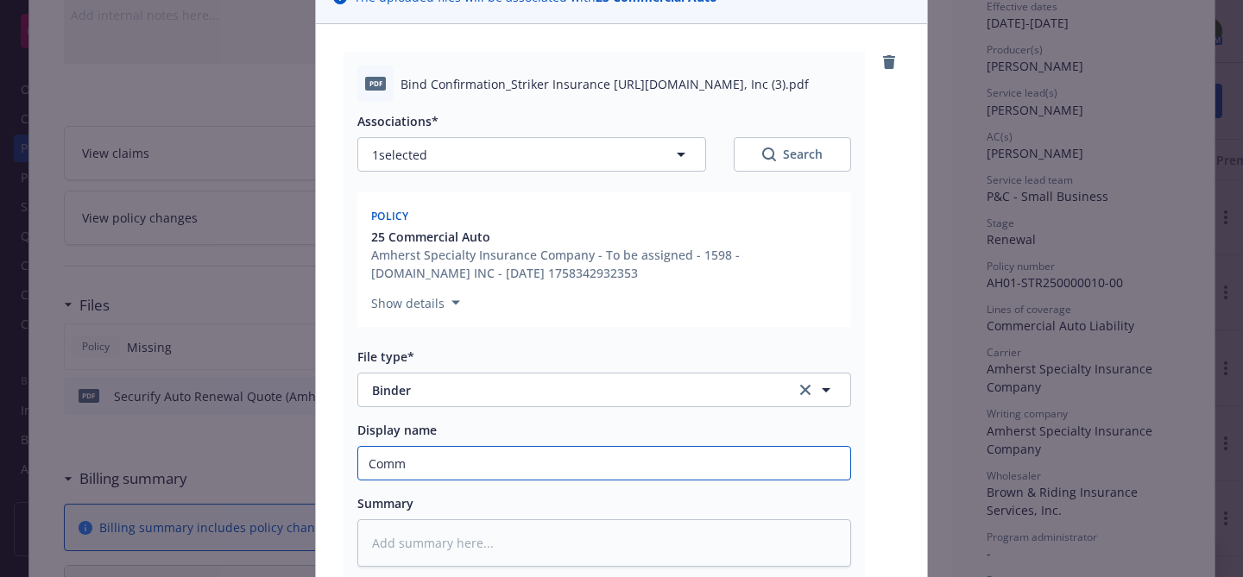
type input "Comme"
type textarea "x"
type input "Commer"
type textarea "x"
type input "Commerc"
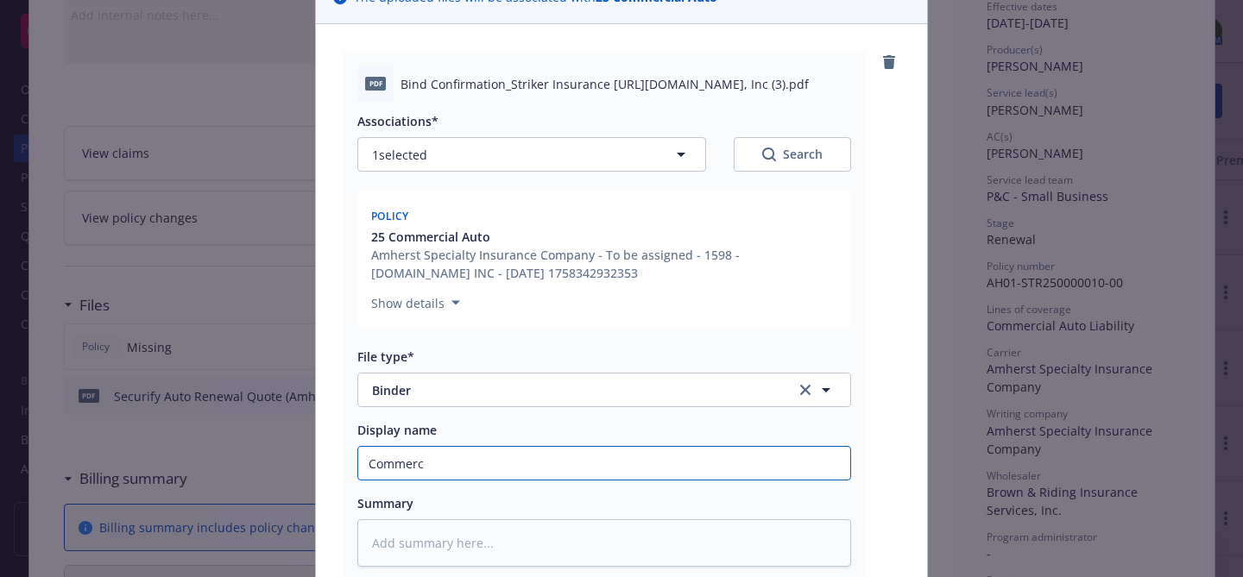
type textarea "x"
type input "Commerci"
type textarea "x"
type input "Commercia"
type textarea "x"
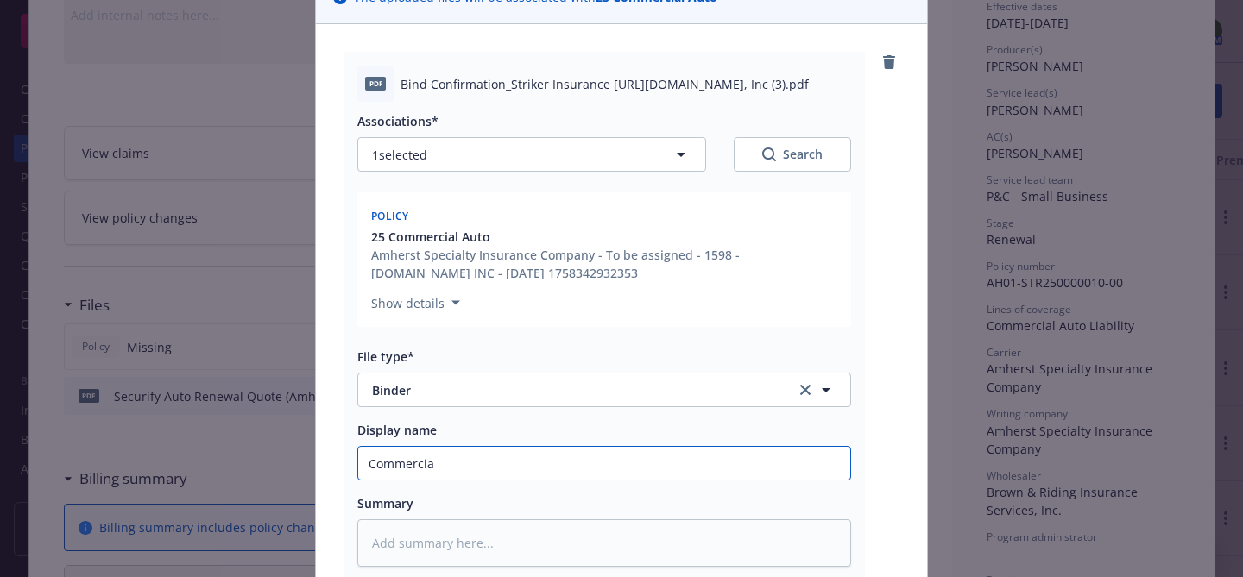
type input "Commercial"
type textarea "x"
type input "Commercial"
type textarea "x"
type input "Commercial A"
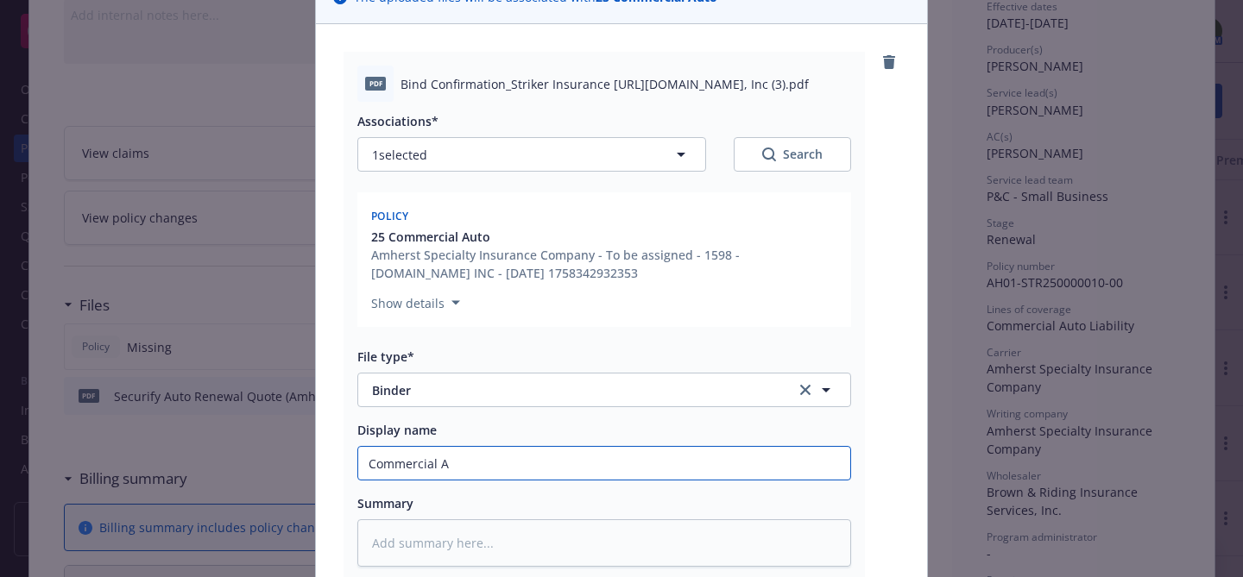
type textarea "x"
type input "Commercial Aut"
type textarea "x"
type input "Commercial Auto"
type textarea "x"
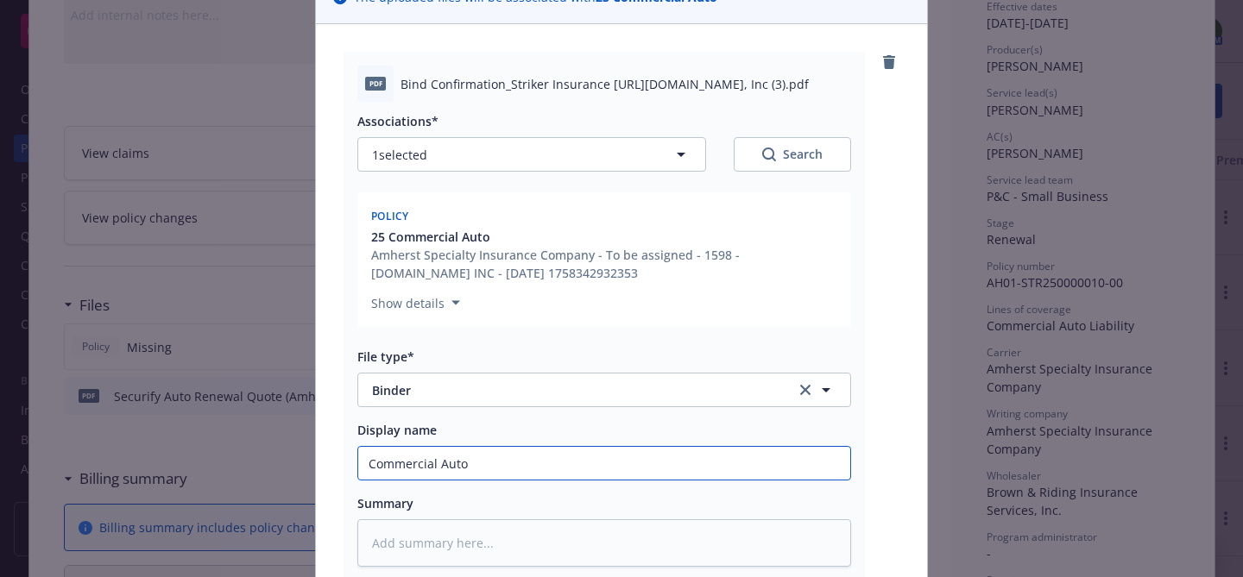
type input "Commercial Auto"
type textarea "x"
type input "Commercial Auto B"
type textarea "x"
type input "Commercial Auto Bi"
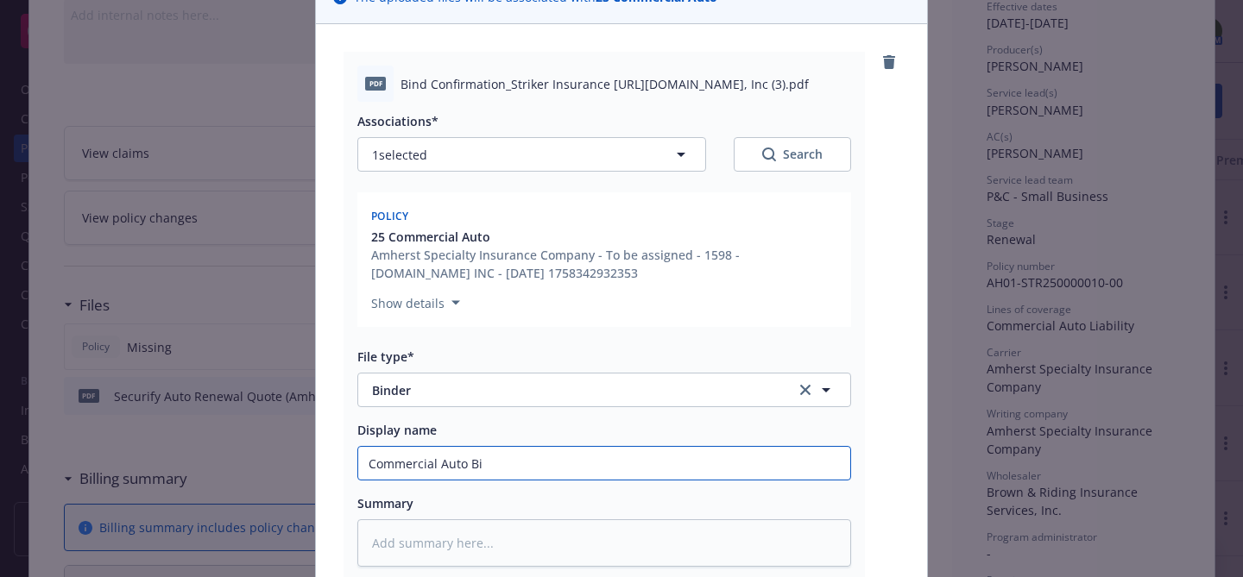
type textarea "x"
type input "Commercial Auto Bin"
type textarea "x"
type input "Commercial Auto Bind"
type textarea "x"
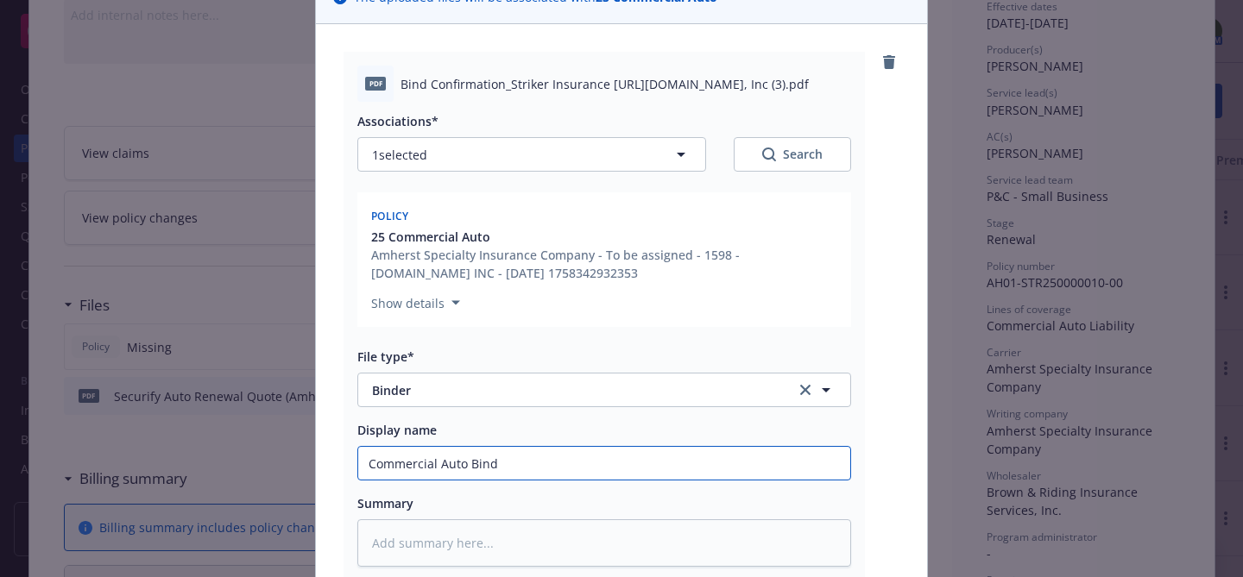
type input "Commercial Auto Binde"
type textarea "x"
type input "Commercial Auto Binder"
type textarea "x"
type input "Commercial Auto Binder"
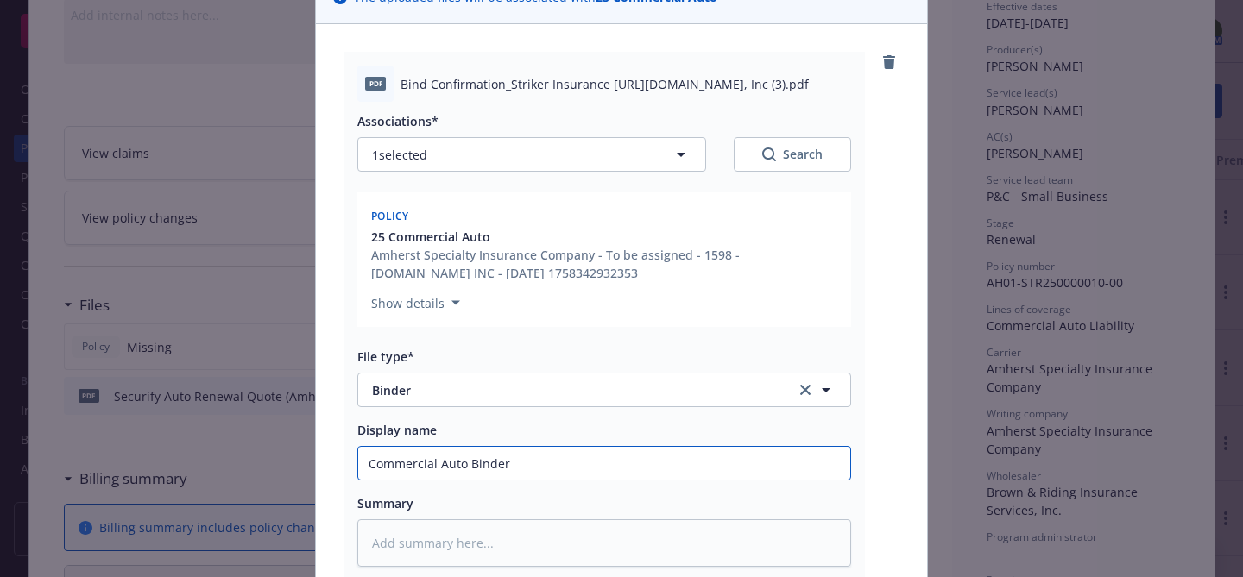
type textarea "x"
type input "Commercial Auto Binder #"
paste input "AH01-STR250000010-00"
type textarea "x"
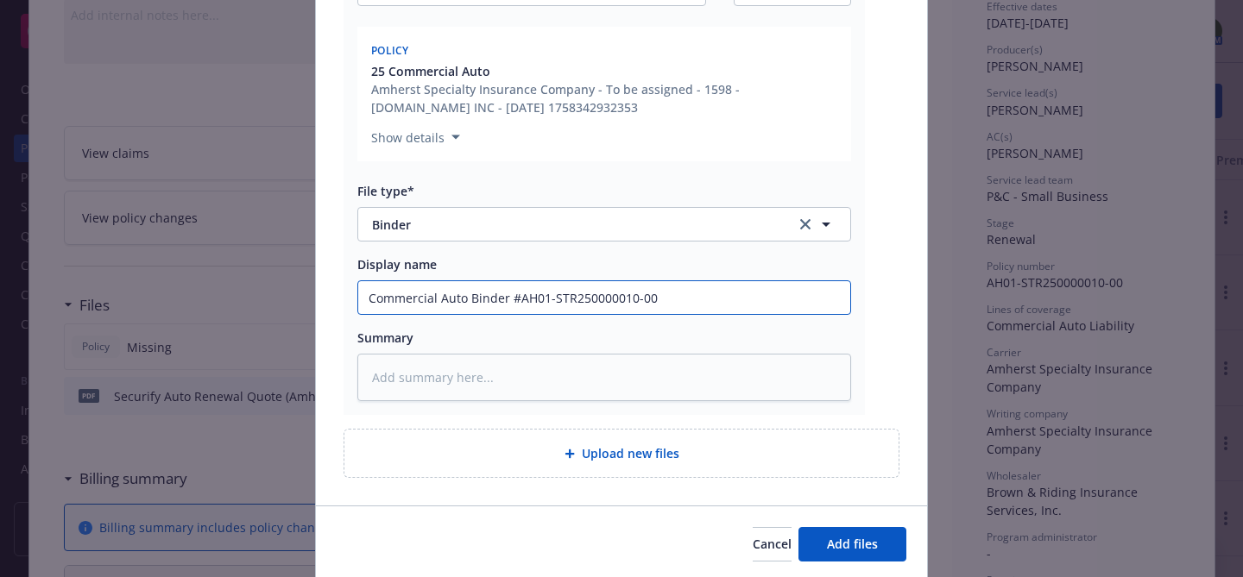
scroll to position [377, 0]
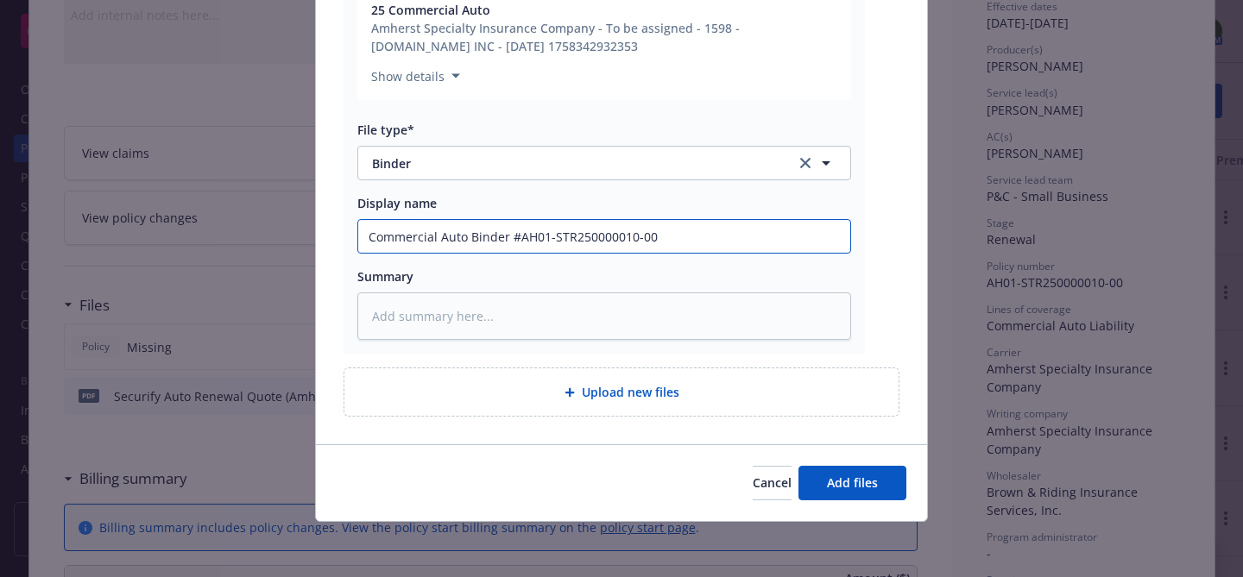
type input "Commercial Auto Binder #AH01-STR250000010-00"
type textarea "x"
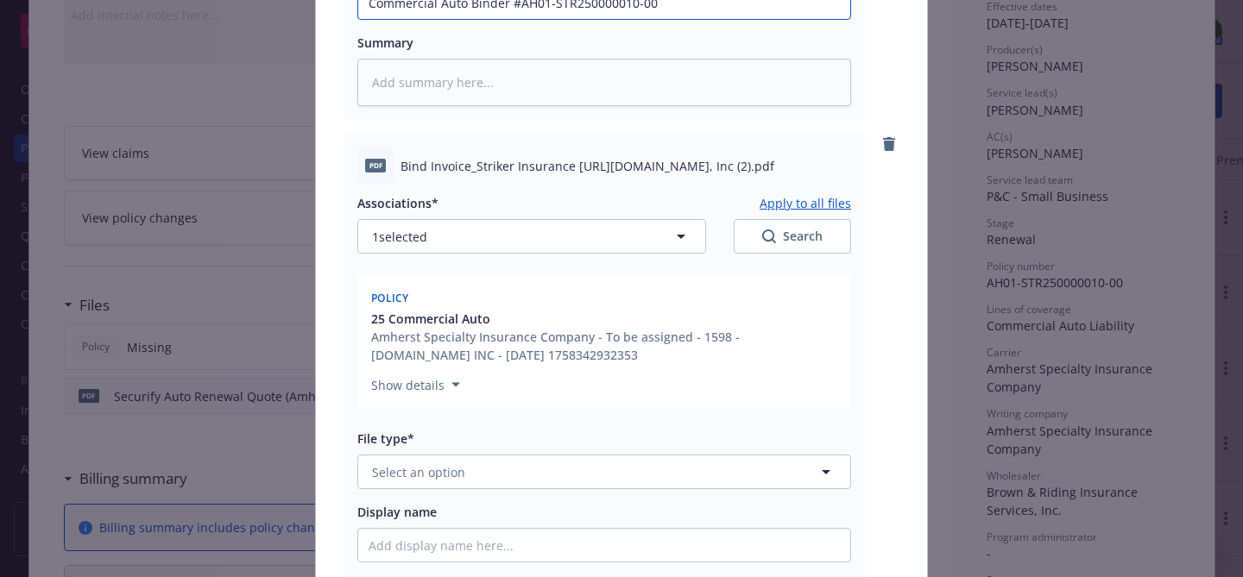
scroll to position [706, 0]
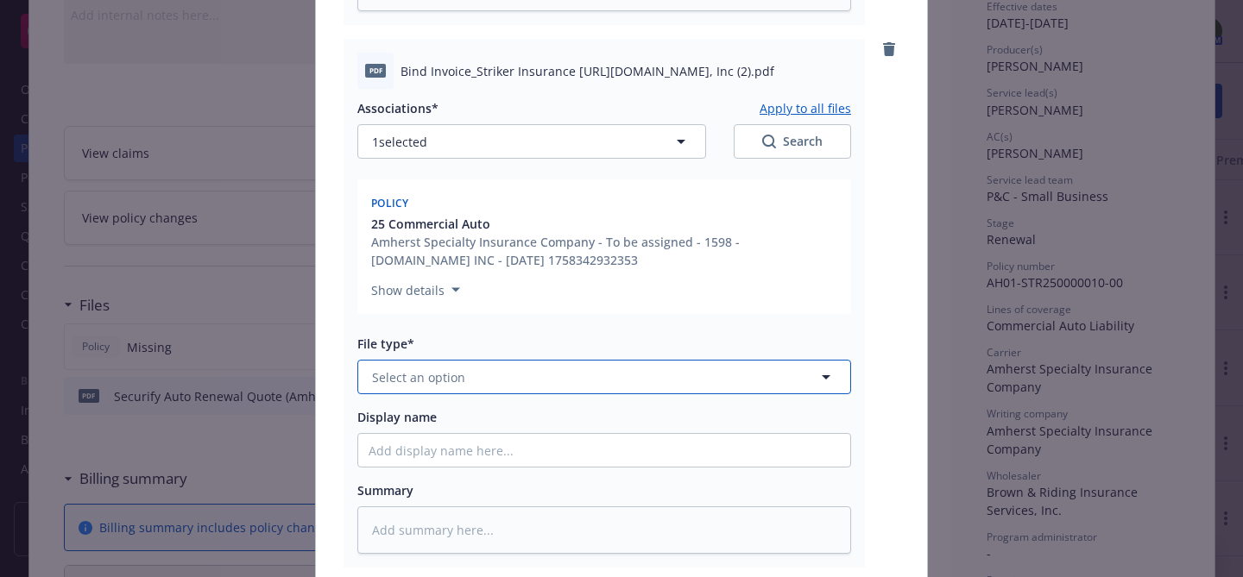
click at [568, 383] on button "Select an option" at bounding box center [604, 377] width 494 height 35
type input "invoice"
click at [531, 463] on div "Invoice - Third Party" at bounding box center [603, 470] width 471 height 25
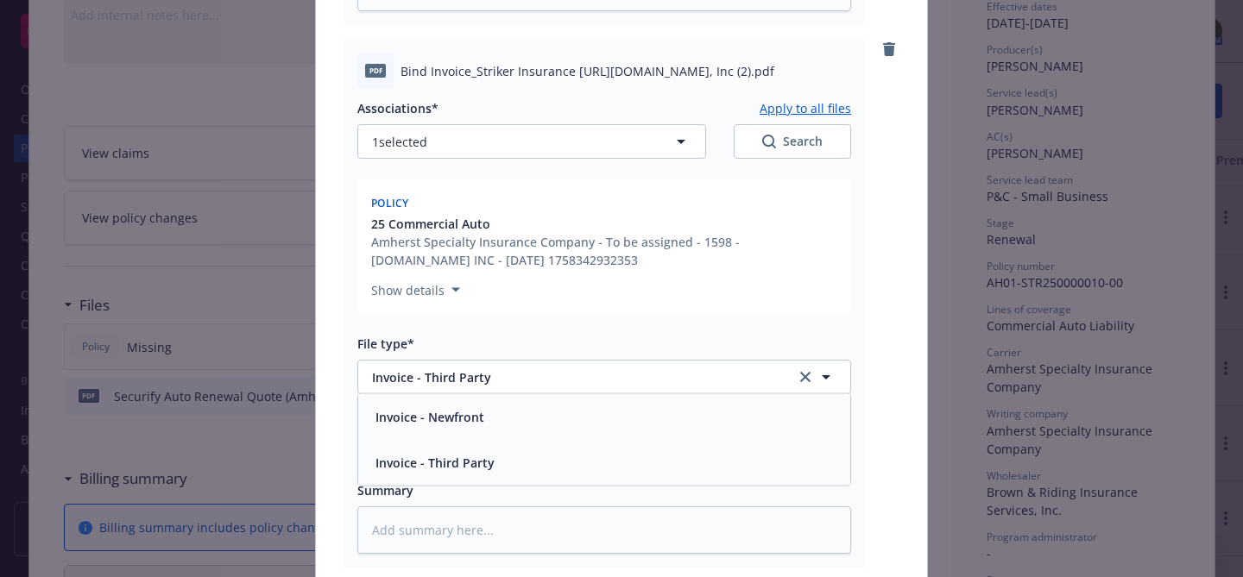
click at [536, 445] on input "Display name" at bounding box center [604, 450] width 492 height 33
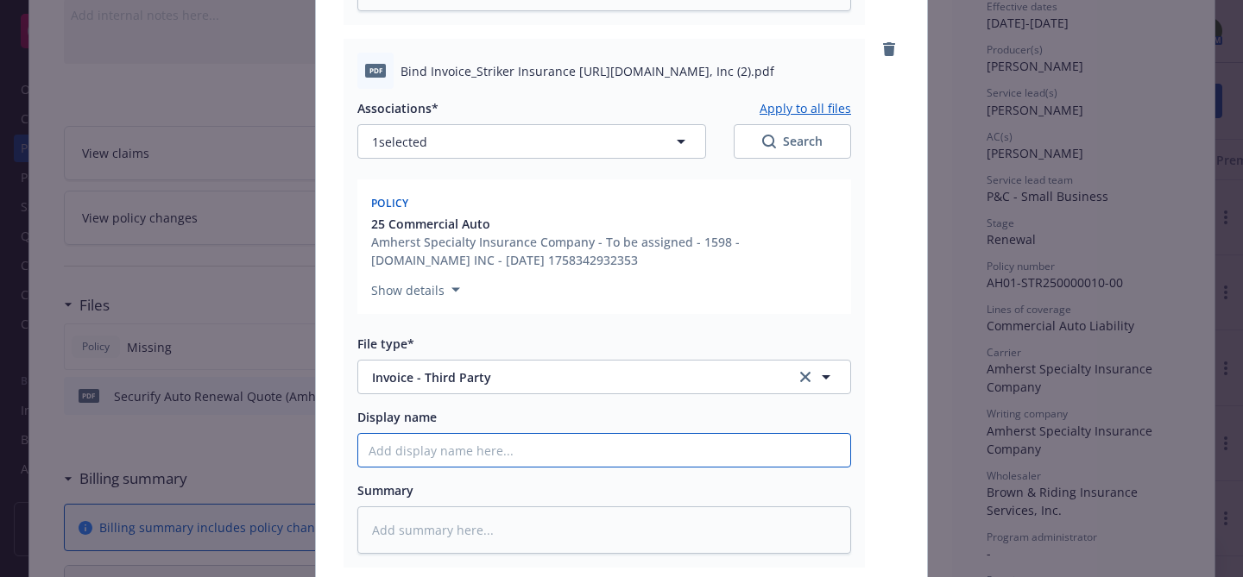
paste input "AH01-STR250000010-00"
type textarea "x"
click at [368, 456] on input "AH01-STR250000010-00" at bounding box center [604, 450] width 492 height 33
type input "IAH01-STR250000010-00"
type textarea "x"
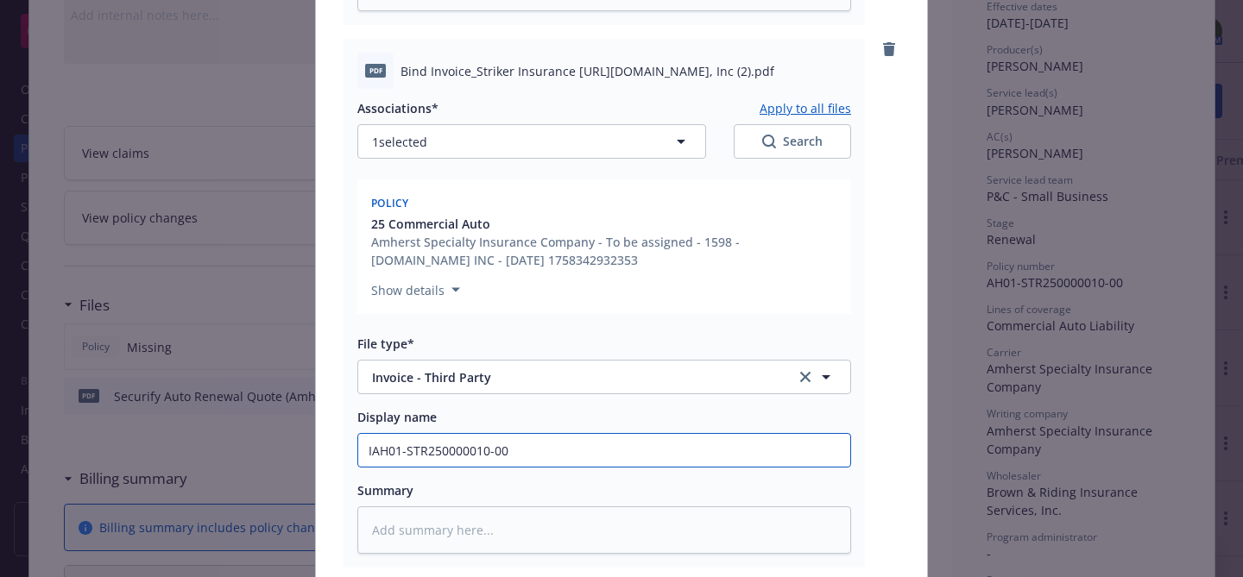
type input "InAH01-STR250000010-00"
type textarea "x"
type input "InvAH01-STR250000010-00"
type textarea "x"
type input "InvoAH01-STR250000010-00"
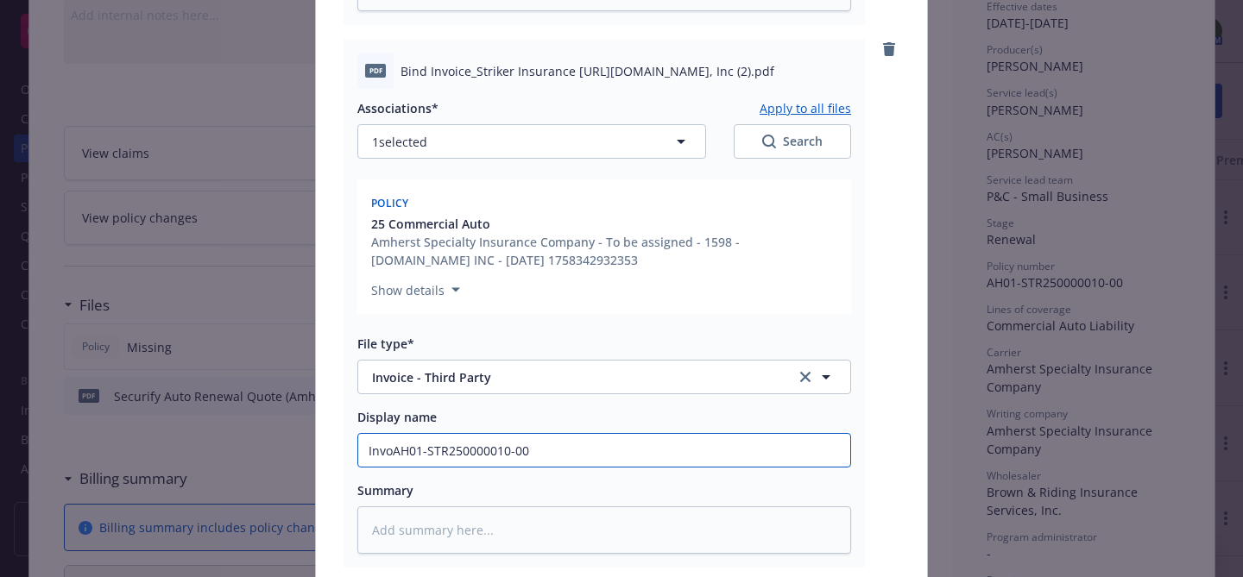
type textarea "x"
type input "InvoiAH01-STR250000010-00"
type textarea "x"
type input "InvoicAH01-STR250000010-00"
type textarea "x"
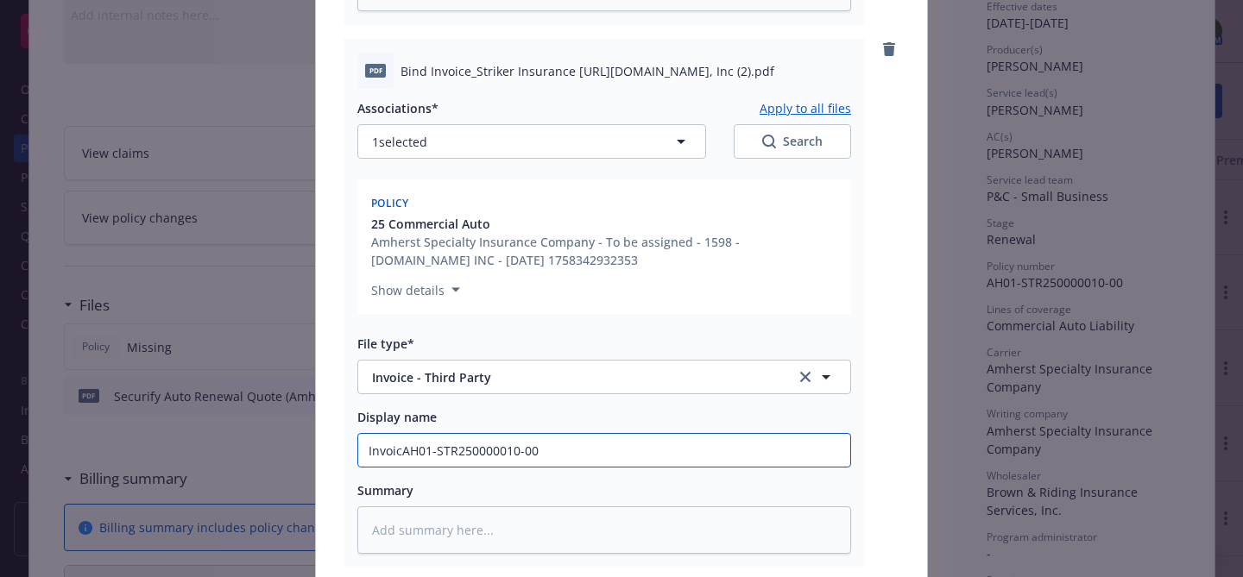
type input "InvoiceAH01-STR250000010-00"
type textarea "x"
type input "Invoice AH01-STR250000010-00"
type textarea "x"
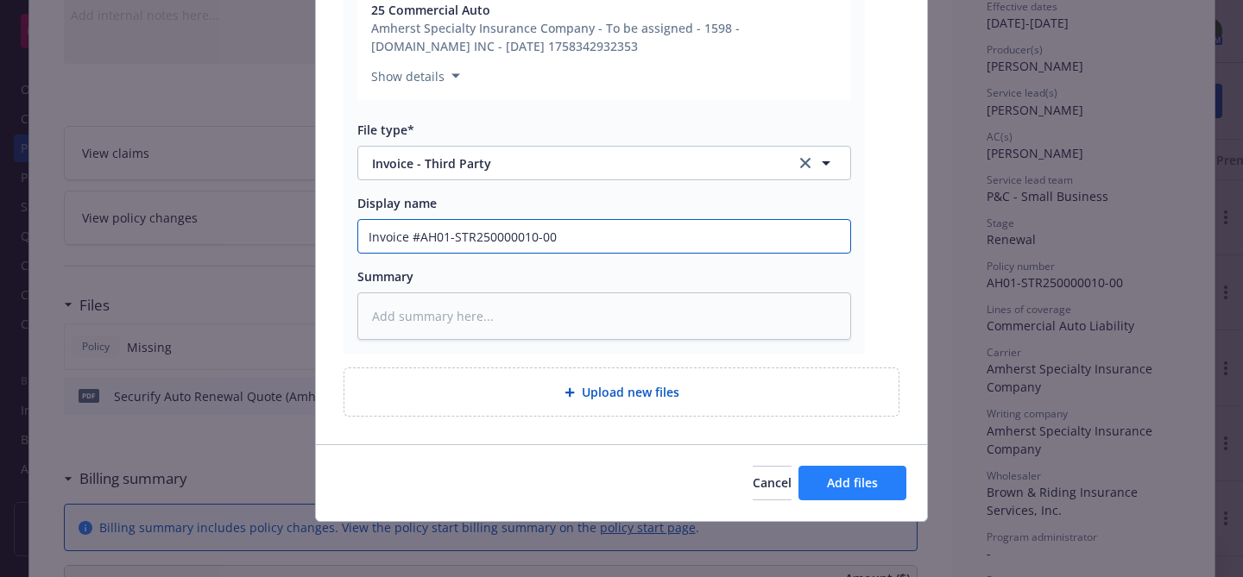
type input "Invoice #AH01-STR250000010-00"
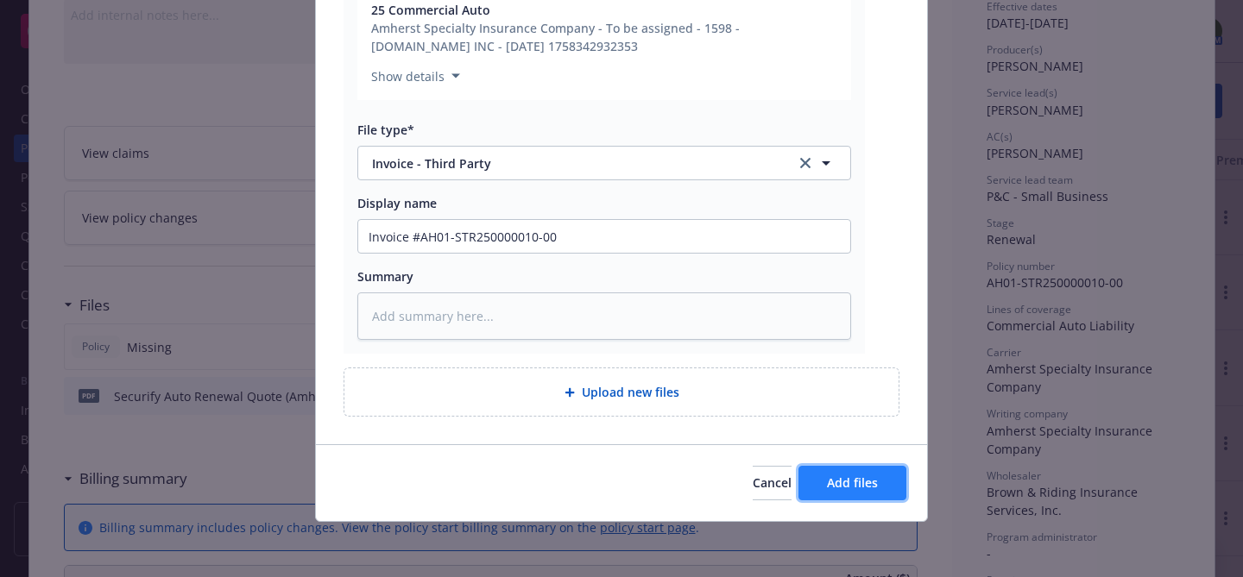
click at [823, 466] on button "Add files" at bounding box center [852, 483] width 108 height 35
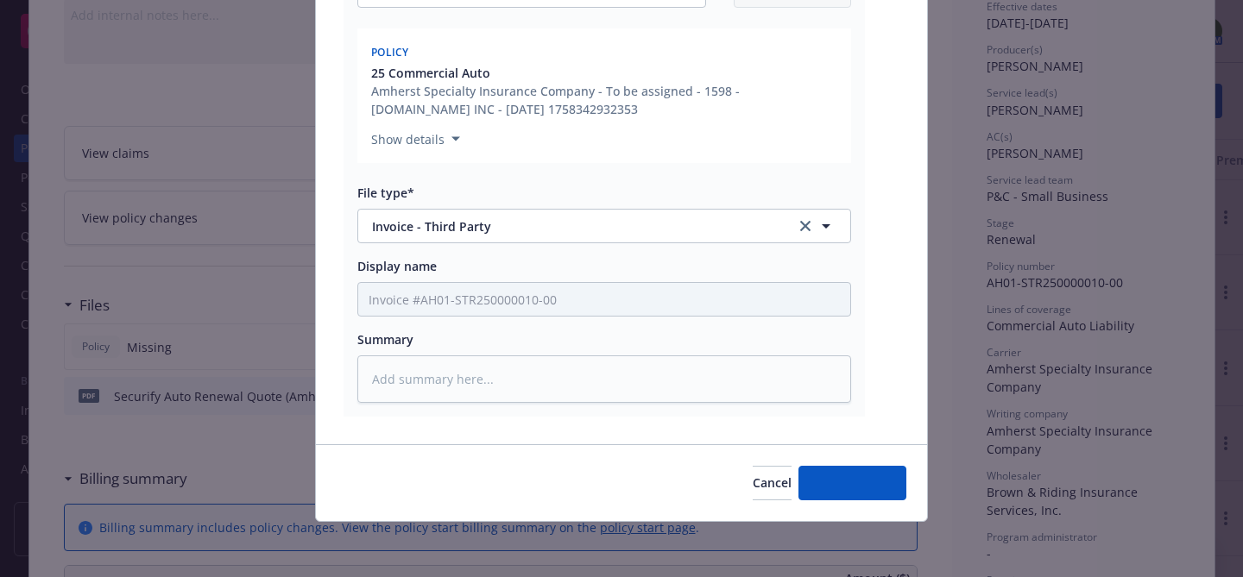
scroll to position [857, 0]
type textarea "x"
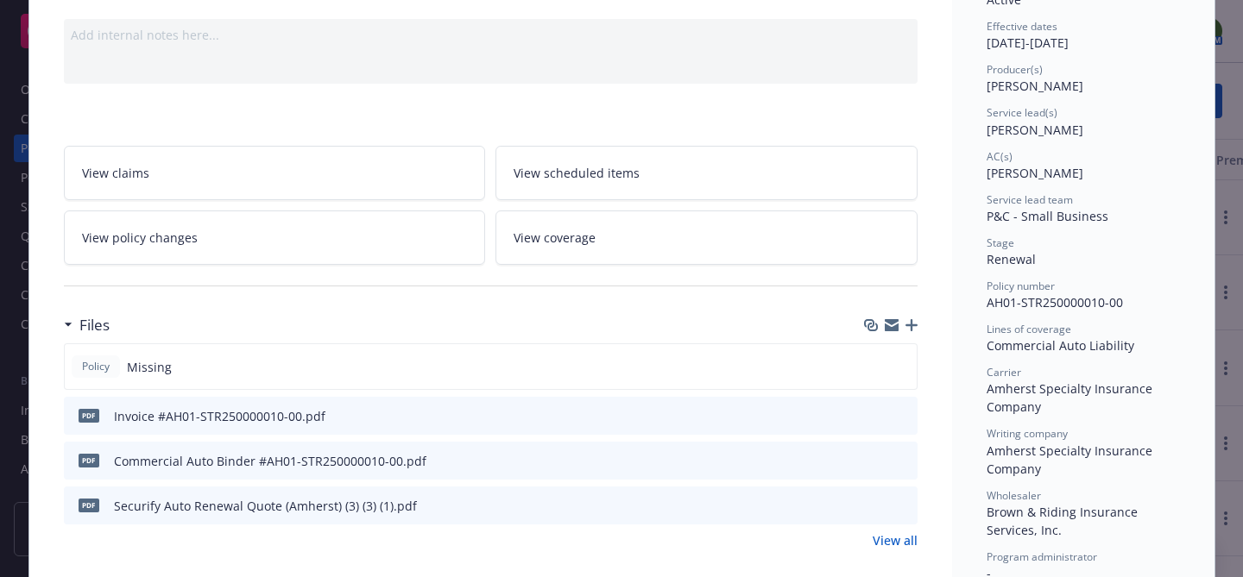
scroll to position [164, 0]
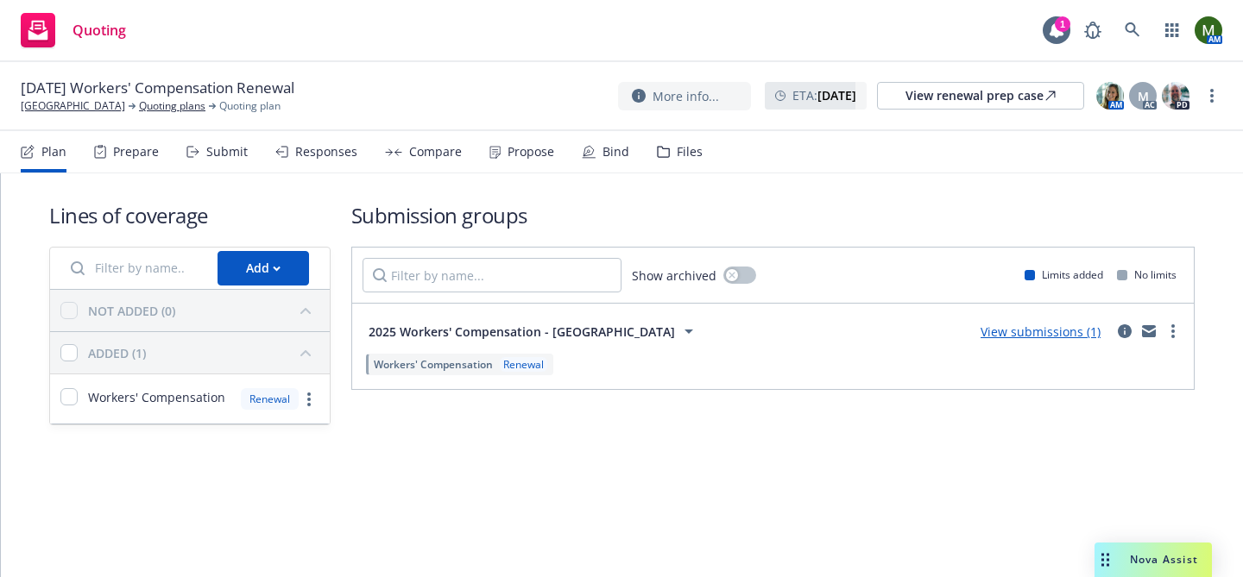
click at [665, 152] on div "Files" at bounding box center [680, 151] width 46 height 41
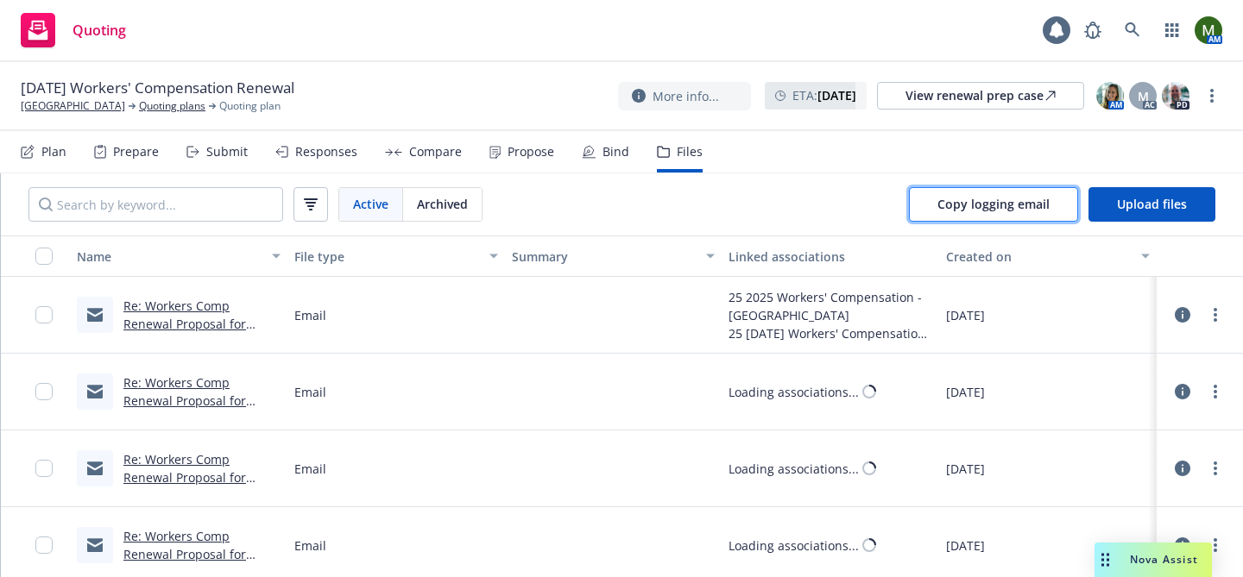
click at [980, 200] on span "Copy logging email" at bounding box center [993, 204] width 112 height 16
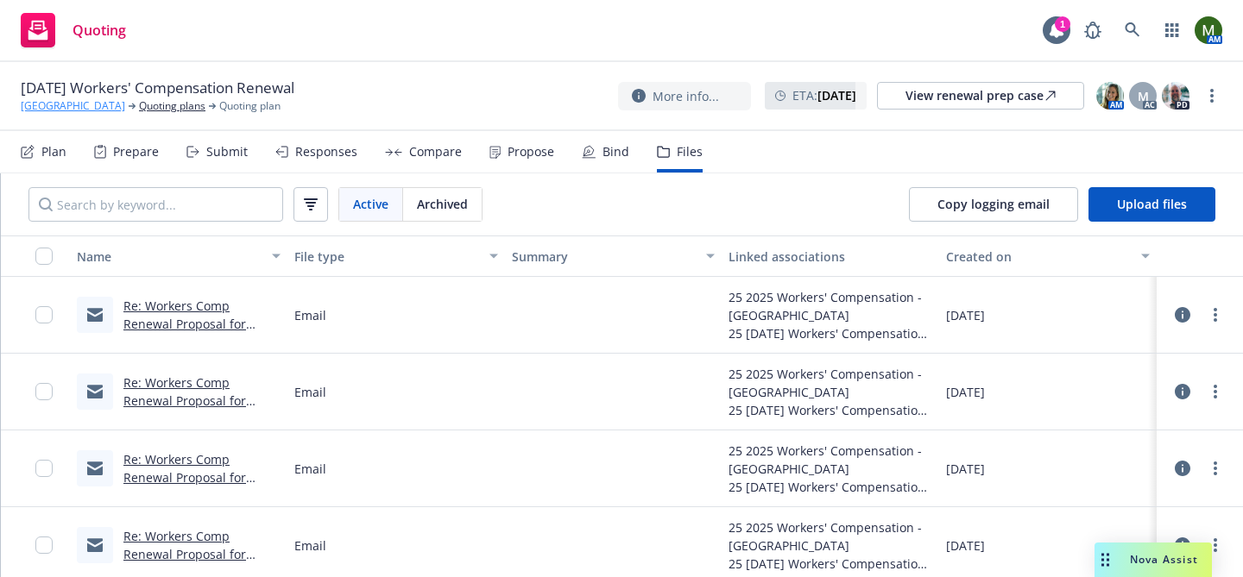
click at [80, 112] on link "[GEOGRAPHIC_DATA]" at bounding box center [73, 106] width 104 height 16
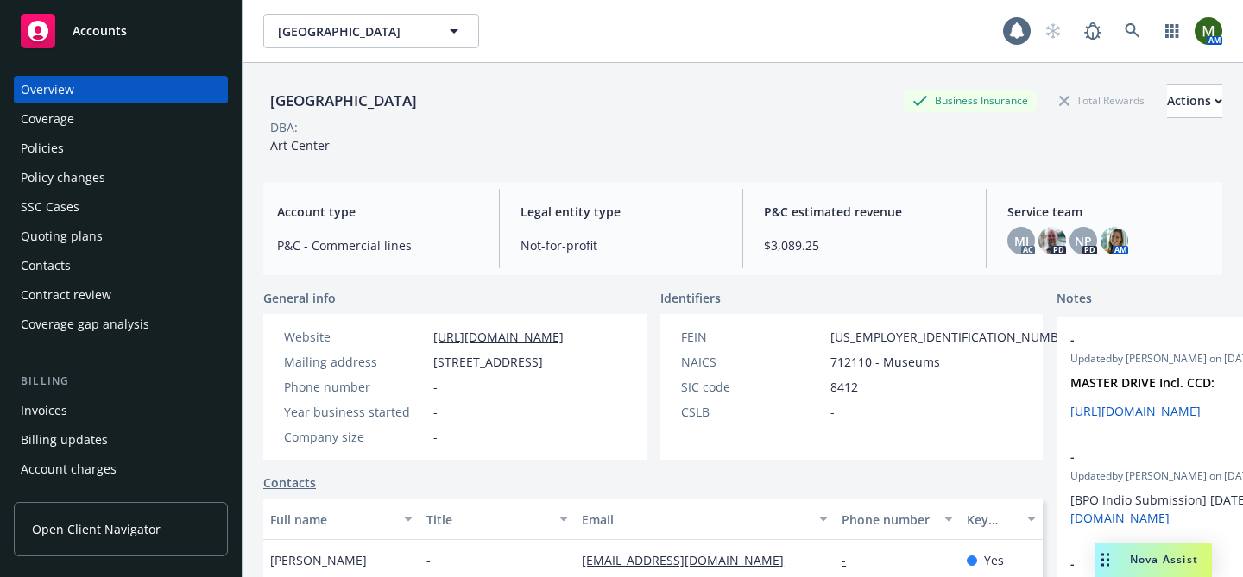
click at [75, 142] on div "Policies" at bounding box center [121, 149] width 200 height 28
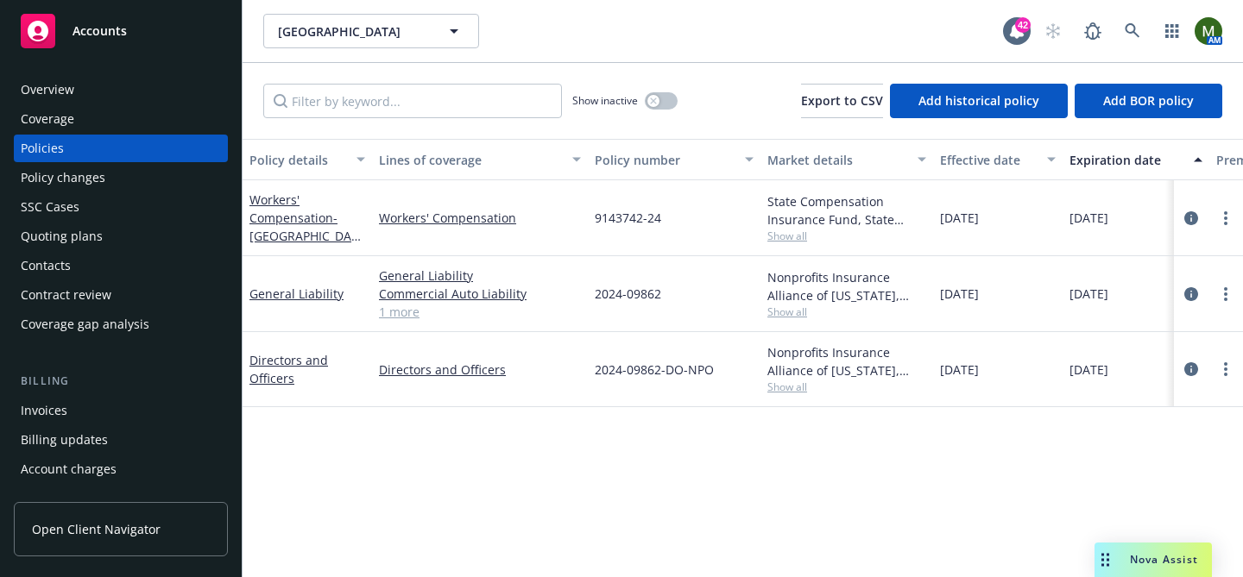
click at [641, 209] on span "9143742-24" at bounding box center [628, 218] width 66 height 18
copy span "9143742-24"
